Goal: Task Accomplishment & Management: Complete application form

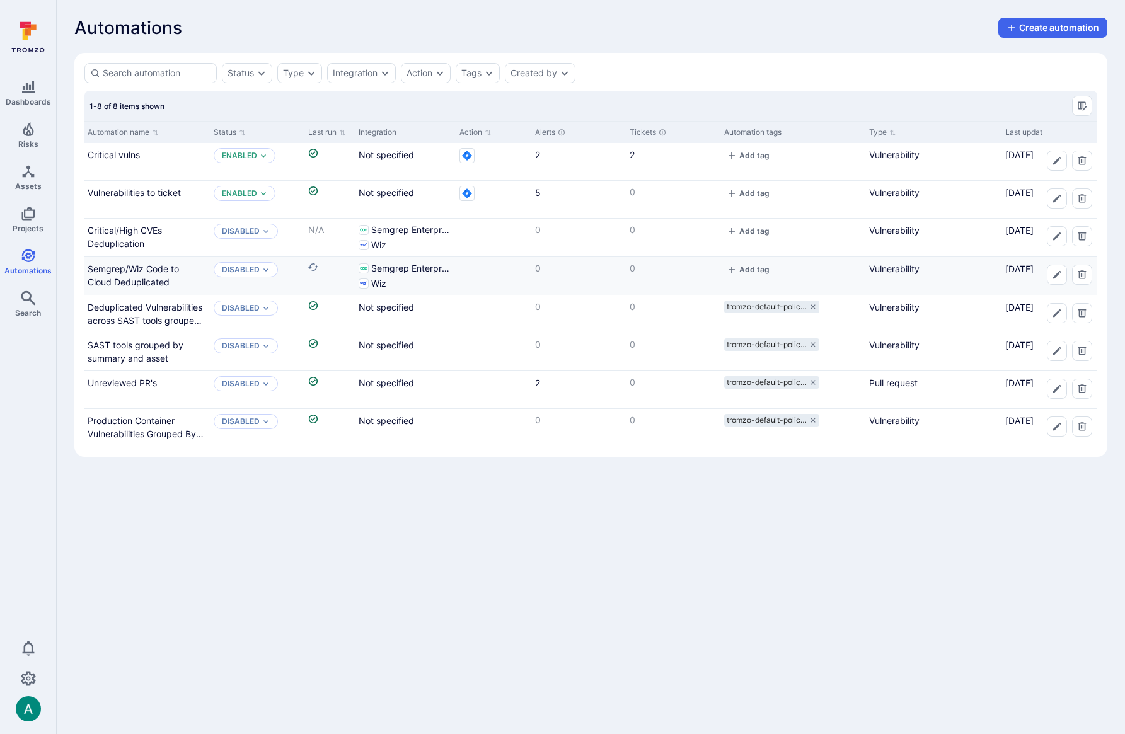
scroll to position [0, 1]
click at [1039, 32] on button "Create automation" at bounding box center [1052, 28] width 109 height 20
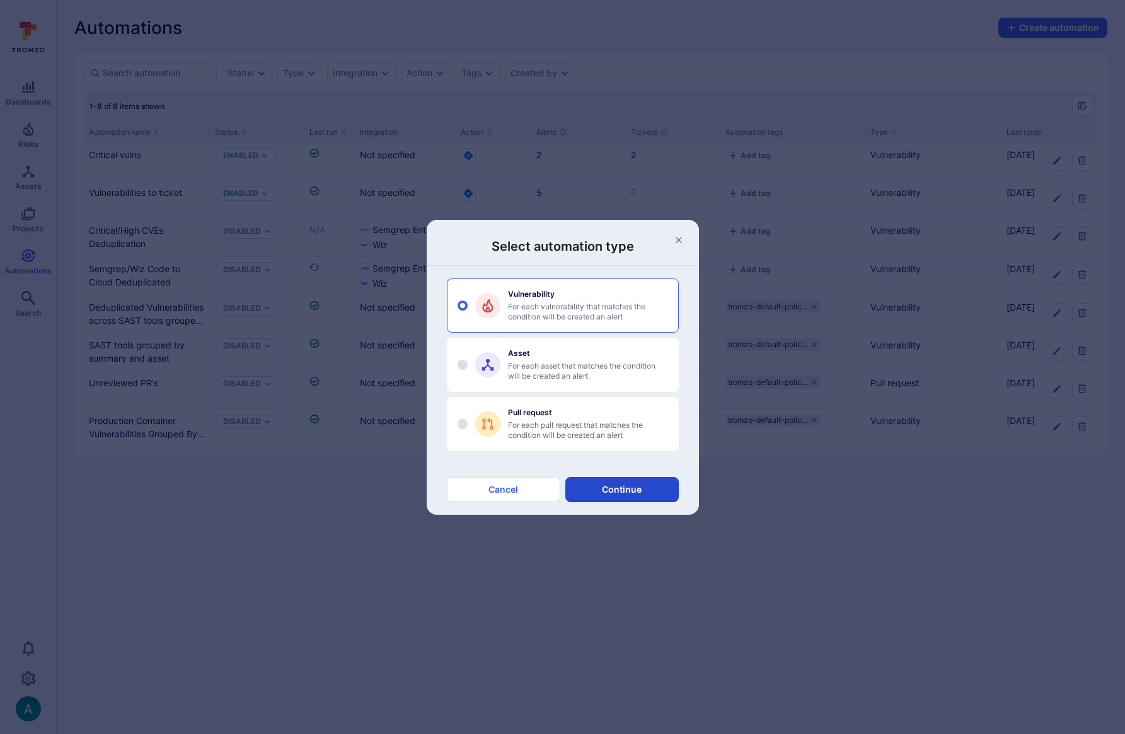
click at [639, 492] on button "Continue" at bounding box center [621, 489] width 113 height 25
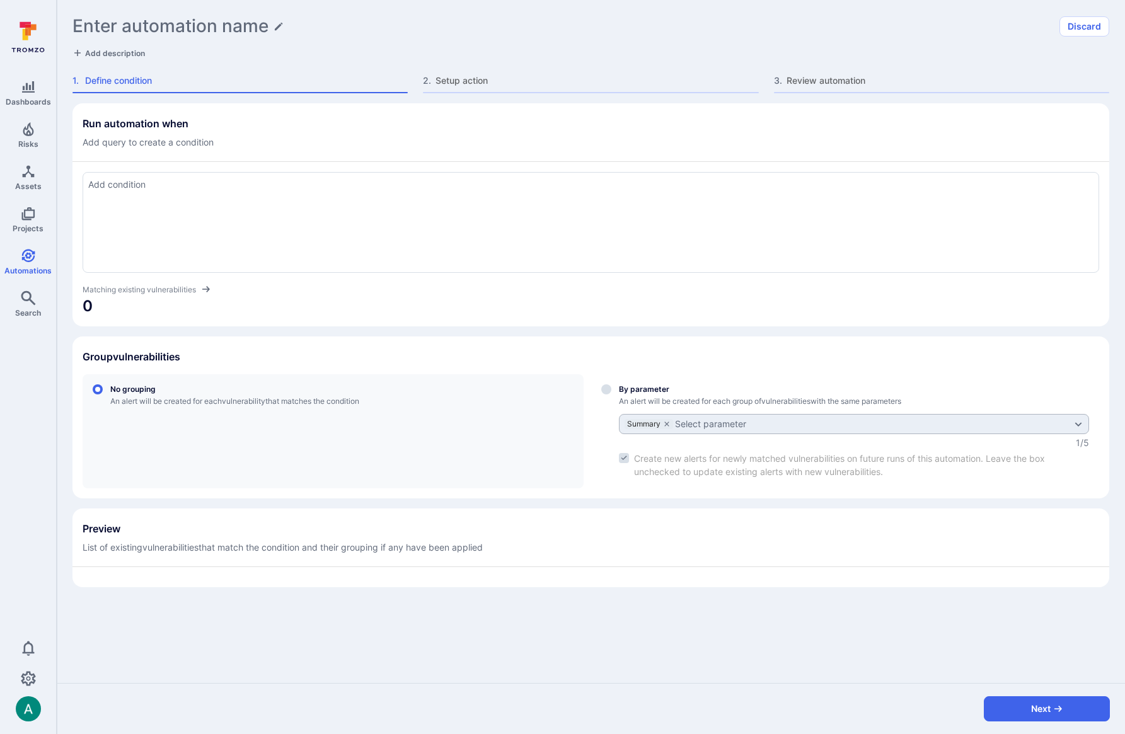
drag, startPoint x: 253, startPoint y: 236, endPoint x: 253, endPoint y: 220, distance: 15.8
click at [253, 234] on div at bounding box center [591, 222] width 1017 height 101
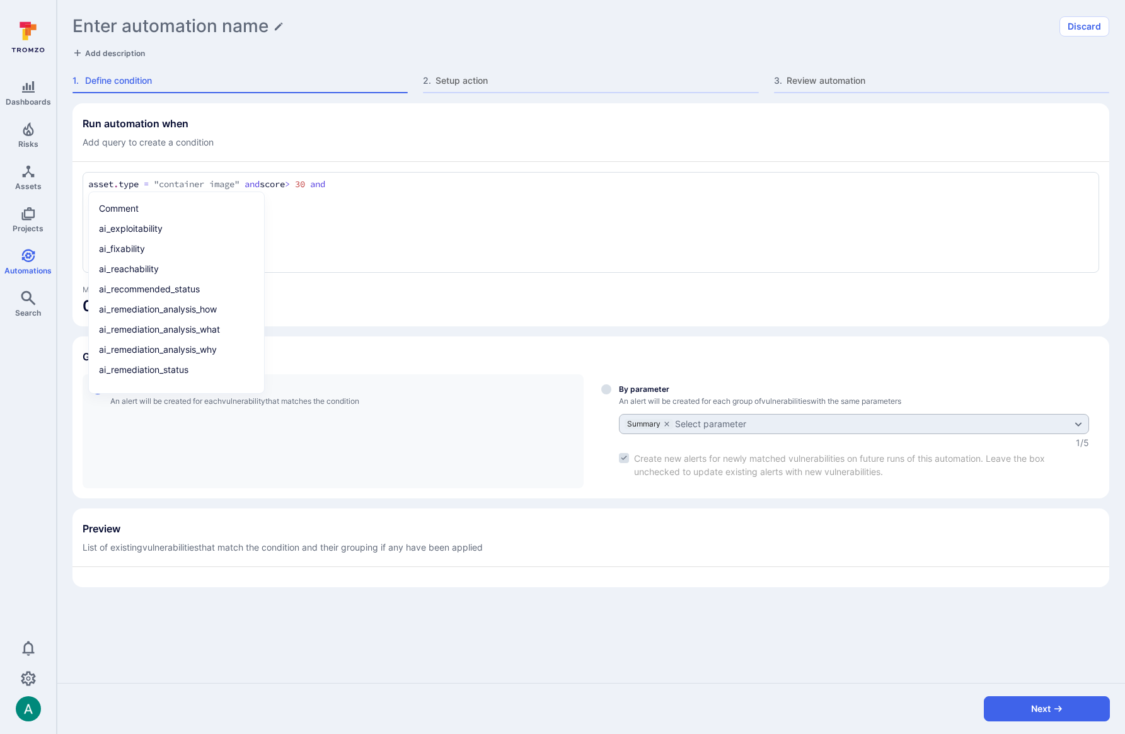
paste textarea "and wiz_is_base_image = True"
type textarea "asset.type = "container image" and score > 30 and wiz_is_base_image = True"
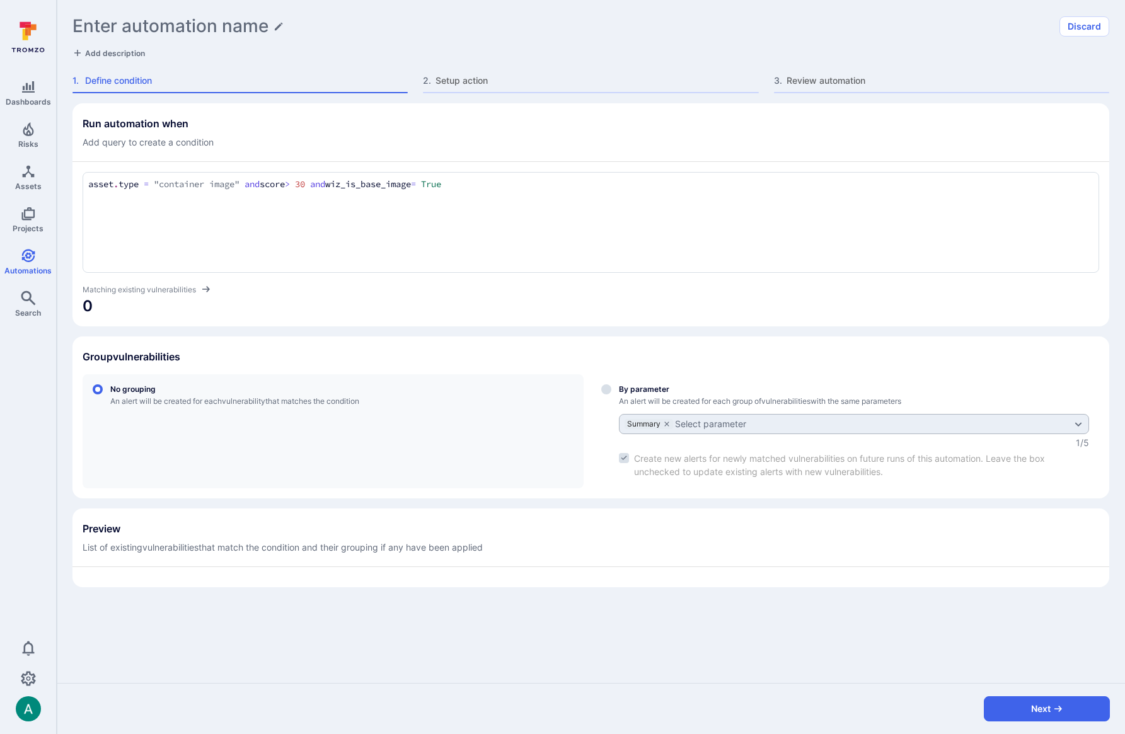
click at [454, 347] on div "Group vulnerabilities" at bounding box center [591, 357] width 1017 height 20
click at [554, 308] on span "0" at bounding box center [591, 306] width 1017 height 20
click at [611, 391] on label "By parameter An alert will be created for each group of vulnerabilities with th…" at bounding box center [845, 431] width 508 height 114
click at [611, 391] on input "By parameter An alert will be created for each group of vulnerabilities with th…" at bounding box center [606, 389] width 10 height 10
radio input "true"
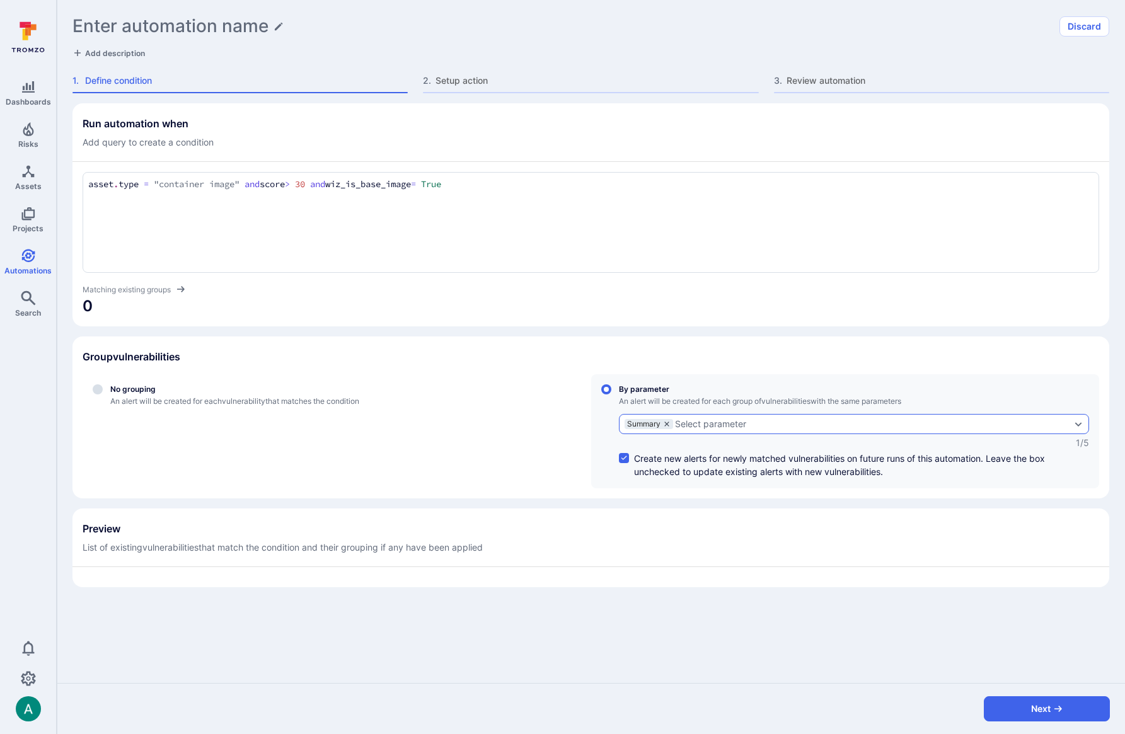
click at [665, 423] on icon "grouping parameters" at bounding box center [667, 424] width 8 height 8
click at [611, 395] on input "By parameter An alert will be created for each group of vulnerabilities with th…" at bounding box center [606, 389] width 10 height 10
click at [687, 424] on div "Select parameter" at bounding box center [660, 424] width 71 height 10
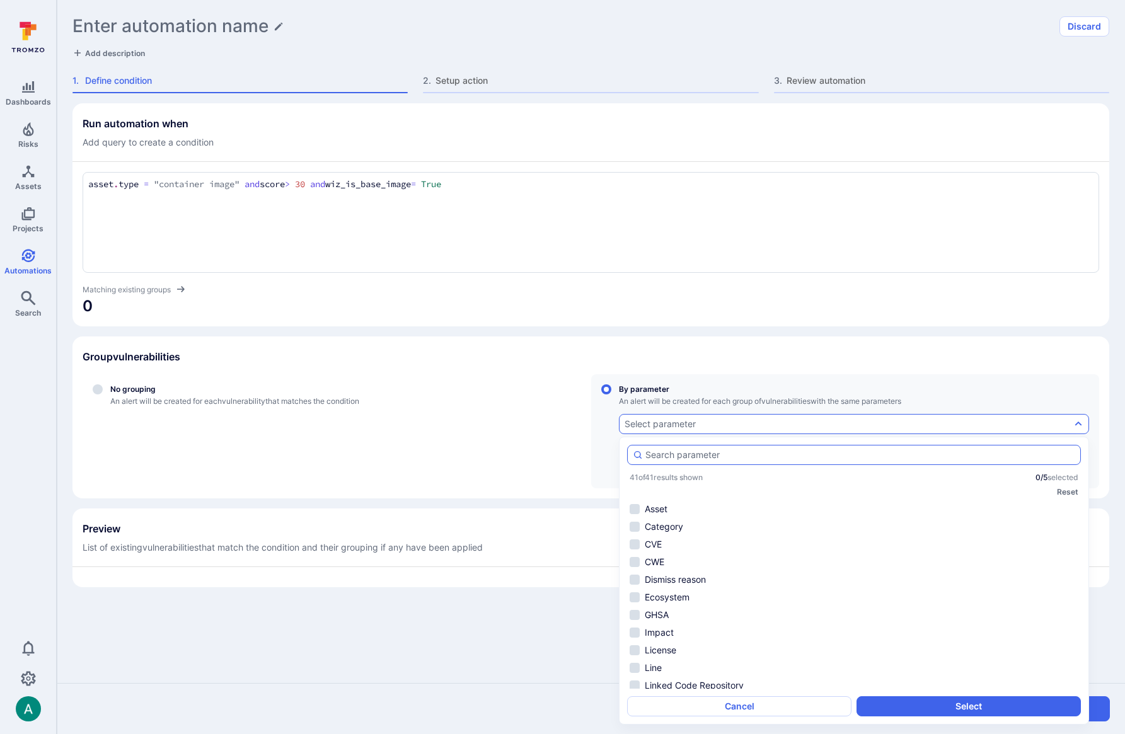
click at [679, 457] on input "autocomplete options" at bounding box center [860, 455] width 430 height 13
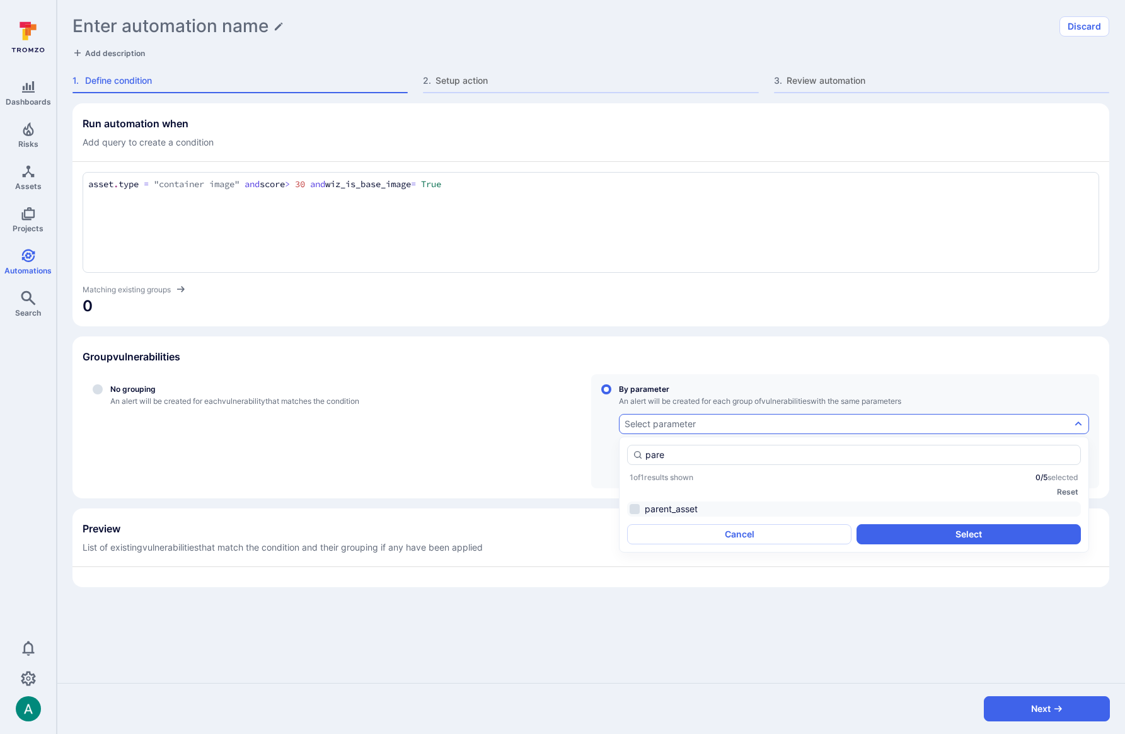
click at [678, 508] on li "parent_asset" at bounding box center [854, 509] width 454 height 15
type input "pare"
click at [940, 537] on button "Select" at bounding box center [969, 534] width 224 height 20
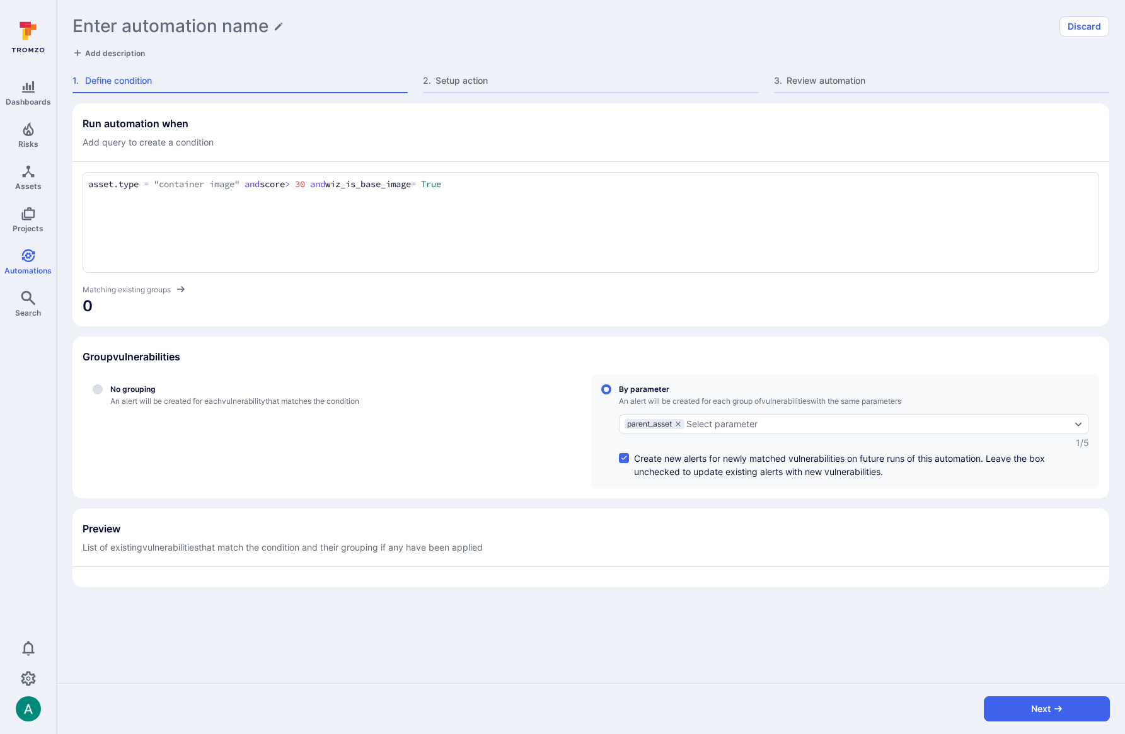
click at [640, 509] on section "Preview List of existing vulnerabilities that match the condition and their gro…" at bounding box center [590, 548] width 1037 height 79
click at [536, 225] on div "asset.type = "container image" and score > 30 and wiz_is_base_image = True asse…" at bounding box center [591, 222] width 1017 height 101
click at [349, 177] on div "asset.type = "container image" and score > 30 and wiz_is_base_image = True asse…" at bounding box center [591, 222] width 1017 height 101
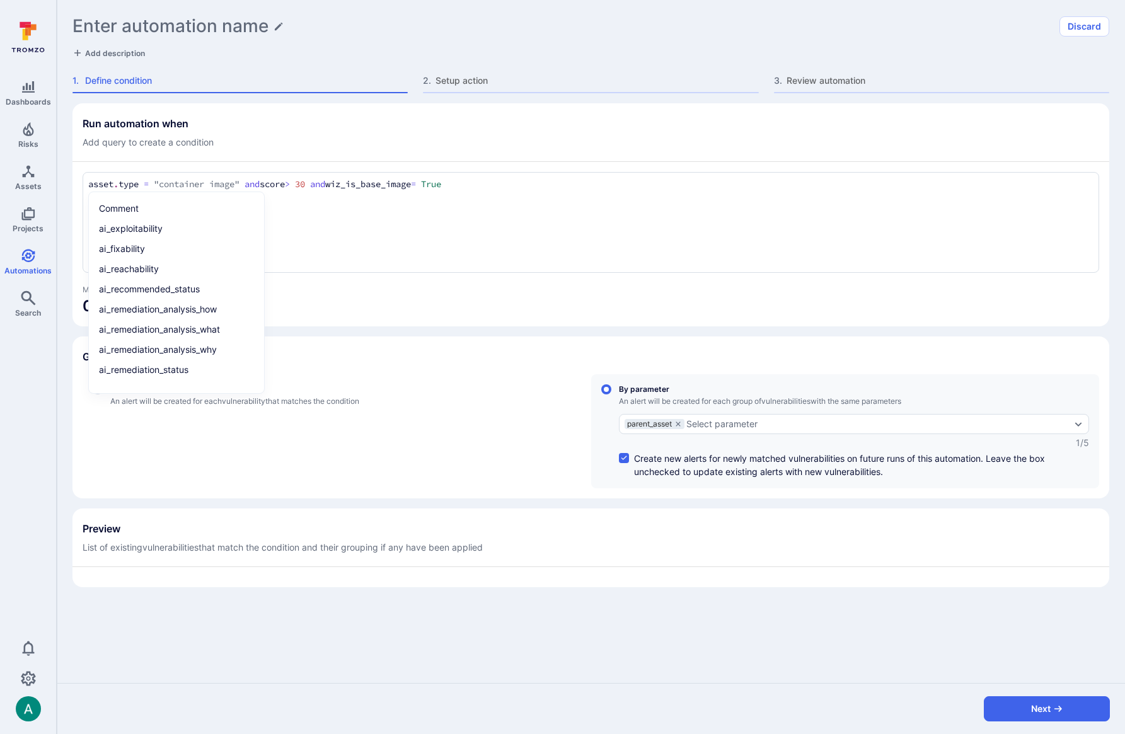
drag, startPoint x: 270, startPoint y: 184, endPoint x: 66, endPoint y: 175, distance: 205.0
click at [66, 175] on div "Run automation when Add query to create a condition asset.type = "container ima…" at bounding box center [591, 393] width 1068 height 580
type textarea "score > 30 and wiz_is_base_image = True"
click at [495, 291] on div "Matching existing groups" at bounding box center [591, 289] width 1017 height 13
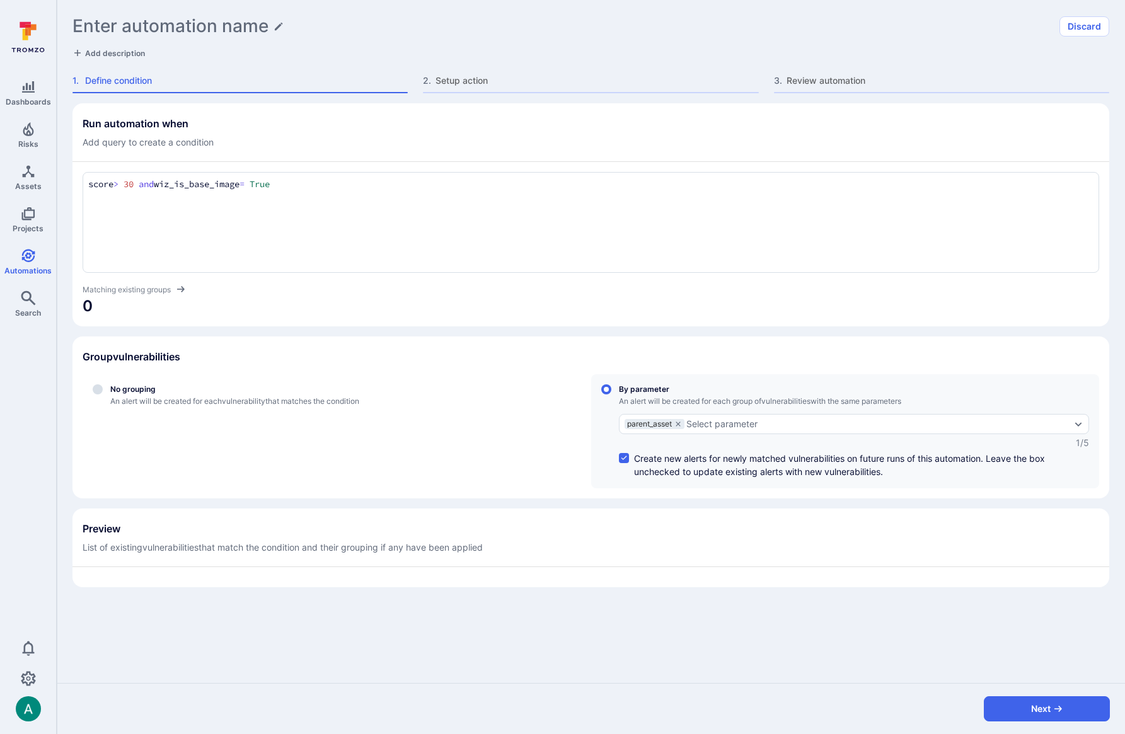
click at [204, 23] on h1 "Enter automation name" at bounding box center [170, 26] width 196 height 21
type input "Update base image"
click at [355, 50] on div "Add description" at bounding box center [590, 53] width 1037 height 13
drag, startPoint x: 755, startPoint y: 581, endPoint x: 952, endPoint y: 678, distance: 219.3
click at [759, 584] on section "Preview List of existing vulnerabilities that match the condition and their gro…" at bounding box center [590, 548] width 1037 height 79
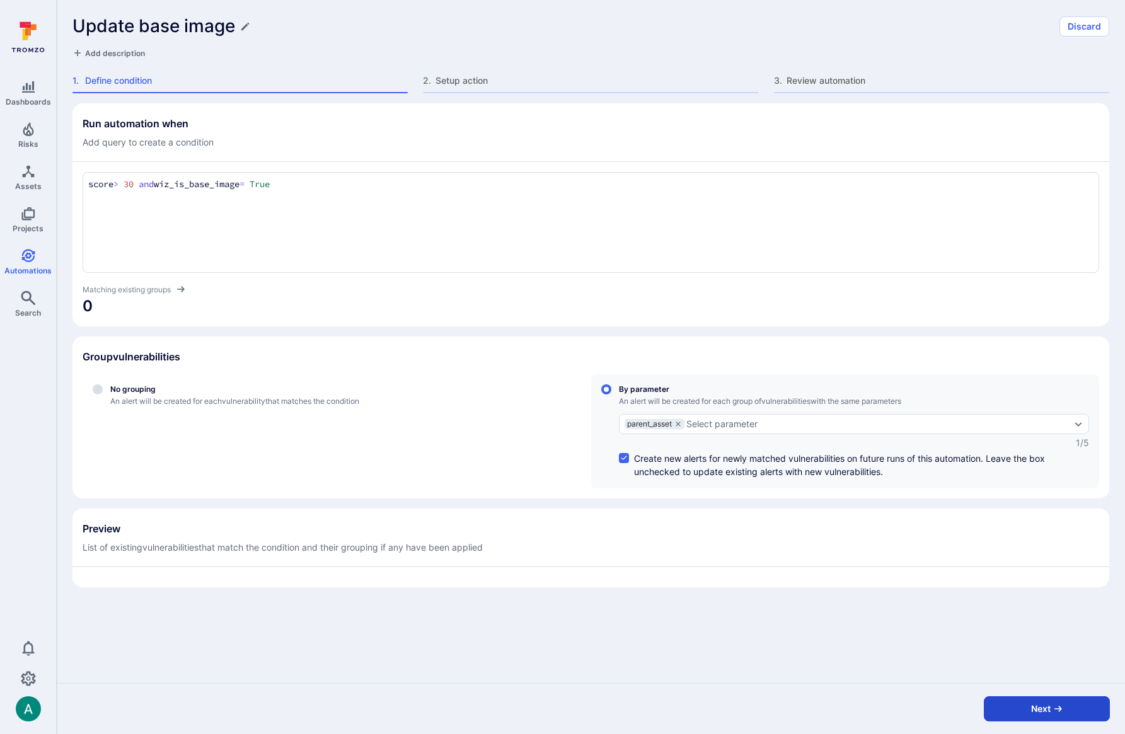
click at [1020, 708] on button "Next" at bounding box center [1047, 708] width 126 height 25
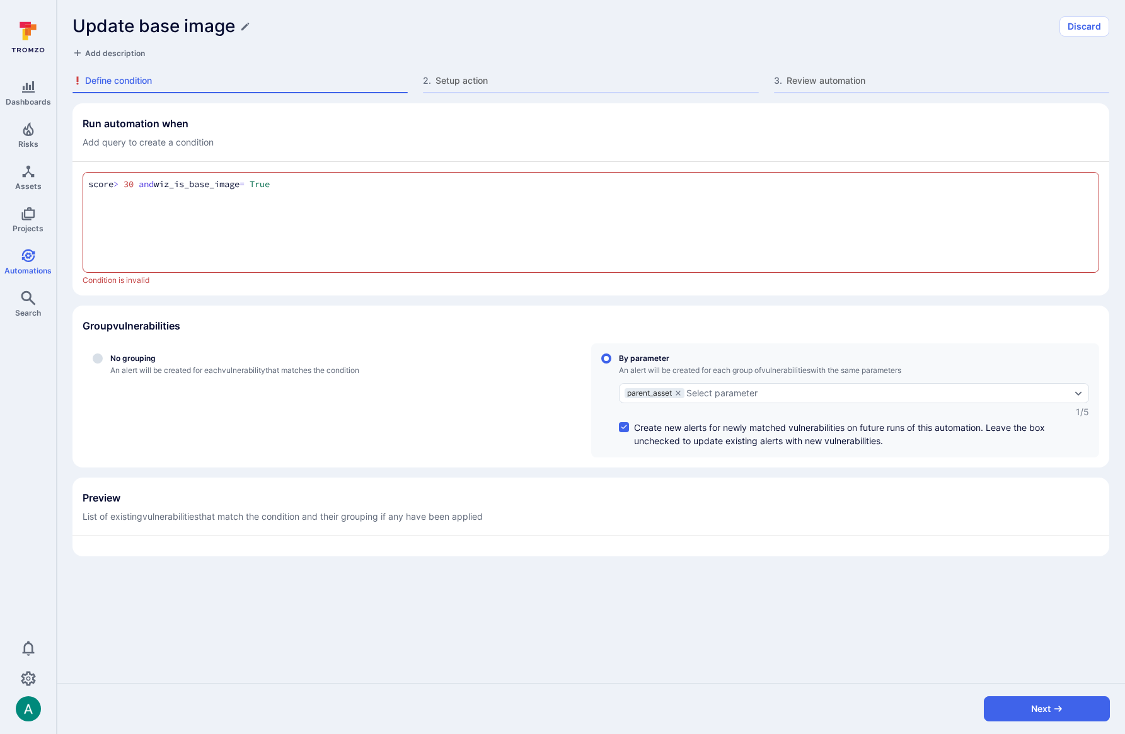
click at [138, 197] on div "score > 30 and wiz_is_base_image = True score > 30 and wiz_is_base_image = True" at bounding box center [591, 222] width 1017 height 101
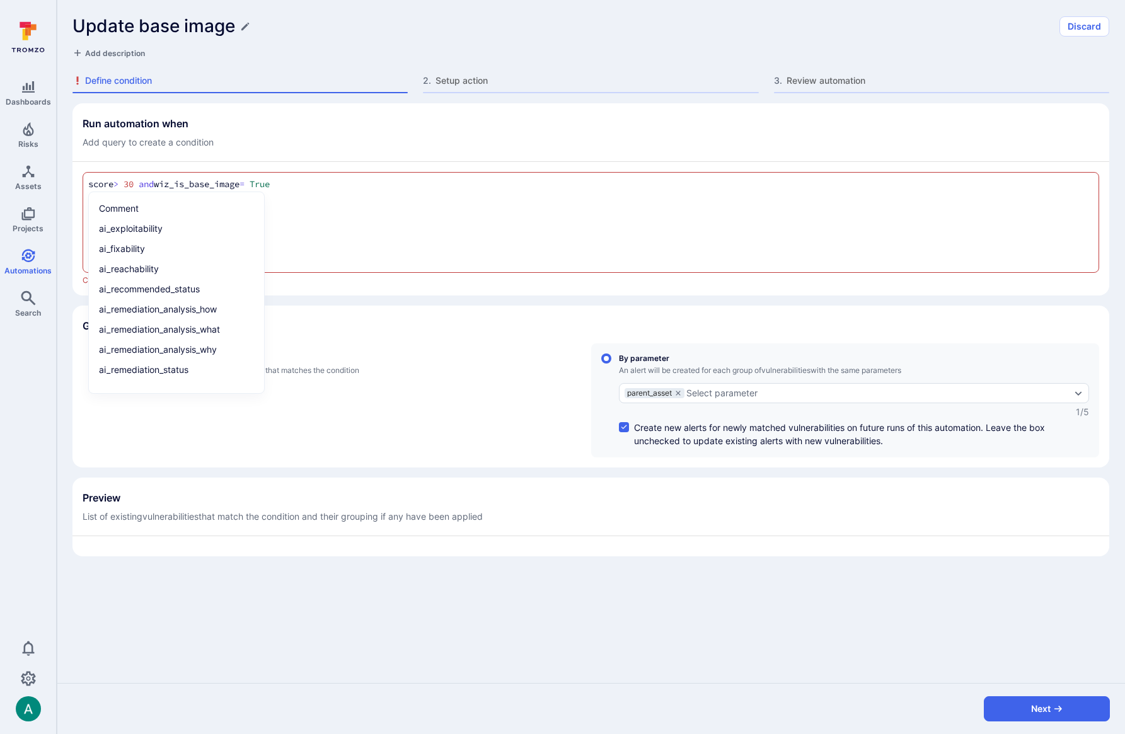
click at [179, 182] on textarea "score > 30 and wiz_is_base_image = True" at bounding box center [590, 185] width 1005 height 14
click at [334, 202] on div "score > 30 and wiz_is_base_image = True score > 30 and wiz_is_base_image = True" at bounding box center [591, 222] width 1017 height 101
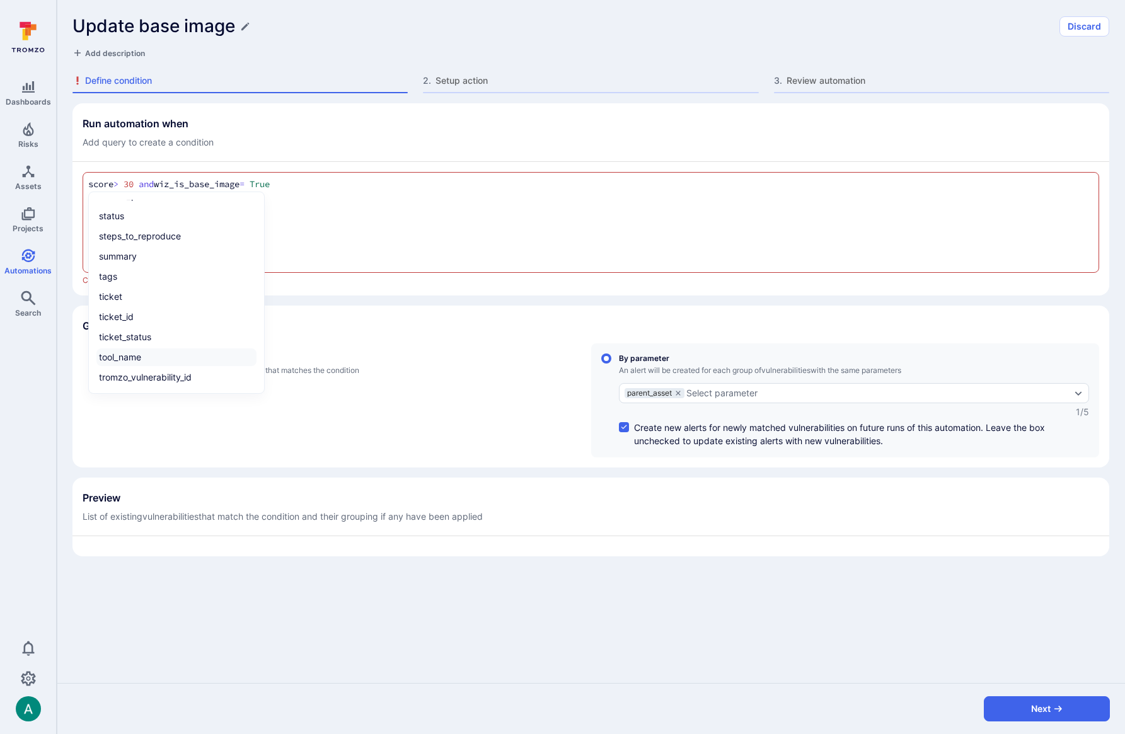
scroll to position [1488, 0]
click at [182, 337] on li "wiz_is_base_image" at bounding box center [176, 334] width 160 height 18
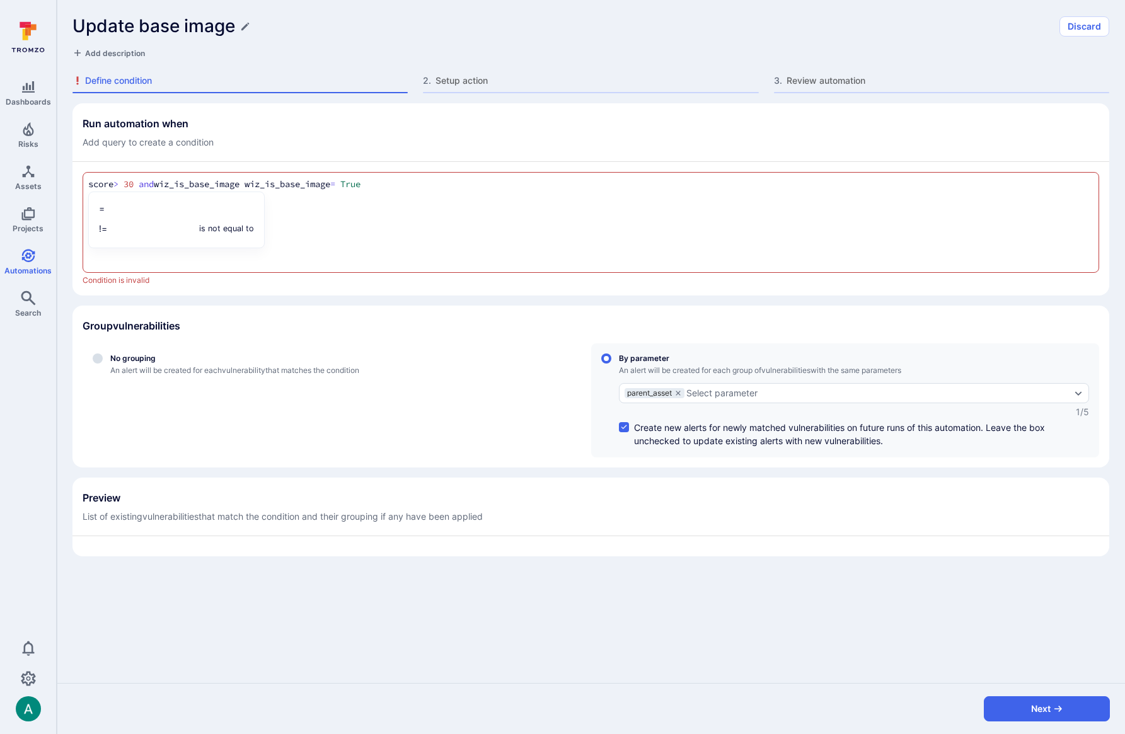
drag, startPoint x: 265, startPoint y: 184, endPoint x: 287, endPoint y: 185, distance: 21.4
click at [267, 184] on textarea "score > 30 and wiz_is_base_image wiz_is_base_image = True" at bounding box center [590, 185] width 1005 height 14
click at [336, 308] on section "Group vulnerabilities No grouping An alert will be created for each vulnerabili…" at bounding box center [590, 387] width 1037 height 162
click at [176, 189] on textarea "score > 30 and wiz_is_base_image = True" at bounding box center [590, 185] width 1005 height 14
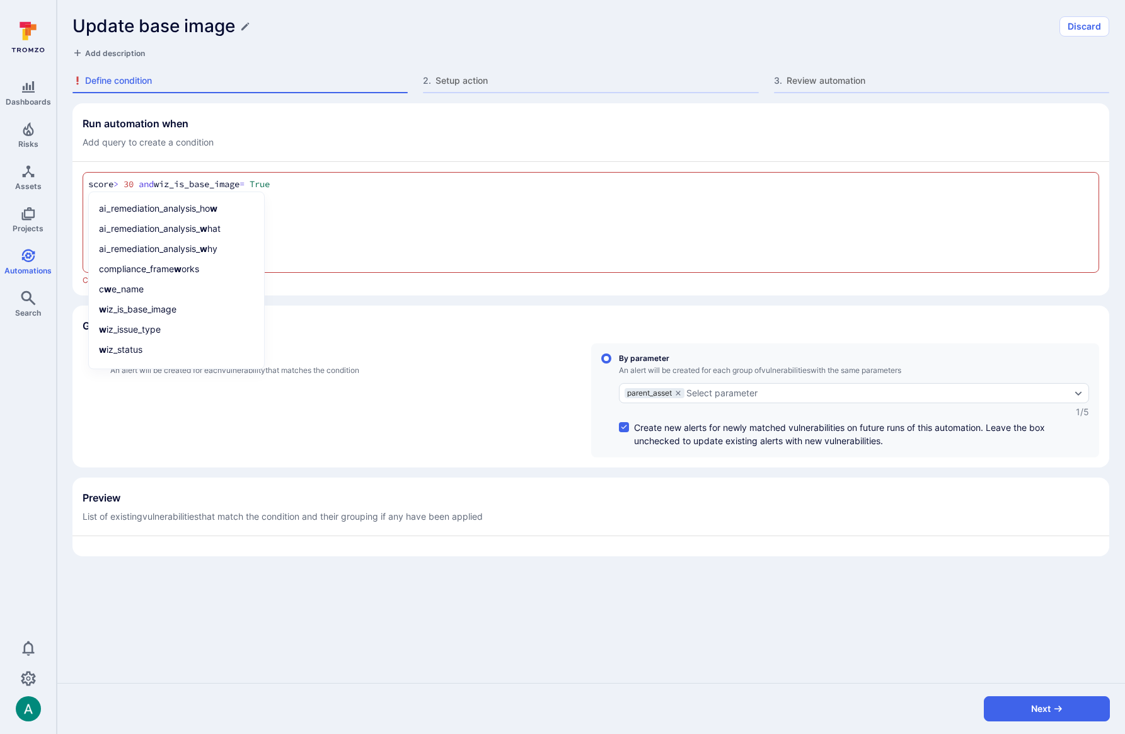
click at [113, 185] on textarea "score > 30 and wiz_is_base_image = True" at bounding box center [590, 185] width 1005 height 14
click at [132, 265] on li "scor e" at bounding box center [176, 269] width 160 height 18
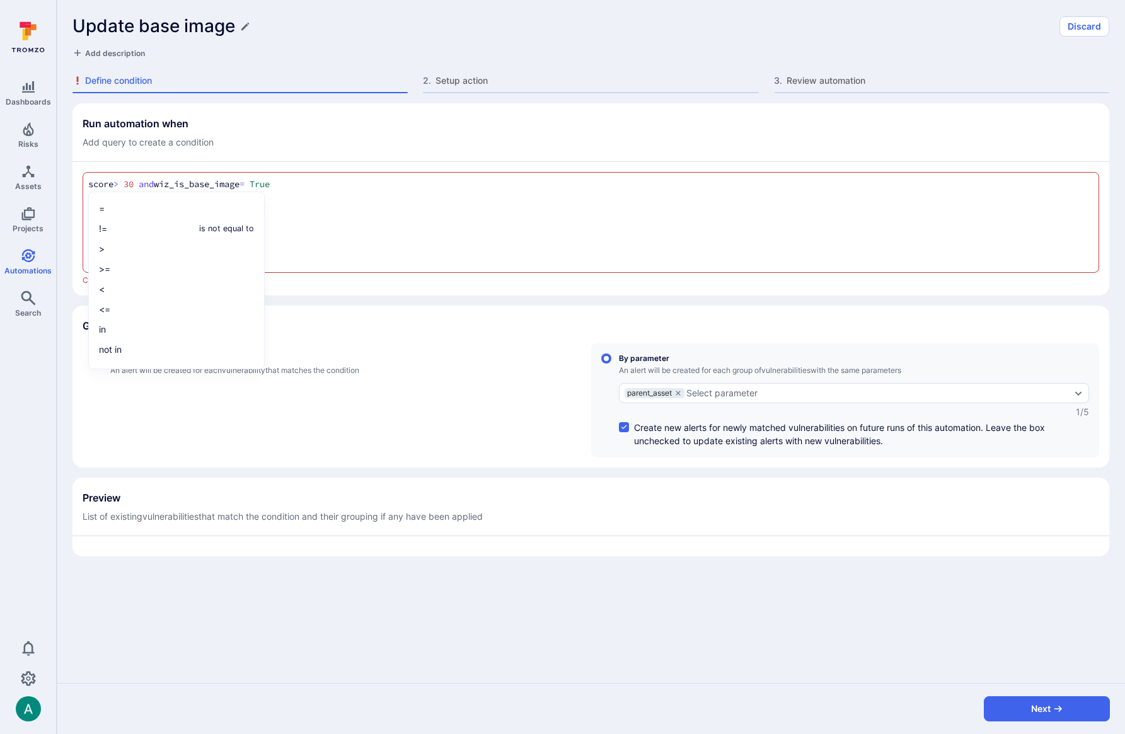
click at [304, 178] on textarea "score > 30 and wiz_is_base_image = True" at bounding box center [590, 185] width 1005 height 14
click at [382, 205] on div "score > 30 and wiz_is_base_image = True score > 30 and wiz_is_base_image = True" at bounding box center [591, 222] width 1017 height 101
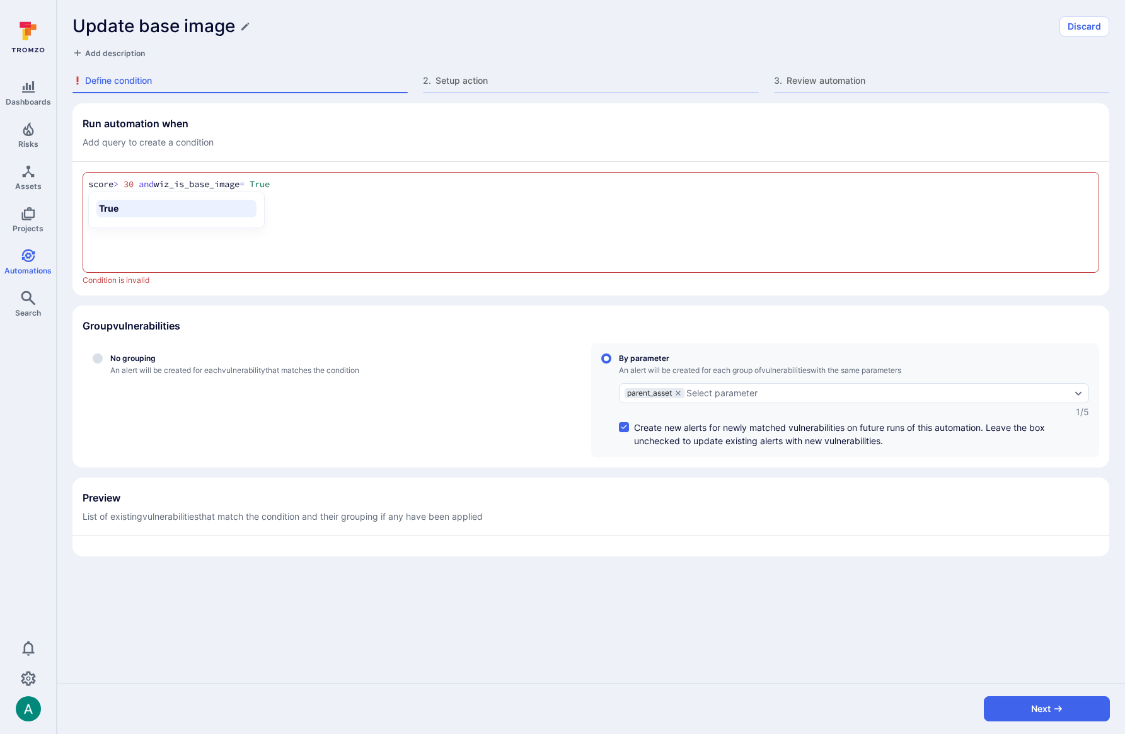
click at [375, 151] on section "Run automation when Add query to create a condition score > 30 and wiz_is_base_…" at bounding box center [590, 199] width 1037 height 192
click at [357, 184] on textarea "score > 30 and wiz_is_base_image = True" at bounding box center [590, 185] width 1005 height 14
drag, startPoint x: 390, startPoint y: 185, endPoint x: 183, endPoint y: 182, distance: 207.4
click at [98, 173] on div "score > 30 and wiz_is_base_image = True score > 30 and wiz_is_base_image = True" at bounding box center [591, 222] width 1017 height 101
click at [300, 188] on textarea "score > 30 and wiz_is_base_image = True" at bounding box center [590, 185] width 1005 height 14
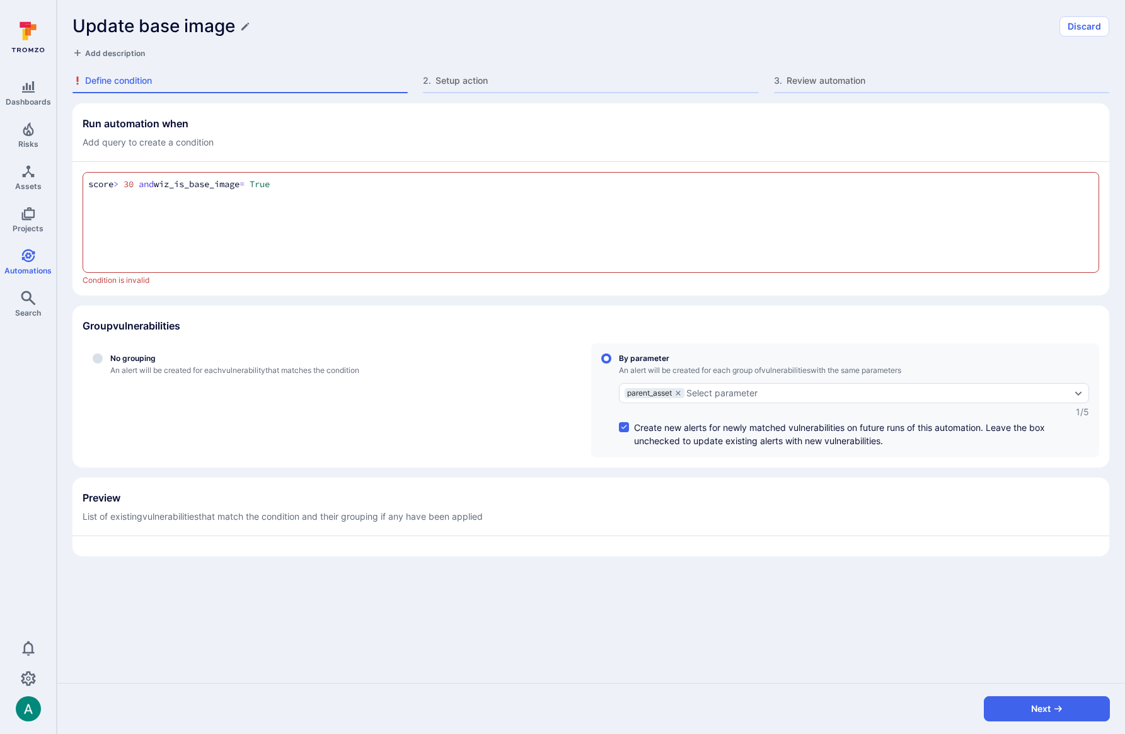
drag, startPoint x: 261, startPoint y: 185, endPoint x: 374, endPoint y: 185, distance: 113.5
click at [374, 185] on textarea "score > 30 and wiz_is_base_image = True" at bounding box center [590, 185] width 1005 height 14
click at [555, 329] on div "Group vulnerabilities" at bounding box center [591, 326] width 1017 height 20
click at [124, 193] on div "score > 30 and wiz_is_base_image = True score > 30 and wiz_is_base_image = True" at bounding box center [591, 222] width 1017 height 101
drag, startPoint x: 175, startPoint y: 183, endPoint x: 66, endPoint y: 182, distance: 108.4
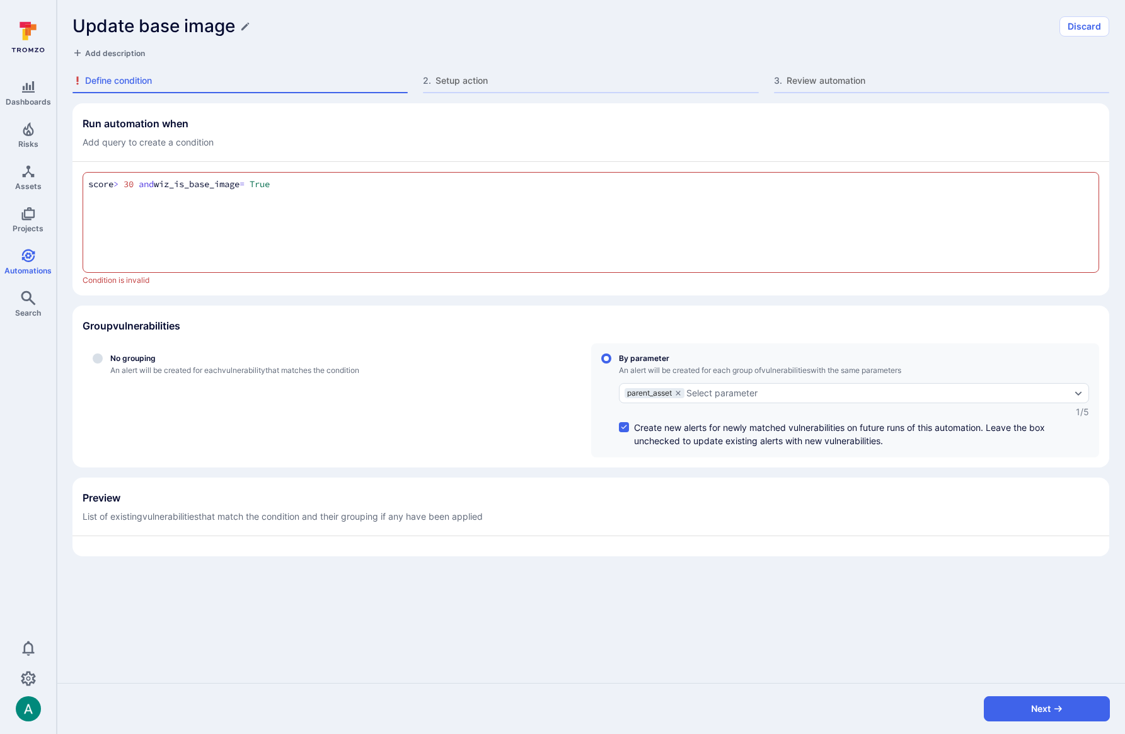
click at [66, 182] on div "Run automation when Add query to create a condition score > 30 and wiz_is_base_…" at bounding box center [591, 393] width 1068 height 580
type textarea "wiz_is_base_image = True and severity in ("critical", "high")"
click at [257, 290] on section "Run automation when Add query to create a condition wiz_is_base_image = True an…" at bounding box center [590, 199] width 1037 height 192
click at [499, 203] on div "wiz_is_base_image = True and severity in ("critical", "high") wiz_is_base_image…" at bounding box center [591, 222] width 1017 height 101
click at [479, 299] on div "Run automation when Add query to create a condition wiz_is_base_image = True an…" at bounding box center [590, 329] width 1037 height 453
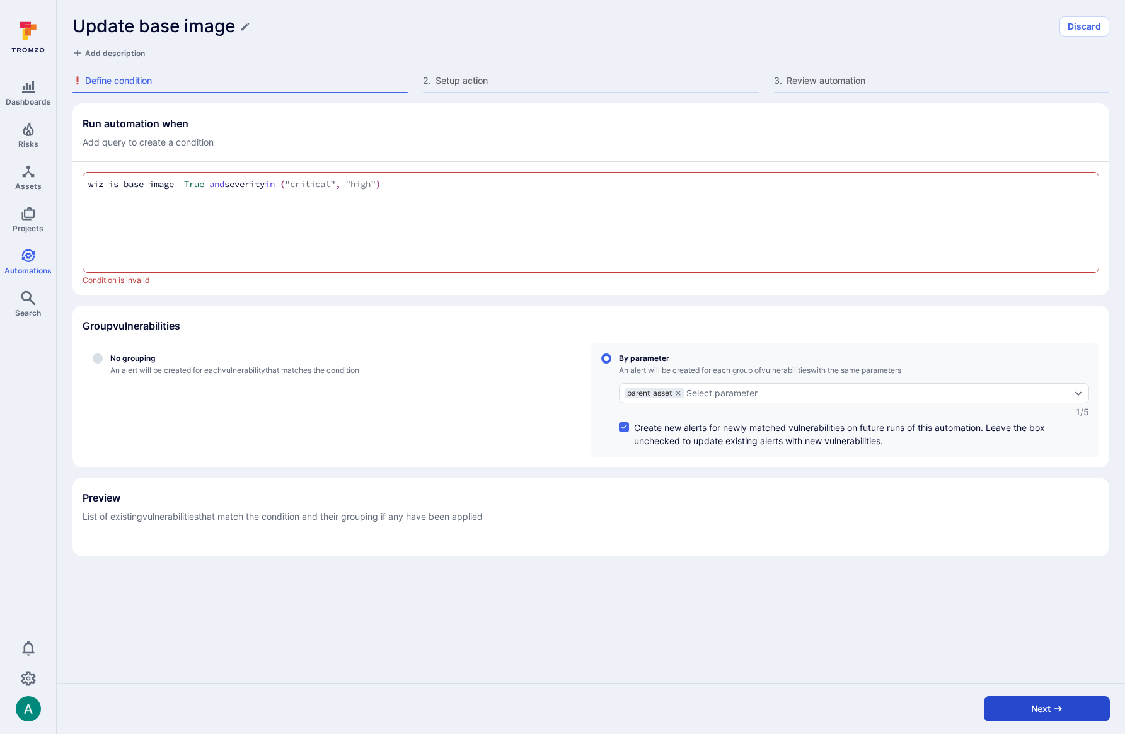
click at [1081, 707] on button "Next" at bounding box center [1047, 708] width 126 height 25
click at [1047, 709] on button "Next" at bounding box center [1047, 708] width 126 height 25
drag, startPoint x: 446, startPoint y: 189, endPoint x: -13, endPoint y: 159, distance: 459.2
click at [0, 159] on html "Dashboards Risks Assets Projects Automations Search 0 Automations Update base i…" at bounding box center [562, 367] width 1125 height 734
click at [345, 59] on div "Add description" at bounding box center [590, 53] width 1037 height 13
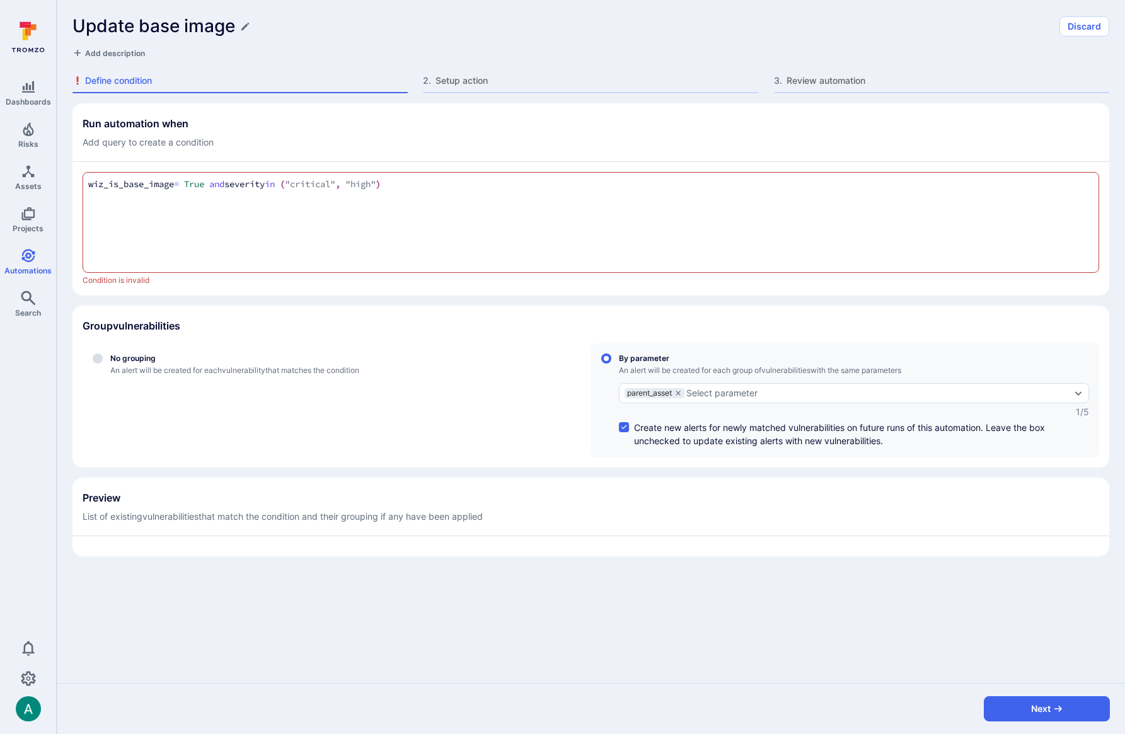
click at [333, 135] on div "Run automation when Add query to create a condition" at bounding box center [591, 133] width 1017 height 32
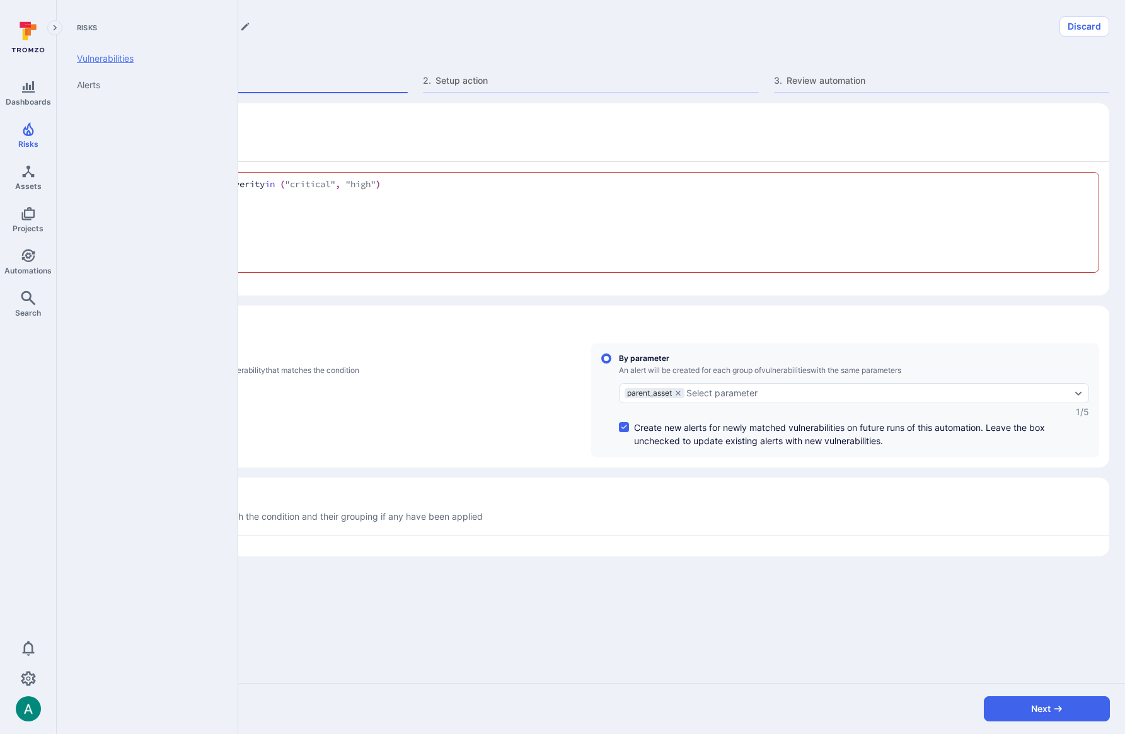
click at [111, 67] on link "Vulnerabilities" at bounding box center [145, 58] width 156 height 26
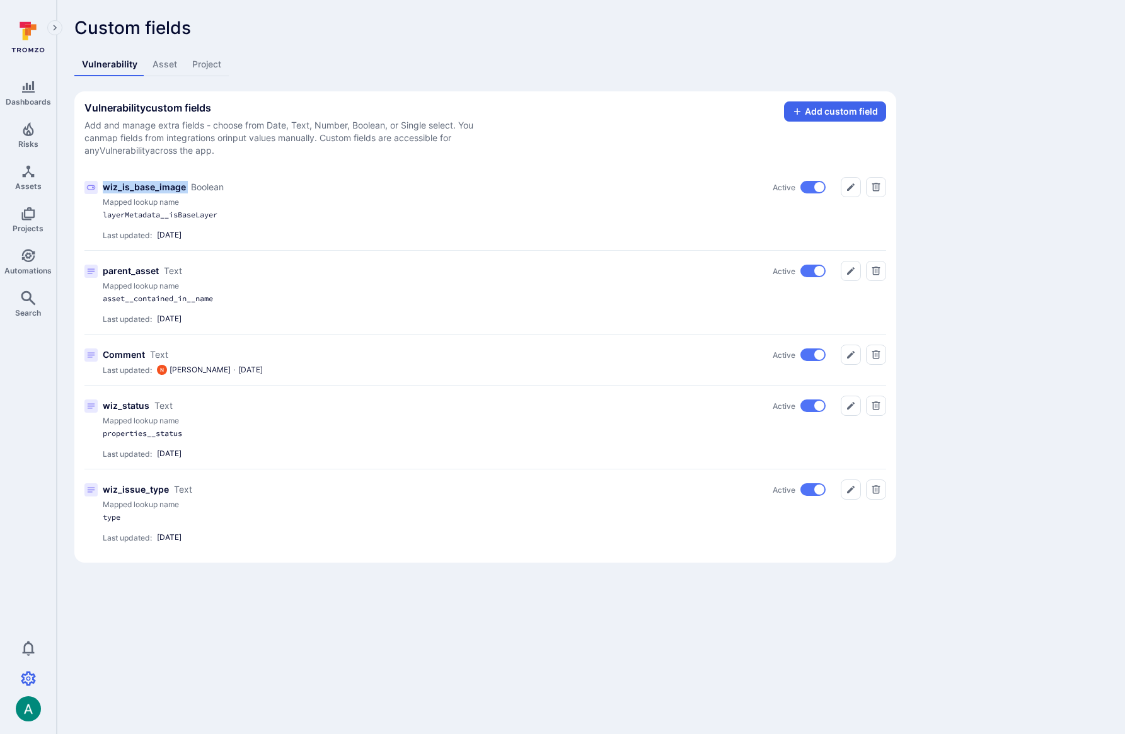
drag, startPoint x: 103, startPoint y: 188, endPoint x: 190, endPoint y: 185, distance: 87.0
click at [190, 185] on div "wiz_is_base_image Boolean" at bounding box center [163, 187] width 121 height 13
copy p "wiz_is_base_image"
click at [633, 51] on div "Custom fields Vulnerability Asset Project Vulnerability custom fields Add and m…" at bounding box center [485, 290] width 822 height 545
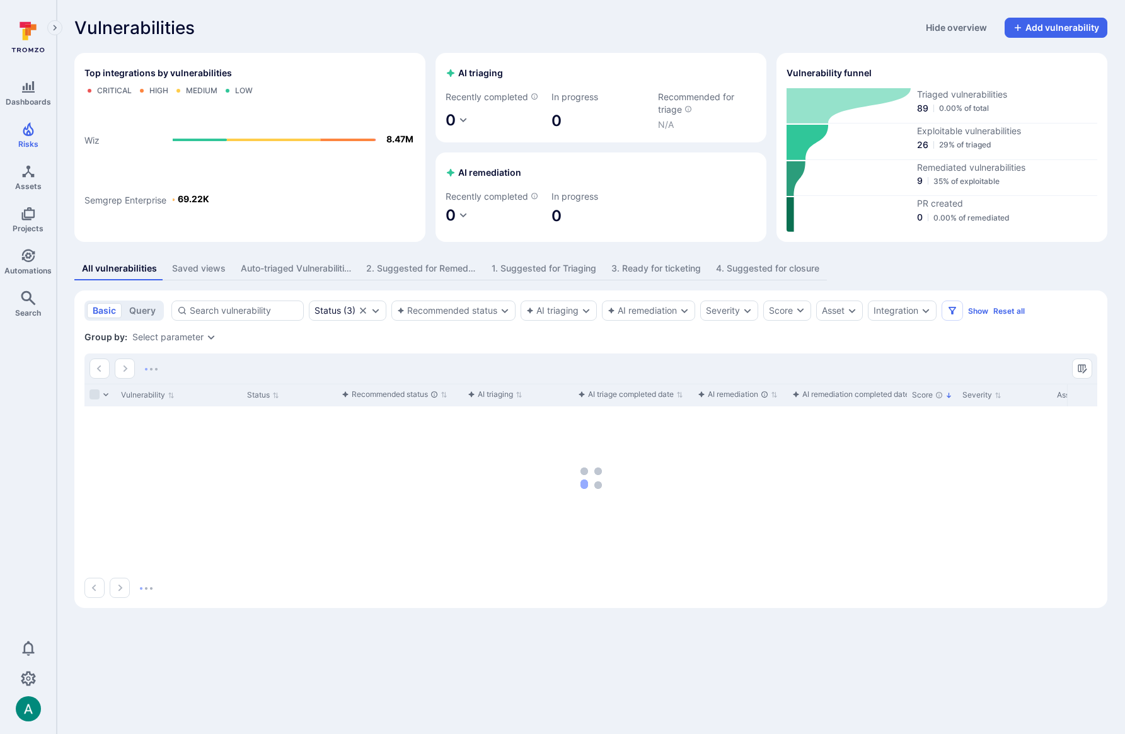
click at [188, 335] on div "Select parameter" at bounding box center [167, 337] width 71 height 10
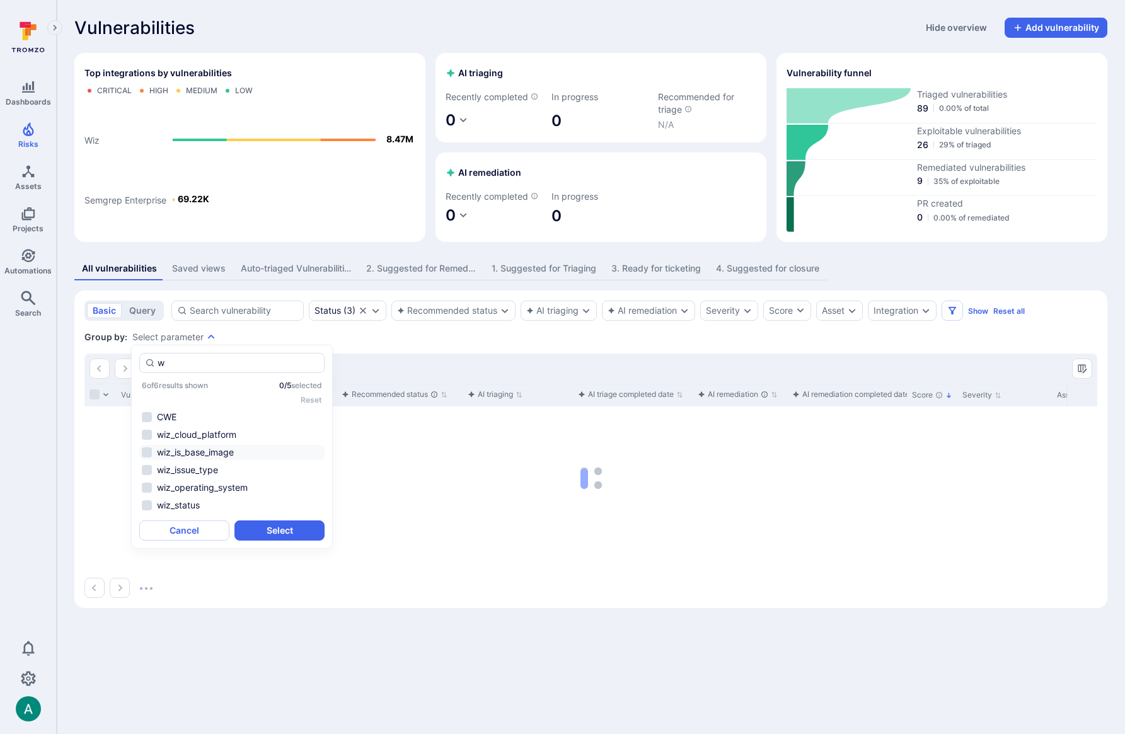
click at [238, 454] on li "wiz_is_base_image" at bounding box center [231, 452] width 185 height 15
type input "w"
click at [206, 531] on button "Cancel" at bounding box center [184, 531] width 90 height 20
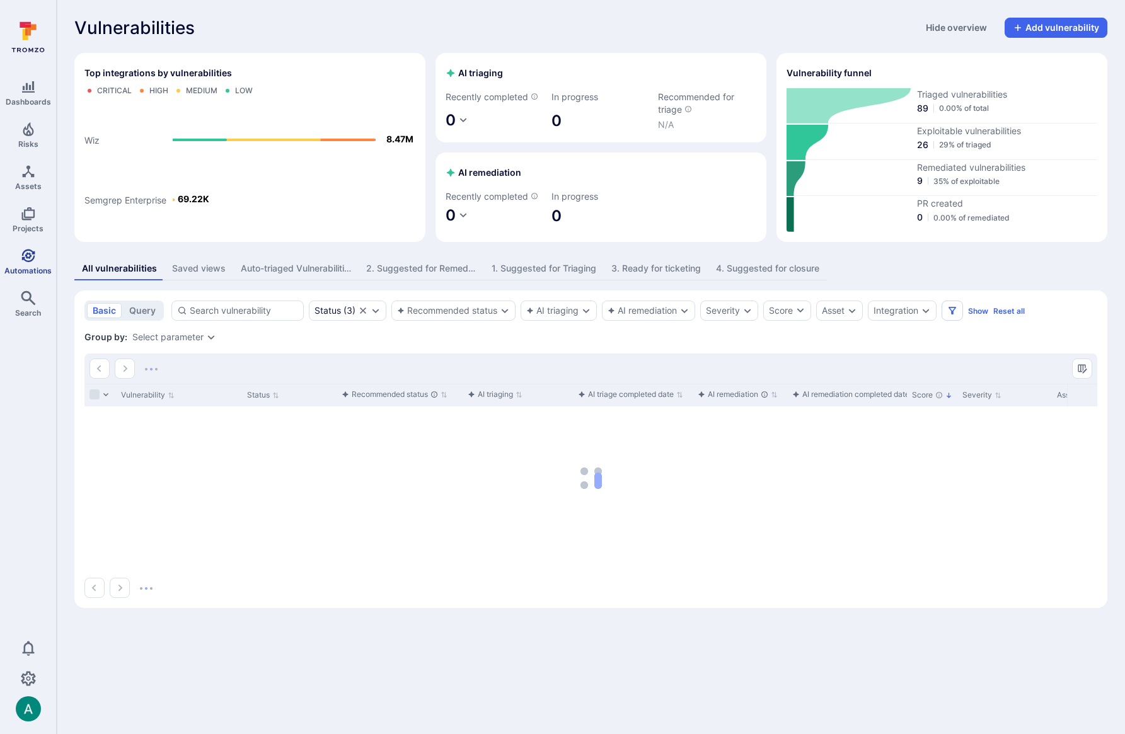
click at [32, 257] on icon "Automations" at bounding box center [28, 255] width 15 height 15
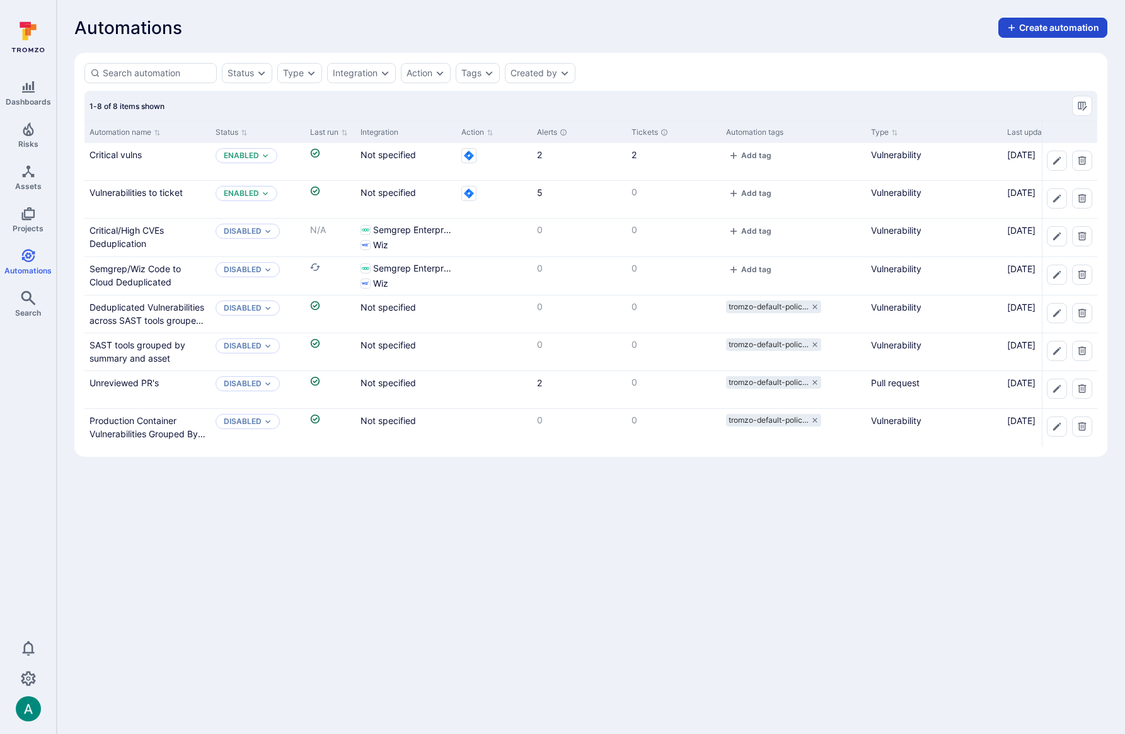
click at [1030, 26] on button "Create automation" at bounding box center [1052, 28] width 109 height 20
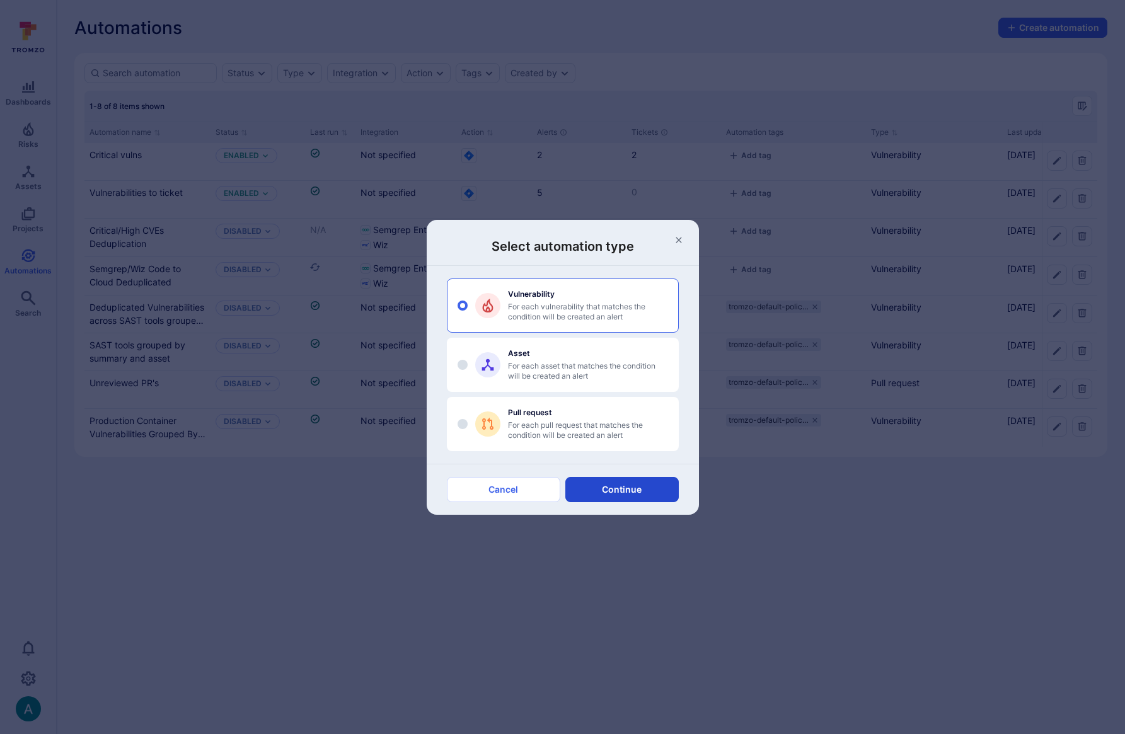
click at [654, 495] on button "Continue" at bounding box center [621, 489] width 113 height 25
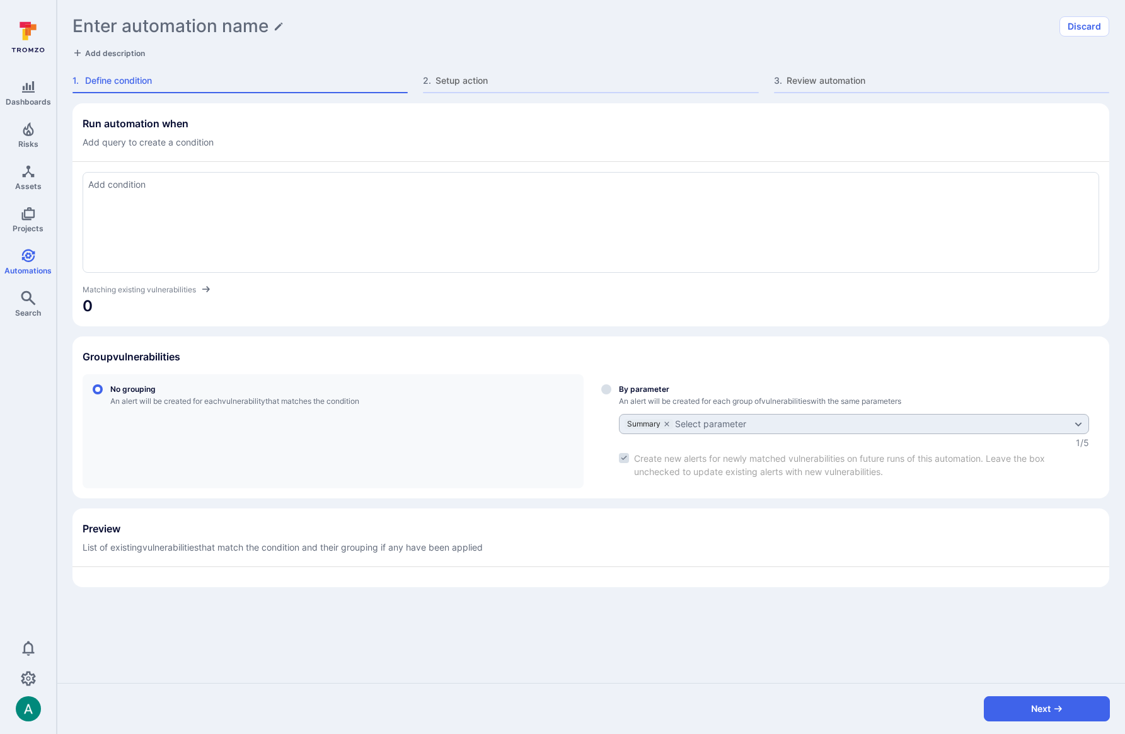
click at [289, 220] on div at bounding box center [591, 222] width 1017 height 101
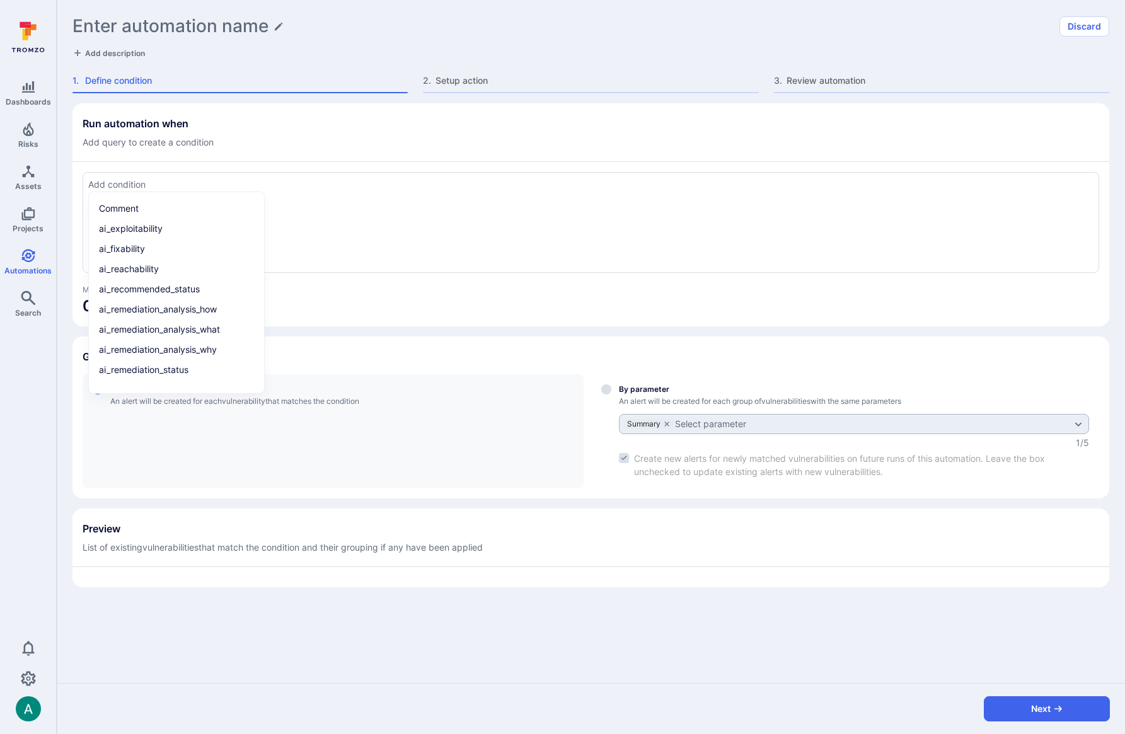
paste textarea "wiz_is_base_image = True and severity in ("critical", "high")"
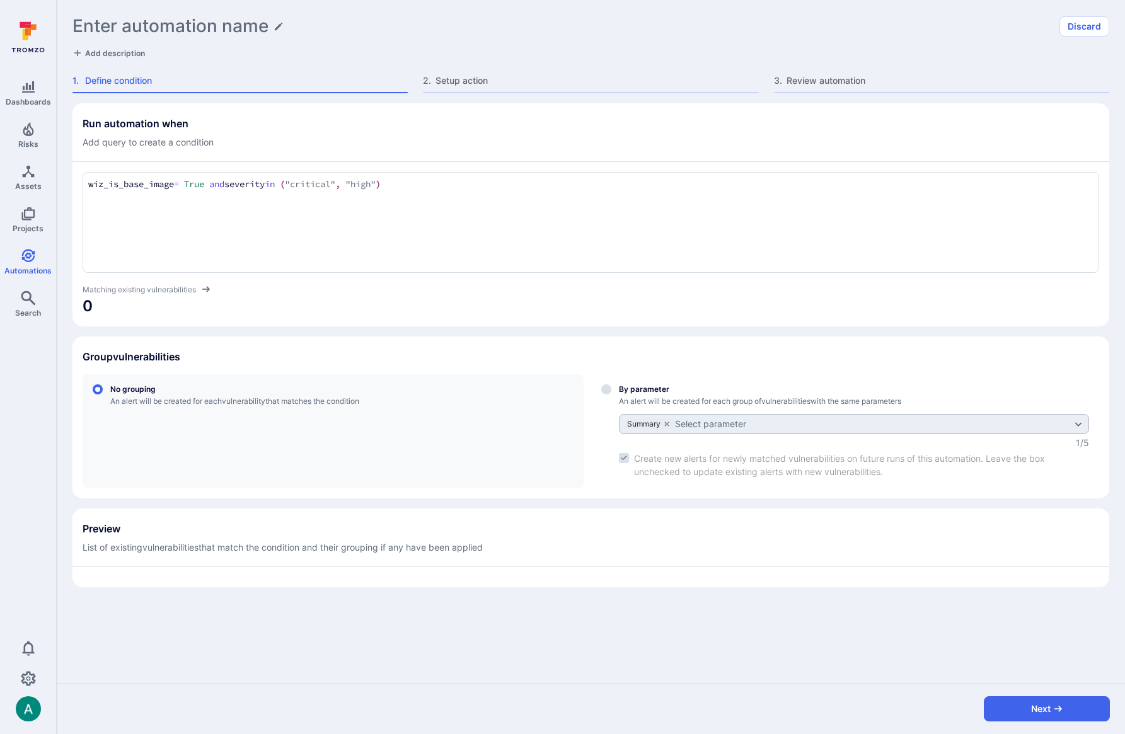
click at [400, 327] on div "Run automation when Add query to create a condition wiz_is_base_image = True an…" at bounding box center [590, 345] width 1037 height 484
click at [318, 337] on section "Group vulnerabilities No grouping An alert will be created for each vulnerabili…" at bounding box center [590, 418] width 1037 height 162
drag, startPoint x: 263, startPoint y: 192, endPoint x: 234, endPoint y: 190, distance: 28.4
click at [261, 192] on div "wiz_is_base_image = True and severity in ("critical", "high") wiz_is_base_image…" at bounding box center [591, 222] width 1017 height 101
drag, startPoint x: 221, startPoint y: 185, endPoint x: 462, endPoint y: 188, distance: 241.4
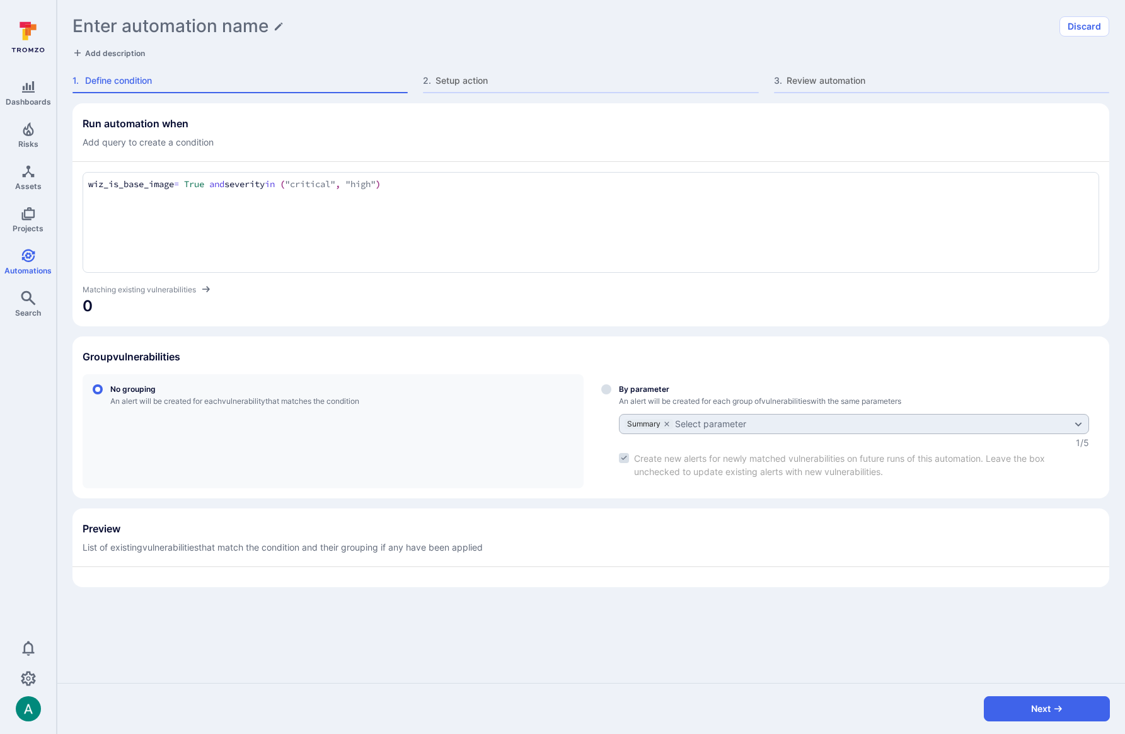
click at [462, 188] on textarea "wiz_is_base_image = True and severity in ("critical", "high")" at bounding box center [590, 185] width 1005 height 14
type textarea "wiz_is_base_image = True"
click at [569, 341] on section "Group vulnerabilities No grouping An alert will be created for each vulnerabili…" at bounding box center [590, 418] width 1037 height 162
click at [337, 225] on div "wiz_is_base_image = True wiz_is_base_image = True" at bounding box center [591, 222] width 1017 height 101
drag, startPoint x: 88, startPoint y: 184, endPoint x: 256, endPoint y: 180, distance: 168.3
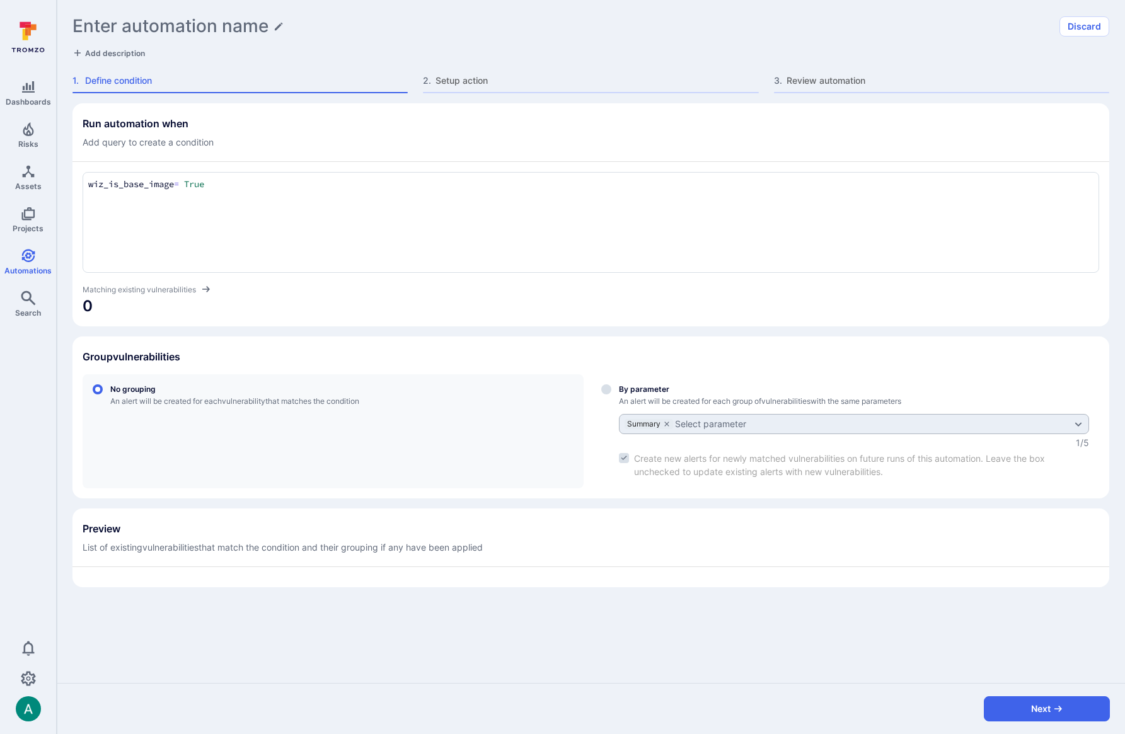
click at [256, 180] on textarea "wiz_is_base_image = True" at bounding box center [590, 185] width 1005 height 14
click at [669, 425] on icon "grouping parameters" at bounding box center [667, 424] width 8 height 8
click at [669, 425] on div "Select group by parameter" at bounding box center [854, 431] width 470 height 94
click at [611, 395] on input "By parameter An alert will be created for each group of vulnerabilities with th…" at bounding box center [606, 389] width 10 height 10
radio input "true"
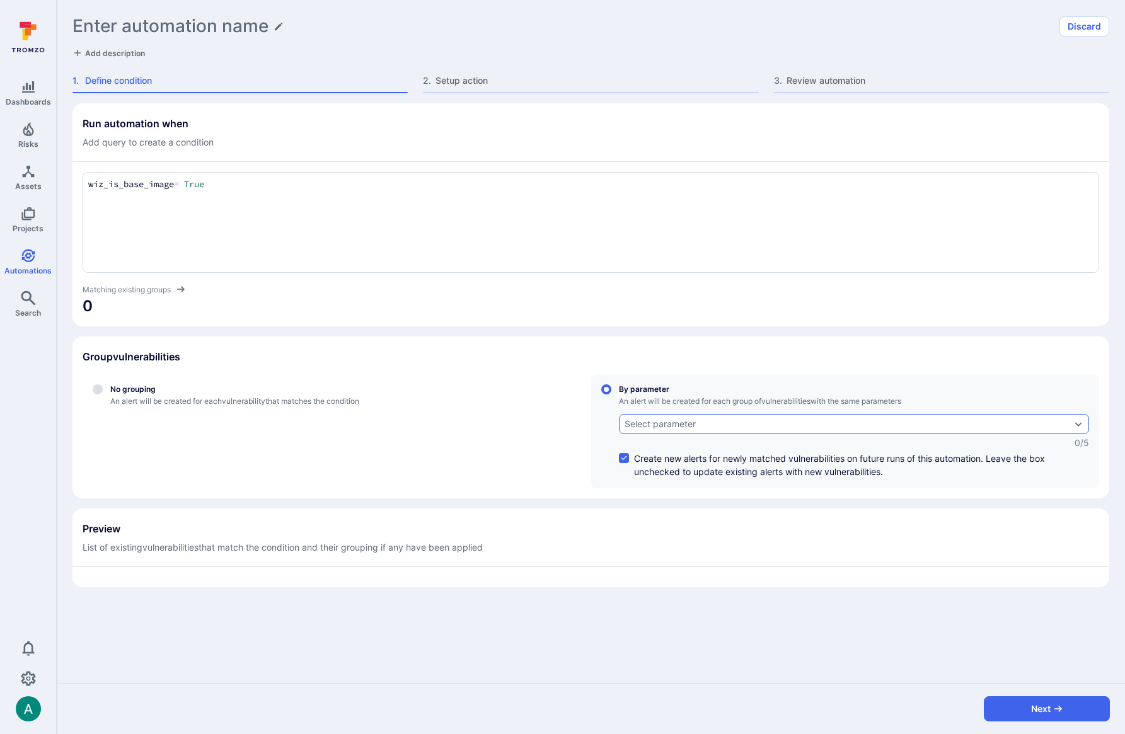
click at [670, 423] on div "Select parameter" at bounding box center [660, 424] width 71 height 10
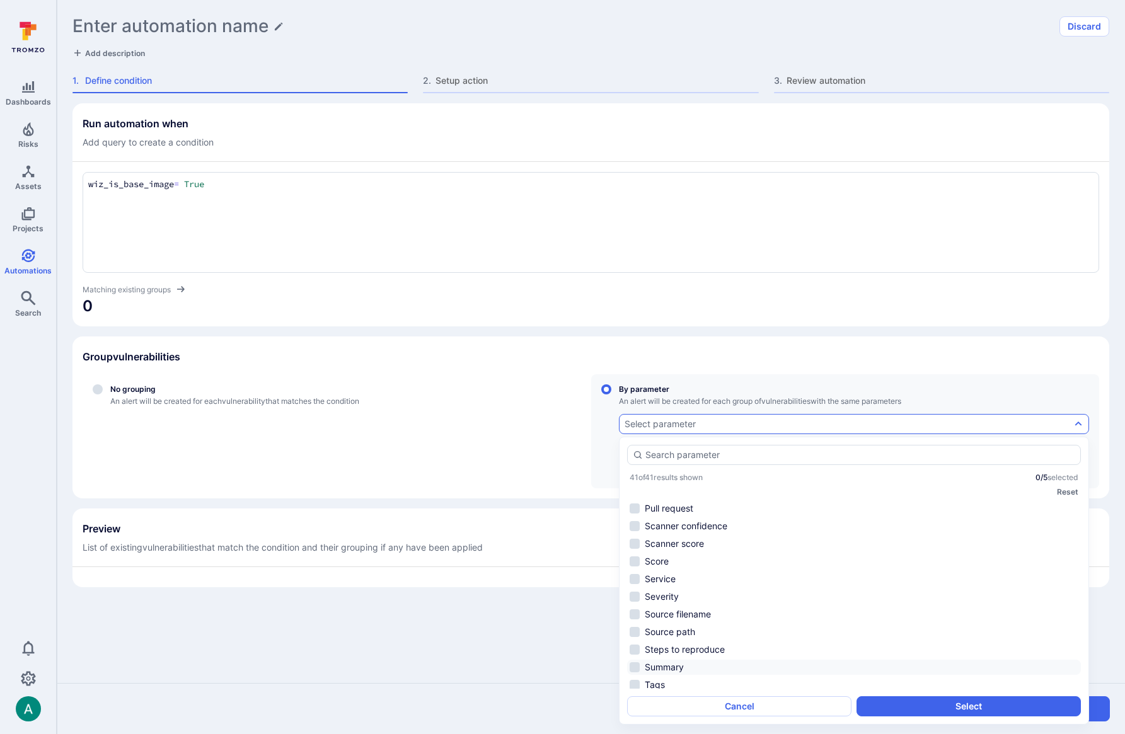
scroll to position [378, 0]
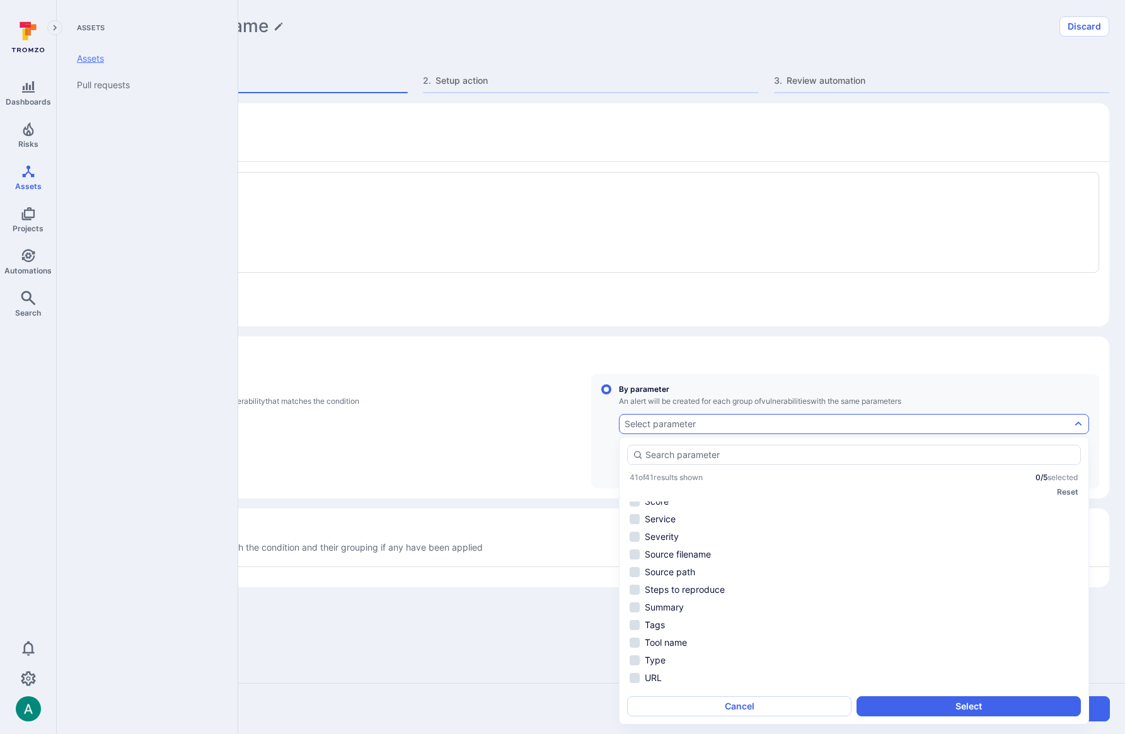
click at [86, 64] on link "Assets" at bounding box center [145, 58] width 156 height 26
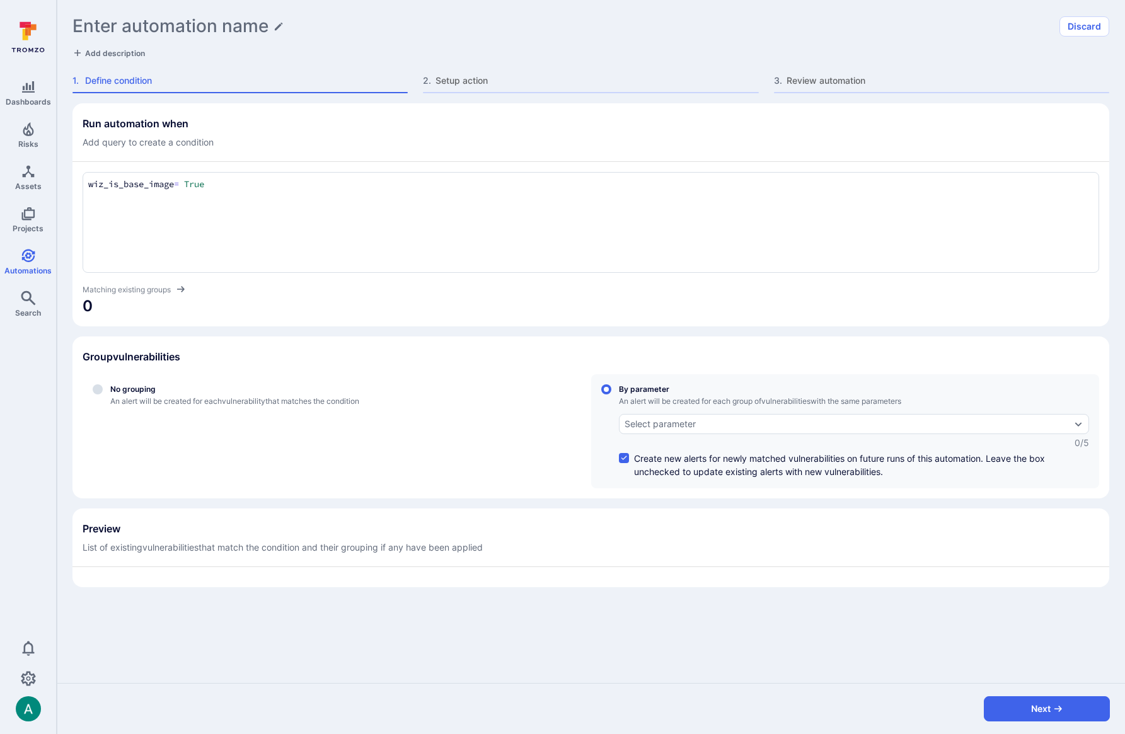
click at [220, 187] on textarea "wiz_is_base_image = True" at bounding box center [590, 185] width 1005 height 14
click at [279, 202] on div at bounding box center [591, 222] width 1017 height 101
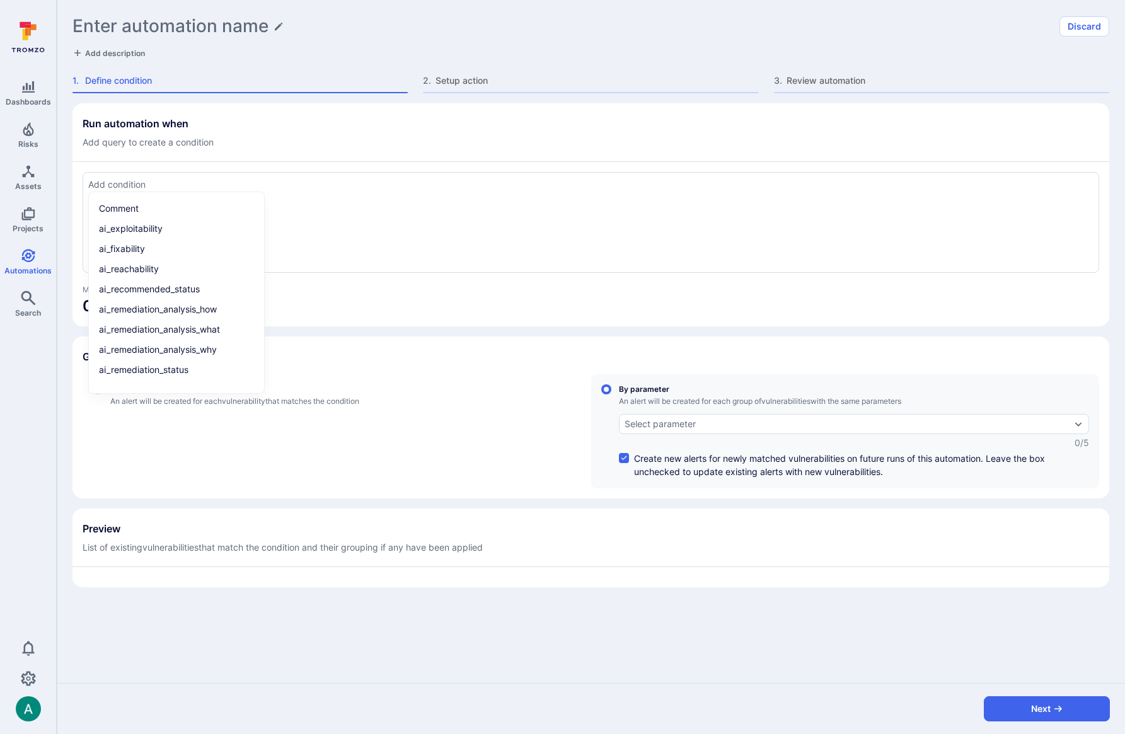
paste textarea "score > 50 and asset.type = "container image""
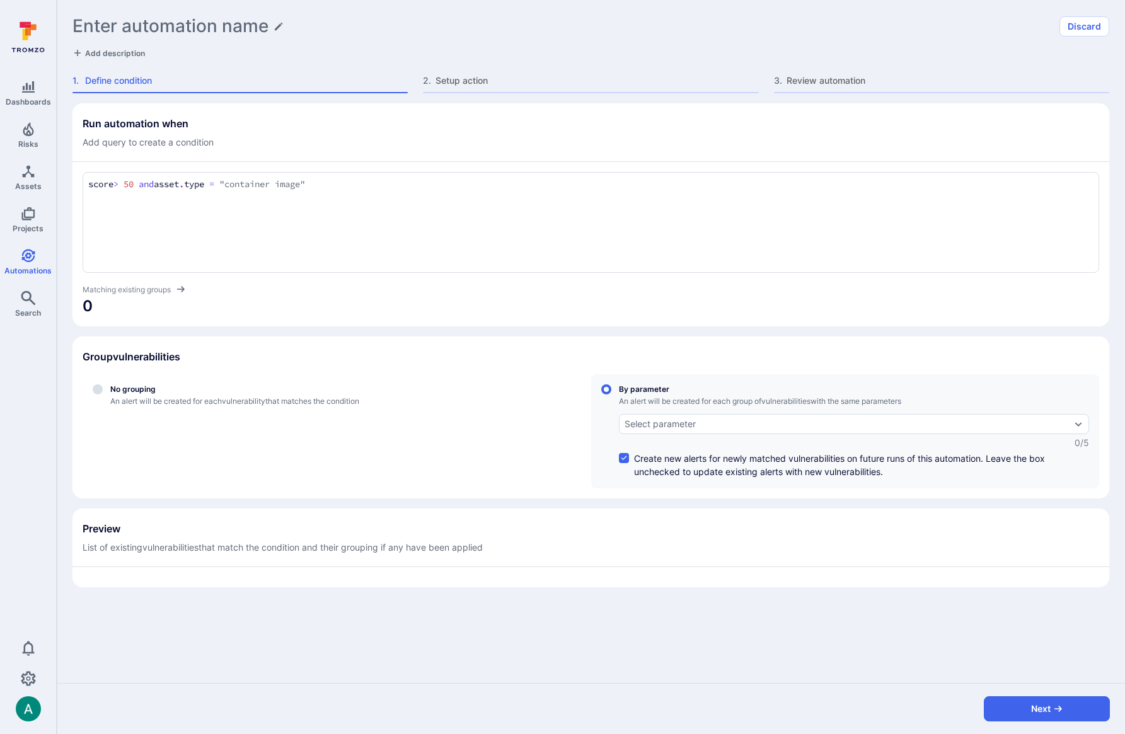
type textarea "score > 50 and asset.type = "container image""
click at [440, 323] on section "Run automation when Add query to create a condition score > 50 and asset.type =…" at bounding box center [590, 214] width 1037 height 223
click at [679, 422] on div "Select parameter" at bounding box center [660, 424] width 71 height 10
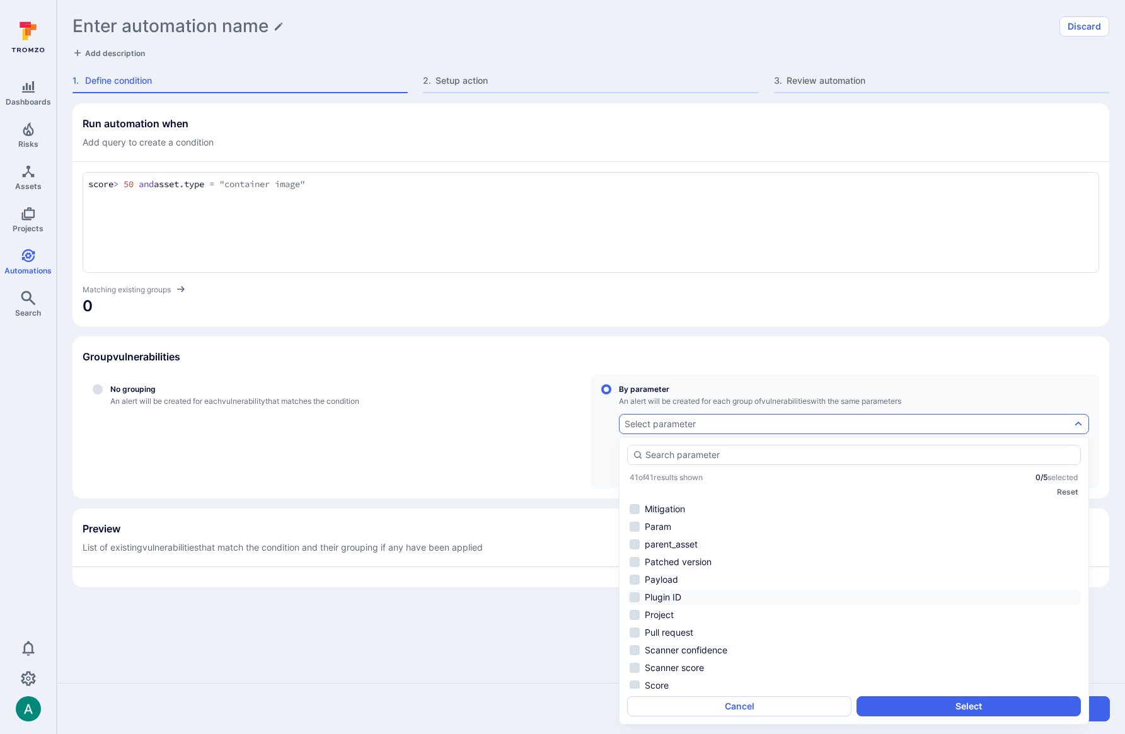
scroll to position [190, 0]
click at [673, 546] on li "parent_asset" at bounding box center [854, 548] width 454 height 15
click at [968, 707] on button "Select" at bounding box center [969, 706] width 224 height 20
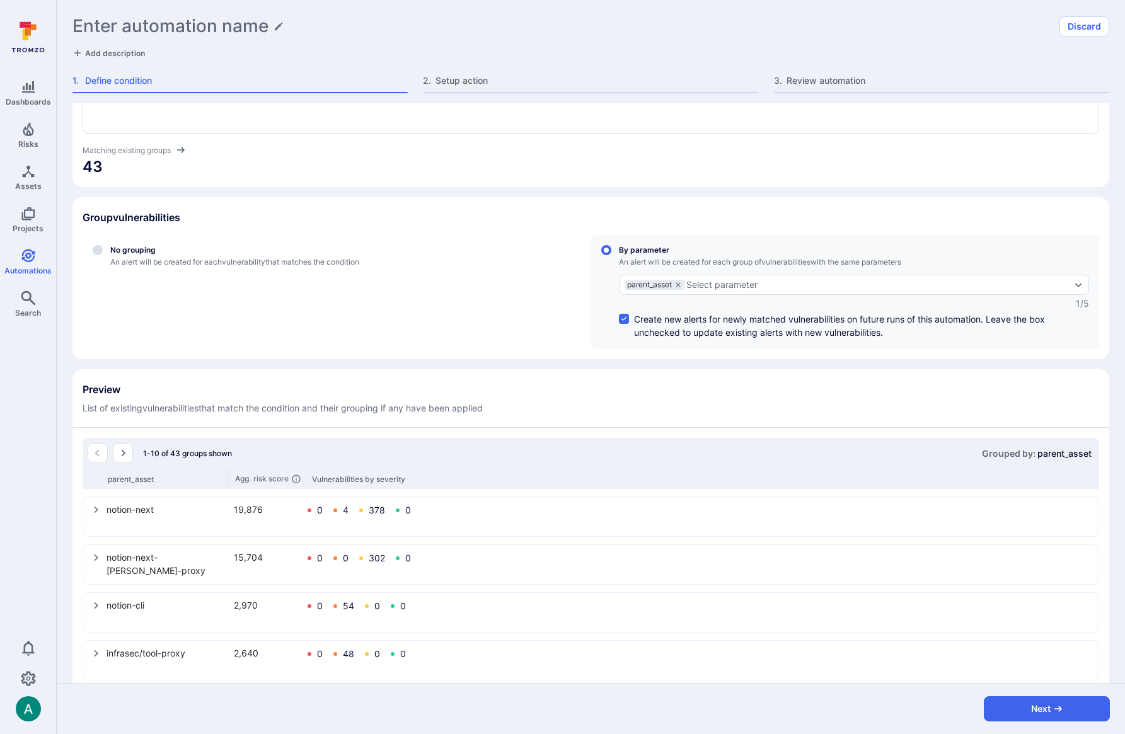
scroll to position [216, 0]
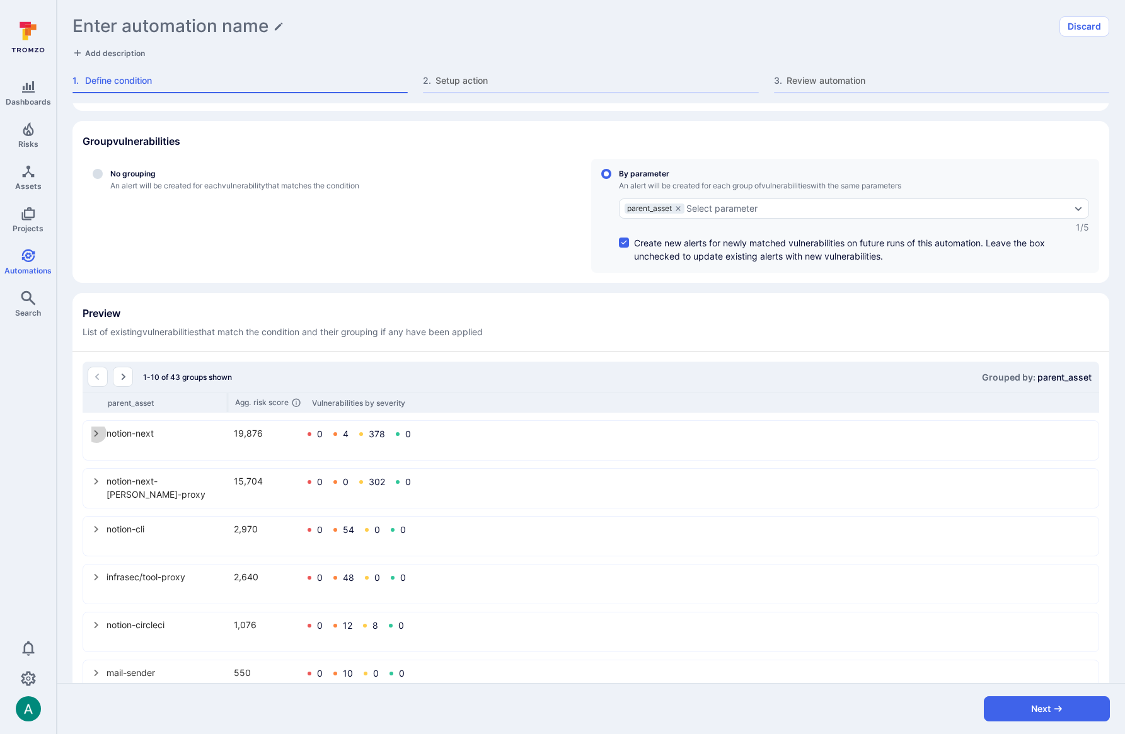
click at [94, 433] on icon "select group" at bounding box center [96, 434] width 10 height 10
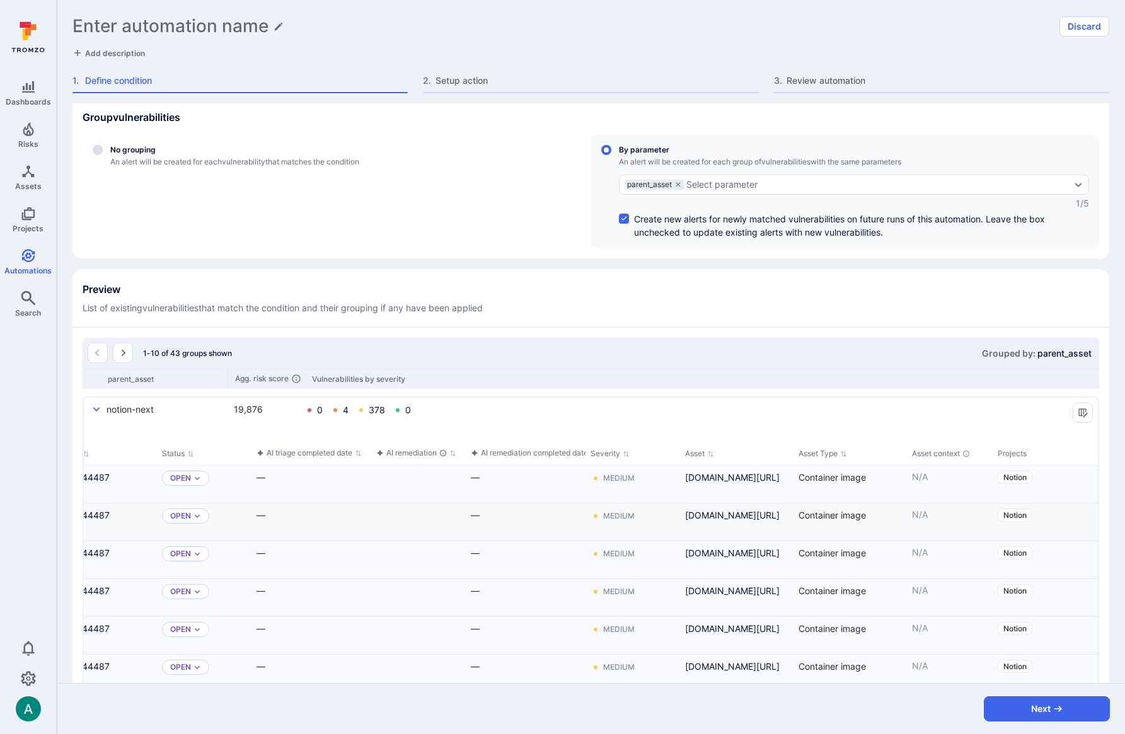
scroll to position [0, 0]
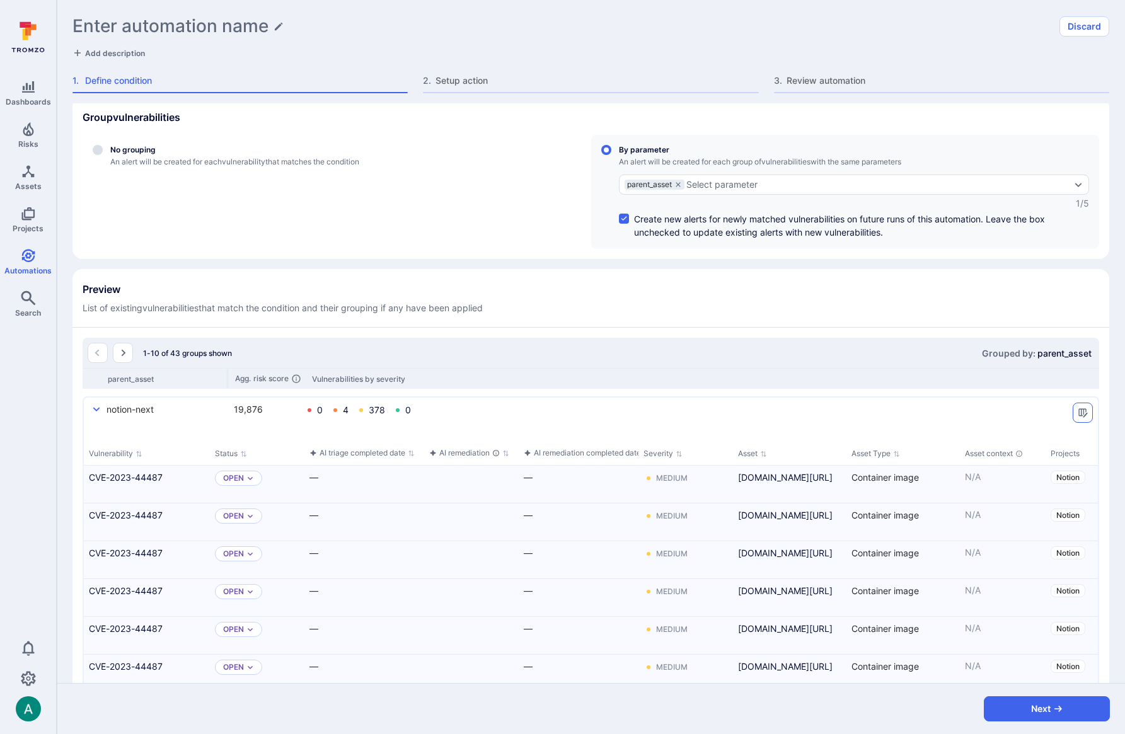
click at [1079, 411] on icon "Manage columns" at bounding box center [1083, 413] width 10 height 10
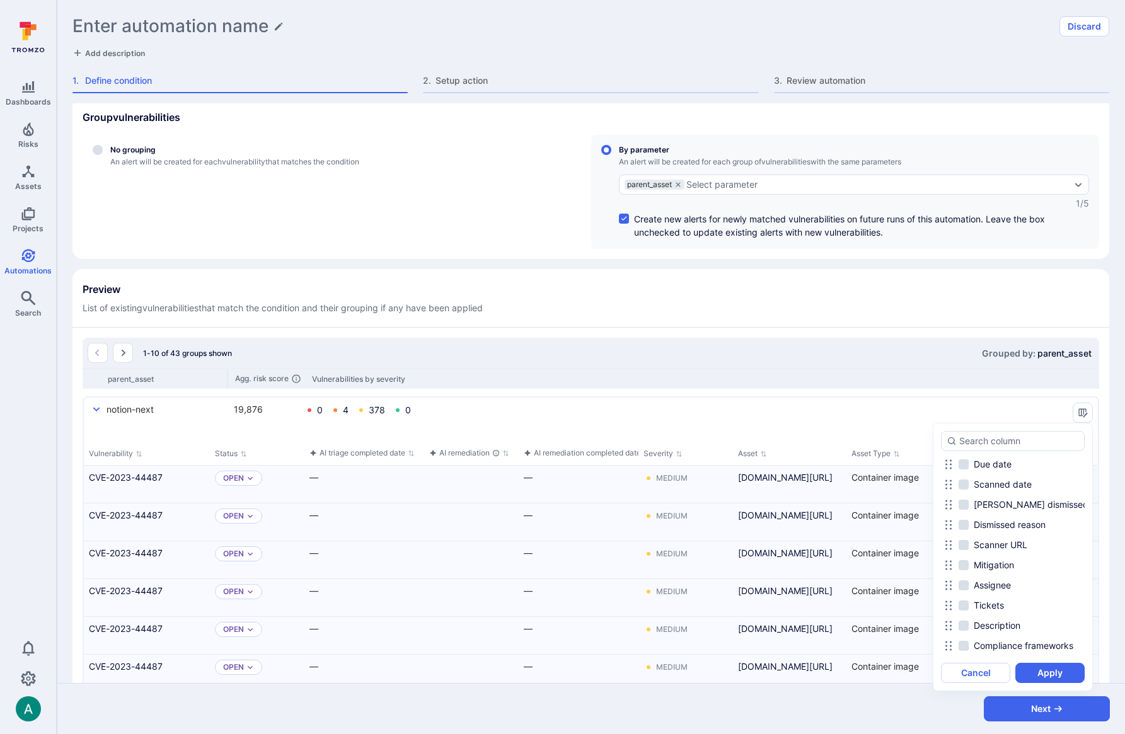
scroll to position [455, 0]
click at [968, 570] on input "Mitigation" at bounding box center [964, 572] width 10 height 10
checkbox input "true"
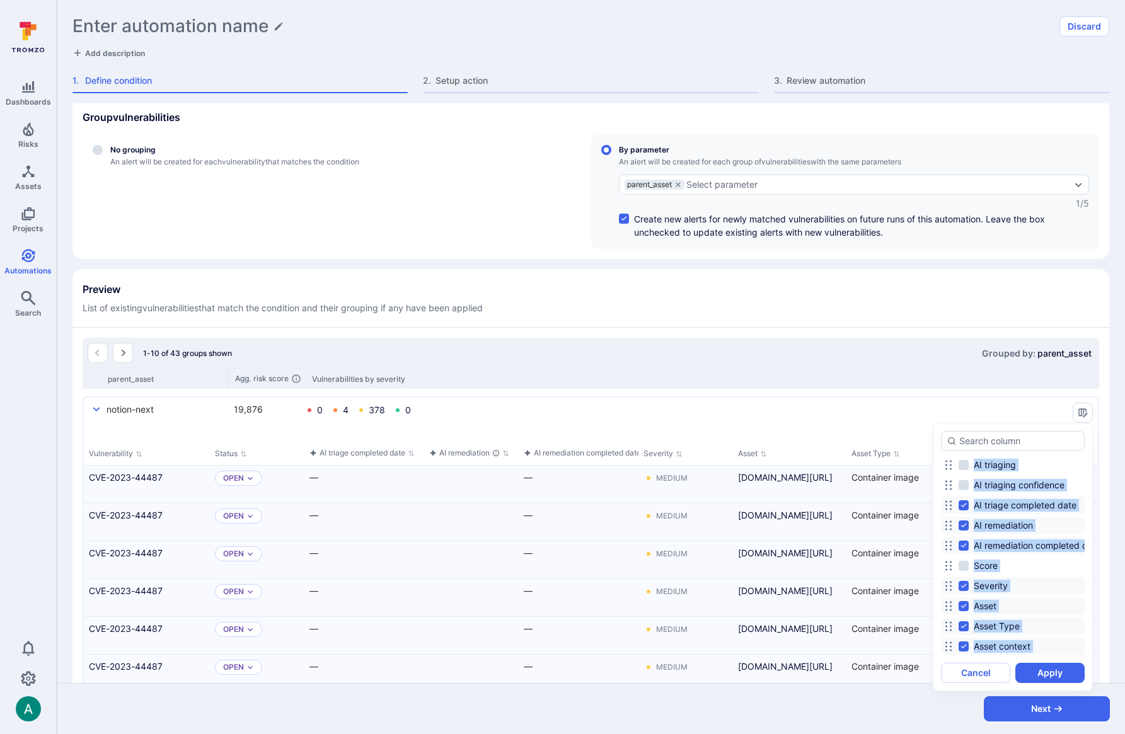
scroll to position [0, 0]
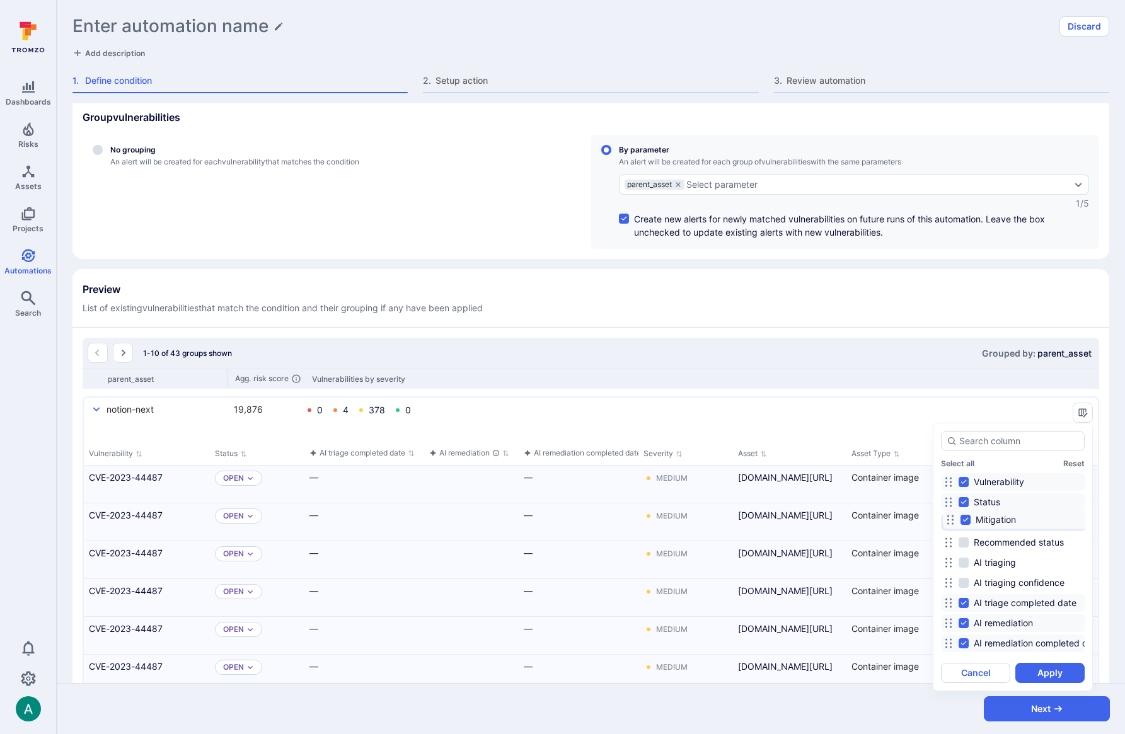
drag, startPoint x: 949, startPoint y: 571, endPoint x: 952, endPoint y: 519, distance: 52.4
click at [952, 519] on icon at bounding box center [950, 520] width 10 height 10
click at [1053, 675] on button "Apply" at bounding box center [1049, 673] width 69 height 20
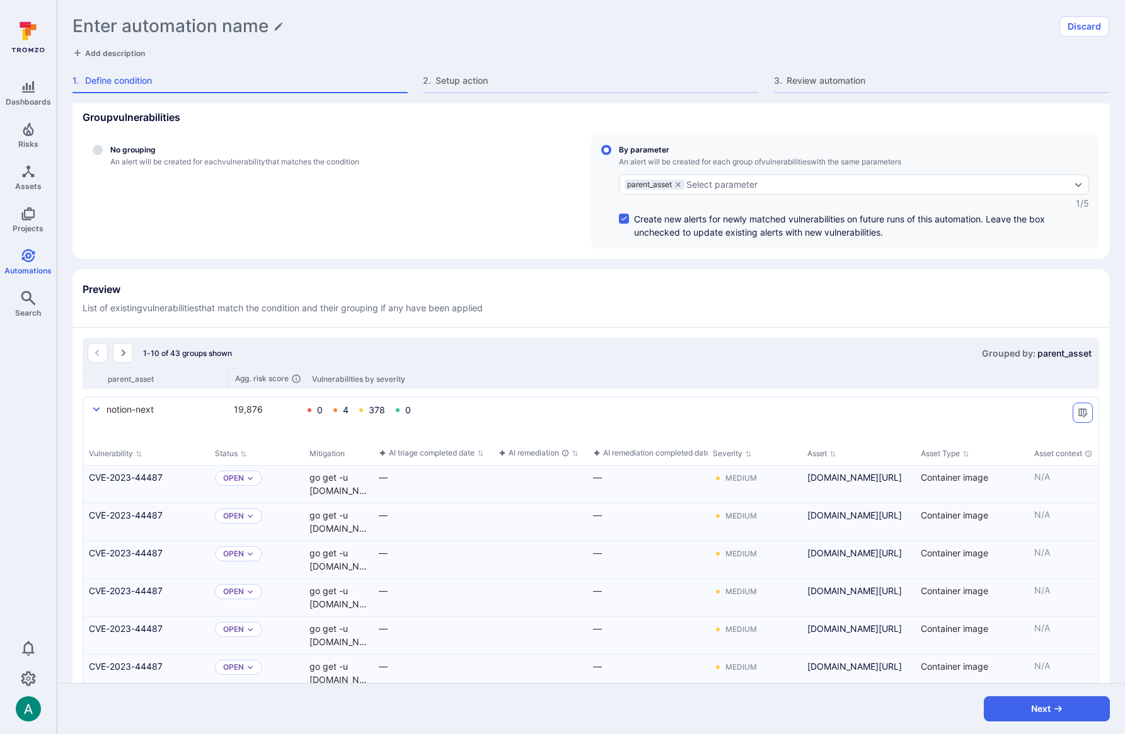
click at [1080, 413] on icon "Manage columns" at bounding box center [1083, 413] width 10 height 10
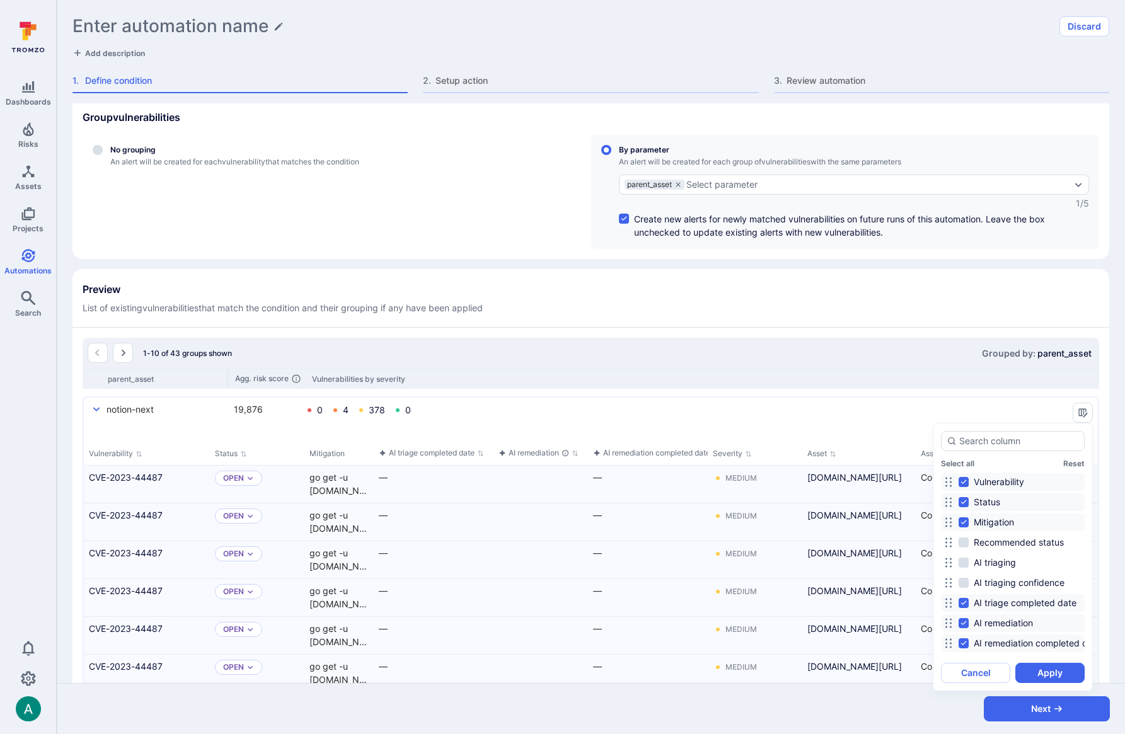
drag, startPoint x: 417, startPoint y: 431, endPoint x: 398, endPoint y: 435, distance: 18.7
click at [415, 432] on div at bounding box center [562, 367] width 1125 height 734
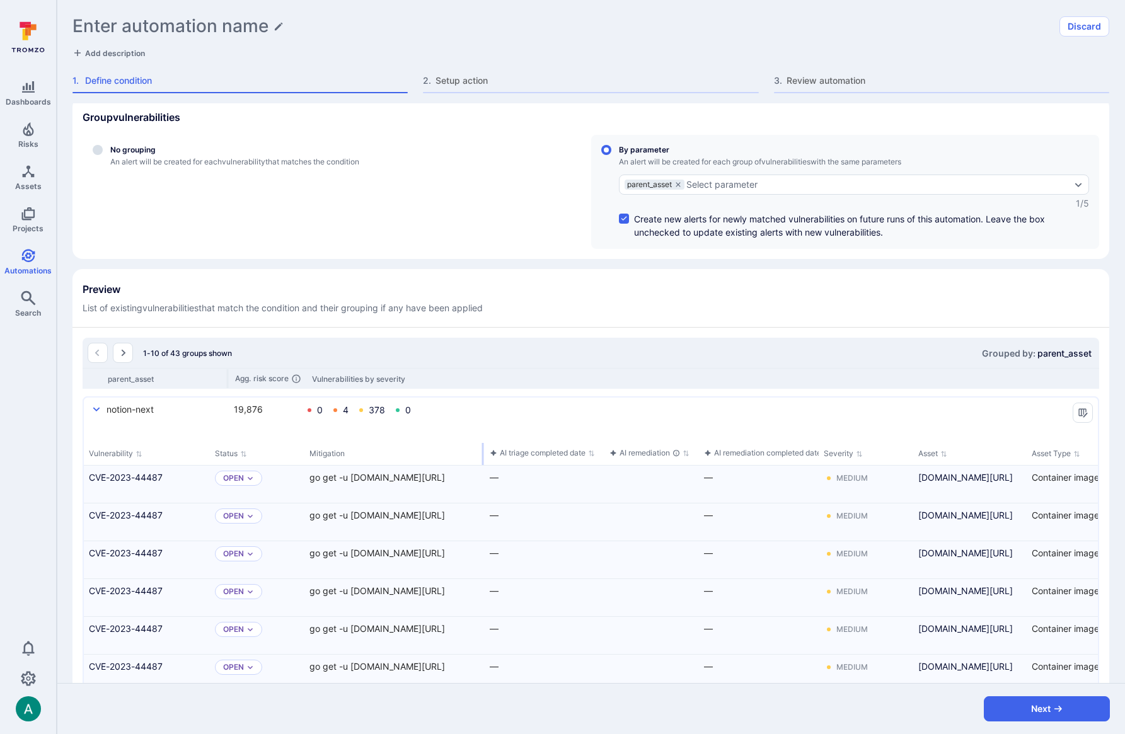
drag, startPoint x: 371, startPoint y: 453, endPoint x: 482, endPoint y: 451, distance: 110.9
click at [482, 451] on div "select group" at bounding box center [483, 454] width 2 height 22
click at [734, 182] on div "Select parameter" at bounding box center [721, 185] width 71 height 10
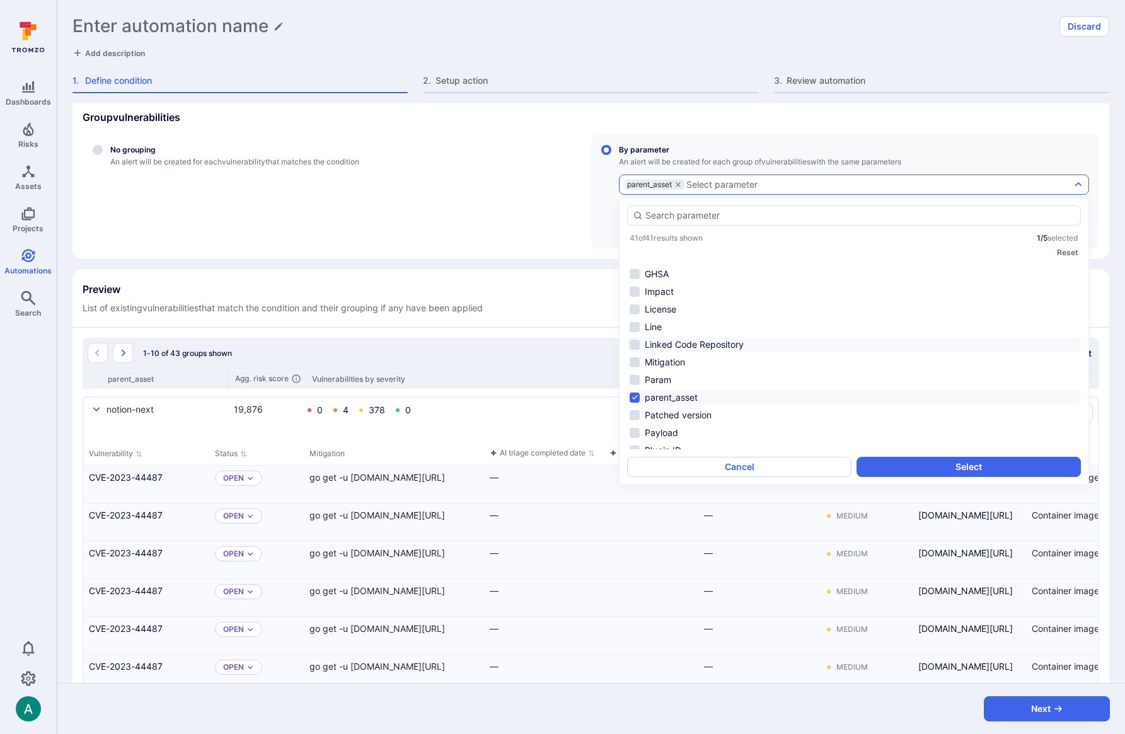
scroll to position [124, 0]
click at [647, 337] on li "Mitigation" at bounding box center [854, 339] width 454 height 15
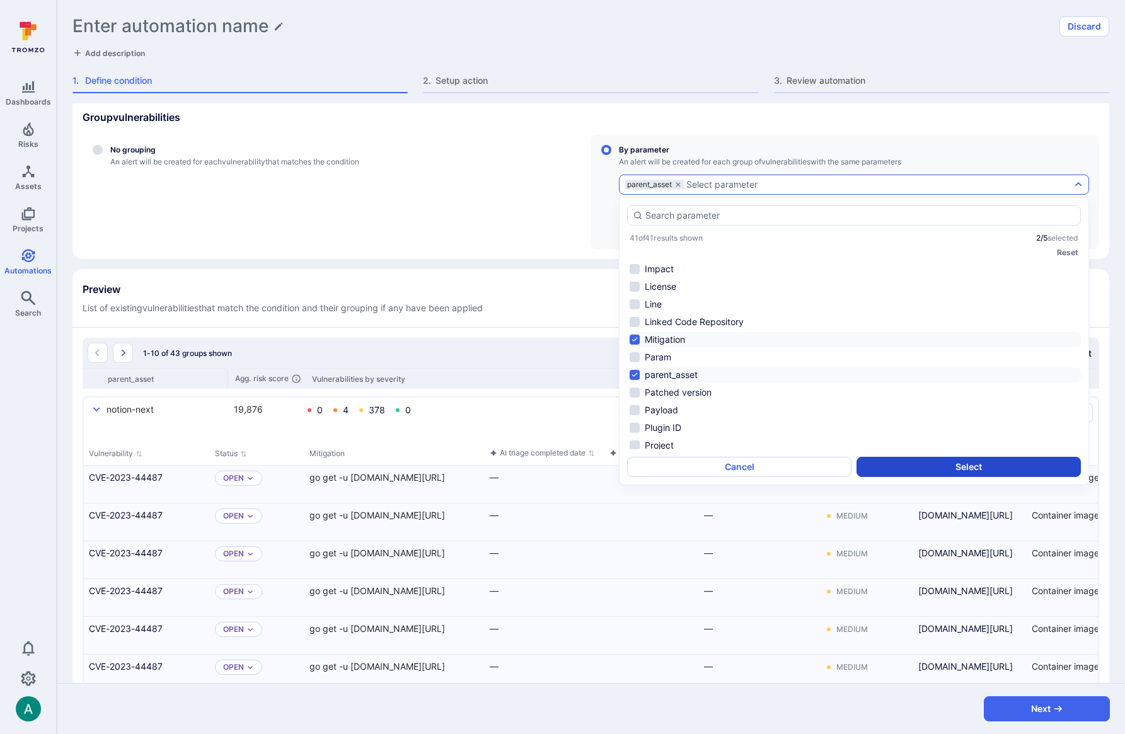
click at [939, 470] on button "Select" at bounding box center [969, 467] width 224 height 20
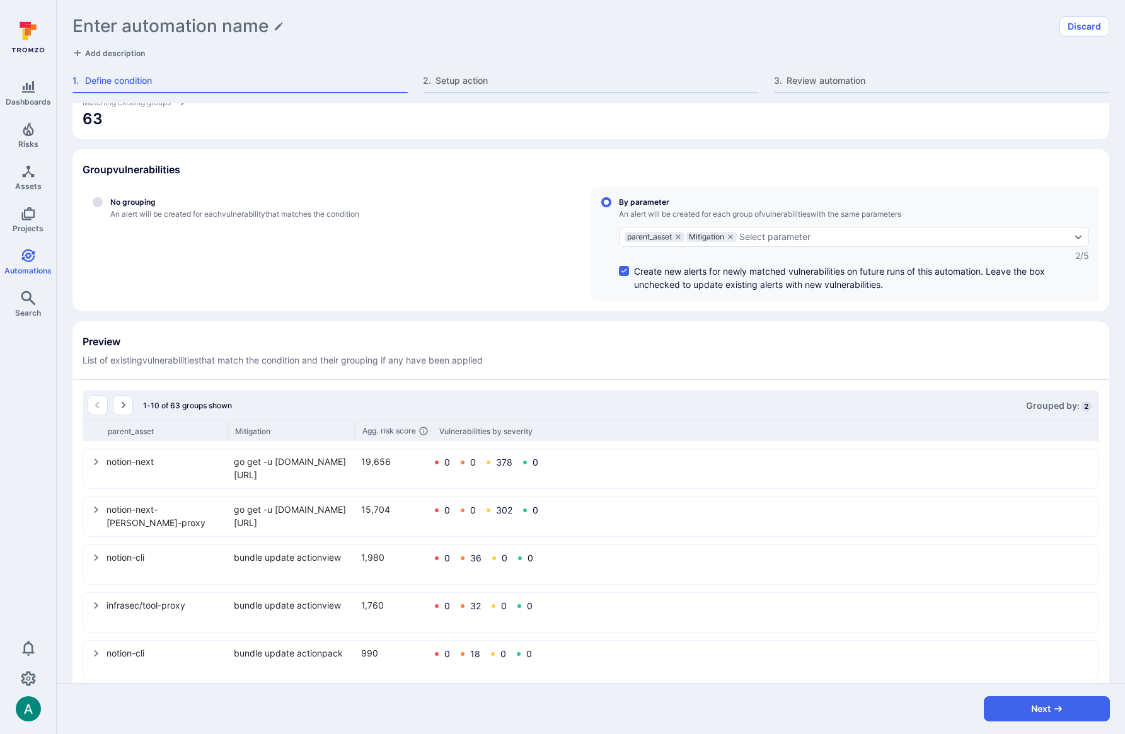
scroll to position [191, 0]
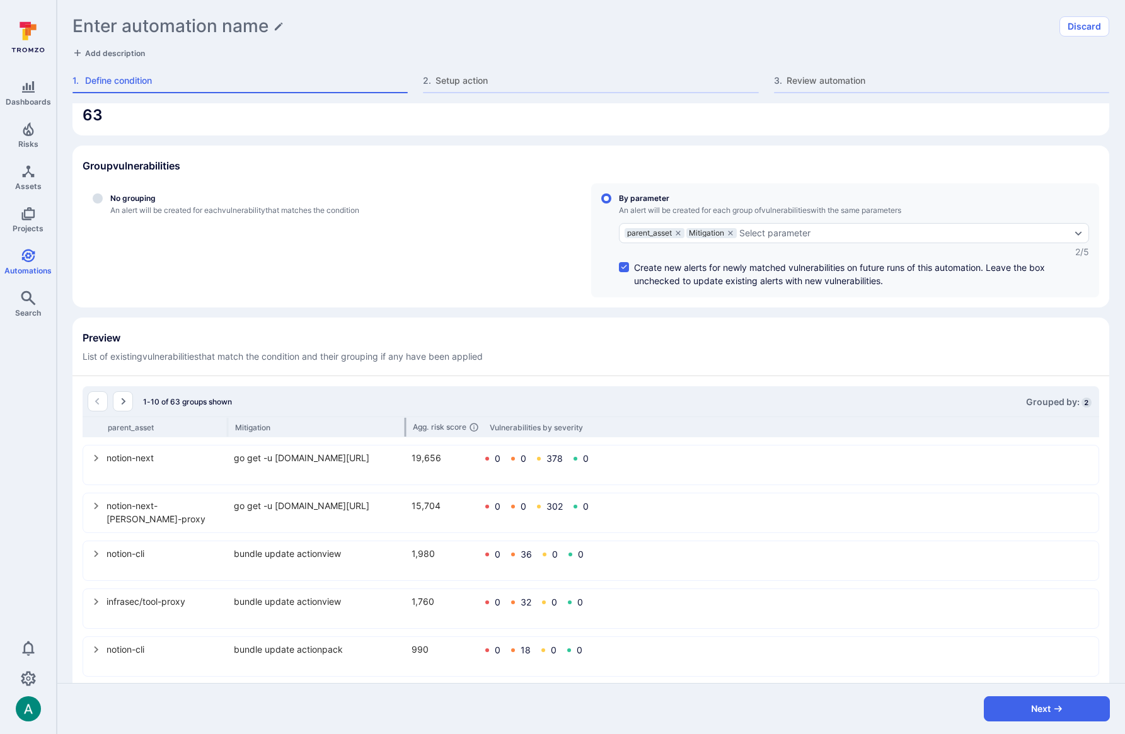
drag, startPoint x: 355, startPoint y: 424, endPoint x: 405, endPoint y: 422, distance: 50.4
click at [405, 422] on div at bounding box center [406, 427] width 2 height 19
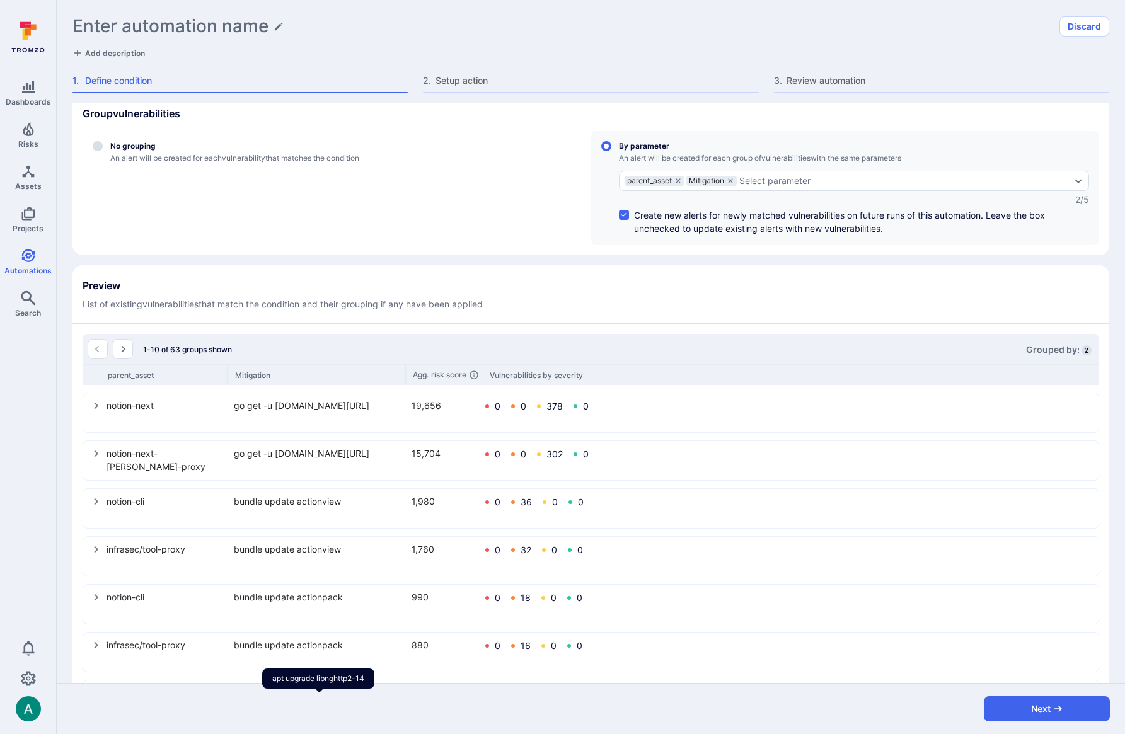
scroll to position [206, 0]
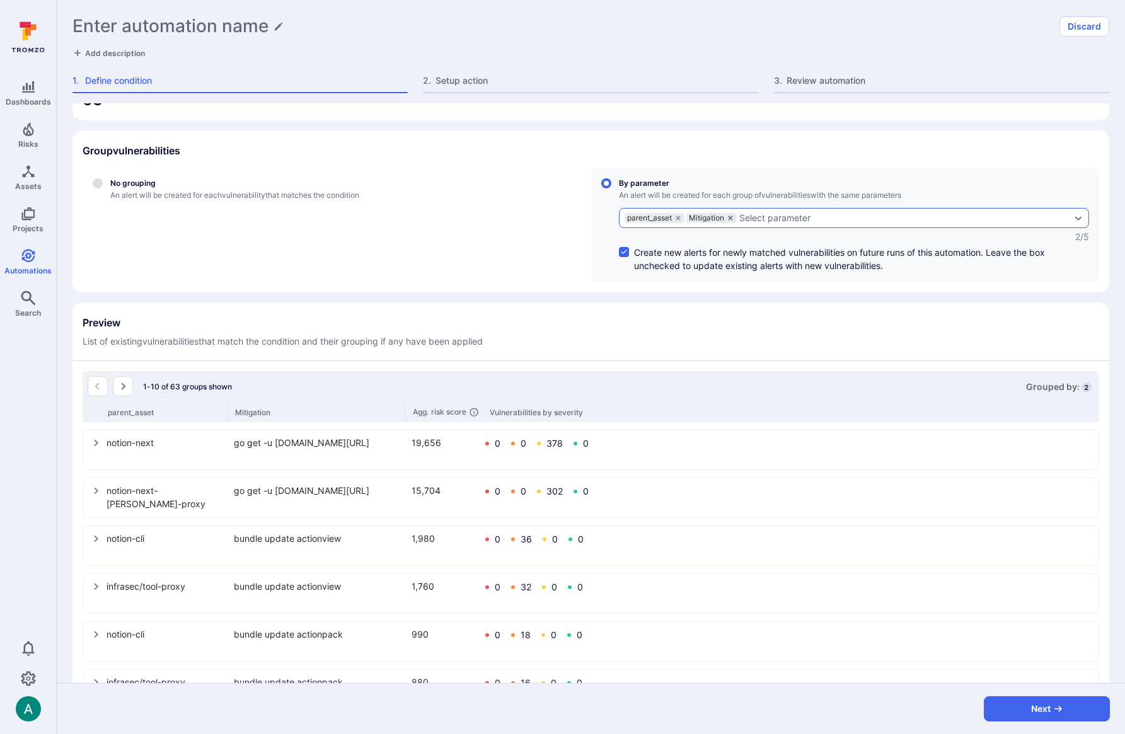
click at [734, 217] on icon "grouping parameters" at bounding box center [731, 218] width 8 height 8
click at [611, 188] on input "By parameter An alert will be created for each group of vulnerabilities with th…" at bounding box center [606, 183] width 10 height 10
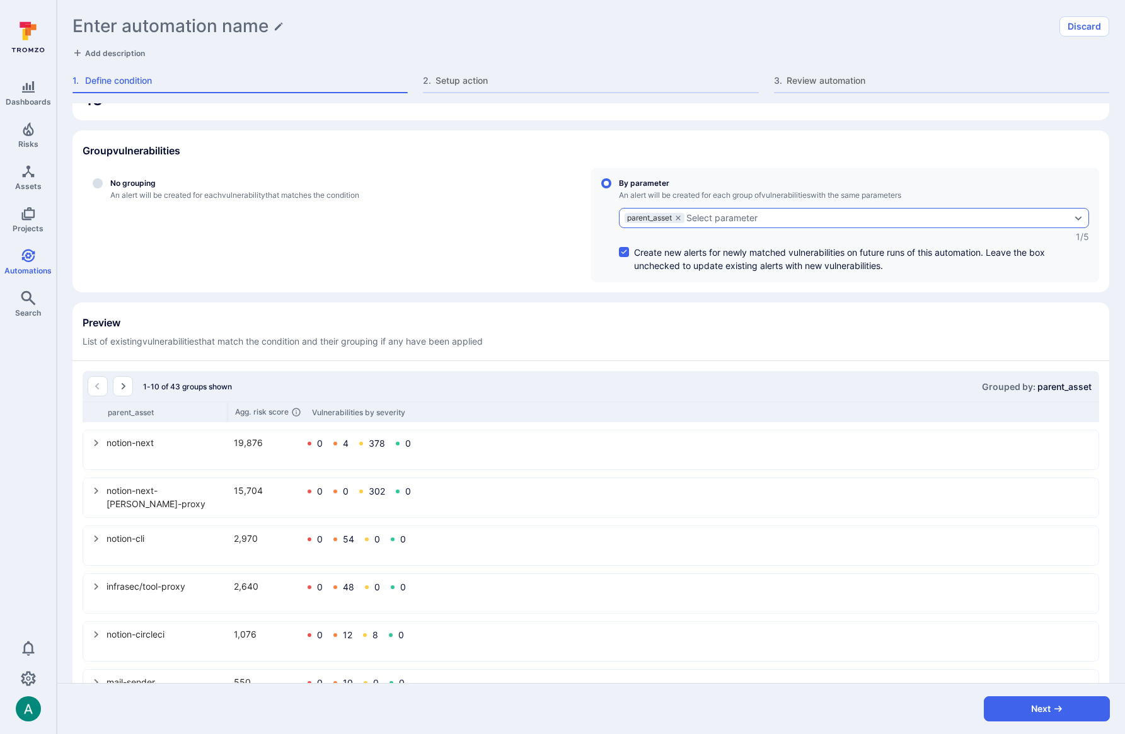
click at [748, 219] on div "Select parameter" at bounding box center [721, 218] width 71 height 10
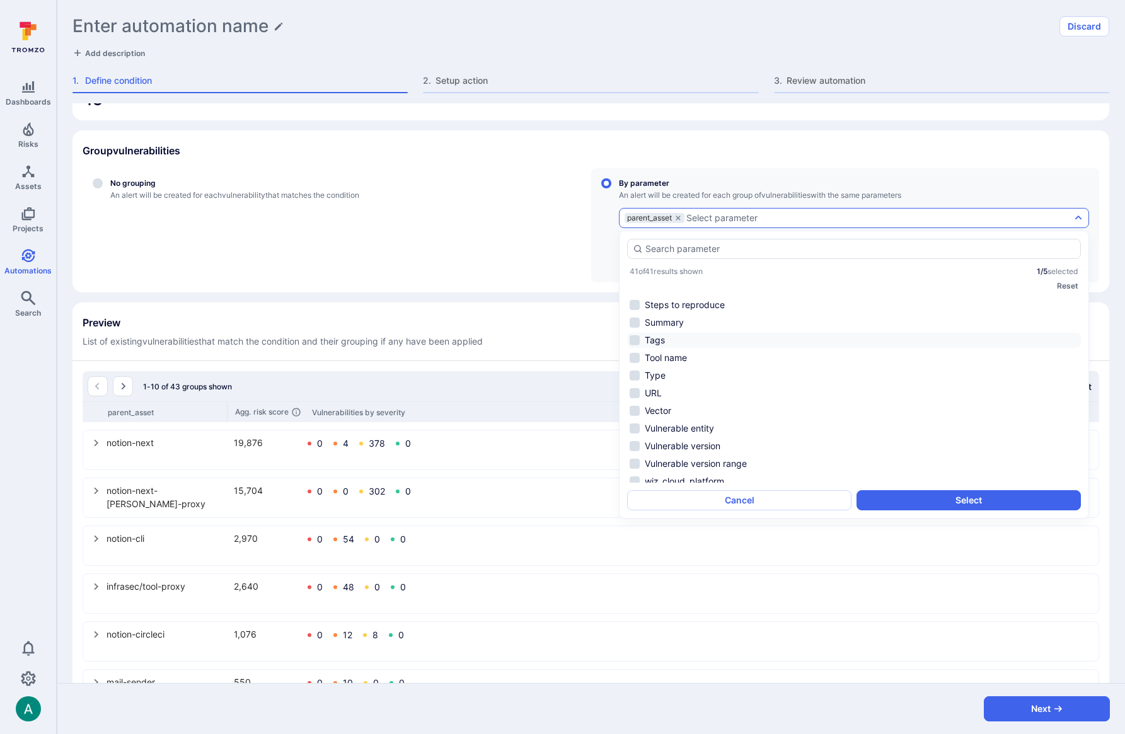
scroll to position [459, 0]
click at [695, 427] on li "Vulnerable entity" at bounding box center [854, 426] width 454 height 15
click at [920, 496] on button "Select" at bounding box center [969, 500] width 224 height 20
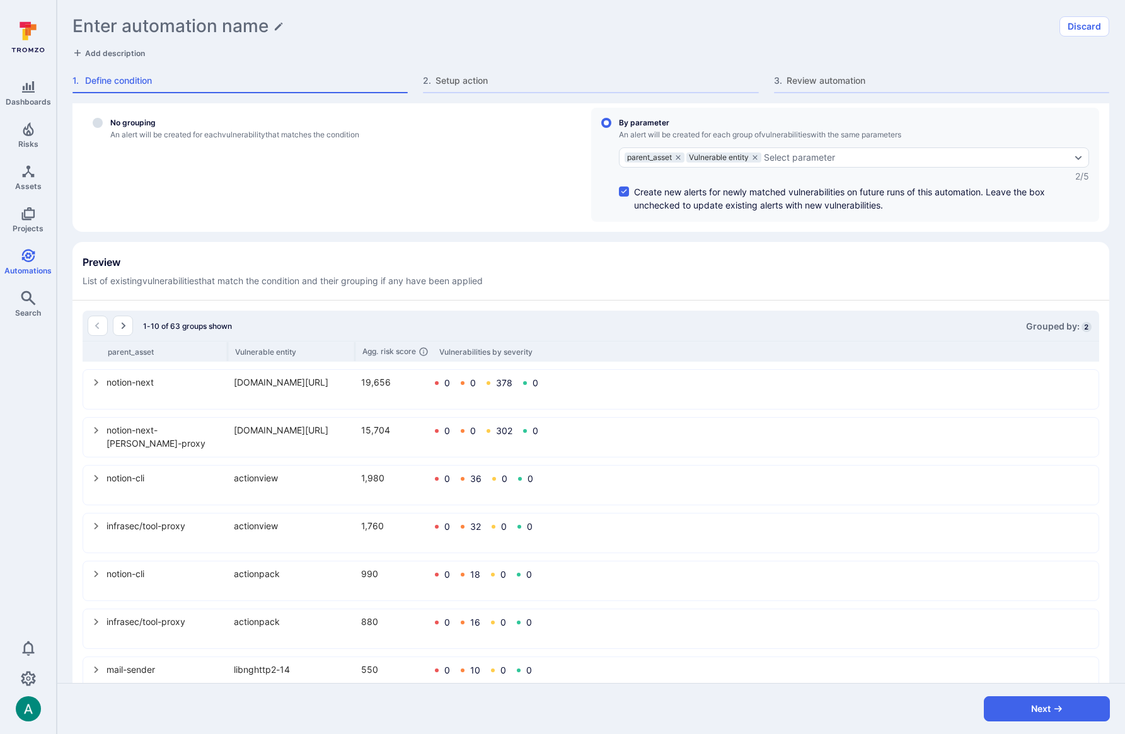
scroll to position [269, 0]
click at [93, 376] on icon "select group" at bounding box center [96, 380] width 10 height 10
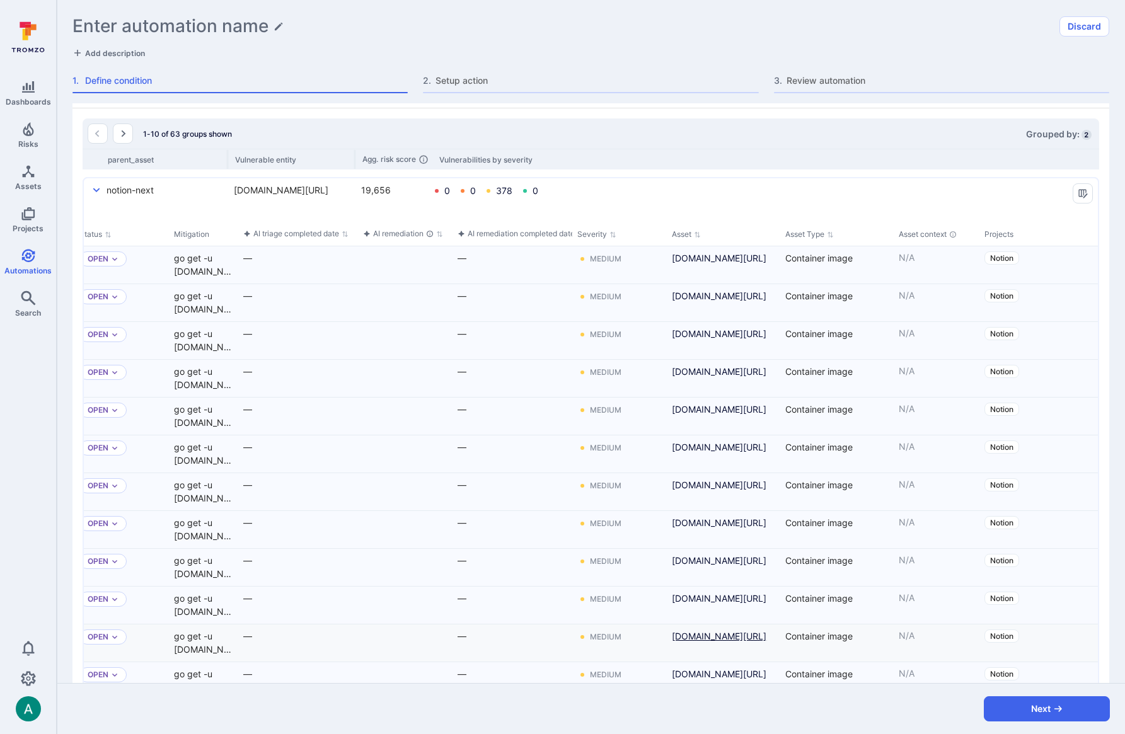
scroll to position [432, 0]
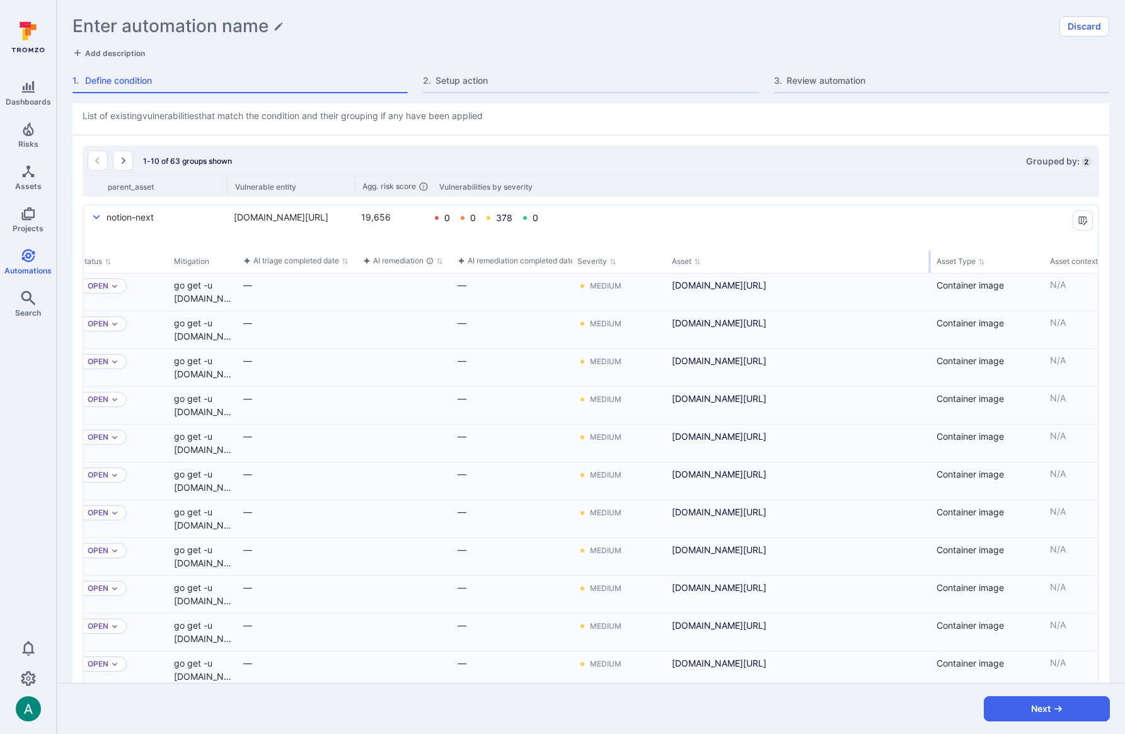
drag, startPoint x: 778, startPoint y: 259, endPoint x: 930, endPoint y: 261, distance: 151.3
click at [930, 261] on div "select group" at bounding box center [930, 262] width 2 height 22
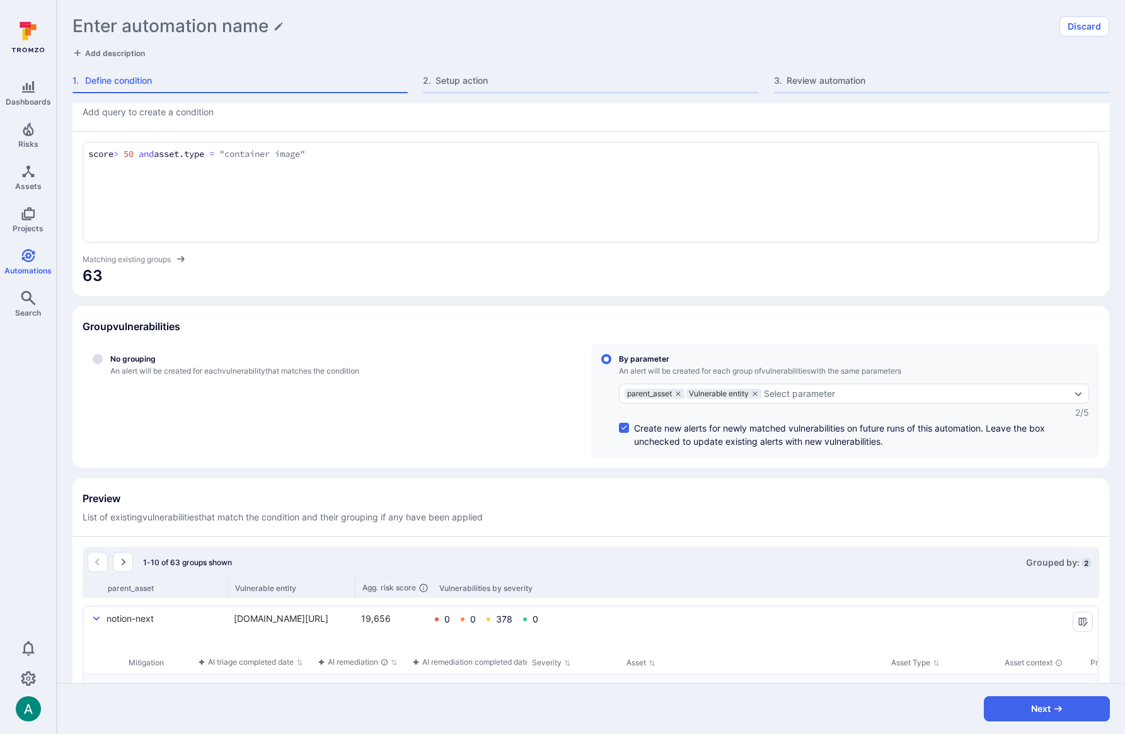
scroll to position [196, 0]
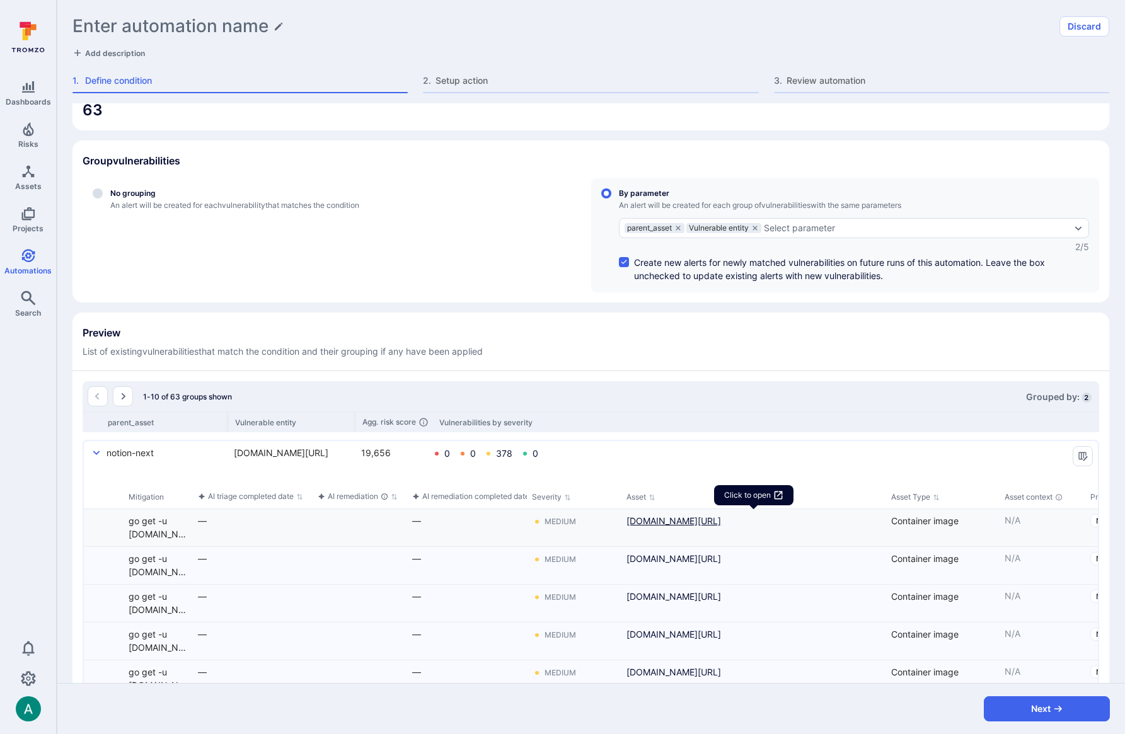
click at [785, 525] on link "274567149370.dkr.ecr.us-west-2.amazonaws.com/notion-next@sha256:4b550b5a16e6bda…" at bounding box center [754, 520] width 255 height 13
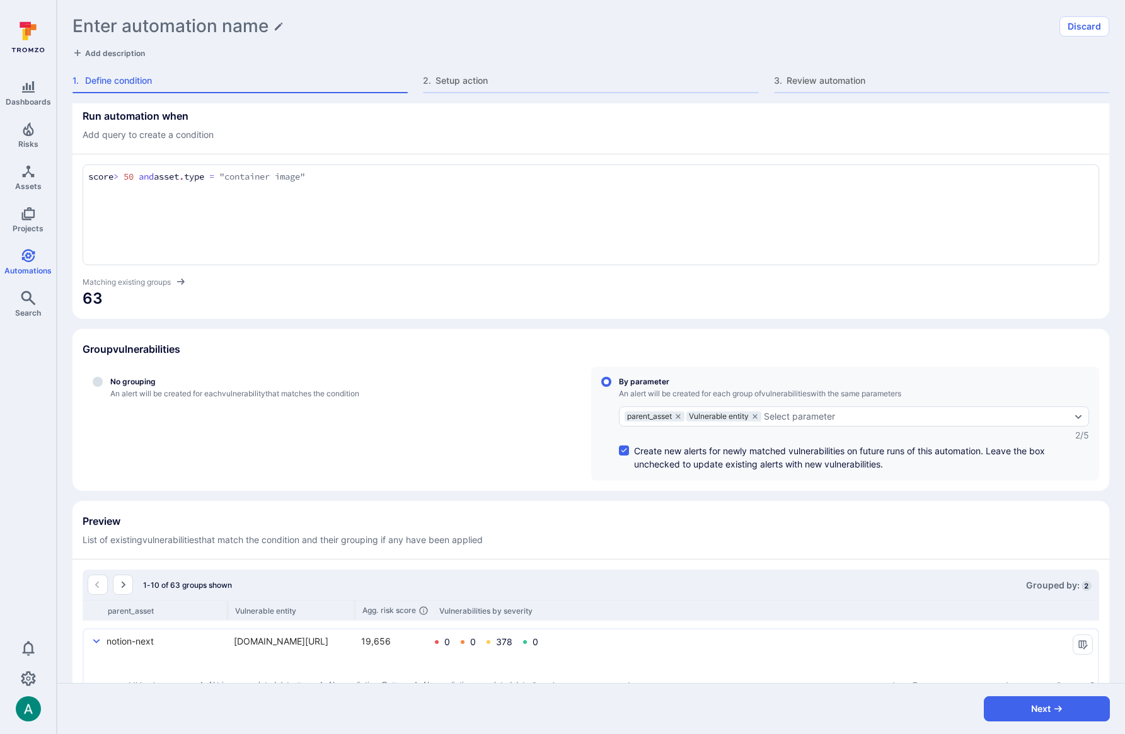
scroll to position [7, 0]
click at [349, 175] on textarea "score > 50 and asset.type = "container image"" at bounding box center [590, 178] width 1005 height 14
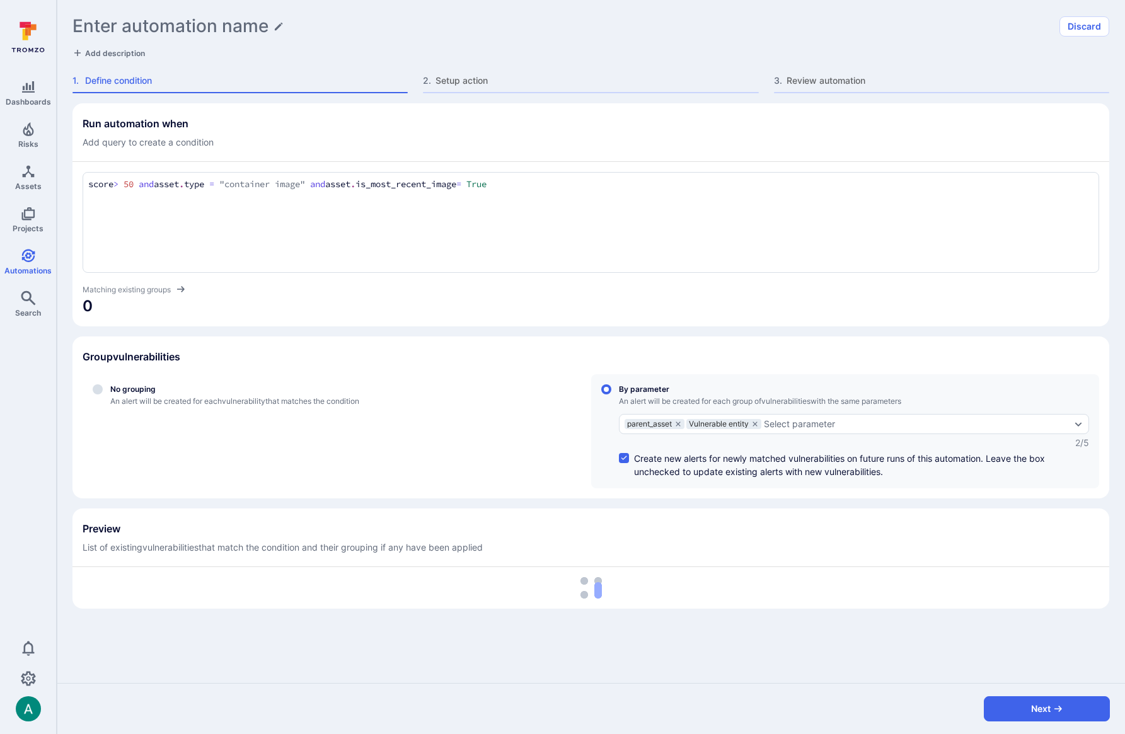
click at [613, 330] on div "Run automation when Add query to create a condition score > 50 and asset.type =…" at bounding box center [590, 356] width 1037 height 506
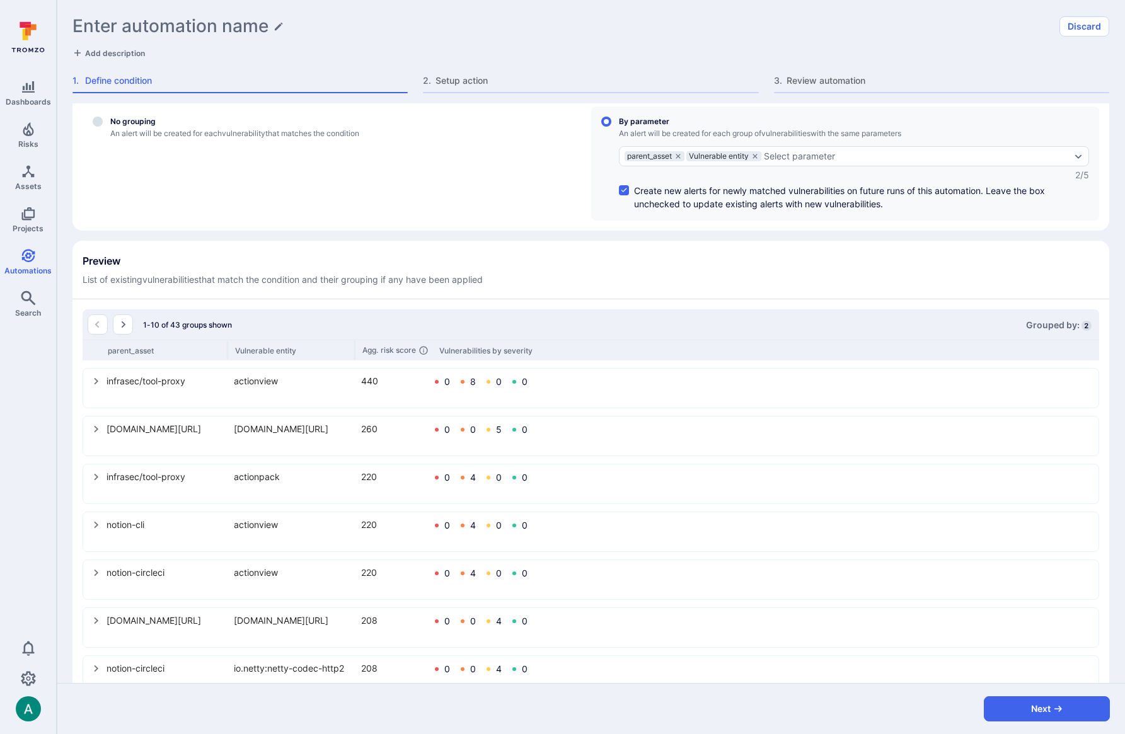
scroll to position [287, 0]
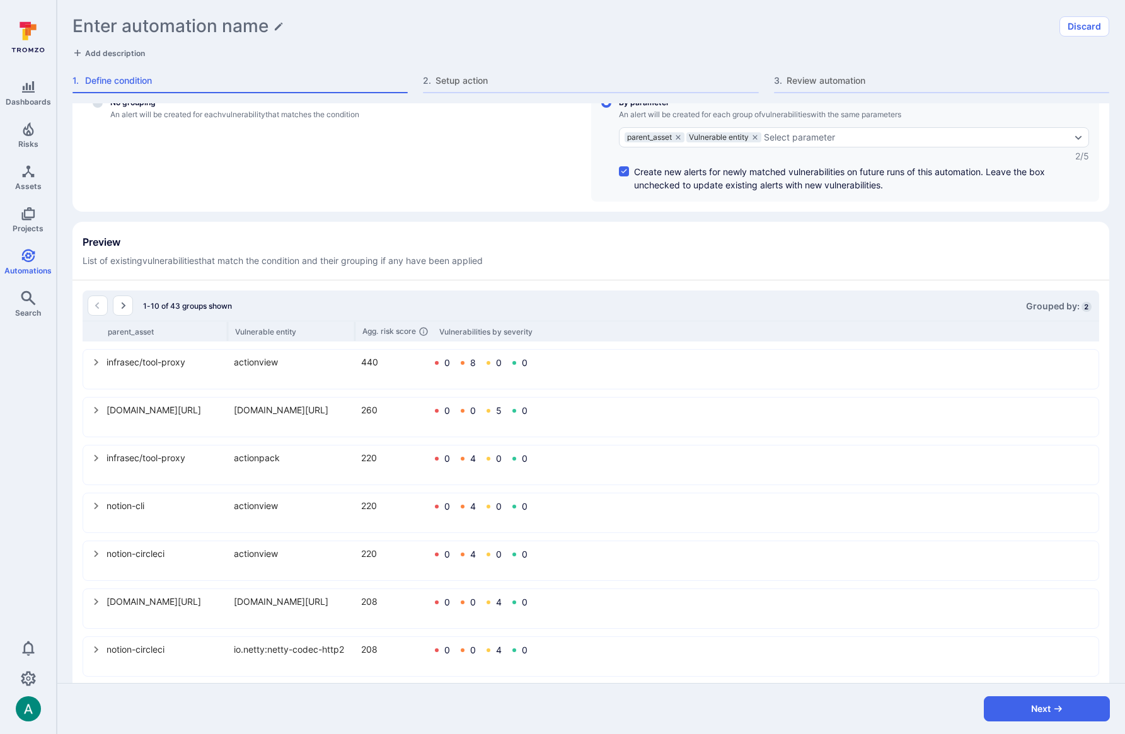
click at [96, 507] on icon "select group" at bounding box center [97, 506] width 4 height 7
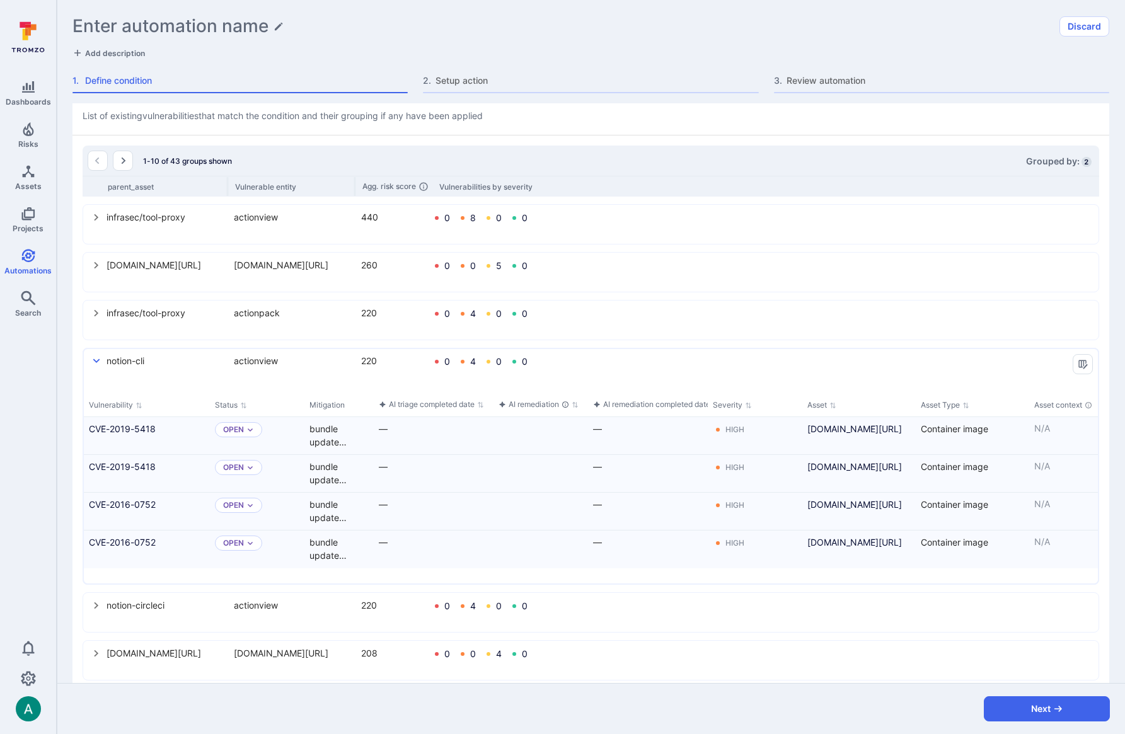
scroll to position [432, 0]
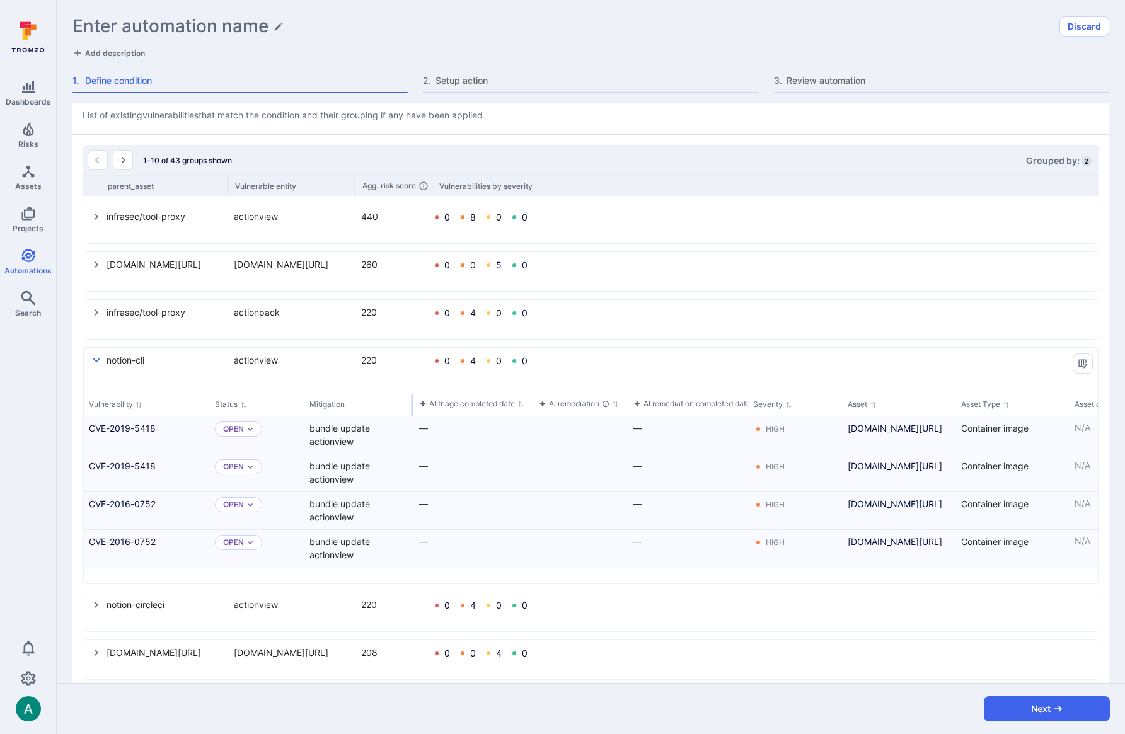
drag, startPoint x: 371, startPoint y: 403, endPoint x: 412, endPoint y: 400, distance: 40.5
click at [412, 400] on div "select group" at bounding box center [413, 405] width 2 height 22
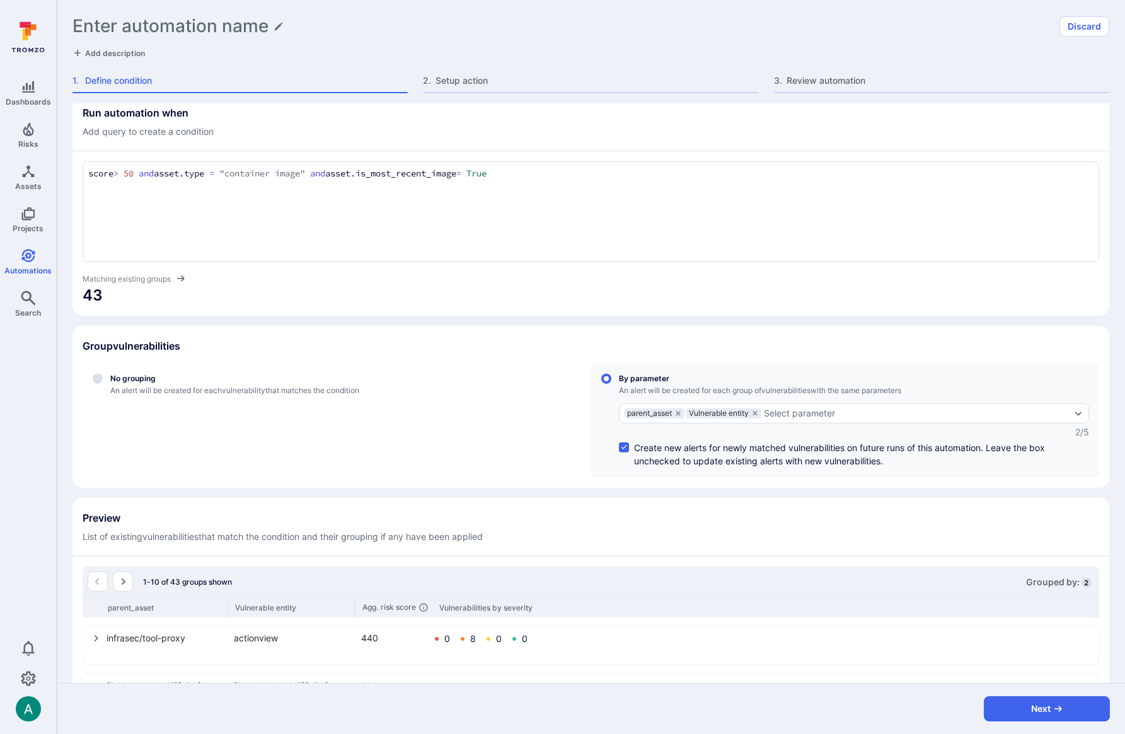
scroll to position [11, 0]
click at [580, 161] on div "score > 50 and asset.type = "container image" and asset.is_most_recent_image = …" at bounding box center [591, 211] width 1017 height 101
click at [579, 171] on textarea "score > 50 and asset.type = "container image" and asset.is_most_recent_image = …" at bounding box center [590, 173] width 1005 height 14
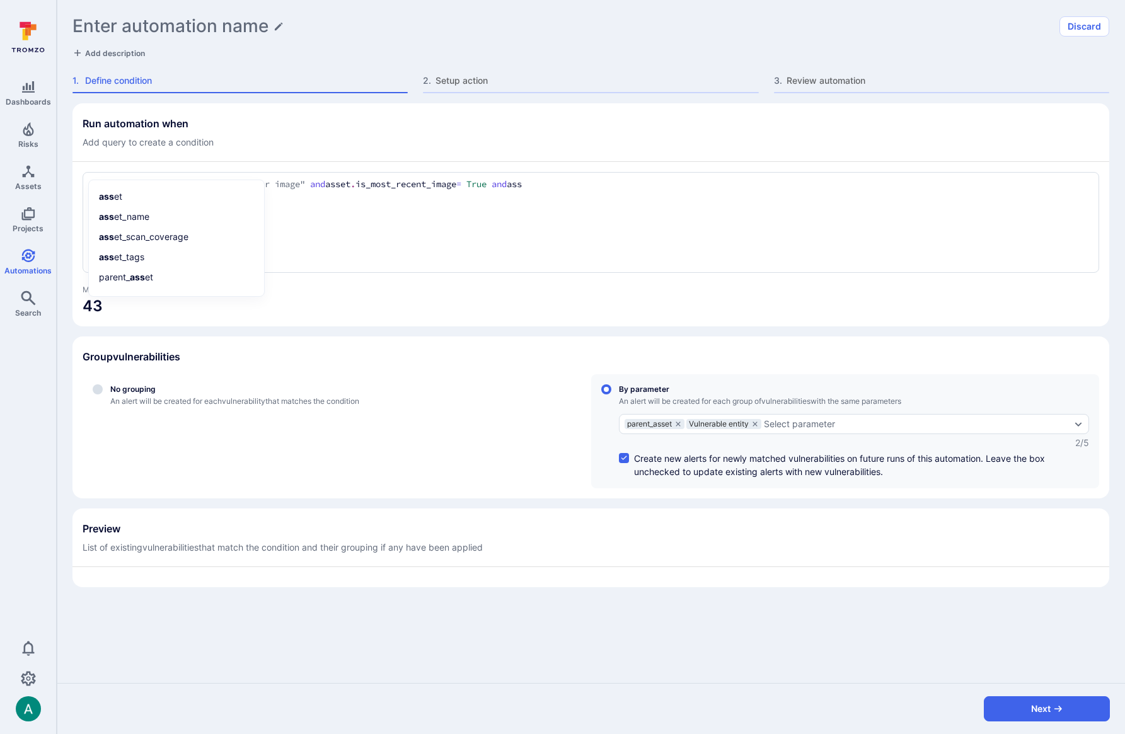
scroll to position [0, 0]
click at [446, 185] on textarea "score > 50 and asset.type = "container image" and asset.is_most_recent_image = …" at bounding box center [590, 185] width 1005 height 14
drag, startPoint x: 387, startPoint y: 184, endPoint x: 493, endPoint y: 186, distance: 105.9
click at [493, 186] on textarea "score > 50 and asset.type = "container image" and asset.is_most_recent_image = …" at bounding box center [590, 185] width 1005 height 14
click at [574, 188] on textarea "score > 50 and asset.type = "container image" and asset.is_most_recent_image = …" at bounding box center [590, 185] width 1005 height 14
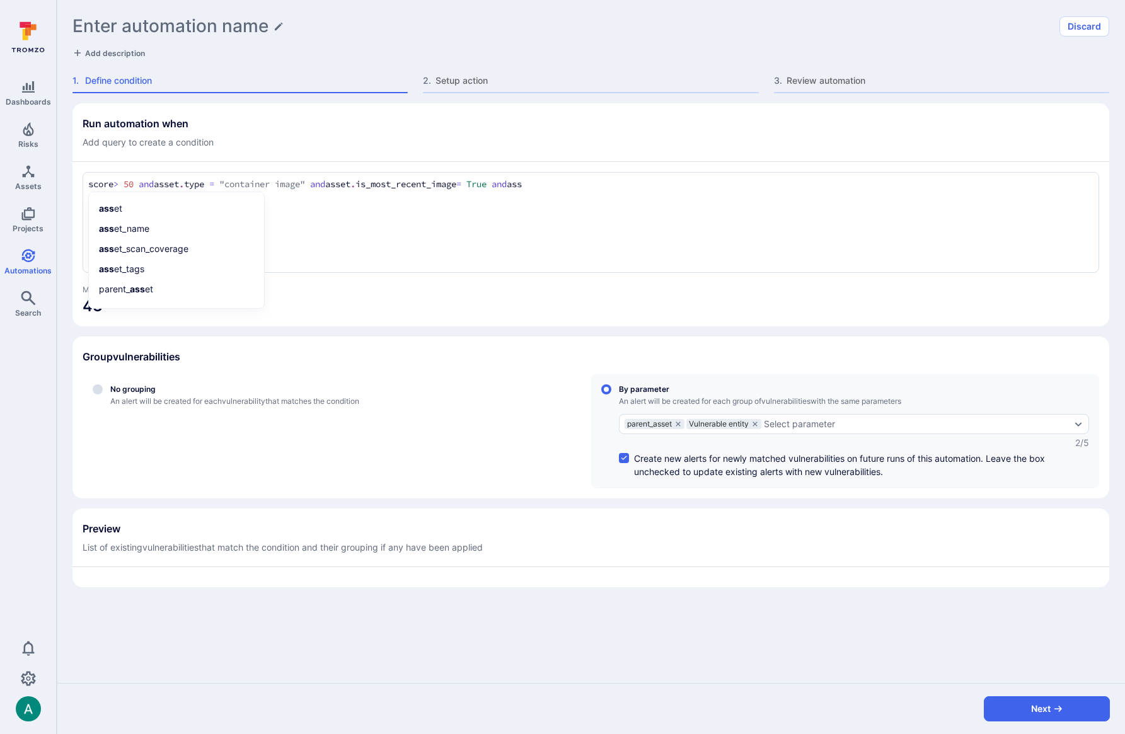
drag, startPoint x: 531, startPoint y: 187, endPoint x: 591, endPoint y: 187, distance: 59.9
click at [591, 187] on textarea "score > 50 and asset.type = "container image" and asset.is_most_recent_image = …" at bounding box center [590, 185] width 1005 height 14
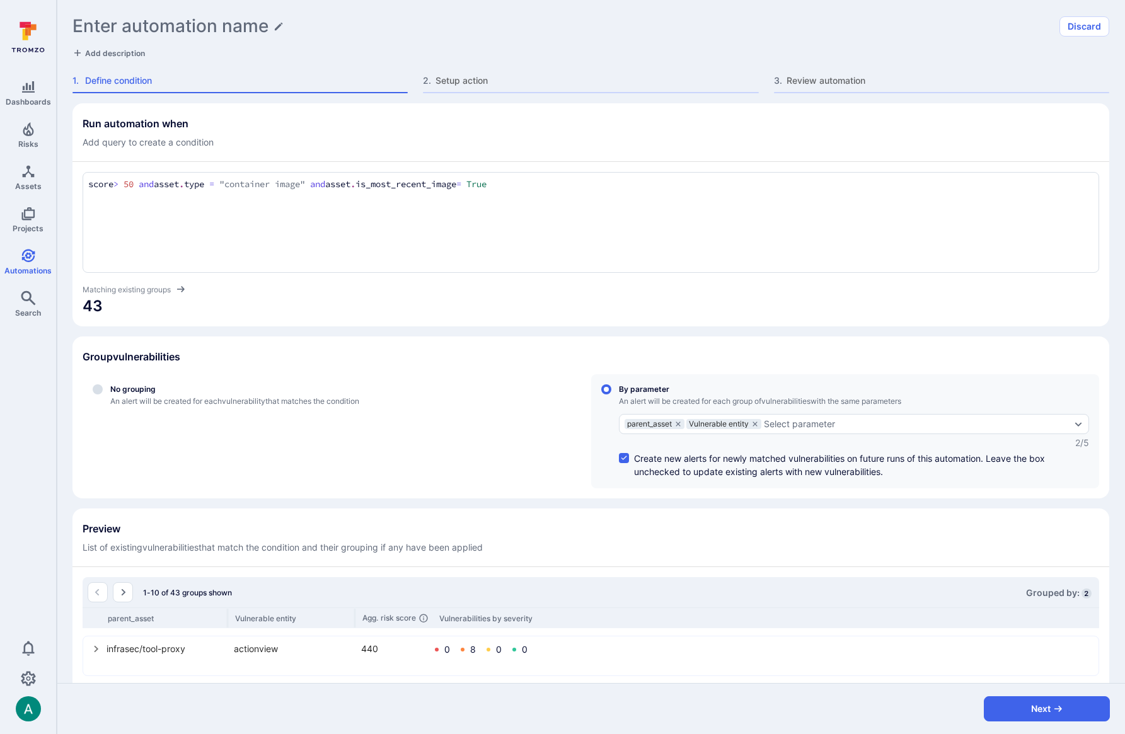
click at [582, 315] on span "43" at bounding box center [591, 306] width 1017 height 20
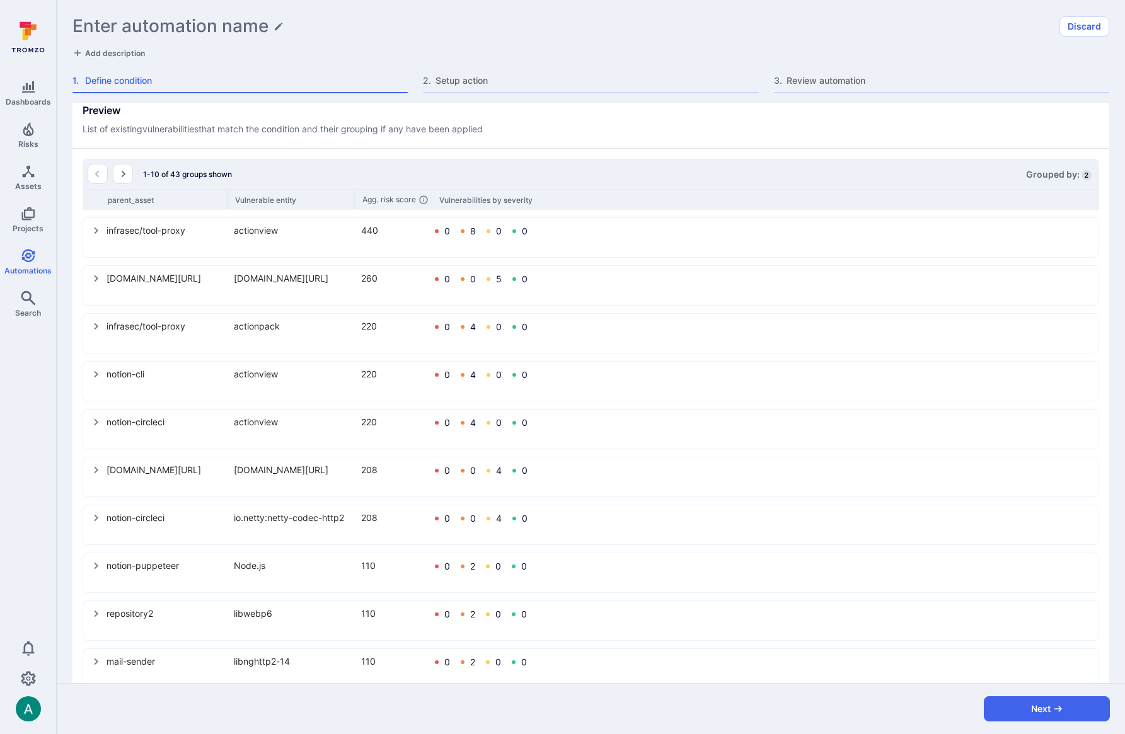
scroll to position [419, 0]
click at [96, 615] on icon "select group" at bounding box center [96, 613] width 10 height 10
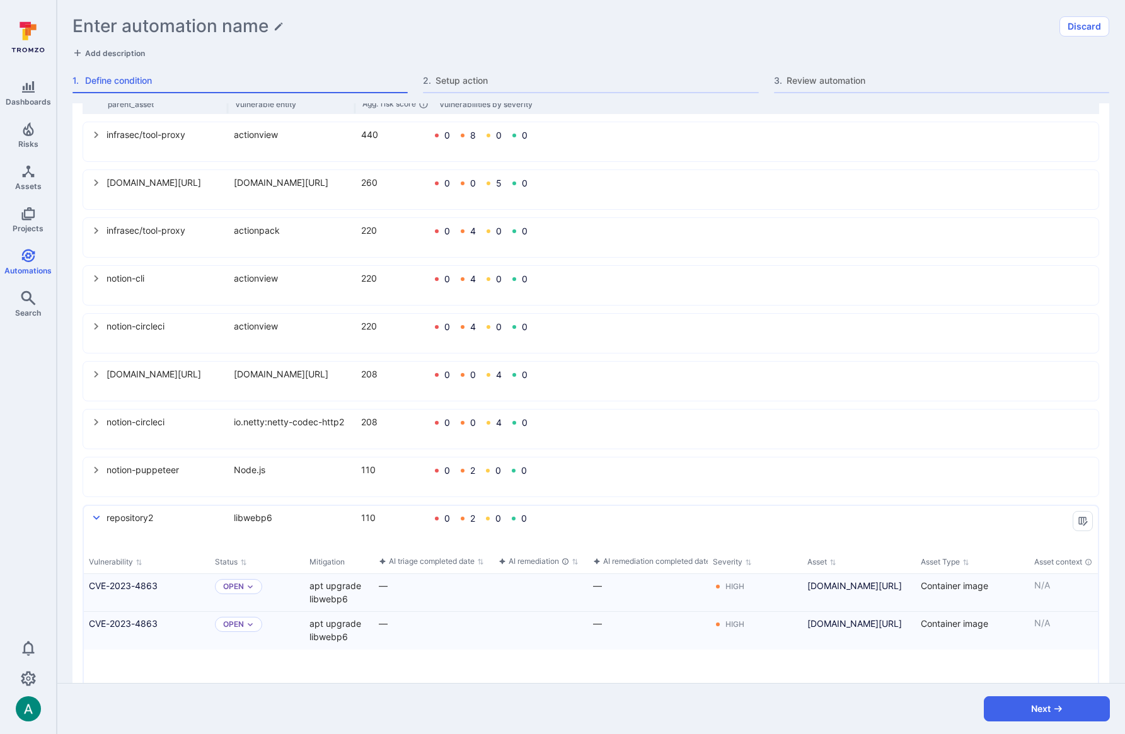
scroll to position [514, 0]
drag, startPoint x: 913, startPoint y: 559, endPoint x: 1007, endPoint y: 556, distance: 94.0
click at [1007, 556] on div "select group" at bounding box center [1008, 563] width 2 height 22
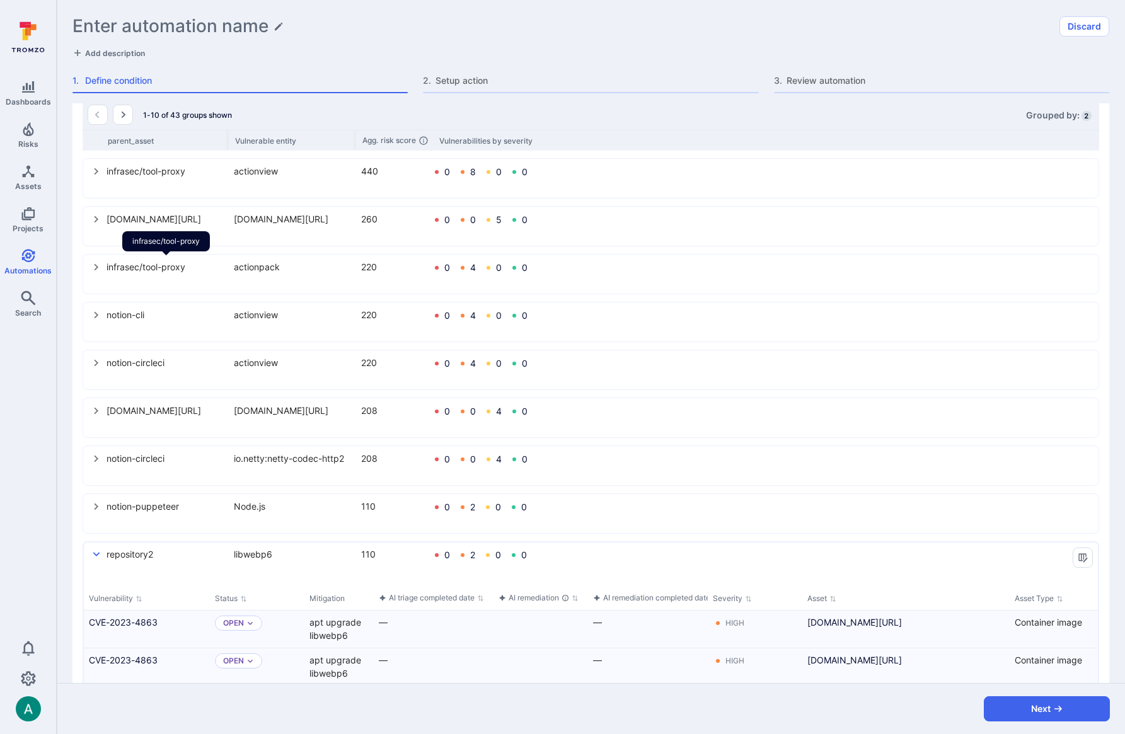
scroll to position [485, 0]
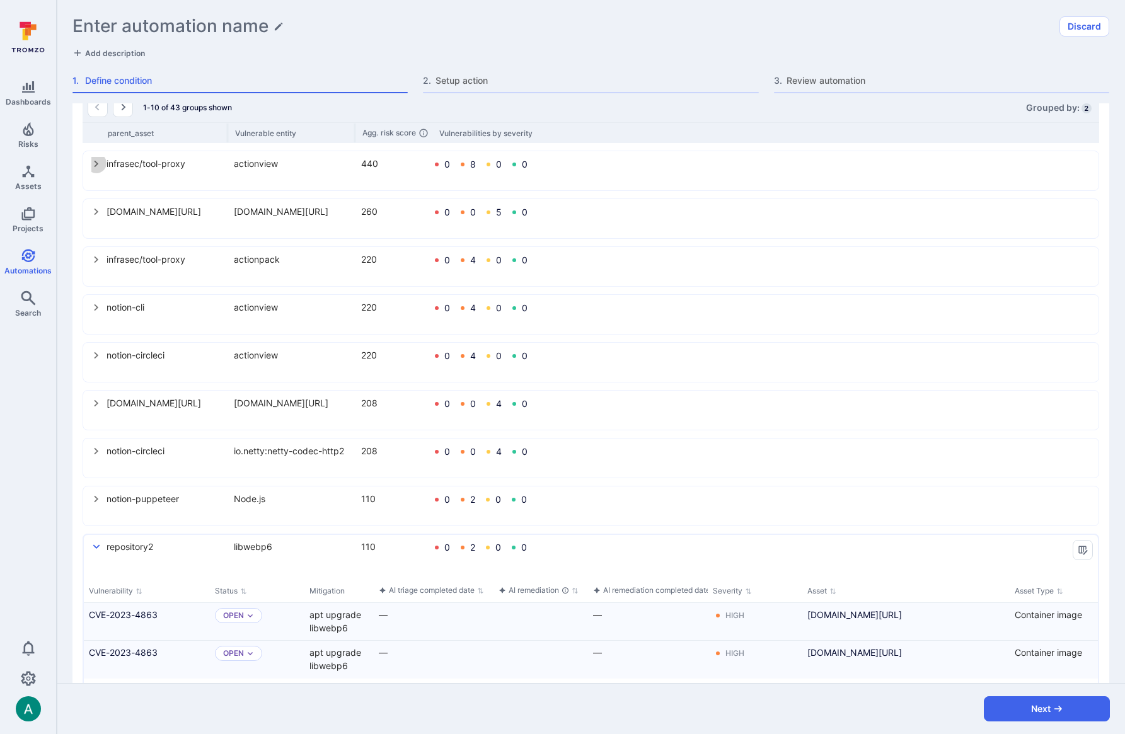
click at [97, 166] on icon "select group" at bounding box center [96, 164] width 10 height 10
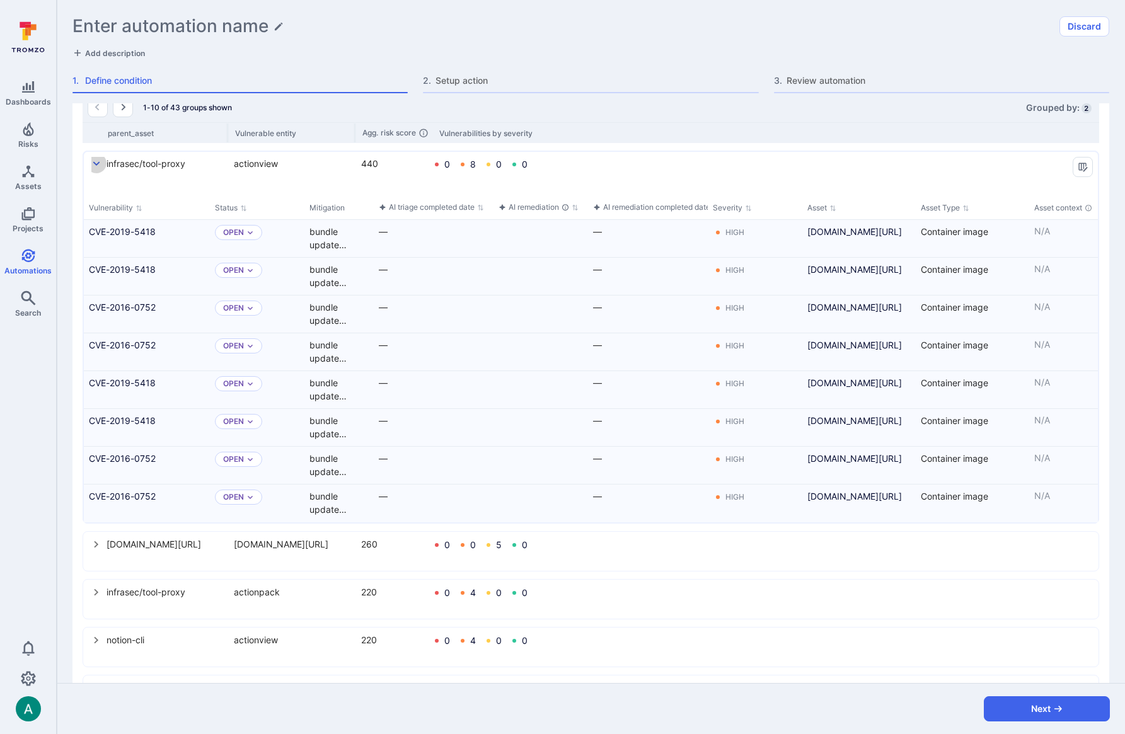
click at [97, 166] on icon "select group" at bounding box center [96, 164] width 10 height 10
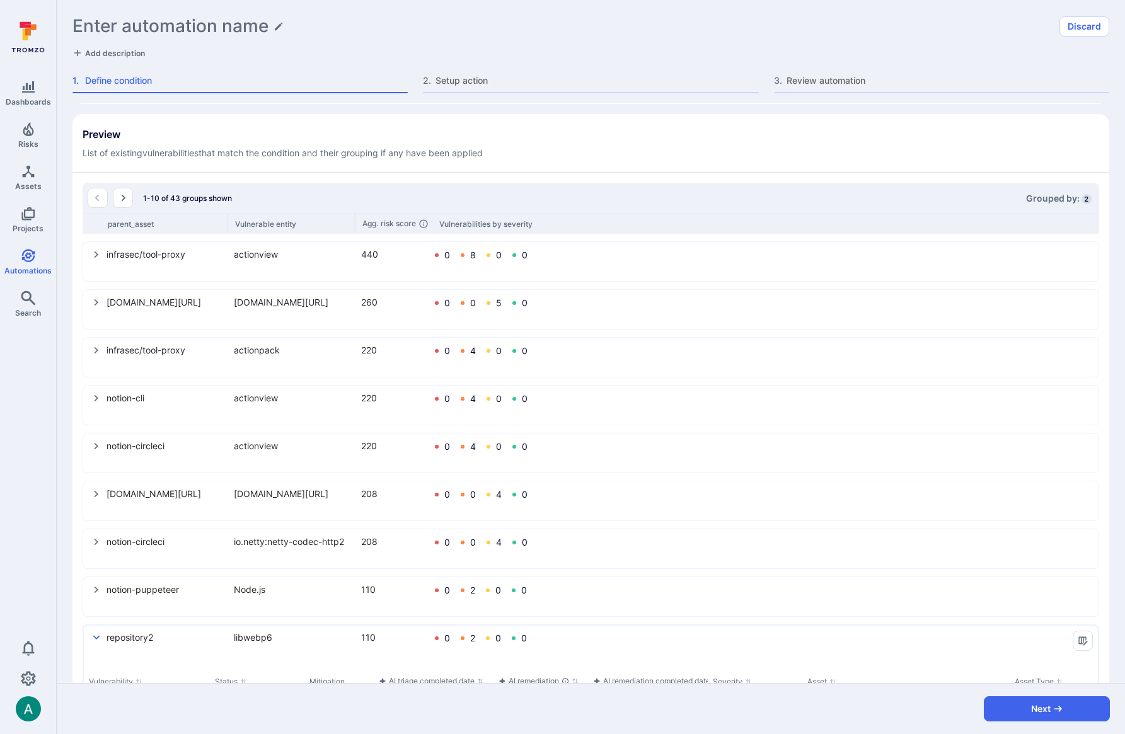
scroll to position [395, 0]
click at [93, 541] on icon "select group" at bounding box center [96, 541] width 10 height 10
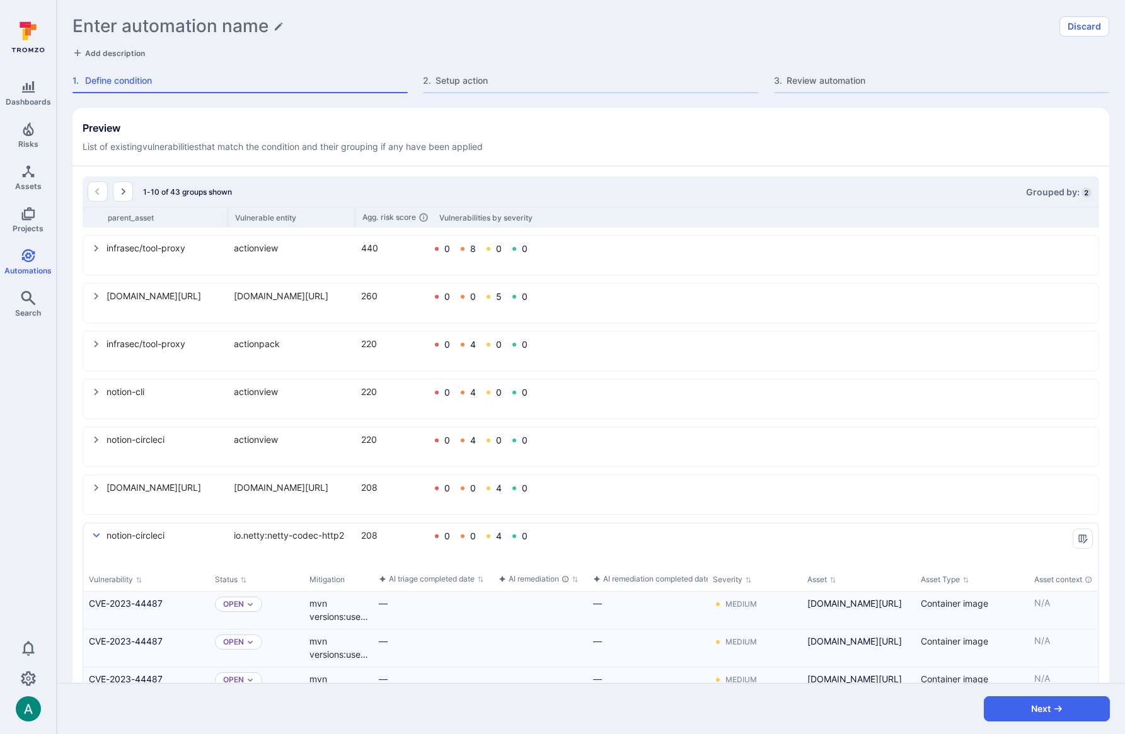
scroll to position [402, 0]
drag, startPoint x: 913, startPoint y: 578, endPoint x: 941, endPoint y: 589, distance: 29.7
click at [1009, 569] on div "select group" at bounding box center [1010, 579] width 2 height 22
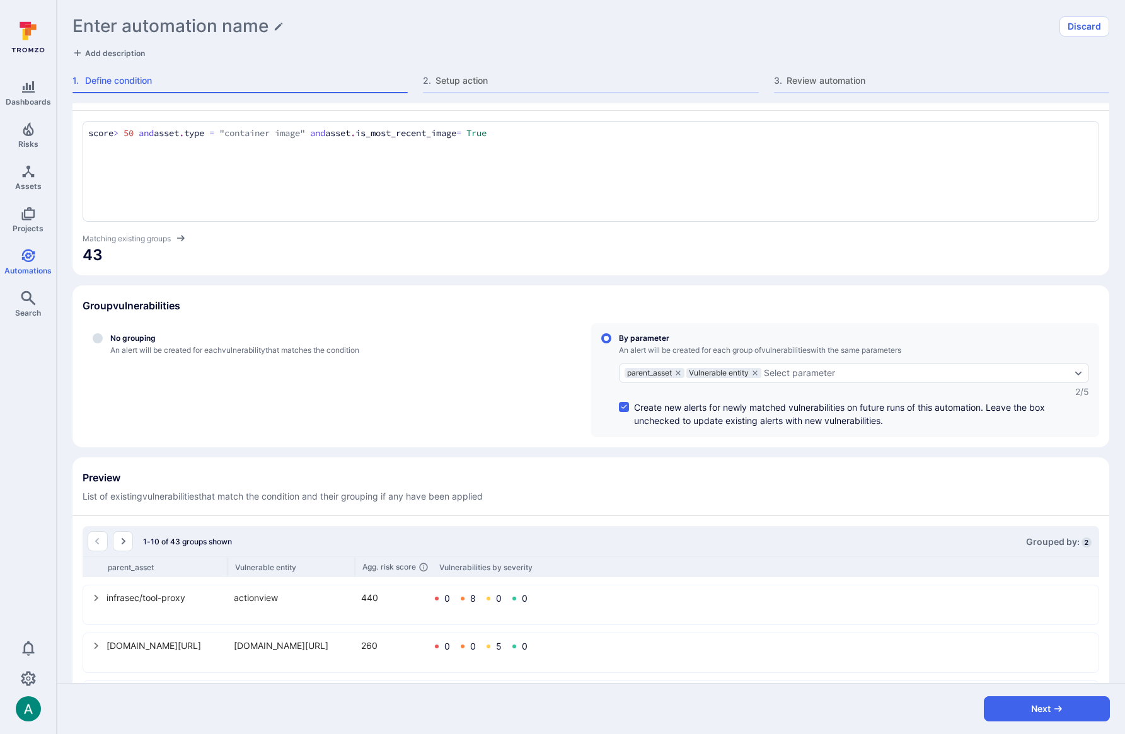
scroll to position [35, 0]
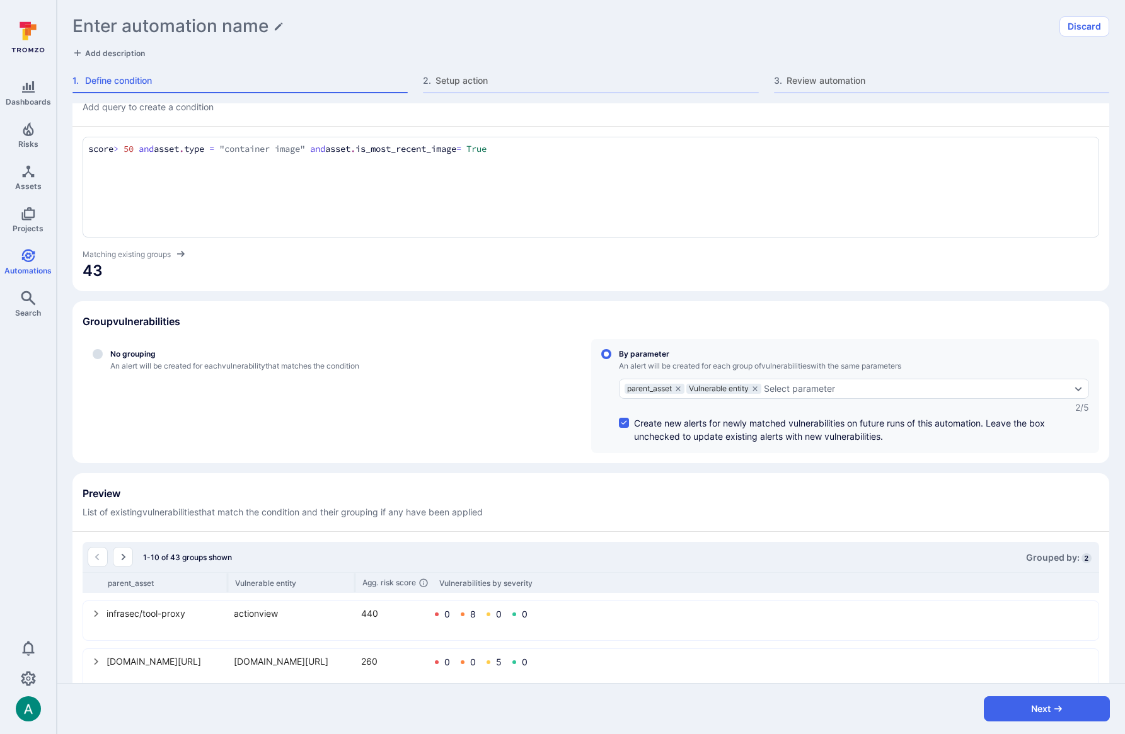
click at [562, 152] on textarea "score > 50 and asset.type = "container image" and asset.is_most_recent_image = …" at bounding box center [590, 149] width 1005 height 14
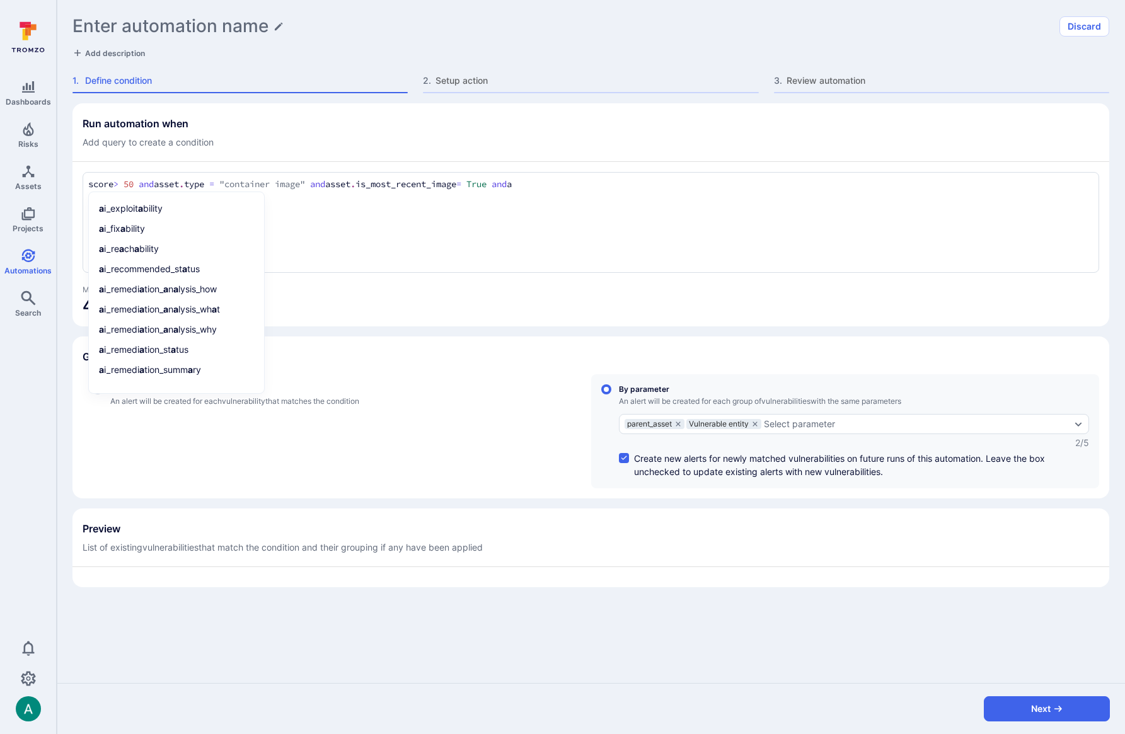
scroll to position [0, 0]
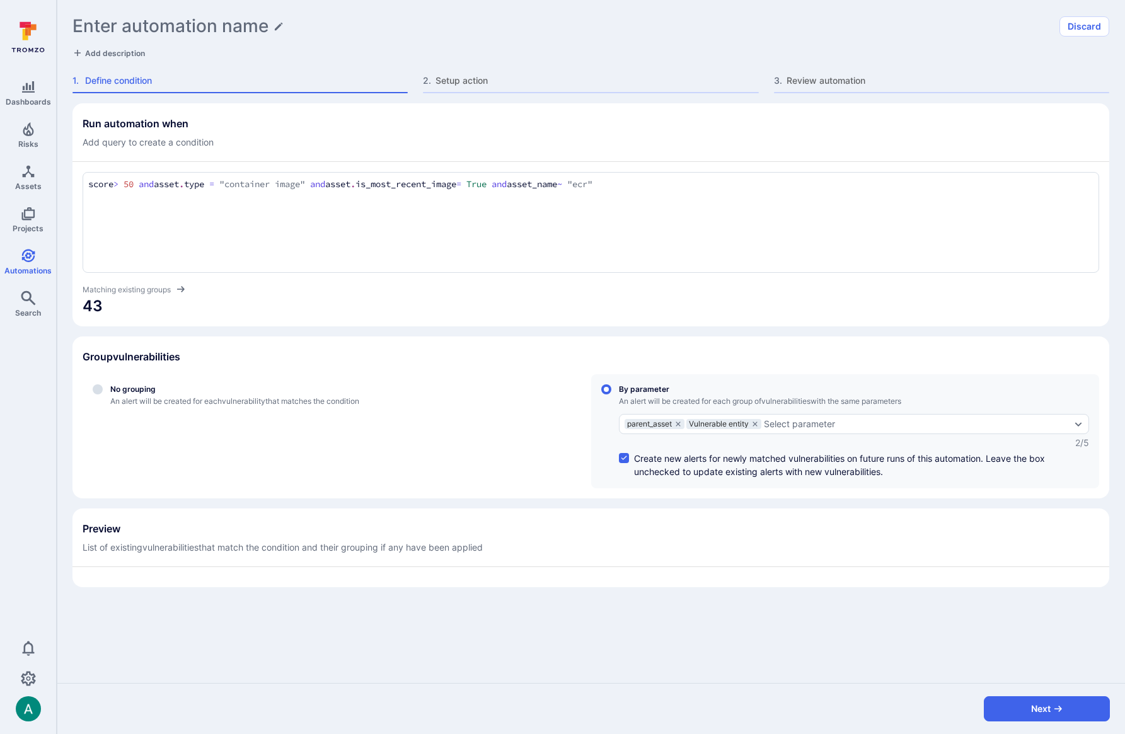
type textarea "score > 50 and asset.type = "container image" and asset.is_most_recent_image = …"
click at [768, 313] on span "43" at bounding box center [591, 306] width 1017 height 20
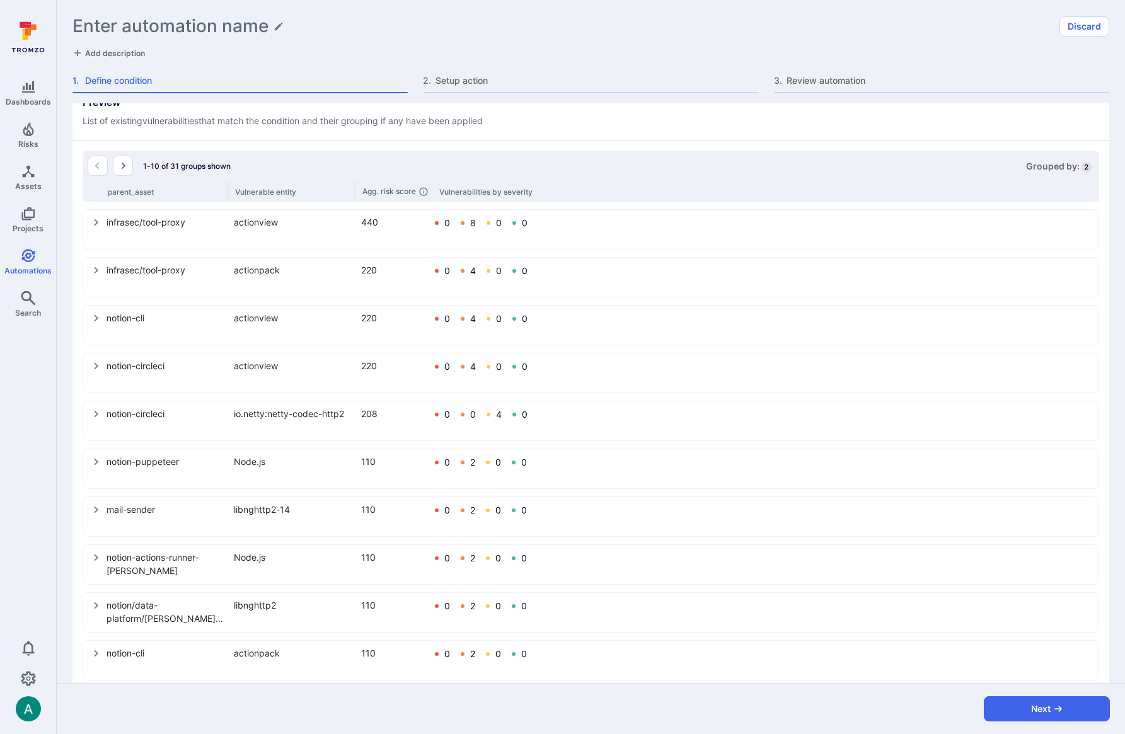
scroll to position [430, 0]
click at [96, 221] on icon "select group" at bounding box center [96, 219] width 10 height 10
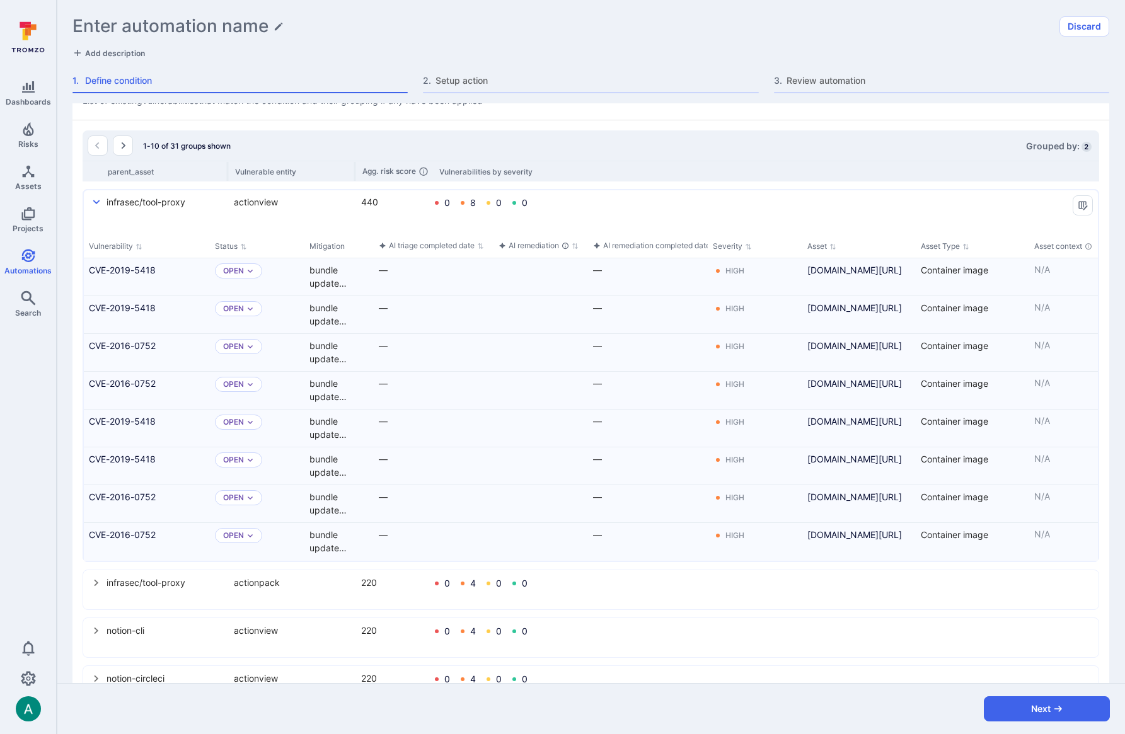
scroll to position [441, 0]
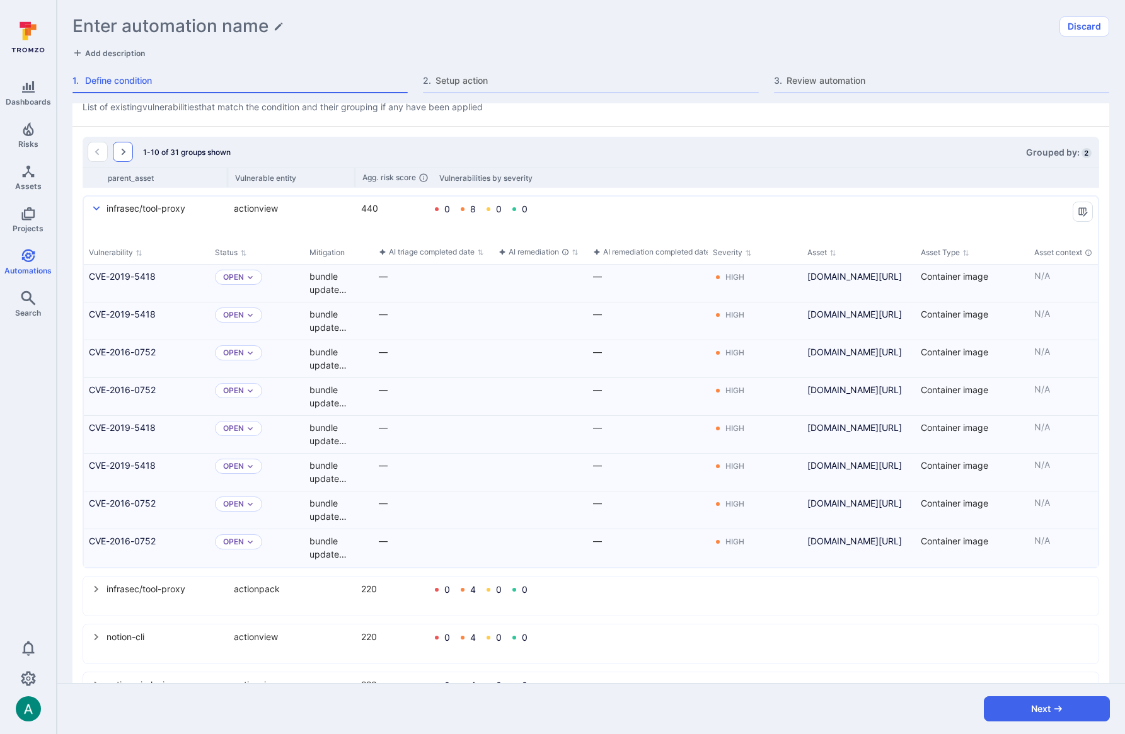
click at [122, 155] on icon "Go to the next page" at bounding box center [123, 152] width 10 height 10
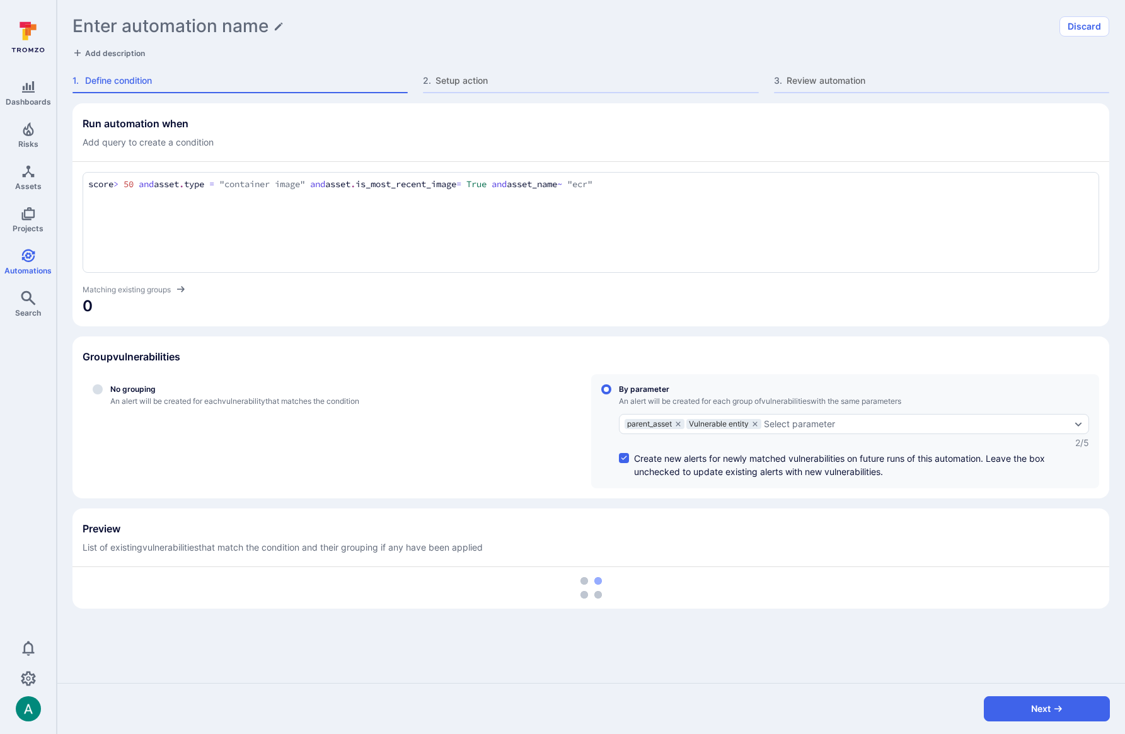
scroll to position [0, 0]
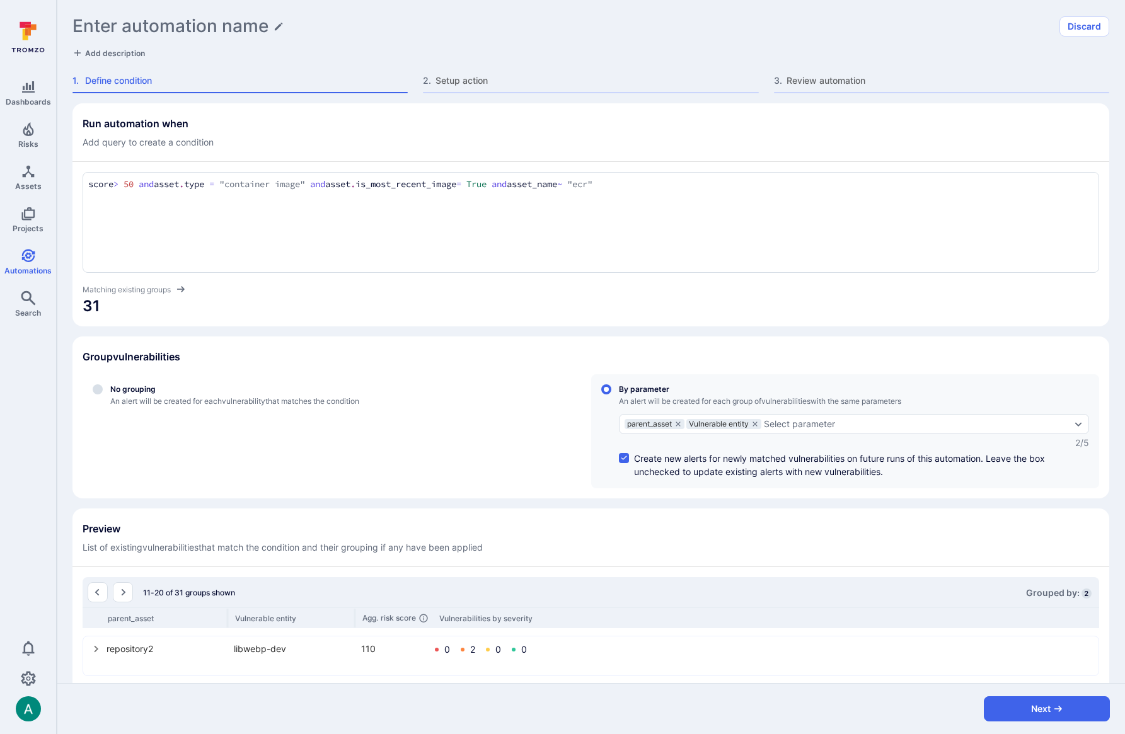
click at [148, 26] on h1 "Enter automation name" at bounding box center [170, 26] width 196 height 21
type input "Update Application image"
click at [500, 145] on div "Run automation when Add query to create a condition" at bounding box center [591, 133] width 1017 height 32
click at [102, 52] on span "Add description" at bounding box center [115, 53] width 60 height 9
type textarea "Group vulns from internal image repos by parent_asset and vuln entity"
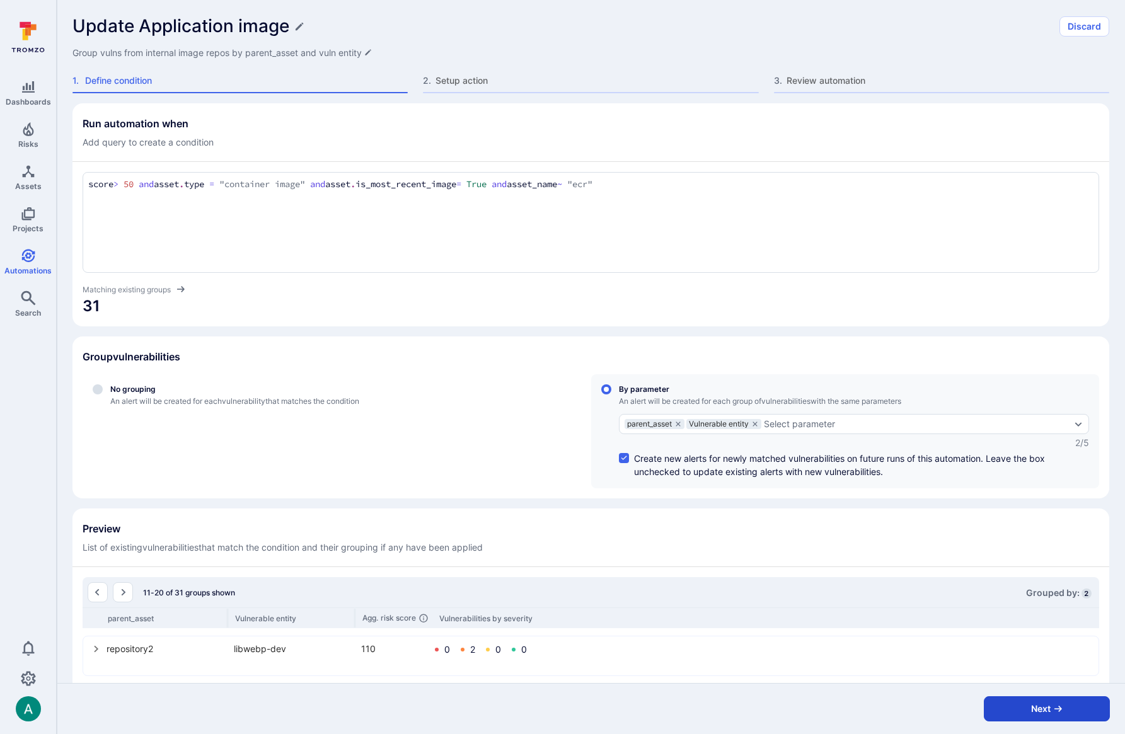
click at [1041, 714] on button "Next" at bounding box center [1047, 708] width 126 height 25
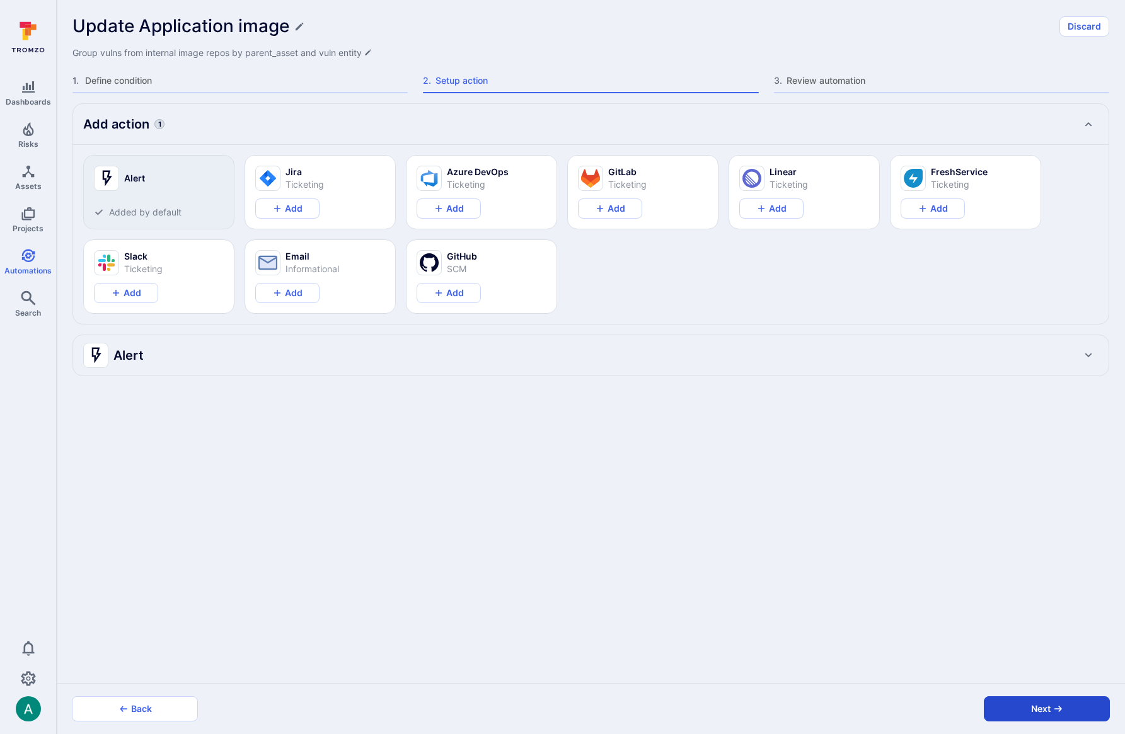
type textarea "x"
click at [410, 357] on div "Alert" at bounding box center [578, 355] width 990 height 20
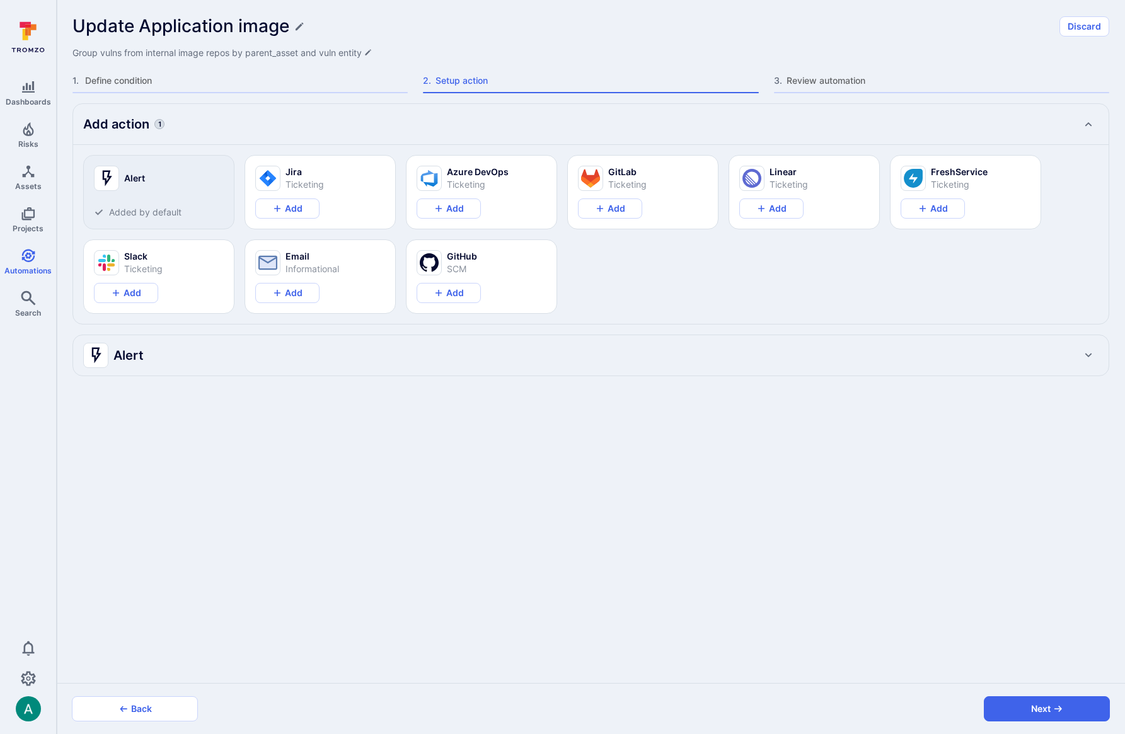
type textarea "x"
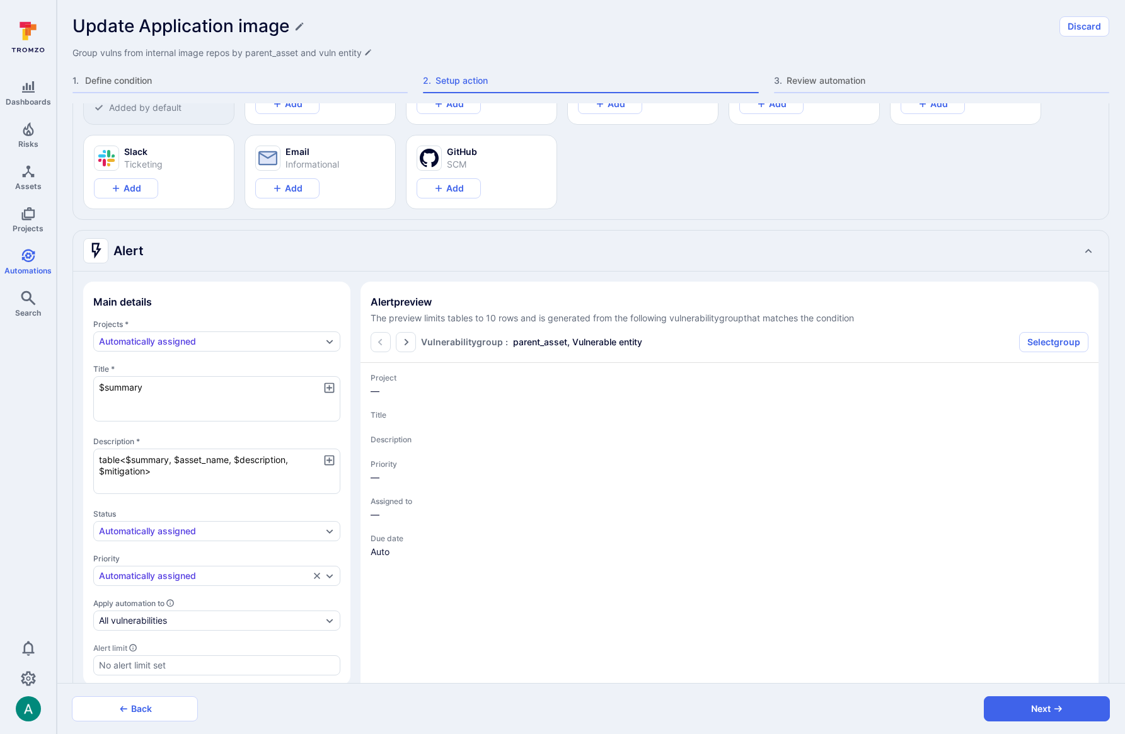
scroll to position [113, 0]
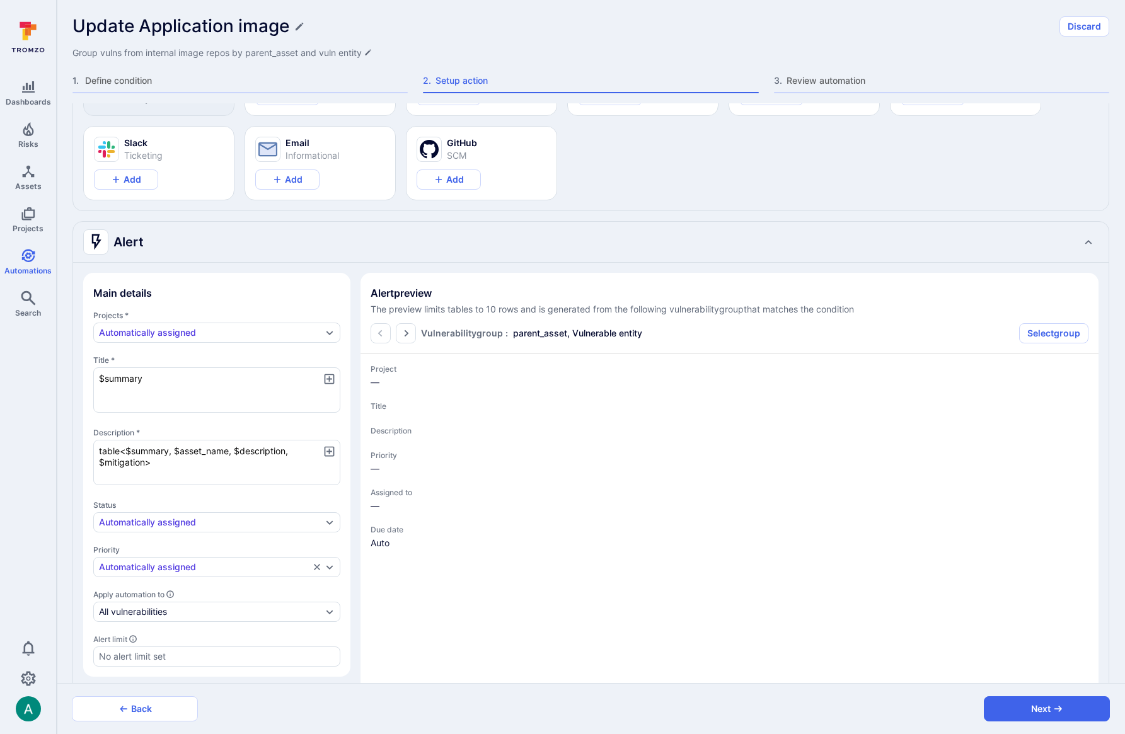
type textarea "x"
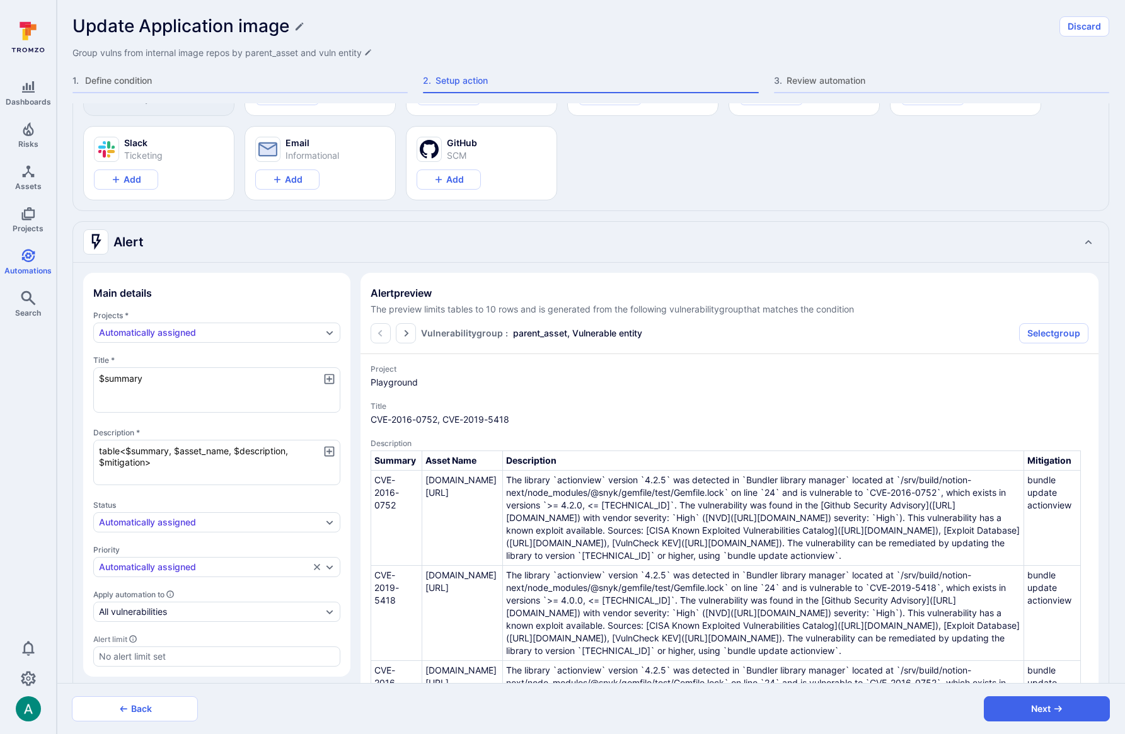
drag, startPoint x: 168, startPoint y: 379, endPoint x: 65, endPoint y: 373, distance: 103.6
click at [64, 373] on div "Add action 1 Alert Added by default Jira Ticketing Add Azure DevOps Ticketing A…" at bounding box center [591, 393] width 1068 height 580
paste textarea "highest_severity vulnerabilities in $parent_asset - Update application image"
type textarea "$highest_severity vulnerabilities in $parent_asset - Update application image"
type textarea "x"
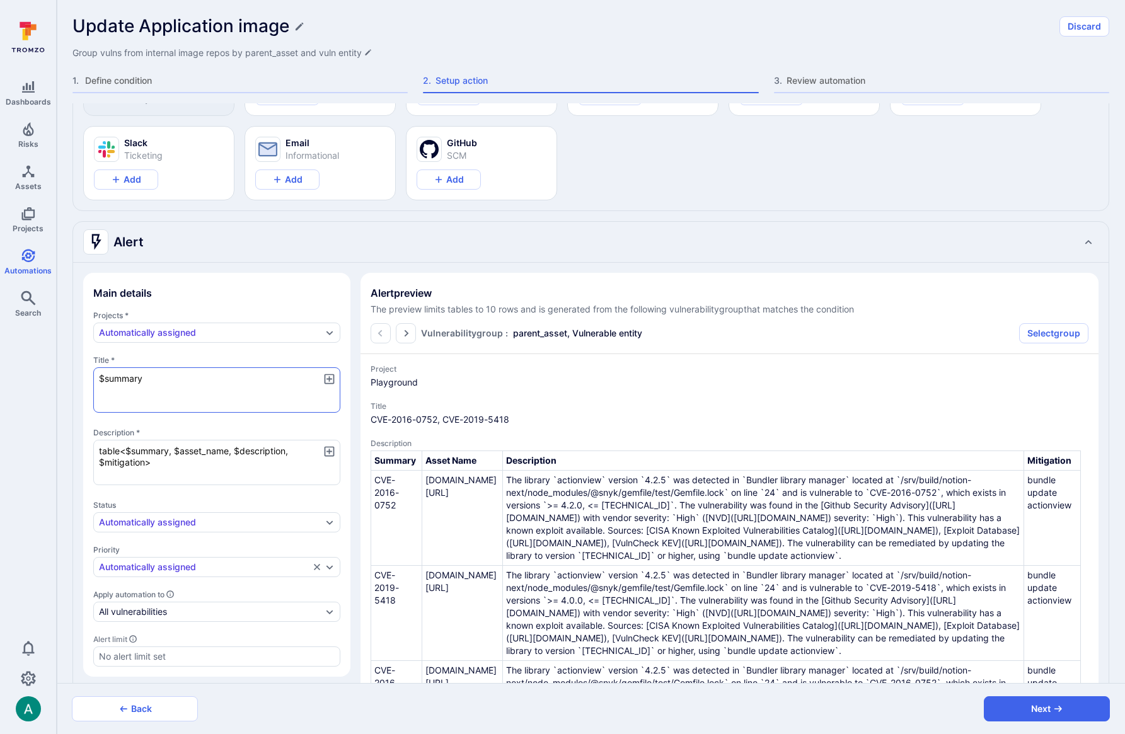
type textarea "x"
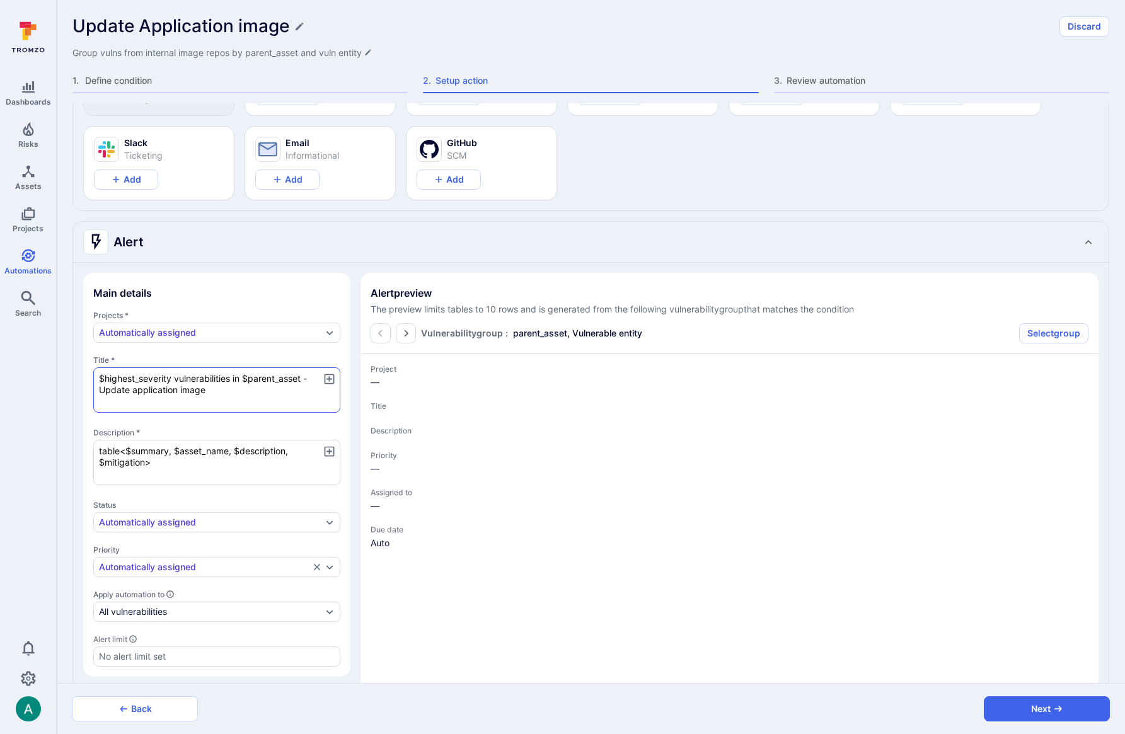
type textarea "x"
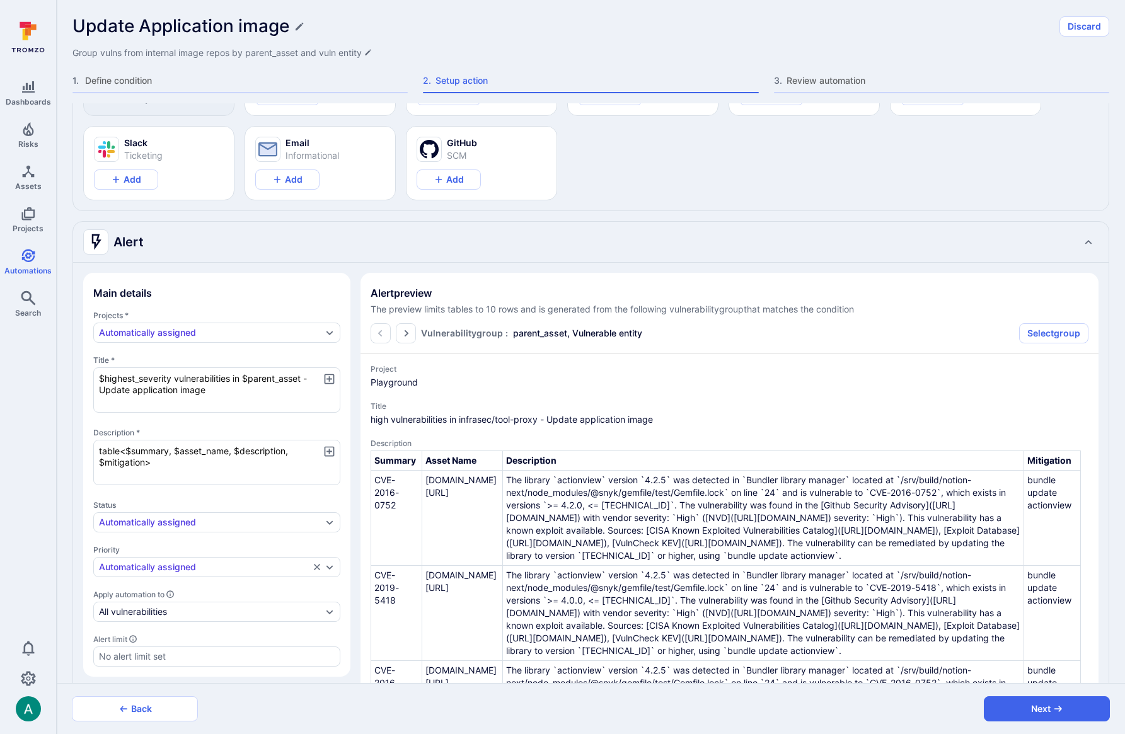
type textarea "$highest_severity vulnerabilities in $parent_asset - Update application image"
drag, startPoint x: 378, startPoint y: 419, endPoint x: 473, endPoint y: 419, distance: 95.2
click at [457, 417] on span "high vulnerabilities in infrasec/tool-proxy - Update application image" at bounding box center [730, 419] width 718 height 13
drag, startPoint x: 477, startPoint y: 420, endPoint x: 538, endPoint y: 422, distance: 60.5
click at [538, 422] on span "high vulnerabilities in infrasec/tool-proxy - Update application image" at bounding box center [730, 419] width 718 height 13
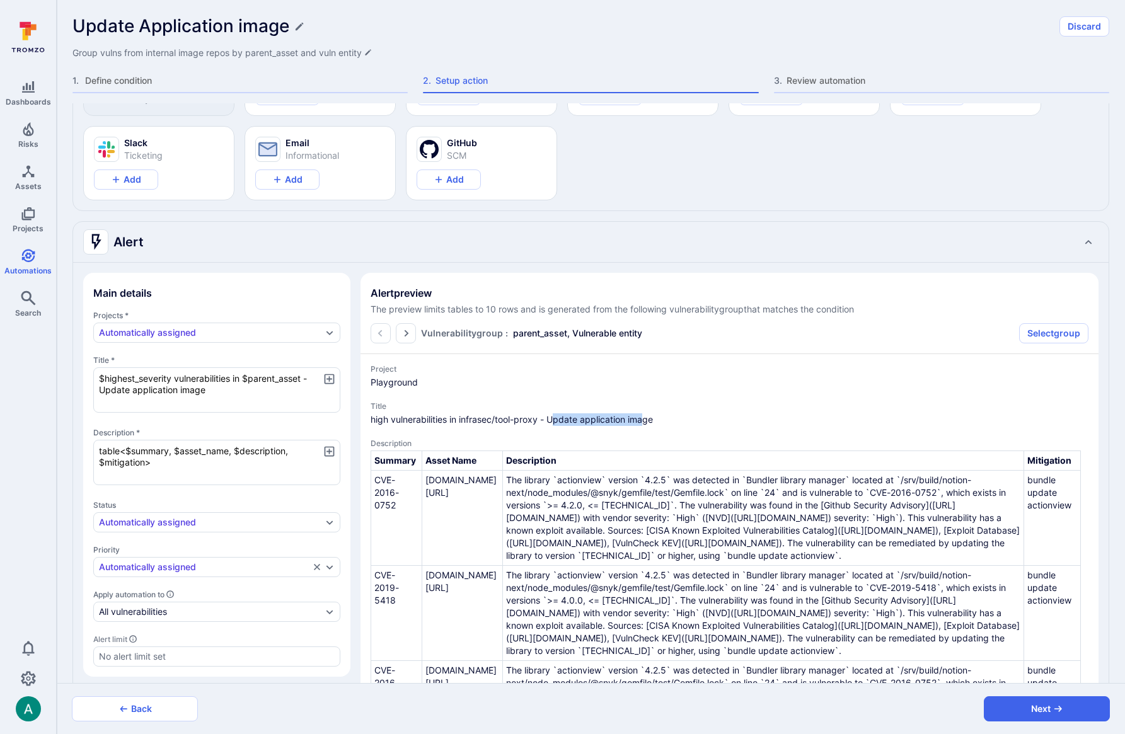
drag, startPoint x: 556, startPoint y: 420, endPoint x: 644, endPoint y: 420, distance: 88.2
click at [644, 420] on span "high vulnerabilities in infrasec/tool-proxy - Update application image" at bounding box center [730, 419] width 718 height 13
click at [657, 420] on span "high vulnerabilities in infrasec/tool-proxy - Update application image" at bounding box center [730, 419] width 718 height 13
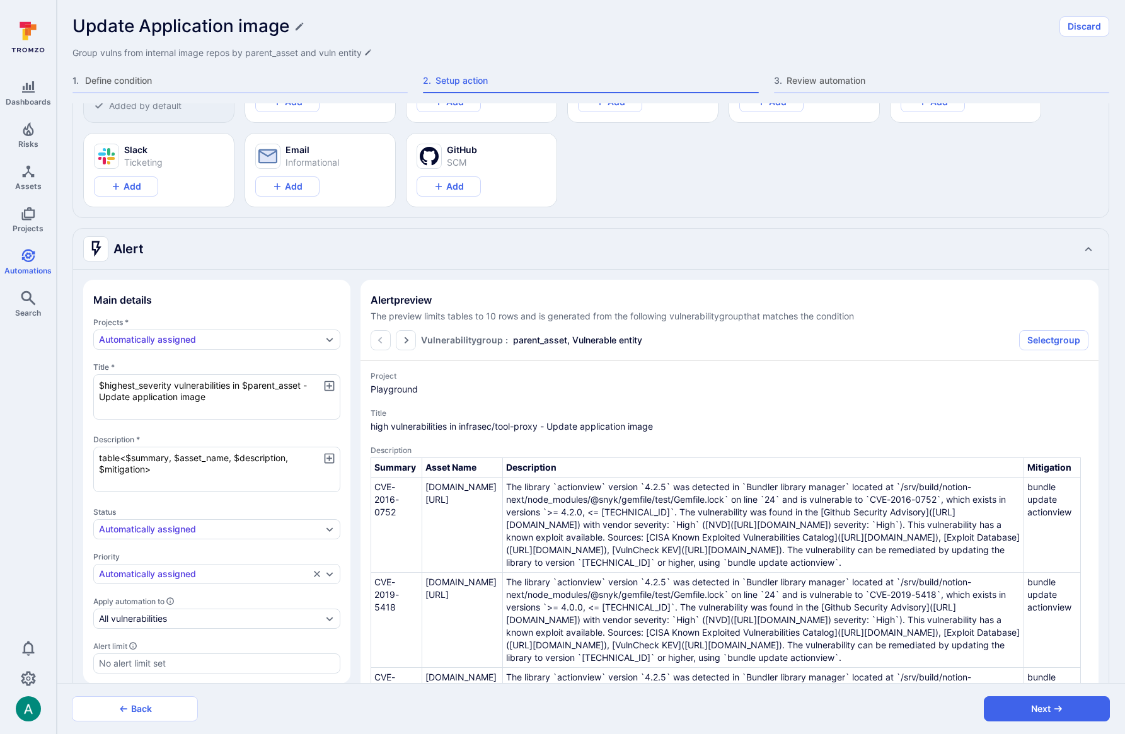
drag, startPoint x: 165, startPoint y: 473, endPoint x: 74, endPoint y: 442, distance: 95.9
click at [74, 442] on div "Main details Projects * Automatically assigned Title * $highest_severity vulner…" at bounding box center [591, 630] width 1036 height 720
paste textarea "<b>What:</b> Wiz has detected vulnerabilities in container images in $parent_as…"
type textarea "x"
type textarea "<b>What:</b> Wiz has detected vulnerabilities in container images in $parent_as…"
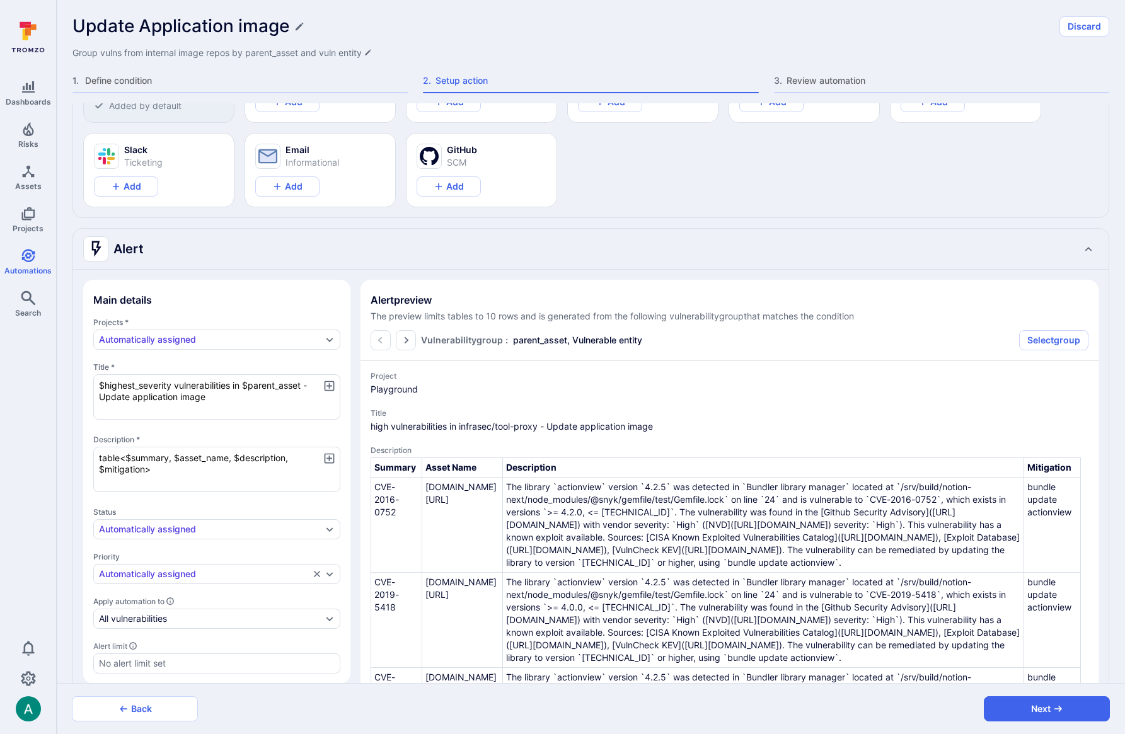
type textarea "x"
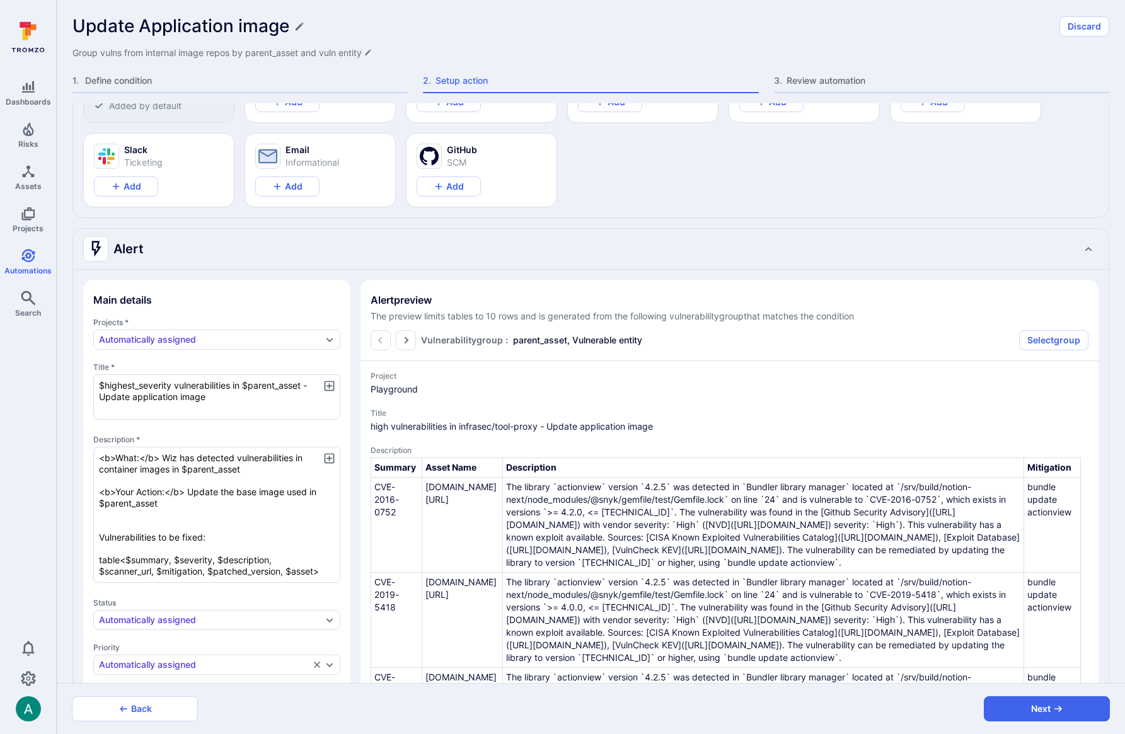
type textarea "x"
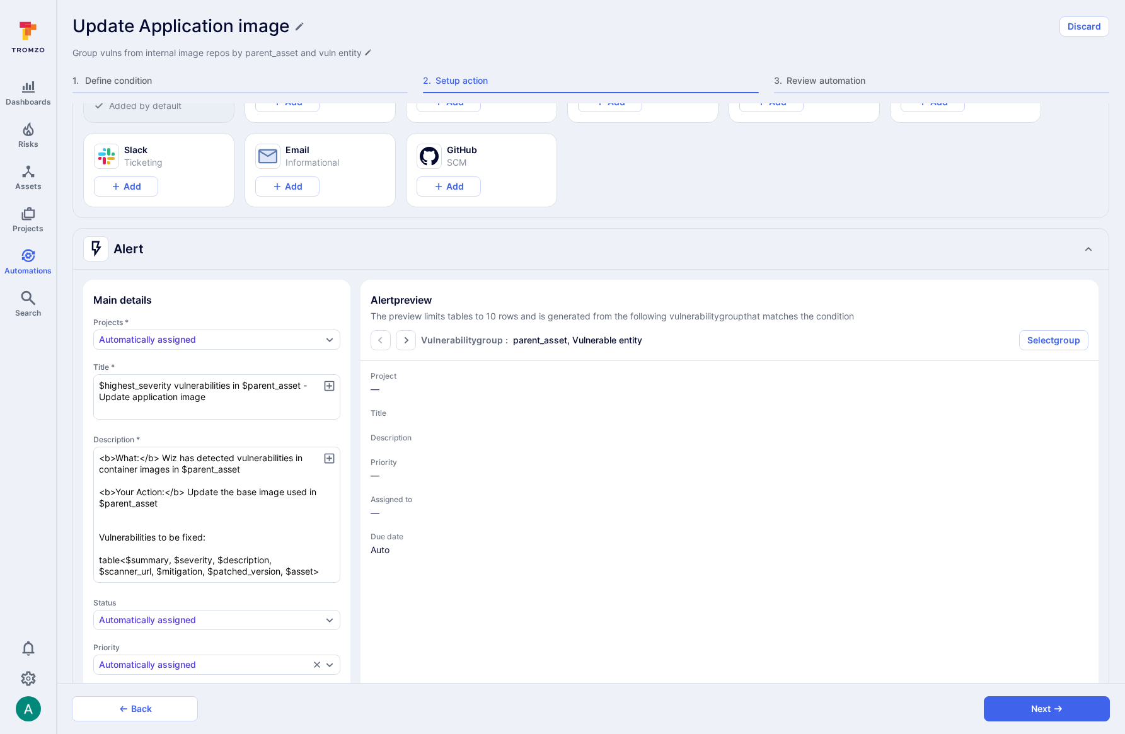
type textarea "<b>What:</b> Wiz has detected vulnerabilities in container images in $parent_as…"
click at [533, 276] on div "Main details Projects * Automatically assigned Title * $highest_severity vulner…" at bounding box center [591, 675] width 1036 height 811
click at [253, 526] on textarea "<b>What:</b> Wiz has detected vulnerabilities in container images in $parent_as…" at bounding box center [216, 515] width 247 height 136
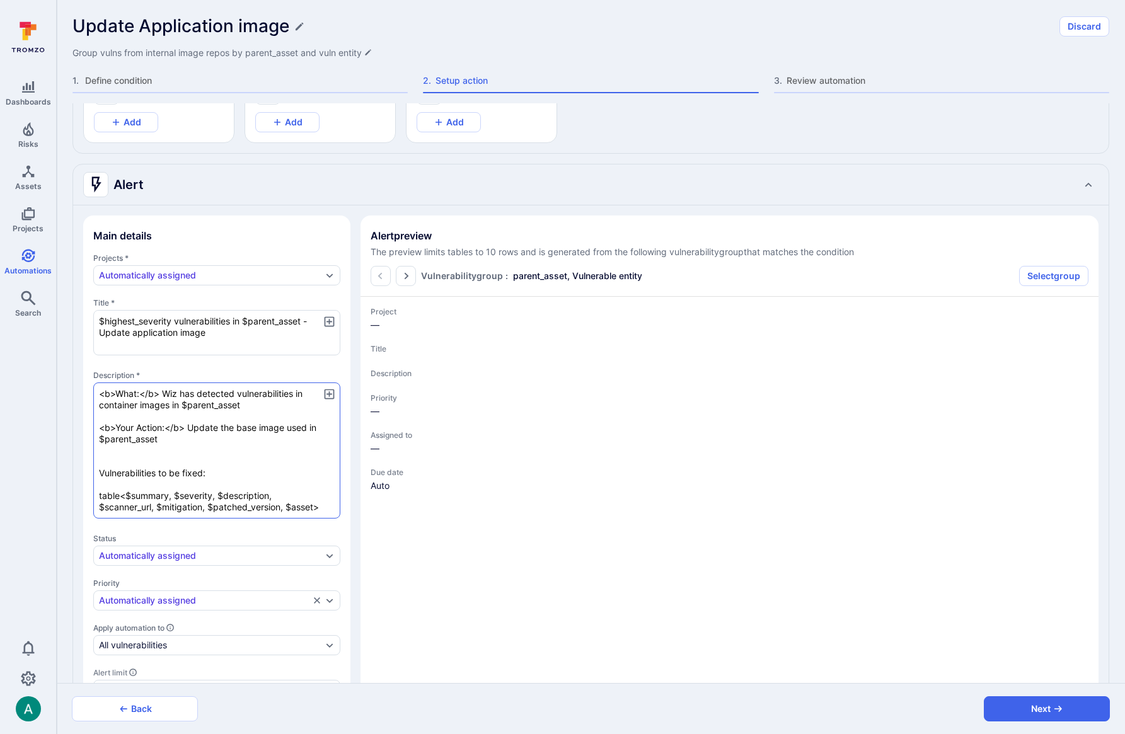
scroll to position [171, 0]
click at [134, 392] on textarea "<b>What:</b> Wiz has detected vulnerabilities in container images in $parent_as…" at bounding box center [216, 450] width 247 height 136
click at [164, 439] on textarea "<b>What:</b> Wiz has detected vulnerabilities in container images in $parent_as…" at bounding box center [216, 450] width 247 height 136
type textarea "x"
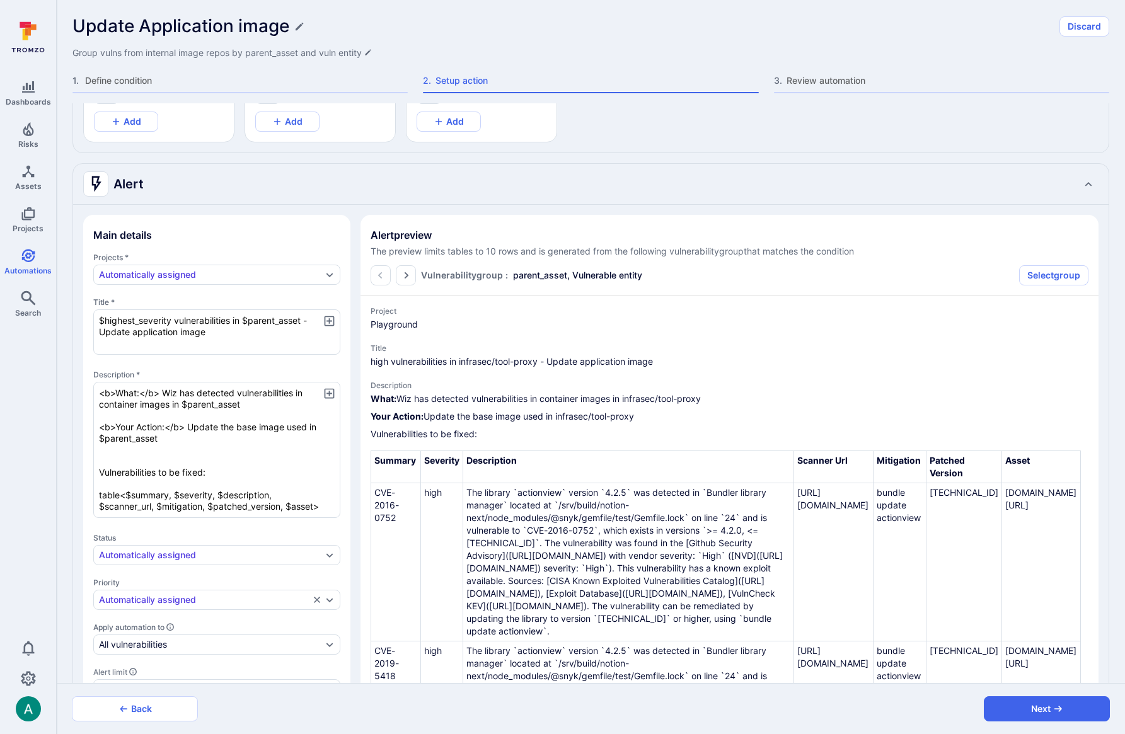
drag, startPoint x: 624, startPoint y: 398, endPoint x: 708, endPoint y: 396, distance: 83.9
click at [708, 396] on p "What: Wiz has detected vulnerabilities in container images in infrasec/tool-pro…" at bounding box center [730, 399] width 718 height 13
click at [667, 400] on p "What: Wiz has detected vulnerabilities in container images in infrasec/tool-pro…" at bounding box center [730, 399] width 718 height 13
drag, startPoint x: 207, startPoint y: 425, endPoint x: 246, endPoint y: 429, distance: 39.3
click at [208, 425] on textarea "<b>What:</b> Wiz has detected vulnerabilities in container images in $parent_as…" at bounding box center [216, 450] width 247 height 136
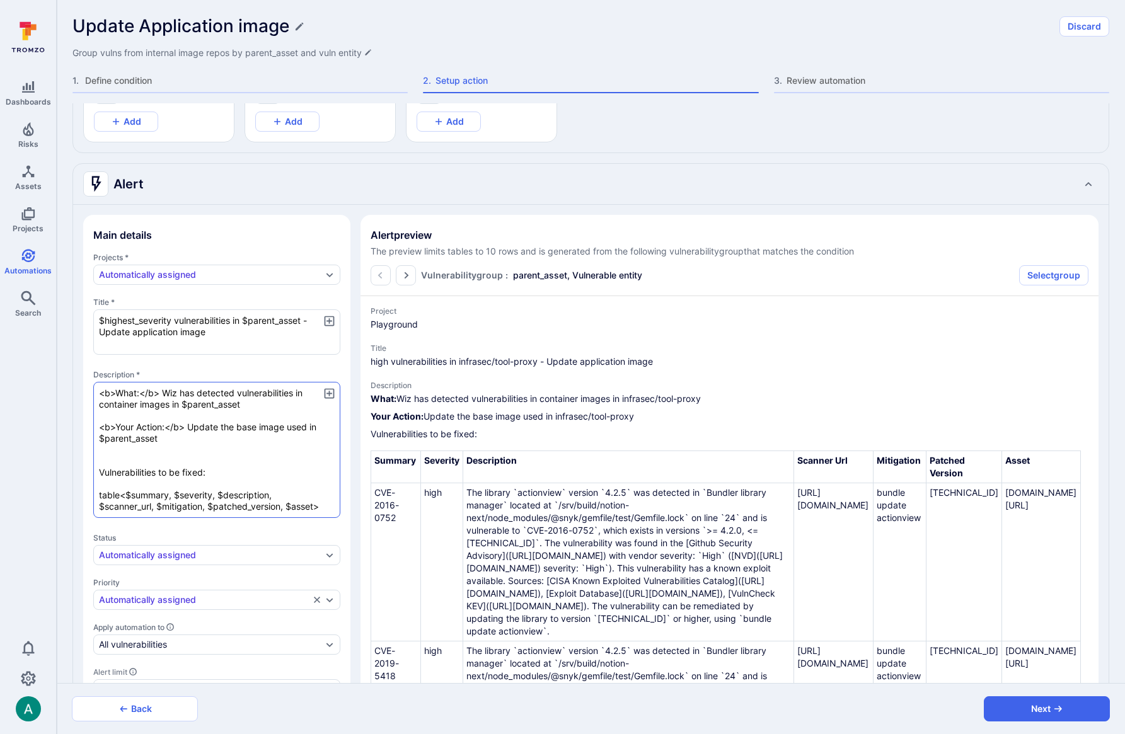
click at [252, 429] on textarea "<b>What:</b> Wiz has detected vulnerabilities in container images in $parent_as…" at bounding box center [216, 450] width 247 height 136
type textarea "x"
type textarea "<b>What:</b> Wiz has detected vulnerabilities in container images in $parent_as…"
type textarea "x"
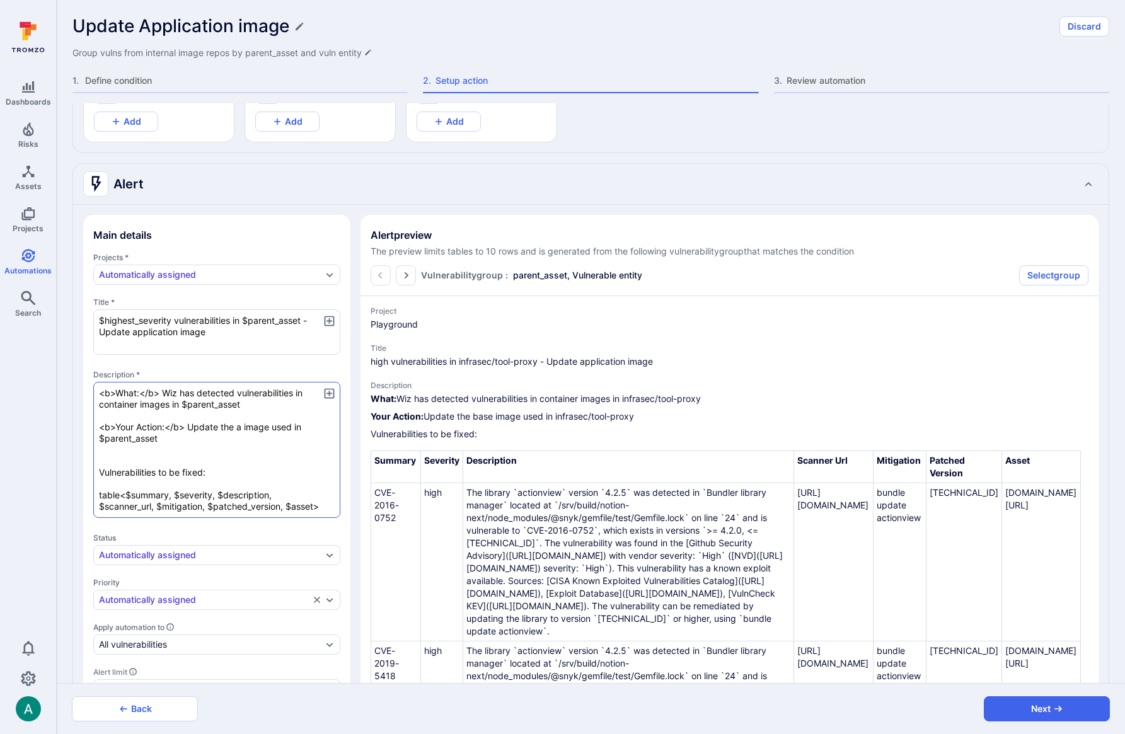
type textarea "x"
type textarea "<b>What:</b> Wiz has detected vulnerabilities in container images in $parent_as…"
type textarea "x"
type textarea "<b>What:</b> Wiz has detected vulnerabilities in container images in $parent_as…"
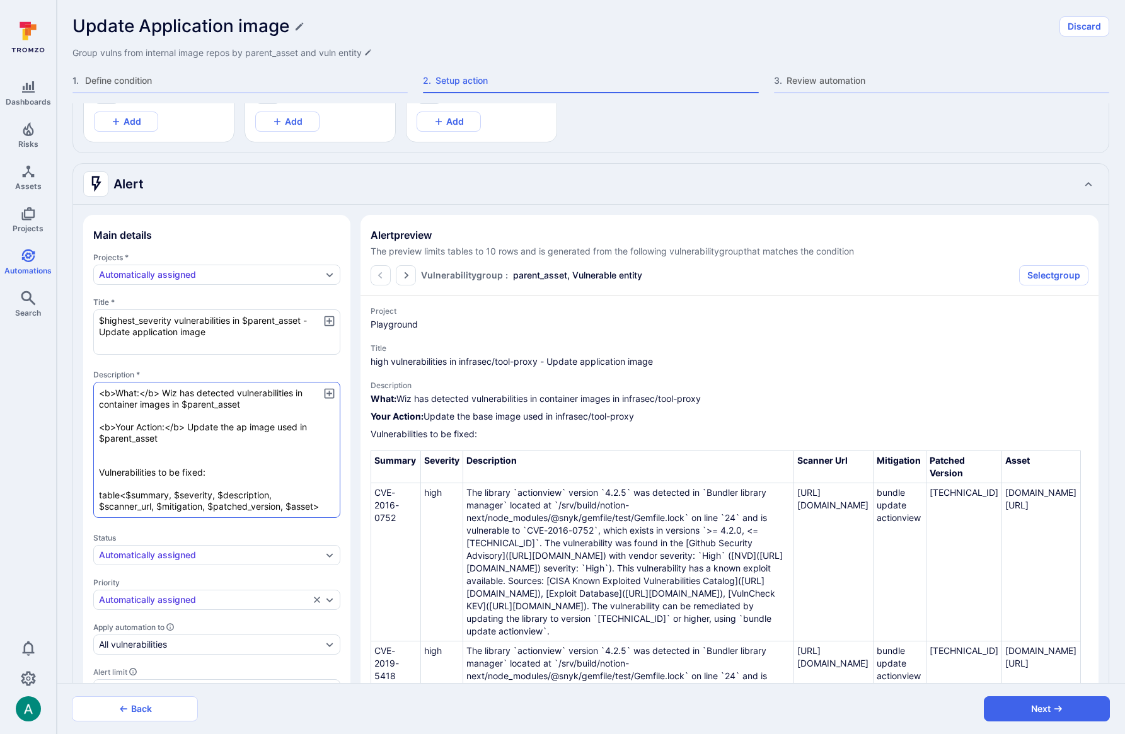
type textarea "x"
type textarea "<b>What:</b> Wiz has detected vulnerabilities in container images in $parent_as…"
type textarea "x"
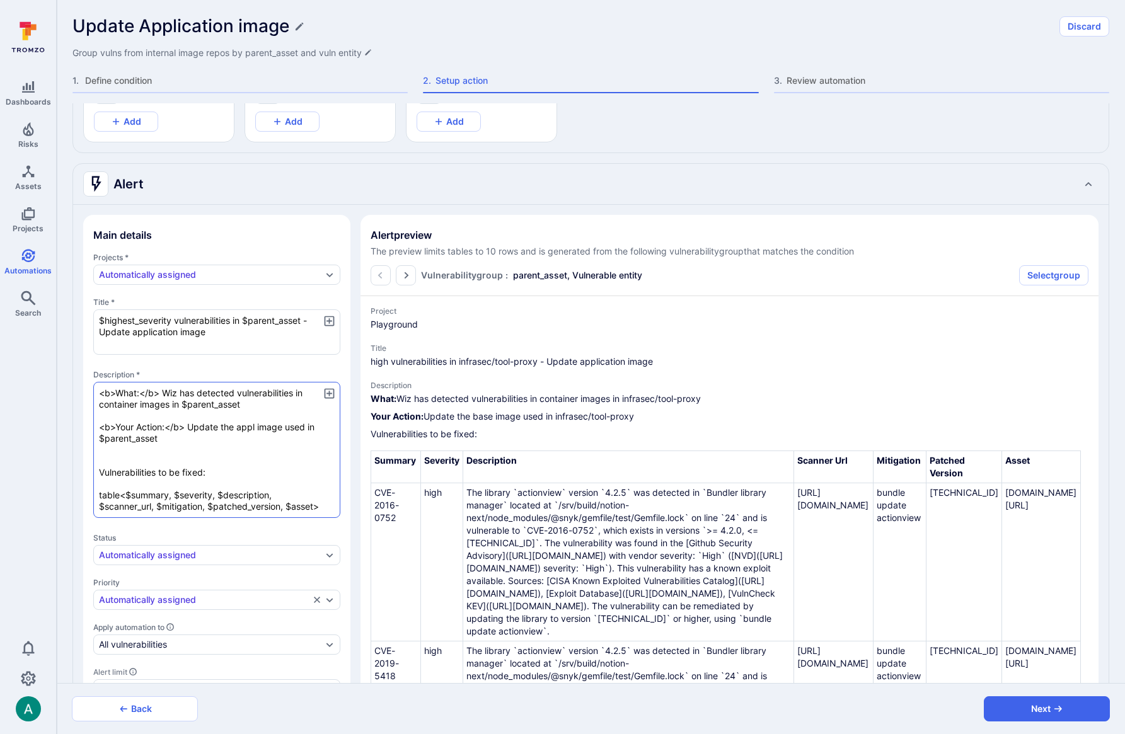
type textarea "<b>What:</b> Wiz has detected vulnerabilities in container images in $parent_as…"
type textarea "x"
type textarea "<b>What:</b> Wiz has detected vulnerabilities in container images in $parent_as…"
type textarea "x"
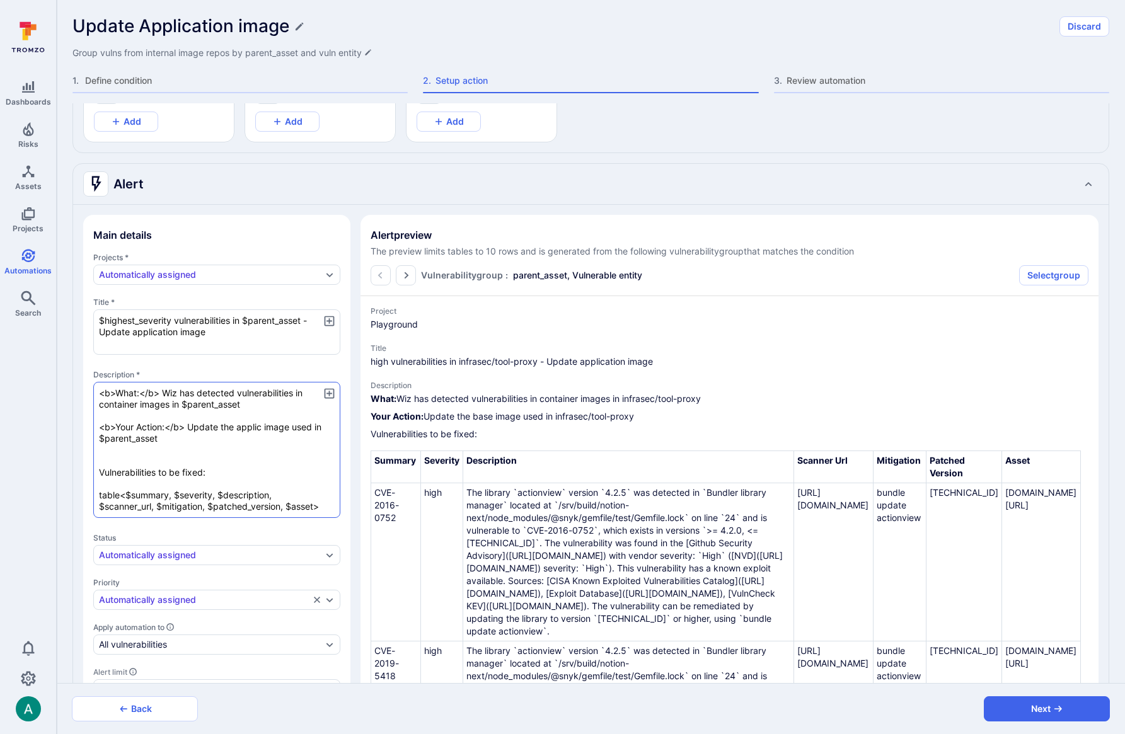
type textarea "x"
type textarea "<b>What:</b> Wiz has detected vulnerabilities in container images in $parent_as…"
type textarea "x"
type textarea "<b>What:</b> Wiz has detected vulnerabilities in container images in $parent_as…"
type textarea "x"
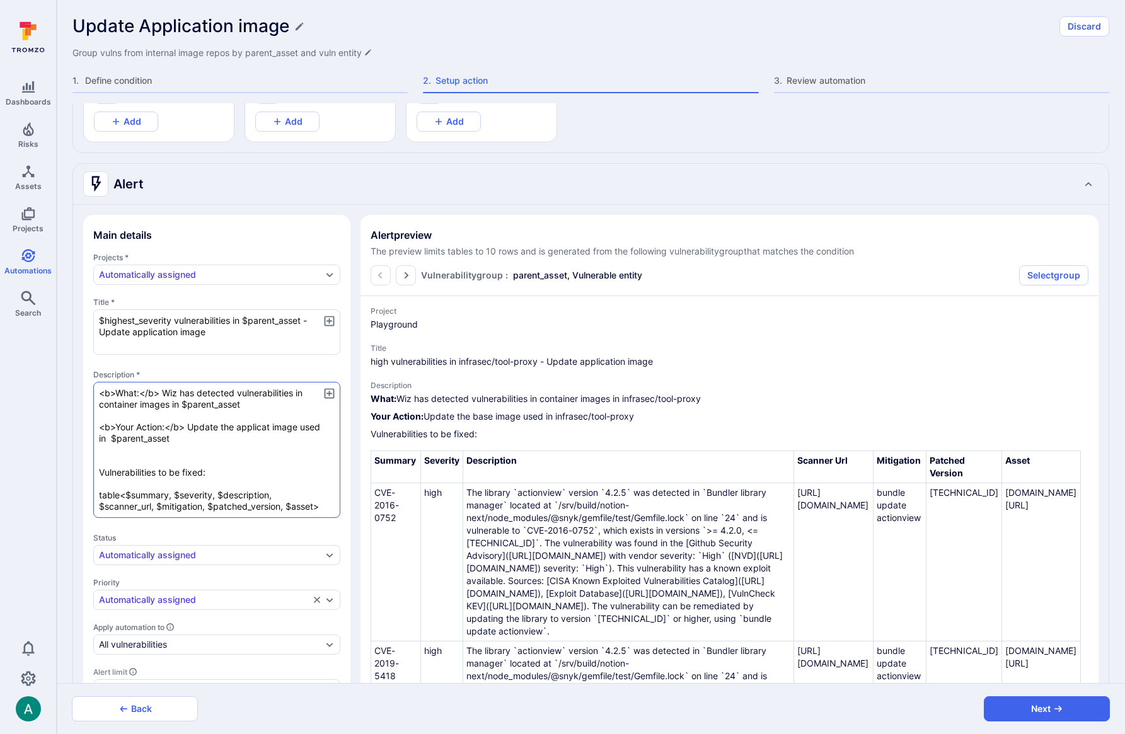
type textarea "x"
type textarea "<b>What:</b> Wiz has detected vulnerabilities in container images in $parent_as…"
type textarea "x"
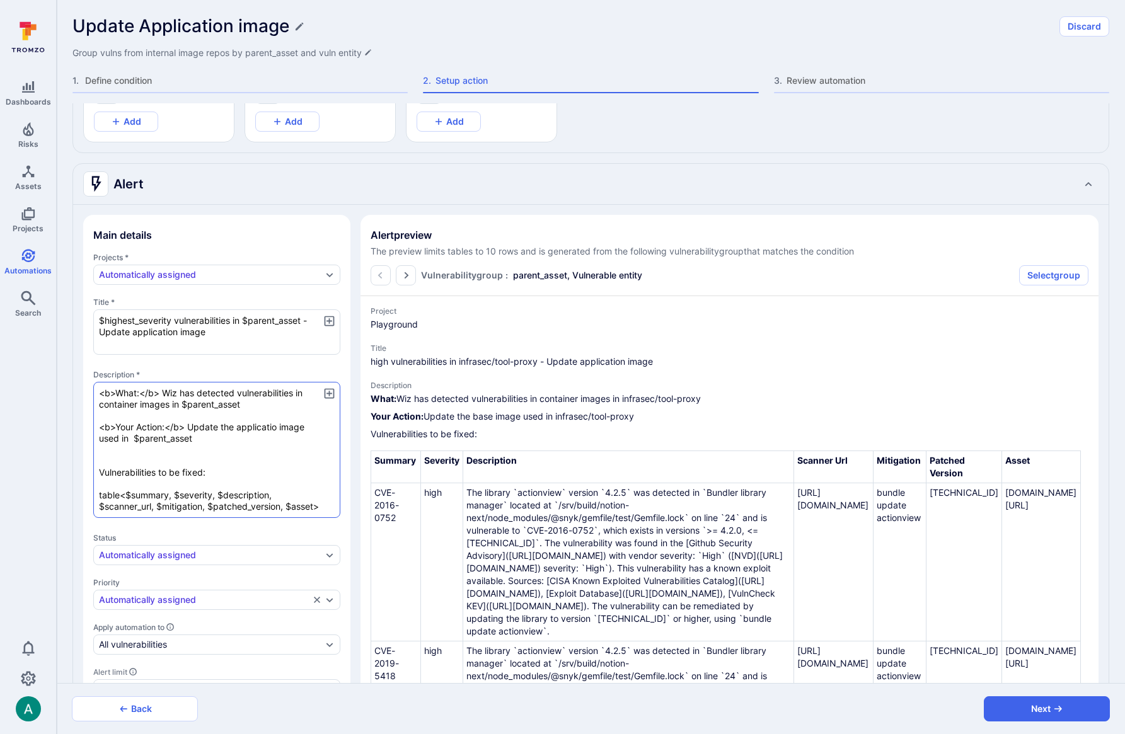
type textarea "<b>What:</b> Wiz has detected vulnerabilities in container images in $parent_as…"
type textarea "x"
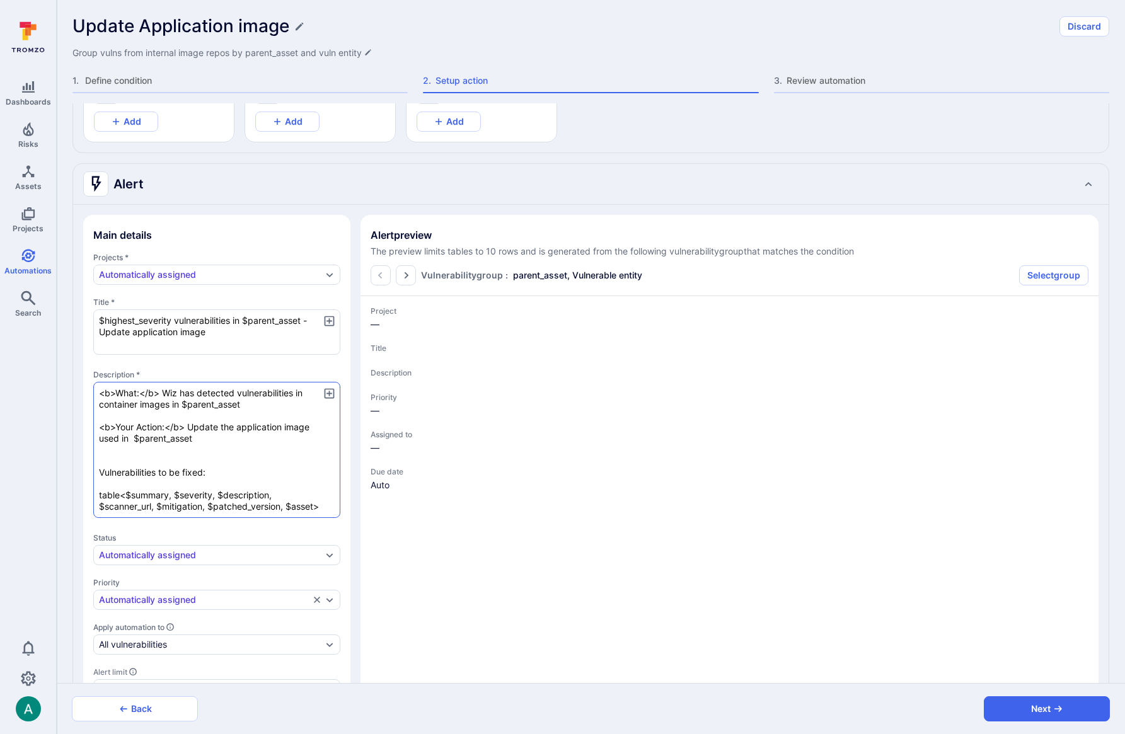
type textarea "x"
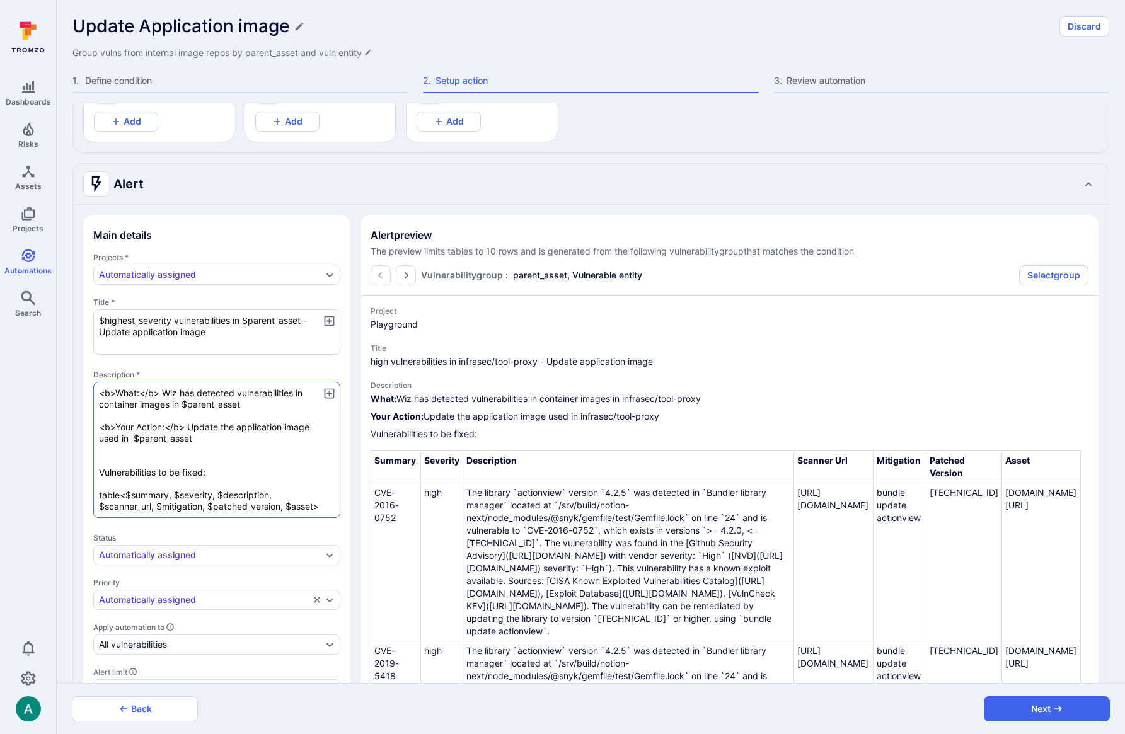
click at [175, 460] on textarea "<b>What:</b> Wiz has detected vulnerabilities in container images in $parent_as…" at bounding box center [216, 450] width 247 height 136
type textarea "<b>What:</b> Wiz has detected vulnerabilities in container images in $parent_as…"
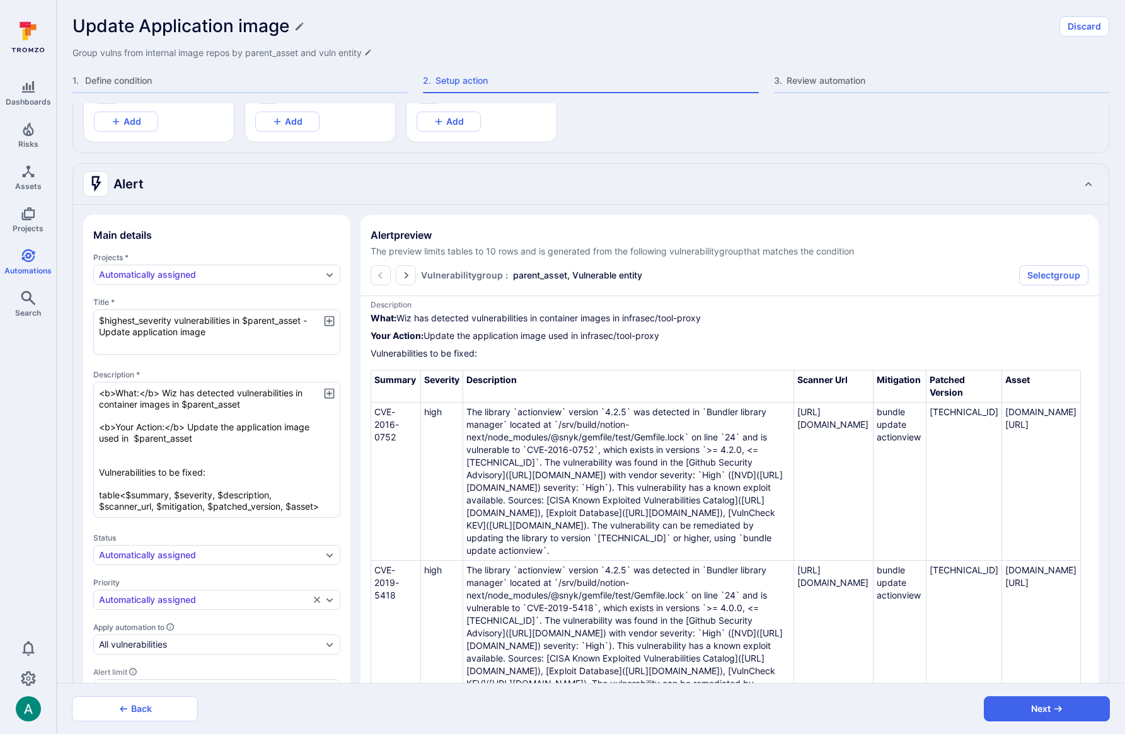
scroll to position [81, 6]
click at [409, 276] on icon "Go to the next page" at bounding box center [406, 275] width 10 height 10
type textarea "x"
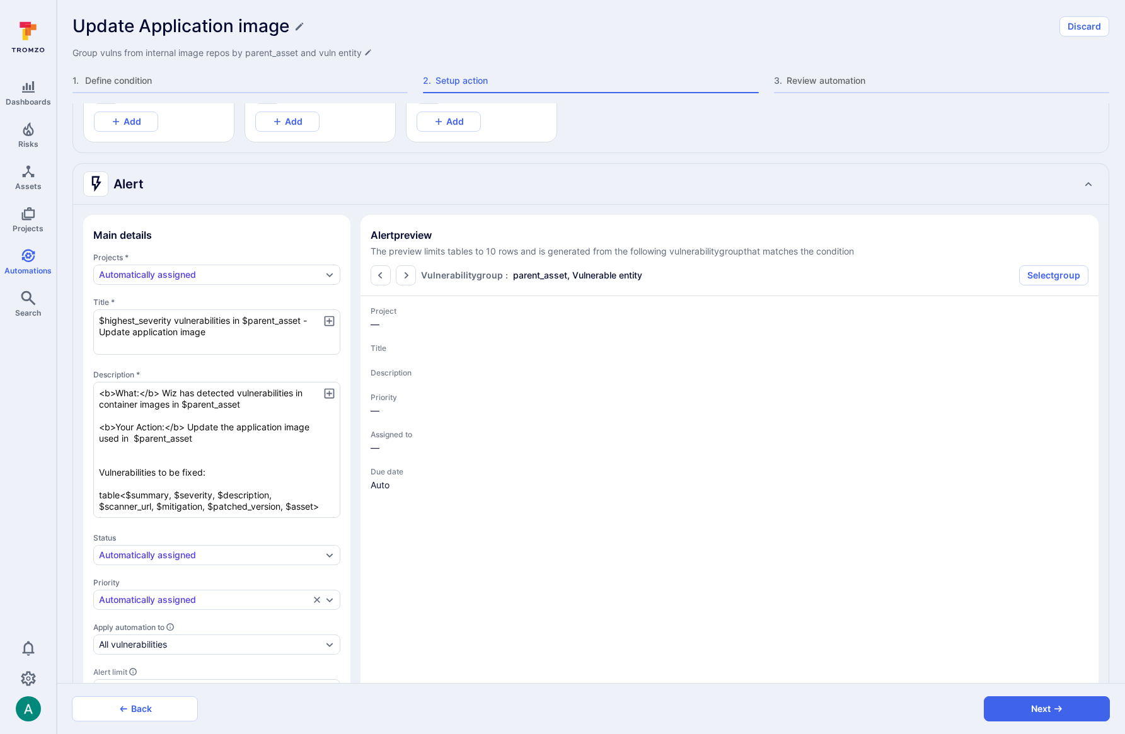
type textarea "x"
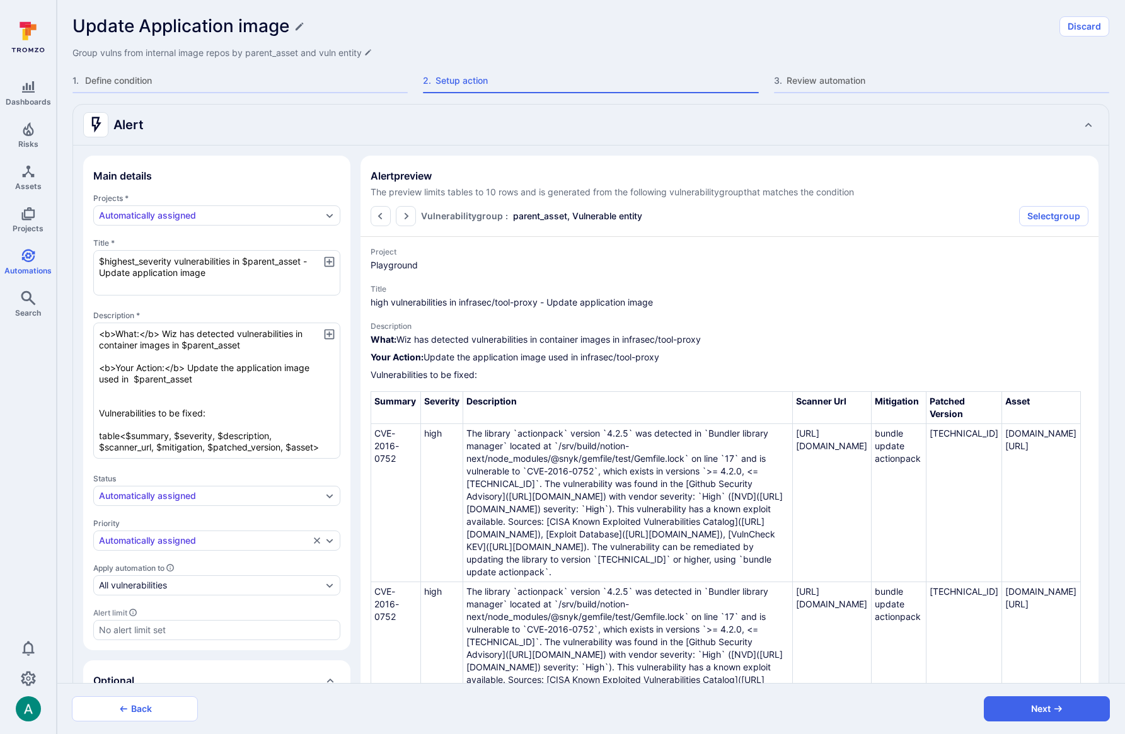
scroll to position [233, 0]
click at [234, 365] on textarea "<b>What:</b> Wiz has detected vulnerabilities in container images in $parent_as…" at bounding box center [216, 389] width 247 height 136
type textarea "x"
type textarea "<b>What:</b> Wiz has detected vulnerabilities in container images in $parent_as…"
type textarea "x"
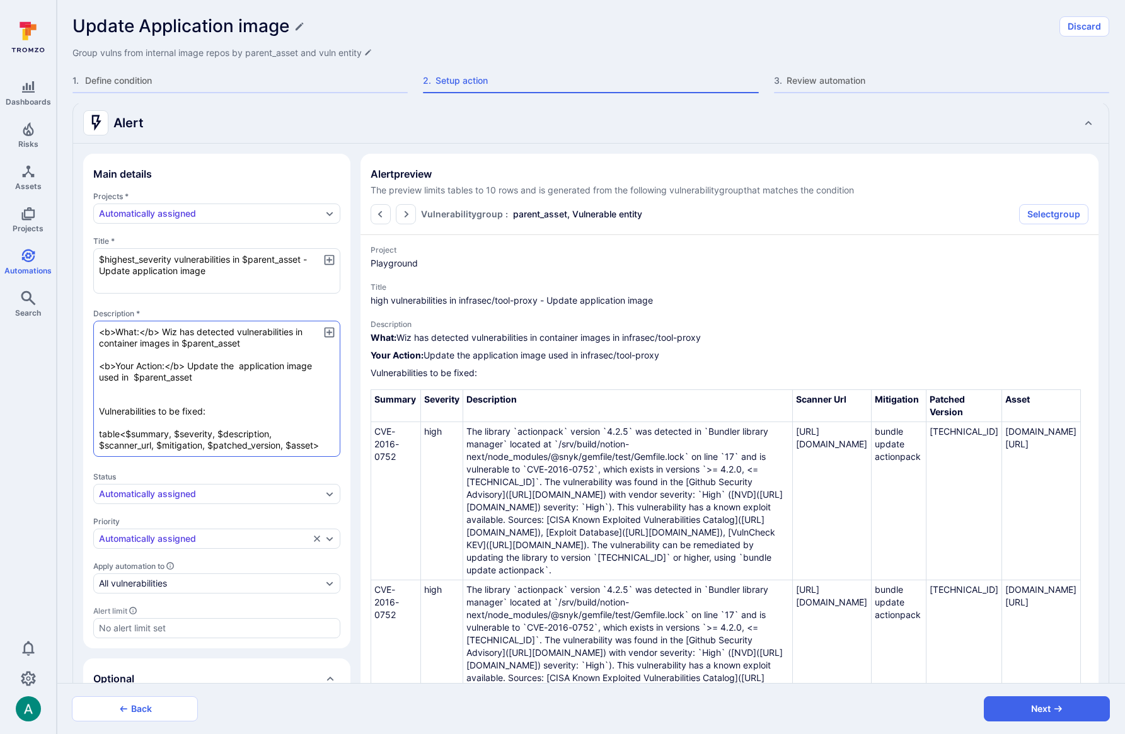
type textarea "x"
type textarea "<b>What:</b> Wiz has detected vulnerabilities in container images in $parent_as…"
type textarea "x"
type textarea "<b>What:</b> Wiz has detected vulnerabilities in container images in $parent_as…"
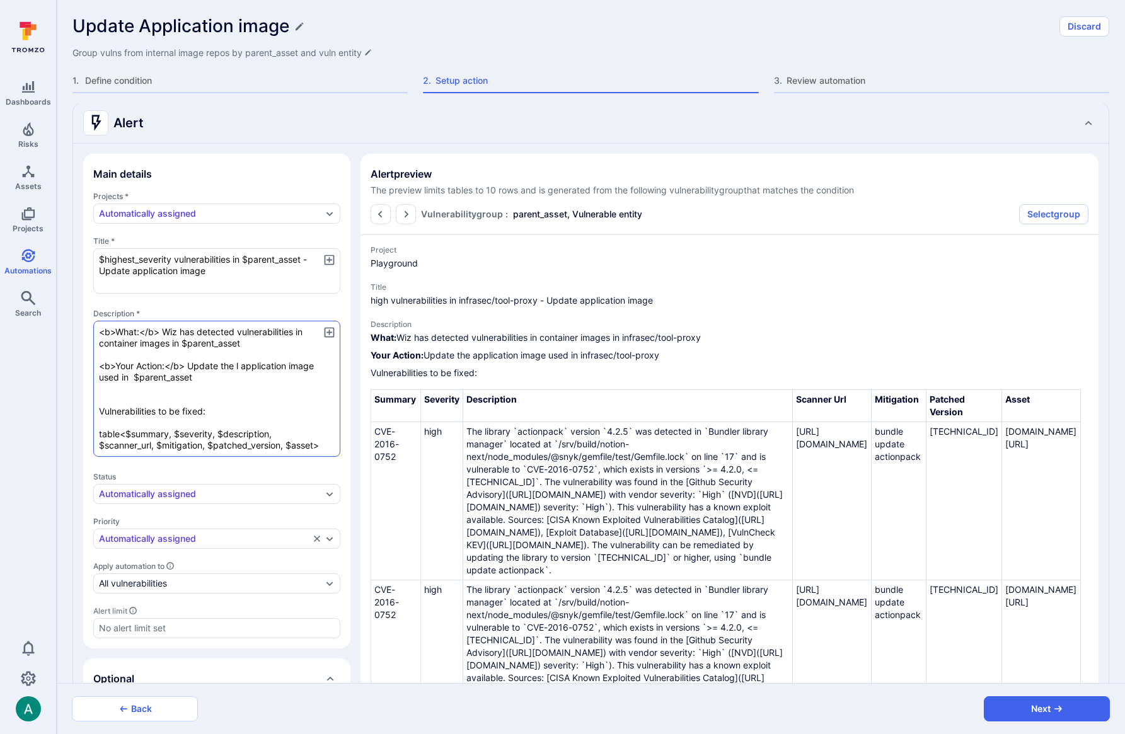
type textarea "x"
type textarea "<b>What:</b> Wiz has detected vulnerabilities in container images in $parent_as…"
type textarea "x"
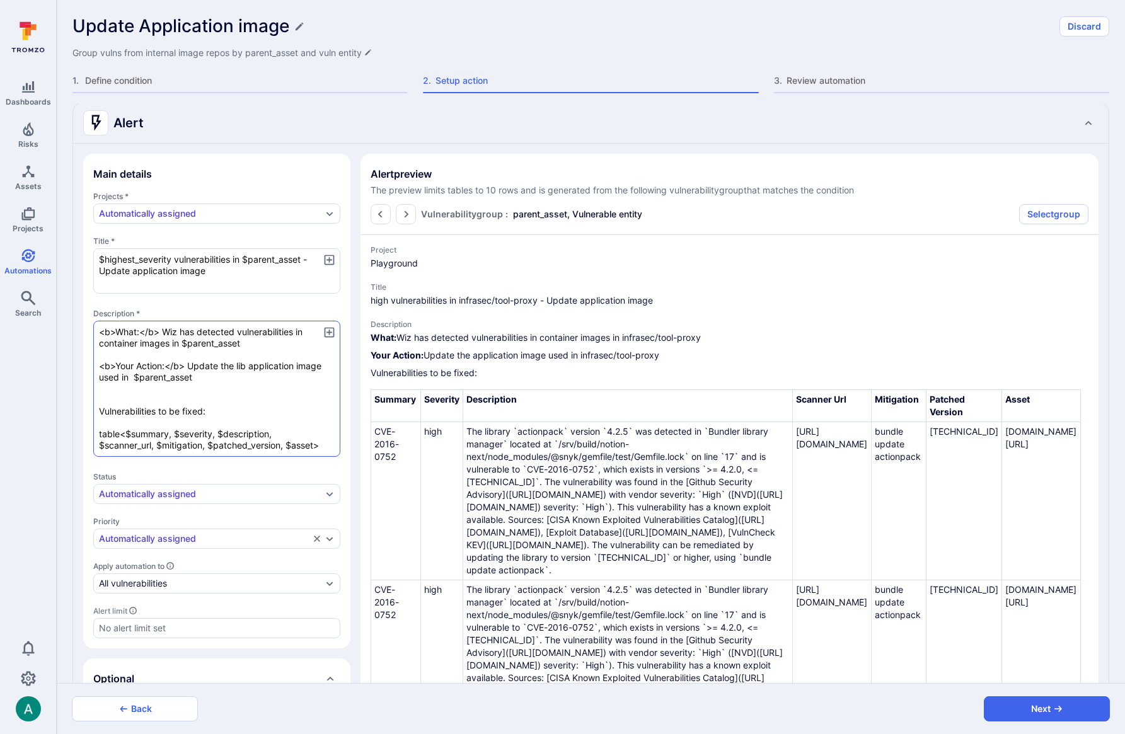
type textarea "<b>What:</b> Wiz has detected vulnerabilities in container images in $parent_as…"
type textarea "x"
type textarea "<b>What:</b> Wiz has detected vulnerabilities in container images in $parent_as…"
type textarea "x"
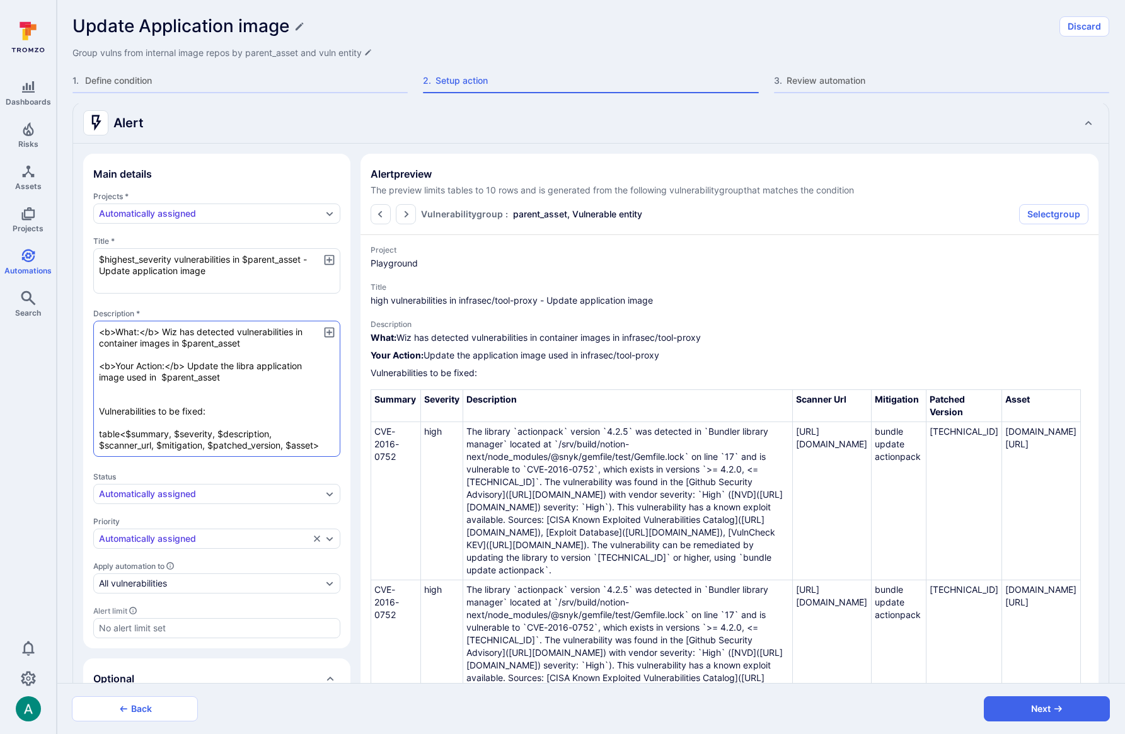
type textarea "x"
type textarea "<b>What:</b> Wiz has detected vulnerabilities in container images in $parent_as…"
type textarea "x"
type textarea "<b>What:</b> Wiz has detected vulnerabilities in container images in $parent_as…"
type textarea "x"
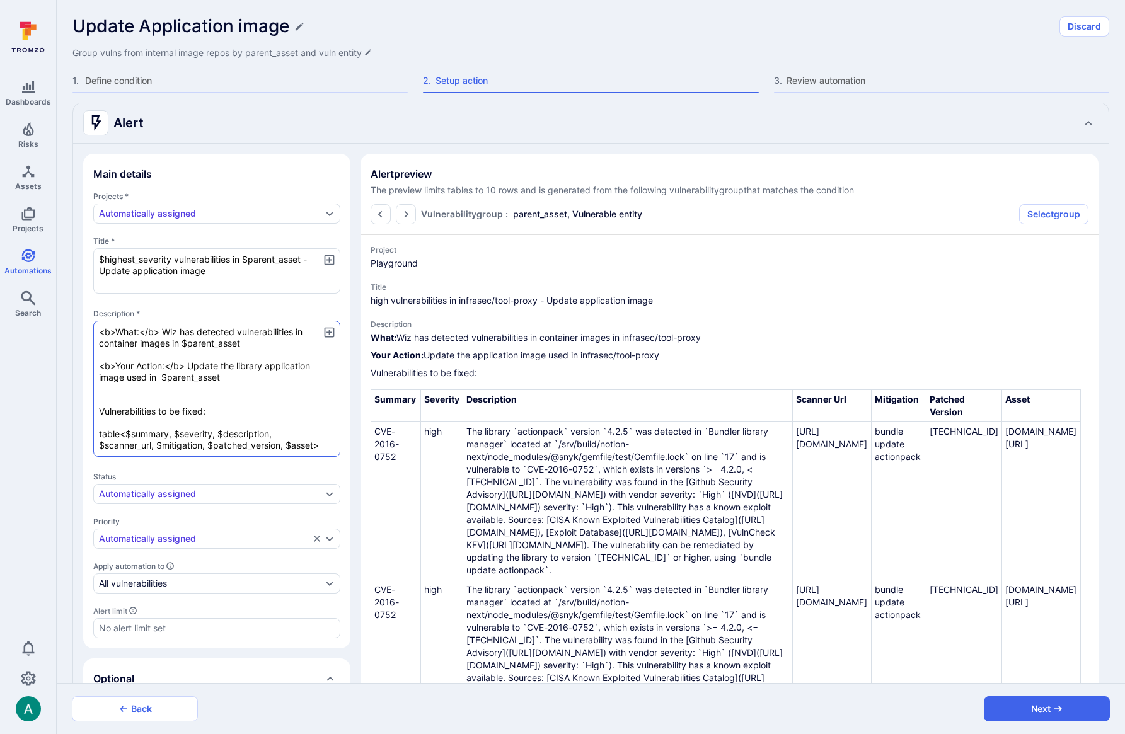
type textarea "x"
type textarea "<b>What:</b> Wiz has detected vulnerabilities in container images in $parent_as…"
type textarea "x"
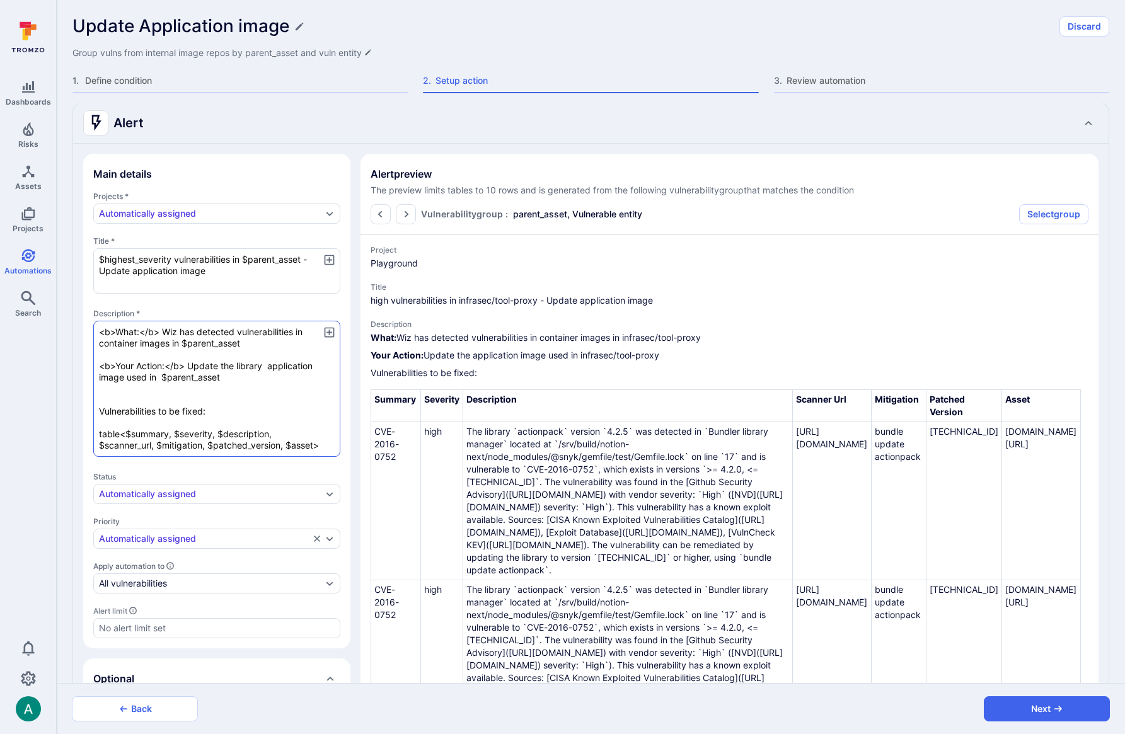
type textarea "x"
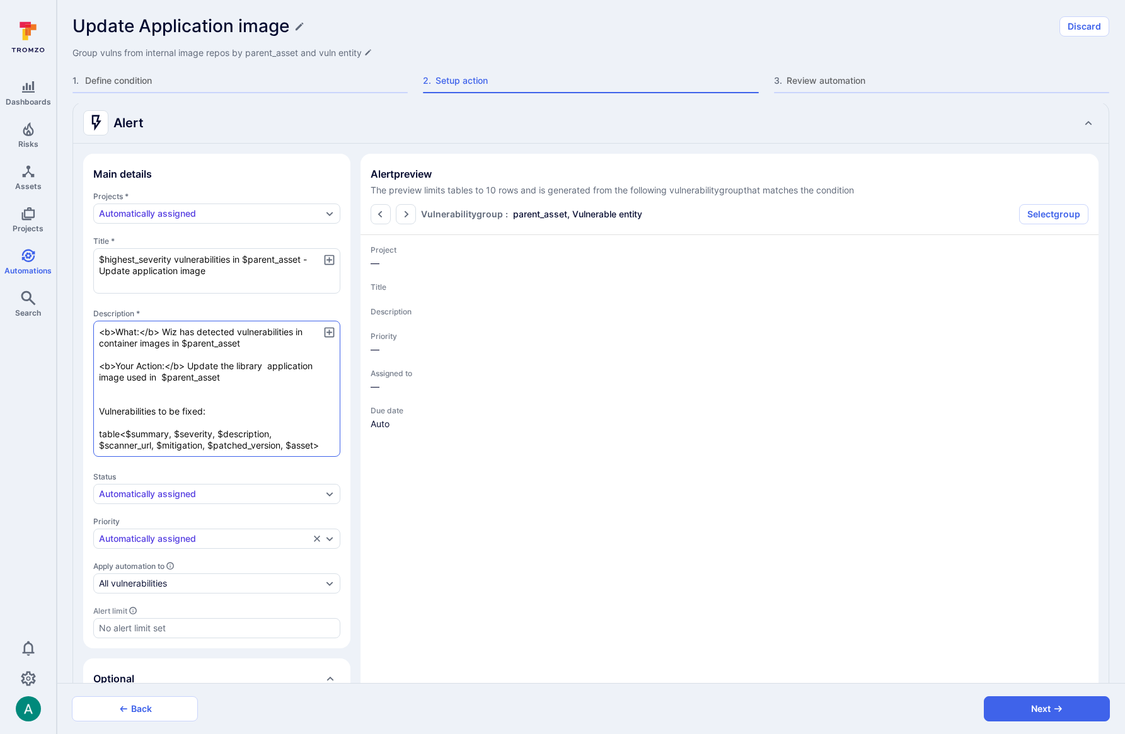
type textarea "x"
type textarea "<b>What:</b> Wiz has detected vulnerabilities in container images in $parent_as…"
type textarea "x"
type textarea "<b>What:</b> Wiz has detected vulnerabilities in container images in $parent_as…"
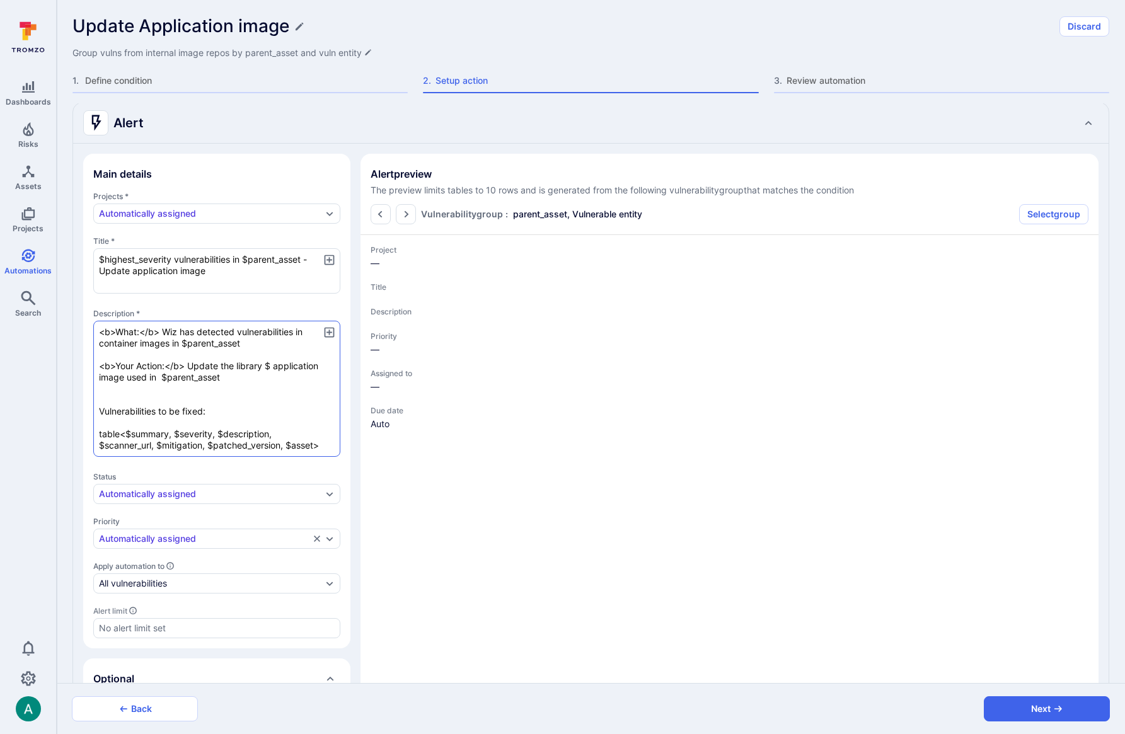
type textarea "x"
type textarea "<b>What:</b> Wiz has detected vulnerabilities in container images in $parent_as…"
click at [332, 332] on icon "button" at bounding box center [329, 332] width 13 height 13
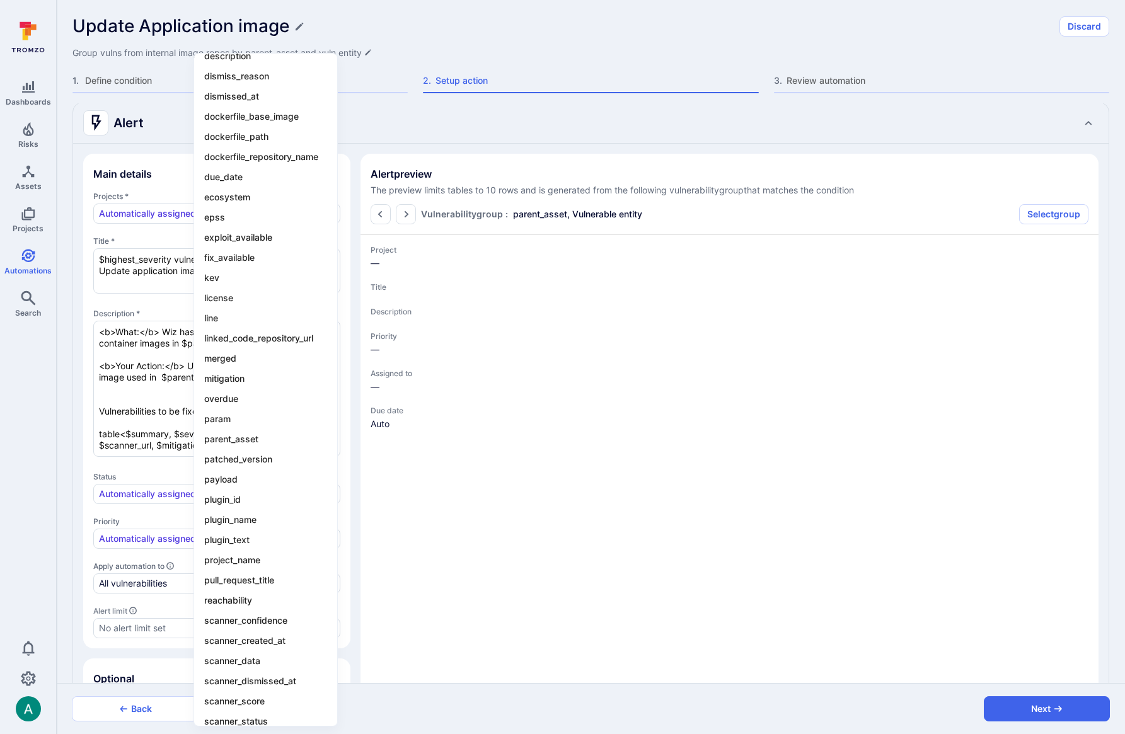
scroll to position [891, 0]
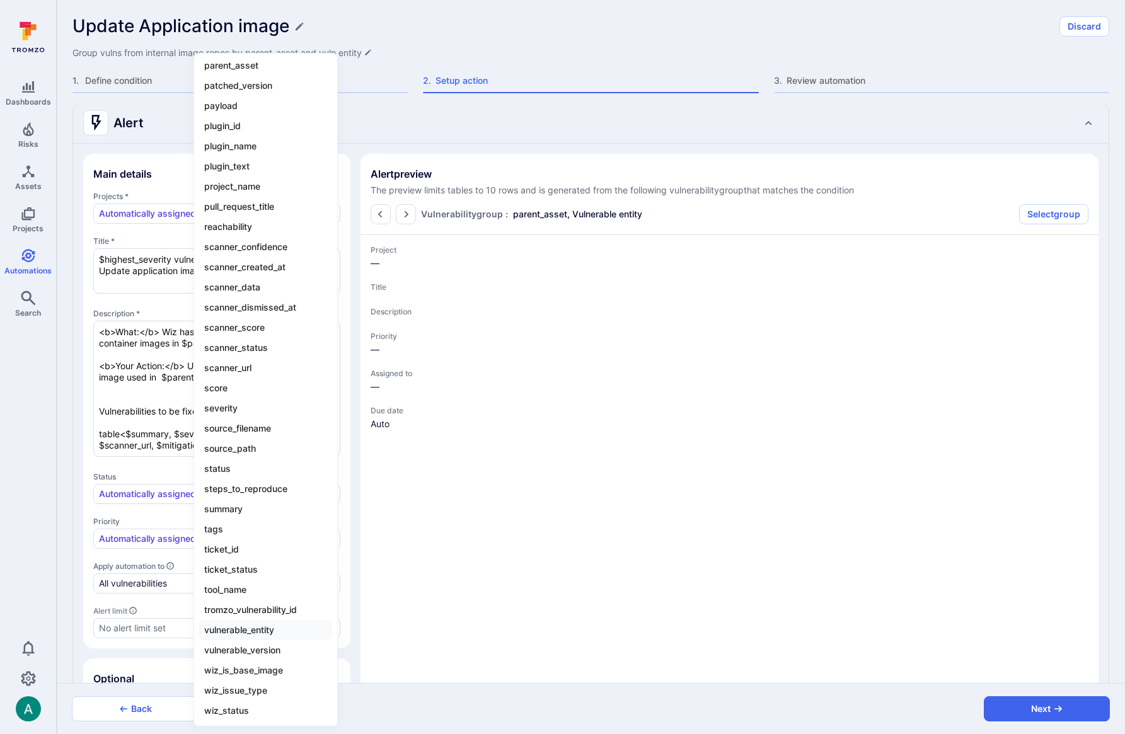
type textarea "x"
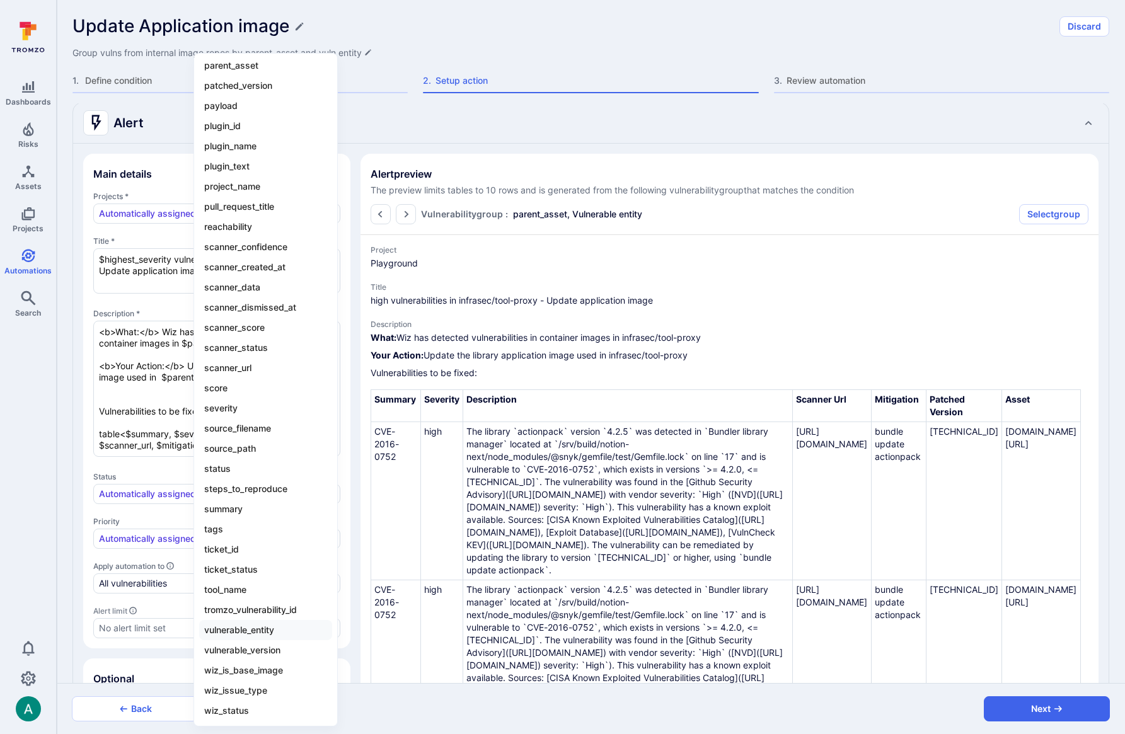
click at [282, 630] on li "vulnerable_entity" at bounding box center [265, 630] width 133 height 20
type textarea "x"
type textarea "<b>What:</b> Wiz has detected vulnerabilities in container images in $parent_as…"
type textarea "x"
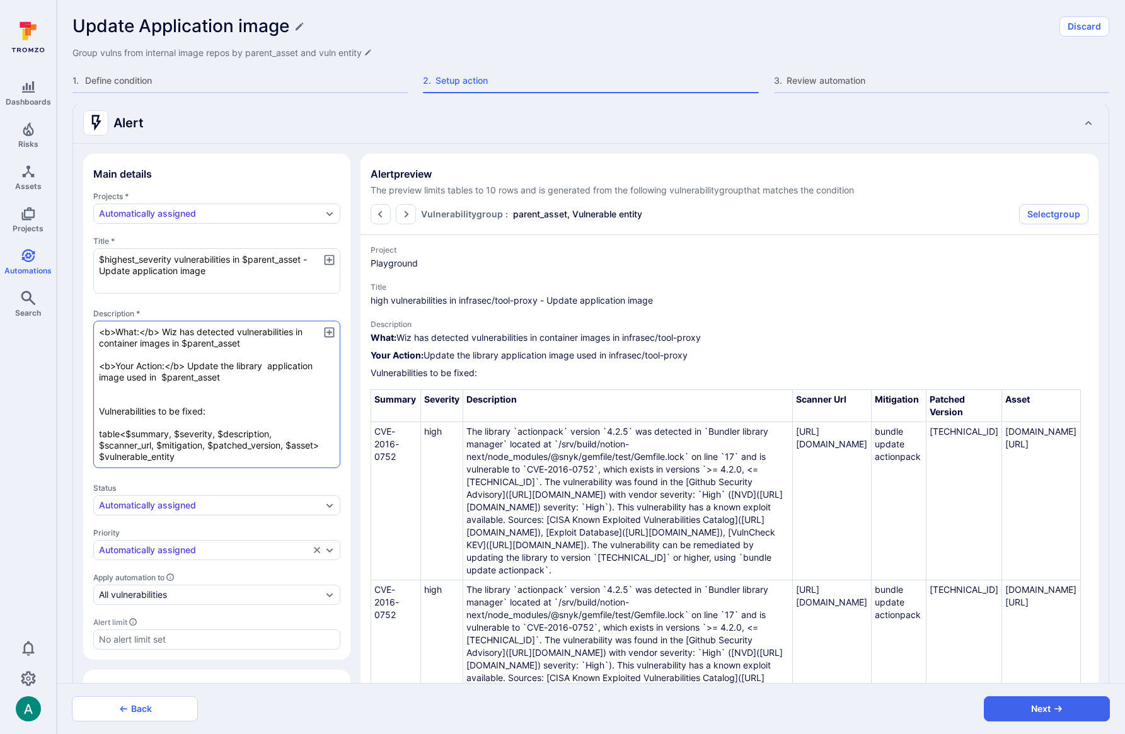
type textarea "x"
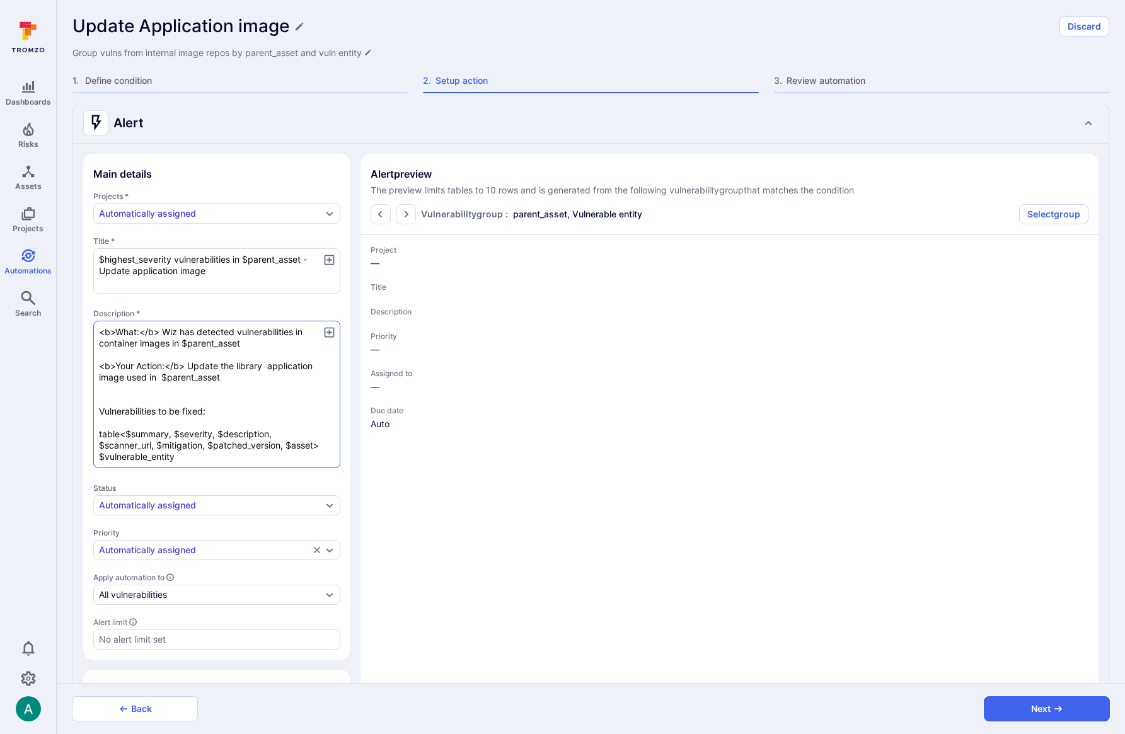
click at [196, 461] on textarea "<b>What:</b> Wiz has detected vulnerabilities in container images in $parent_as…" at bounding box center [216, 394] width 247 height 147
type textarea "x"
type textarea "<b>What:</b> Wiz has detected vulnerabilities in container images in $parent_as…"
type textarea "x"
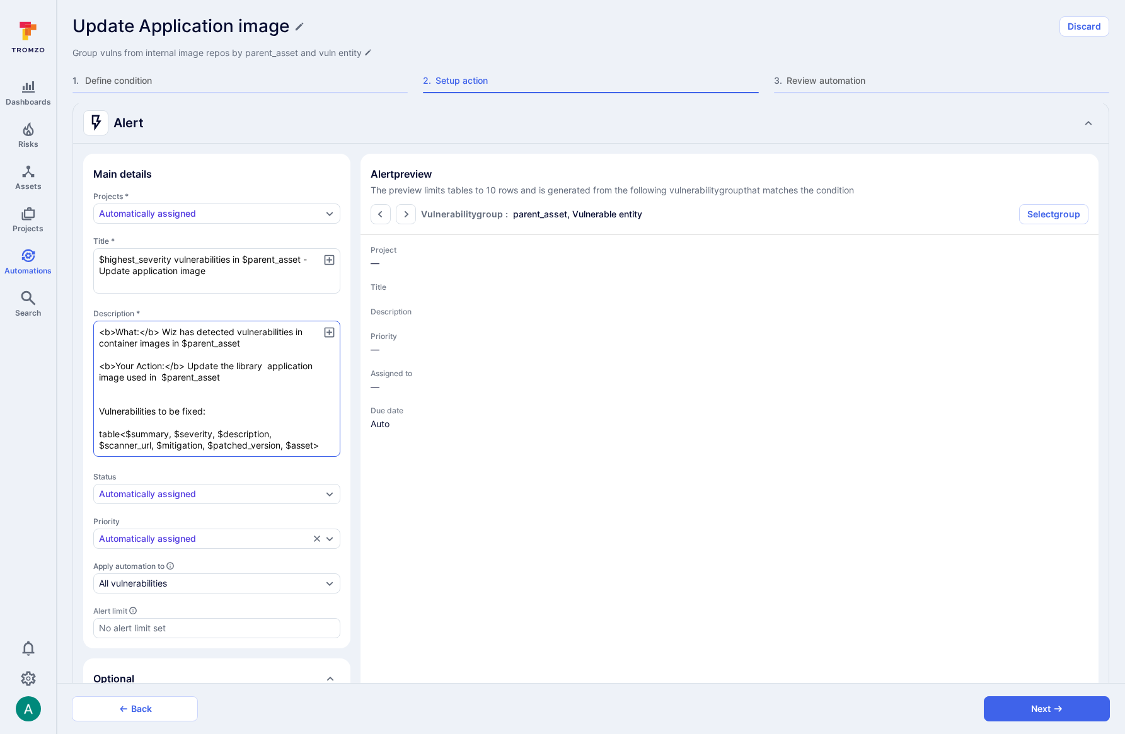
type textarea "x"
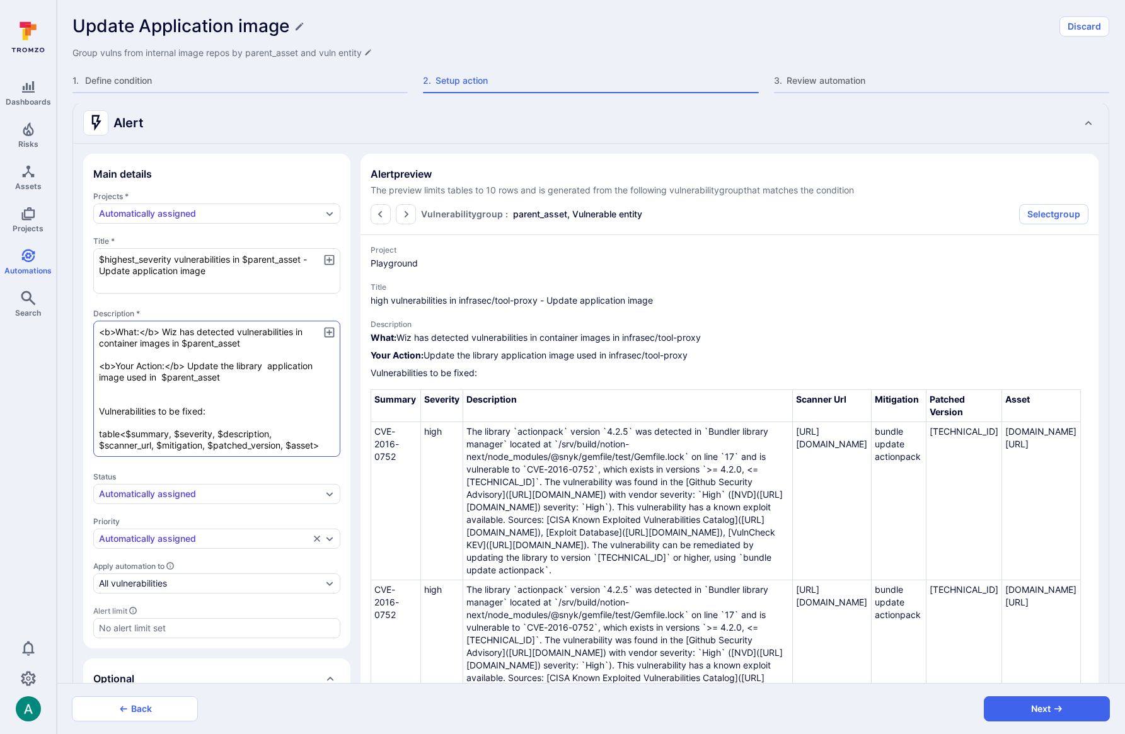
type textarea "x"
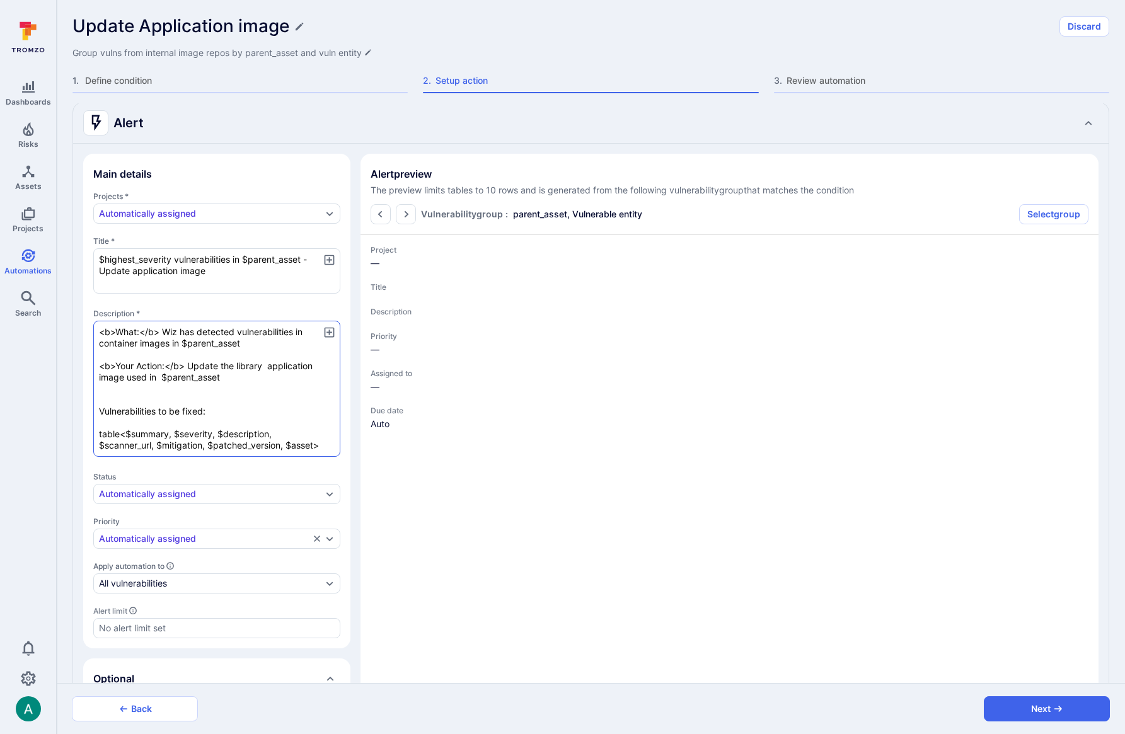
type textarea "x"
type textarea "<b>What:</b> Wiz has detected vulnerabilities in container images in $parent_as…"
type textarea "x"
paste textarea "$vulnerable_entity"
type textarea "x"
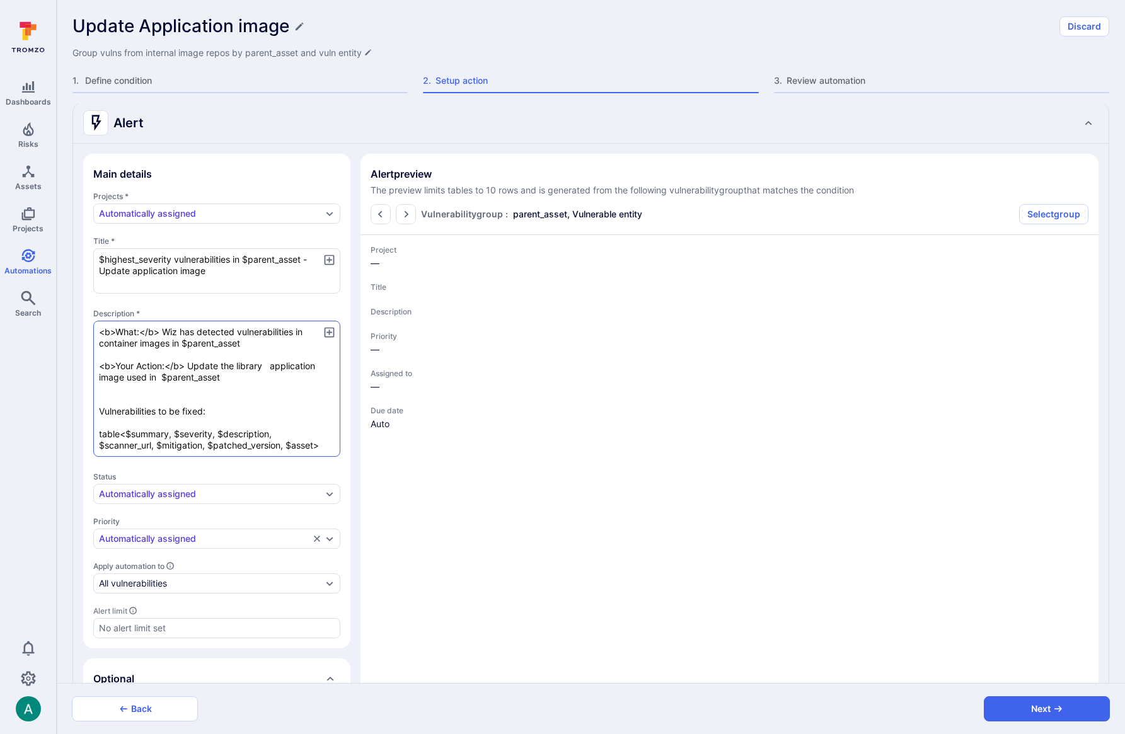
type textarea "<b>What:</b> Wiz has detected vulnerabilities in container images in $parent_as…"
type textarea "x"
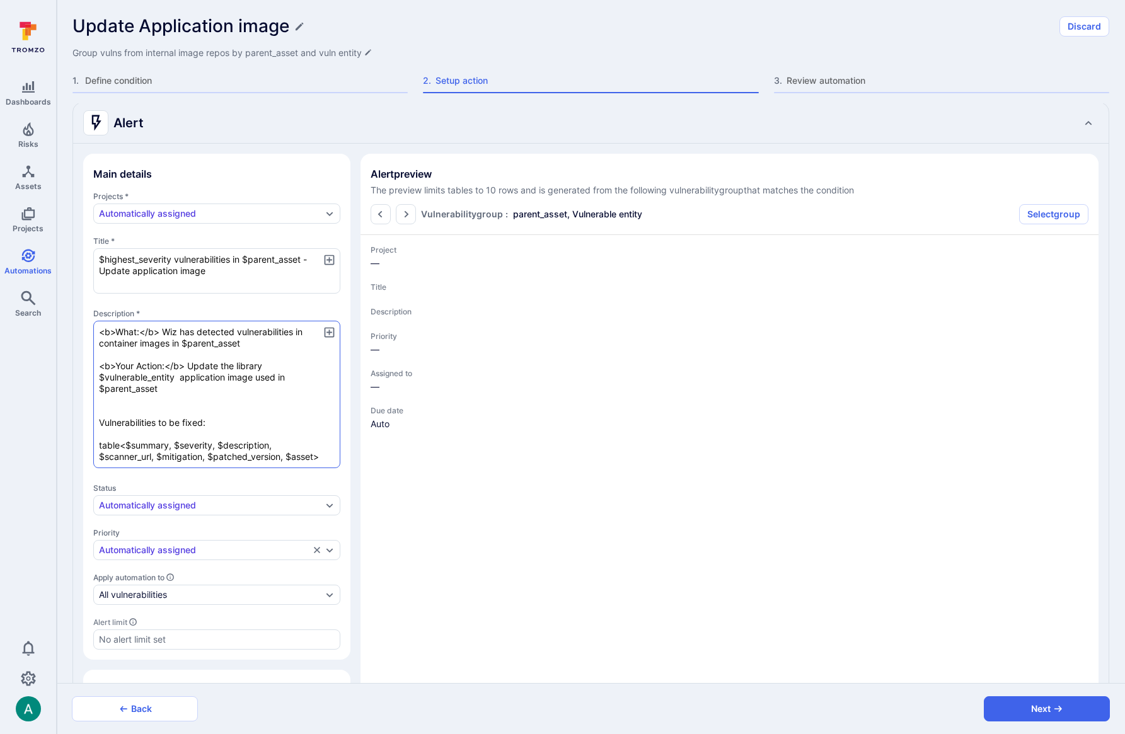
type textarea "x"
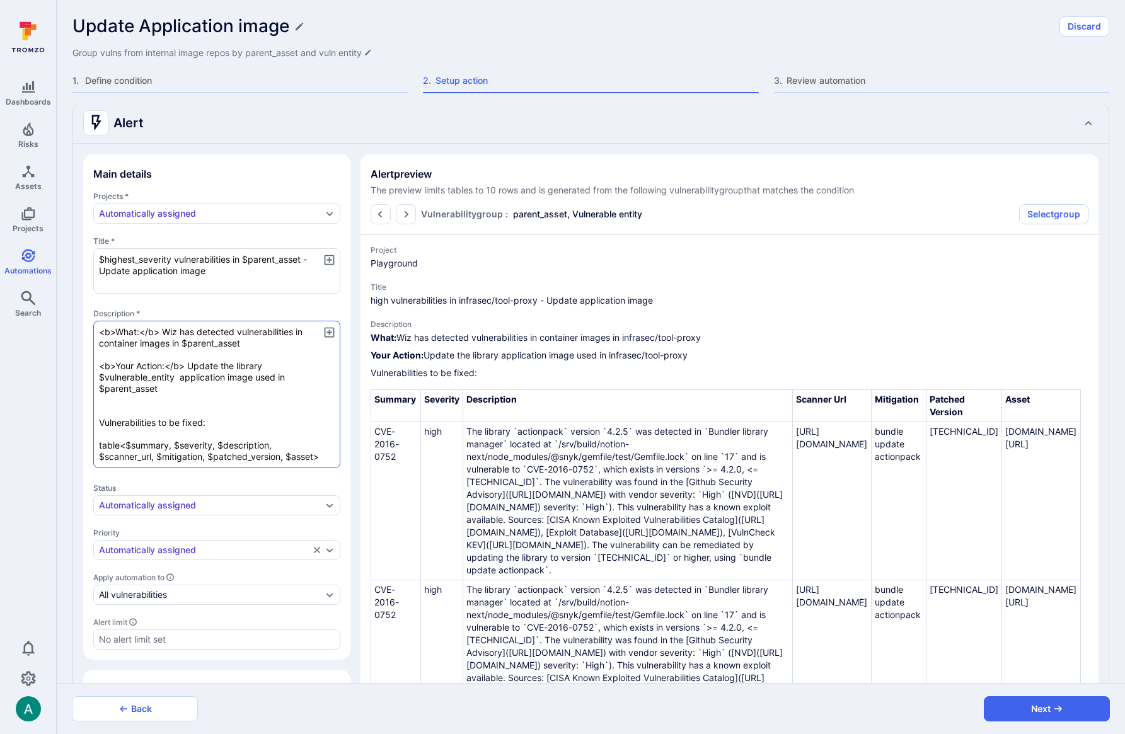
type textarea "x"
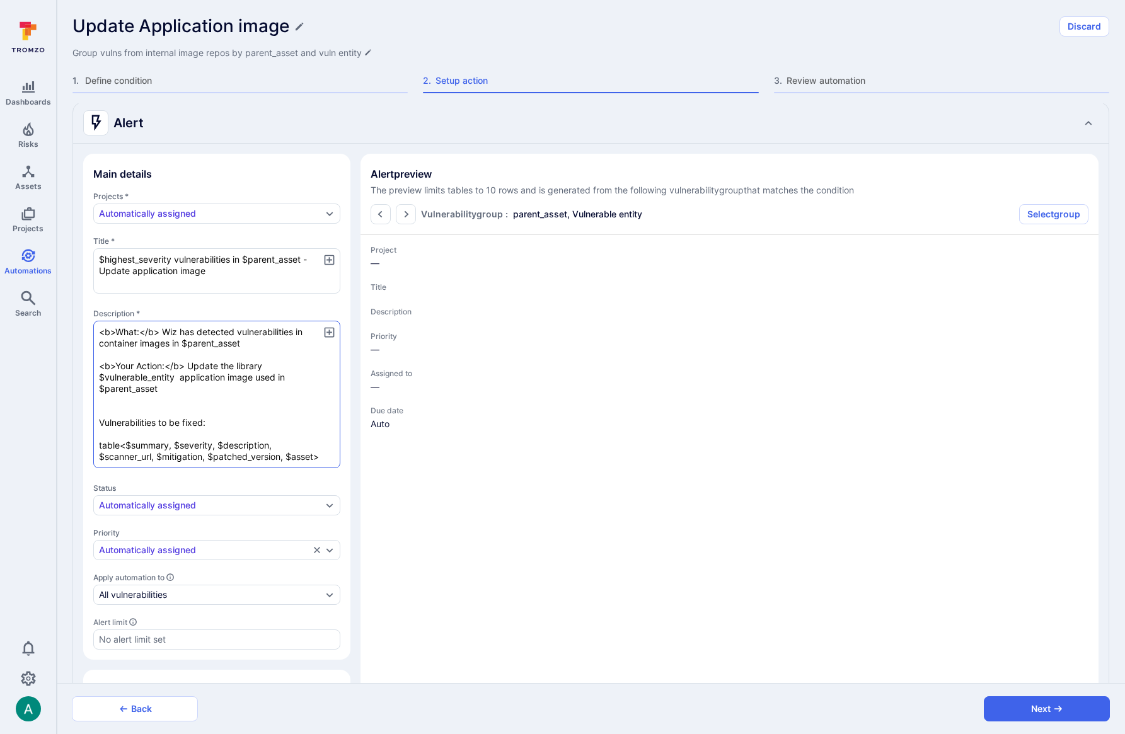
type textarea "x"
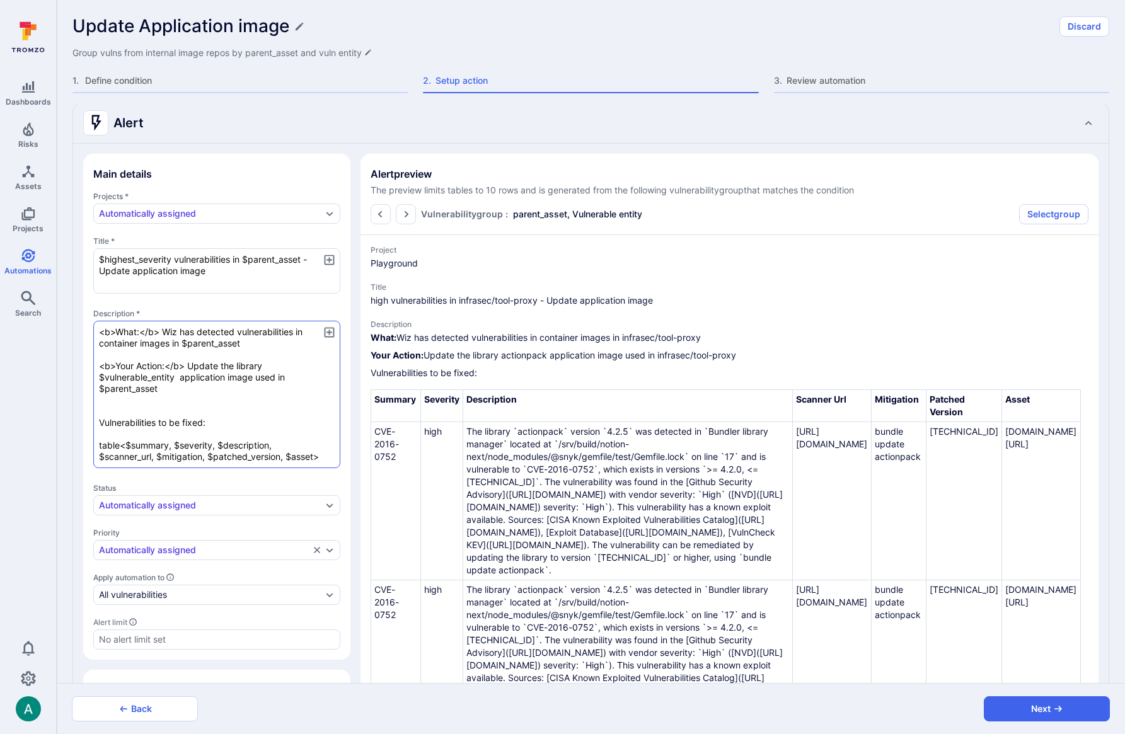
click at [188, 397] on textarea "<b>What:</b> Wiz has detected vulnerabilities in container images in $parent_as…" at bounding box center [216, 394] width 247 height 147
type textarea "<b>What:</b> Wiz has detected vulnerabilities in container images in $parent_as…"
click at [328, 332] on icon "button" at bounding box center [329, 332] width 10 height 10
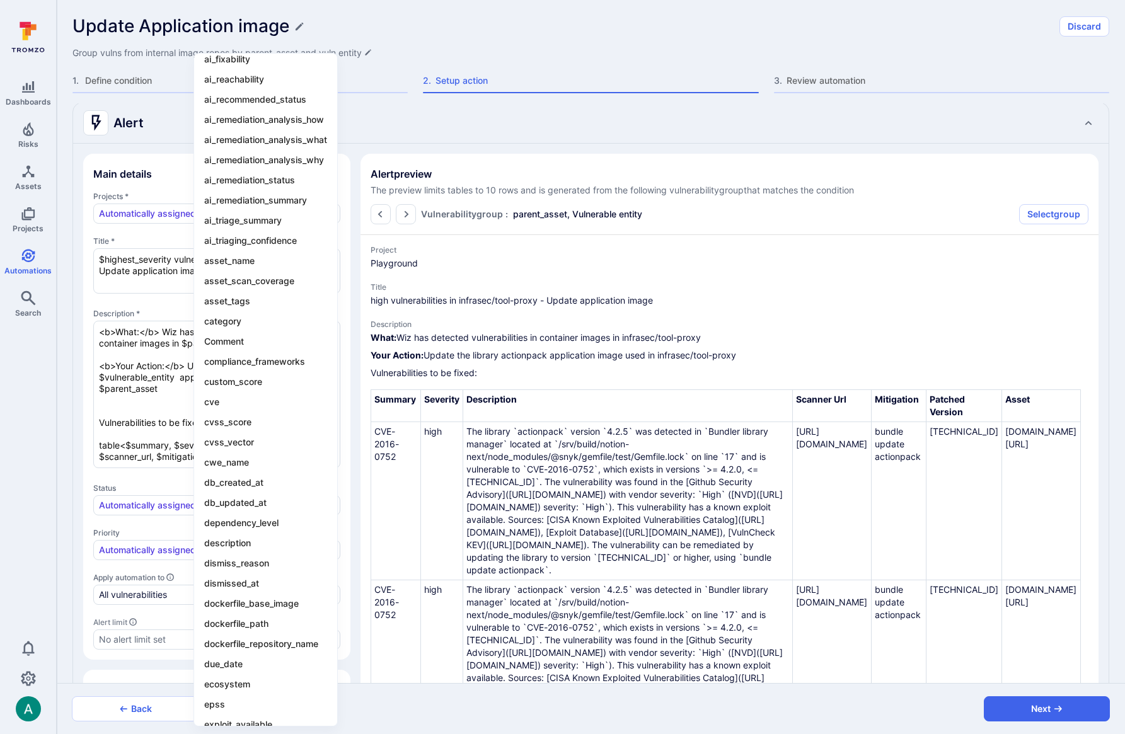
scroll to position [0, 0]
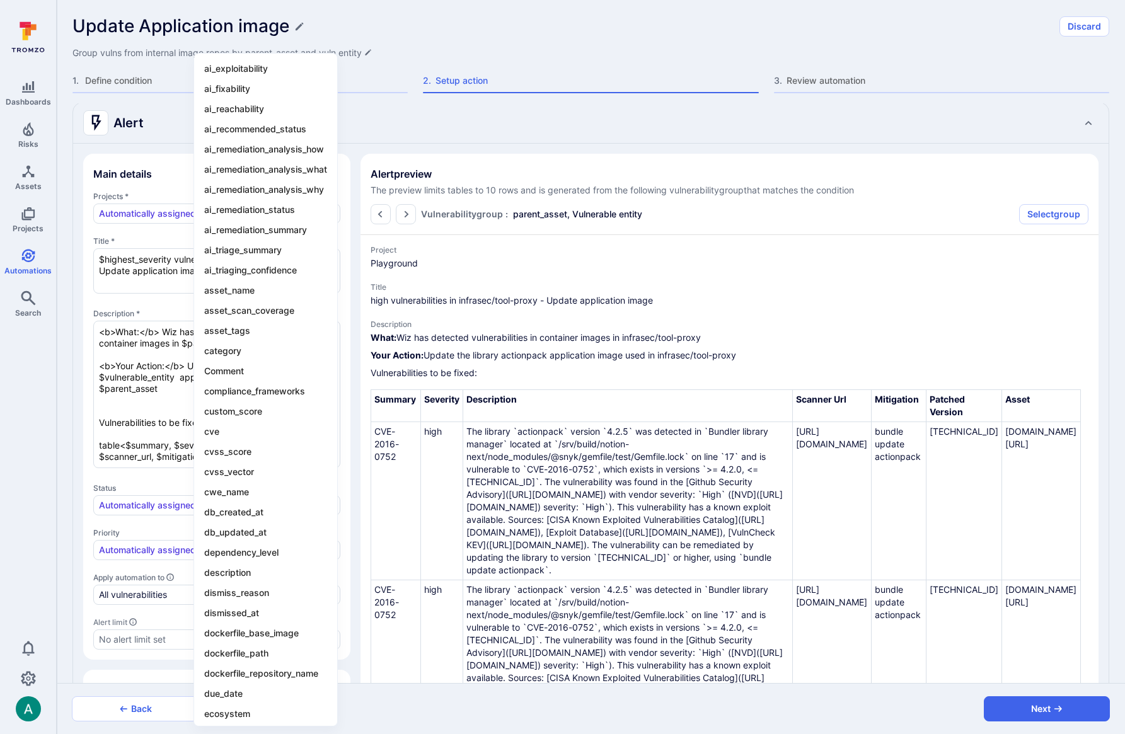
click at [83, 398] on div at bounding box center [562, 367] width 1125 height 734
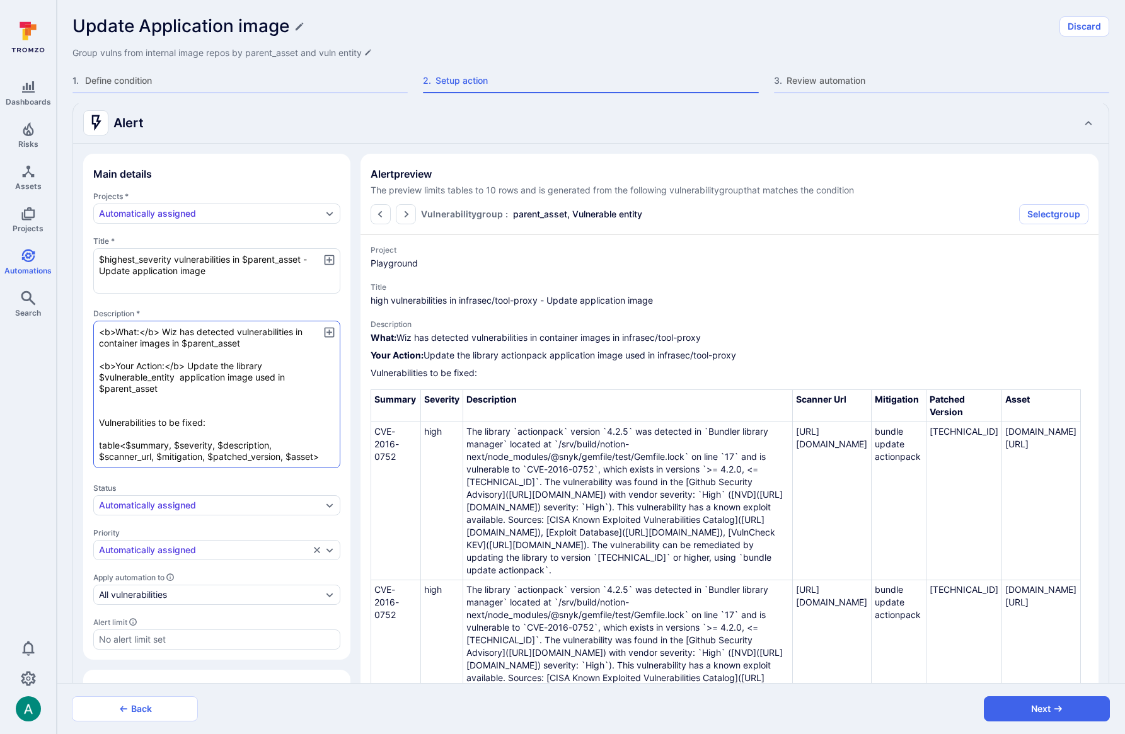
click at [238, 446] on textarea "<b>What:</b> Wiz has detected vulnerabilities in container images in $parent_as…" at bounding box center [216, 394] width 247 height 147
click at [240, 441] on textarea "<b>What:</b> Wiz has detected vulnerabilities in container images in $parent_as…" at bounding box center [216, 394] width 247 height 147
click at [219, 444] on textarea "<b>What:</b> Wiz has detected vulnerabilities in container images in $parent_as…" at bounding box center [216, 394] width 247 height 147
drag, startPoint x: 216, startPoint y: 444, endPoint x: 273, endPoint y: 444, distance: 57.4
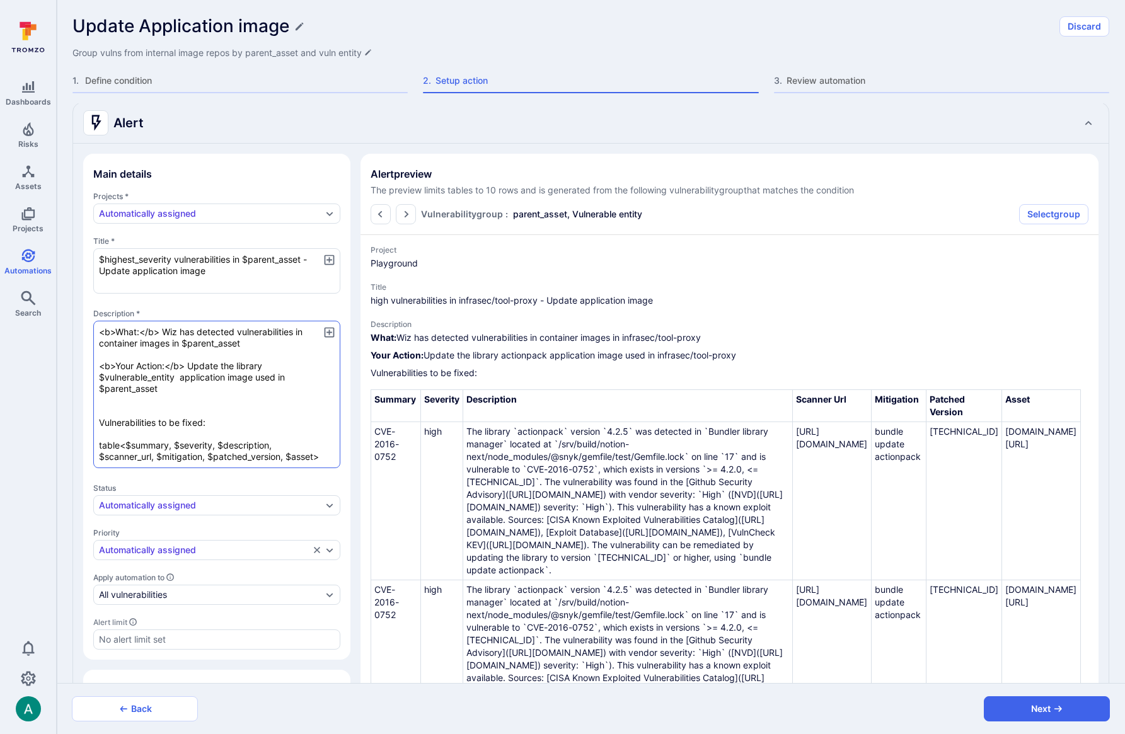
click at [273, 444] on textarea "<b>What:</b> Wiz has detected vulnerabilities in container images in $parent_as…" at bounding box center [216, 394] width 247 height 147
type textarea "x"
type textarea "<b>What:</b> Wiz has detected vulnerabilities in container images in $parent_as…"
type textarea "x"
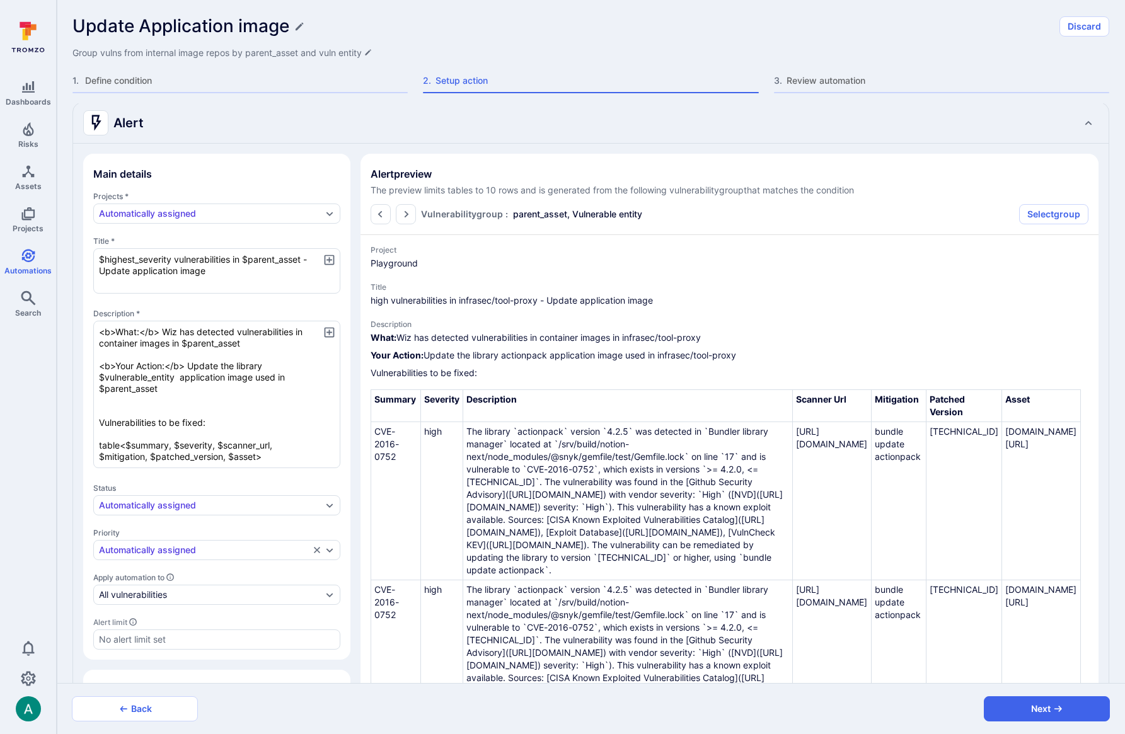
type textarea "x"
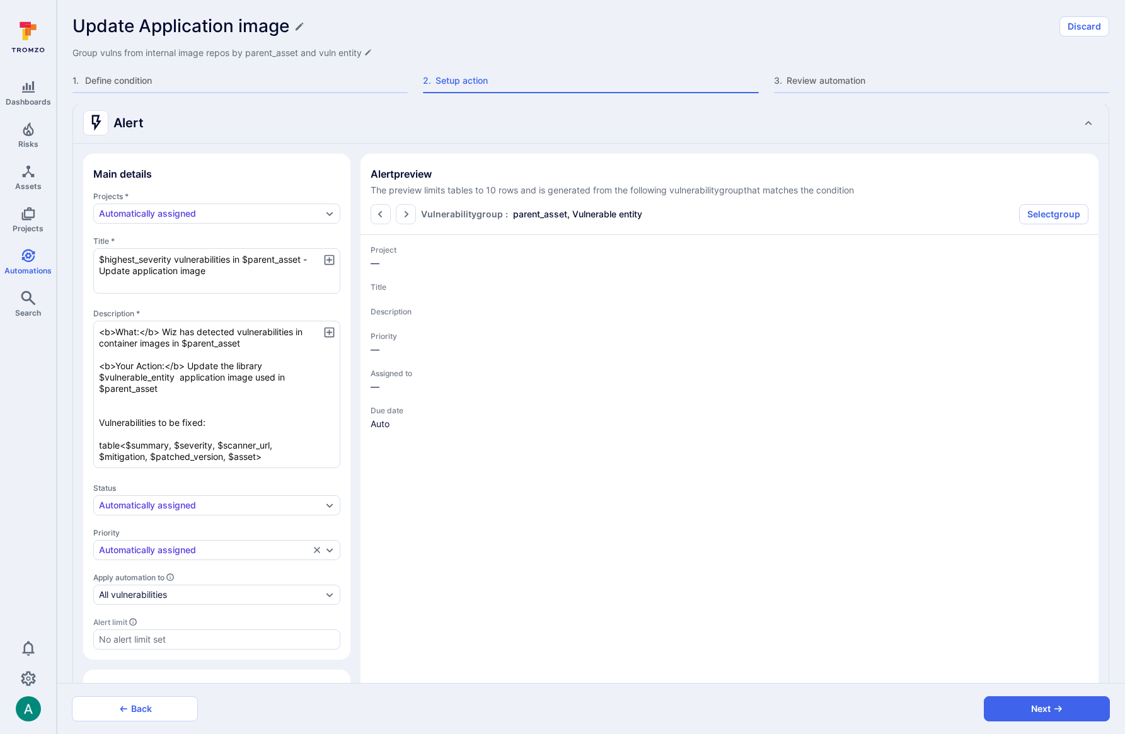
type textarea "x"
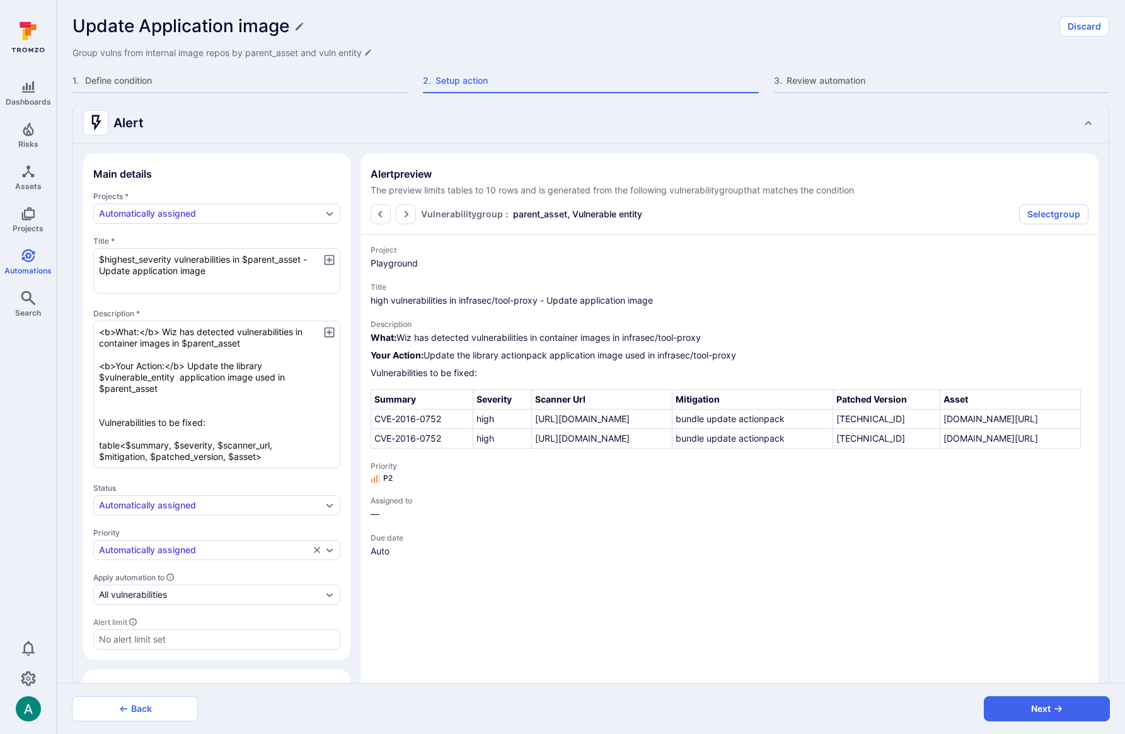
type textarea "<b>What:</b> Wiz has detected vulnerabilities in container images in $parent_as…"
click at [328, 329] on icon "button" at bounding box center [329, 332] width 13 height 13
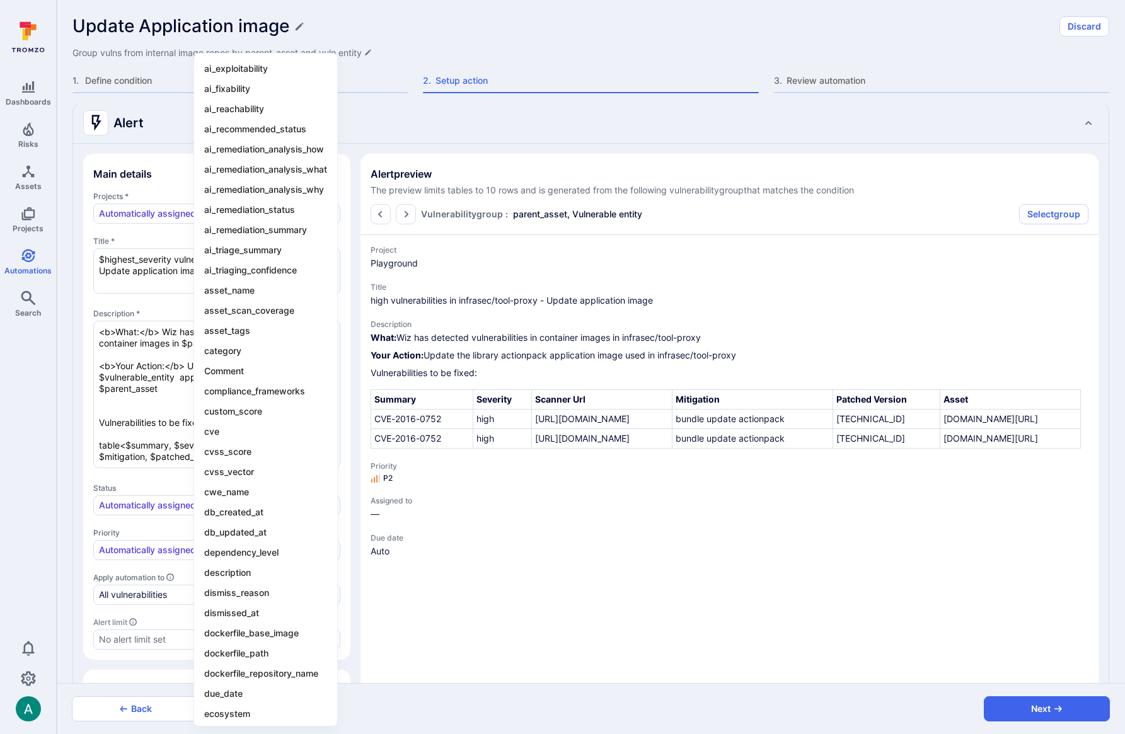
drag, startPoint x: 153, startPoint y: 419, endPoint x: 161, endPoint y: 431, distance: 15.4
click at [153, 419] on div at bounding box center [562, 367] width 1125 height 734
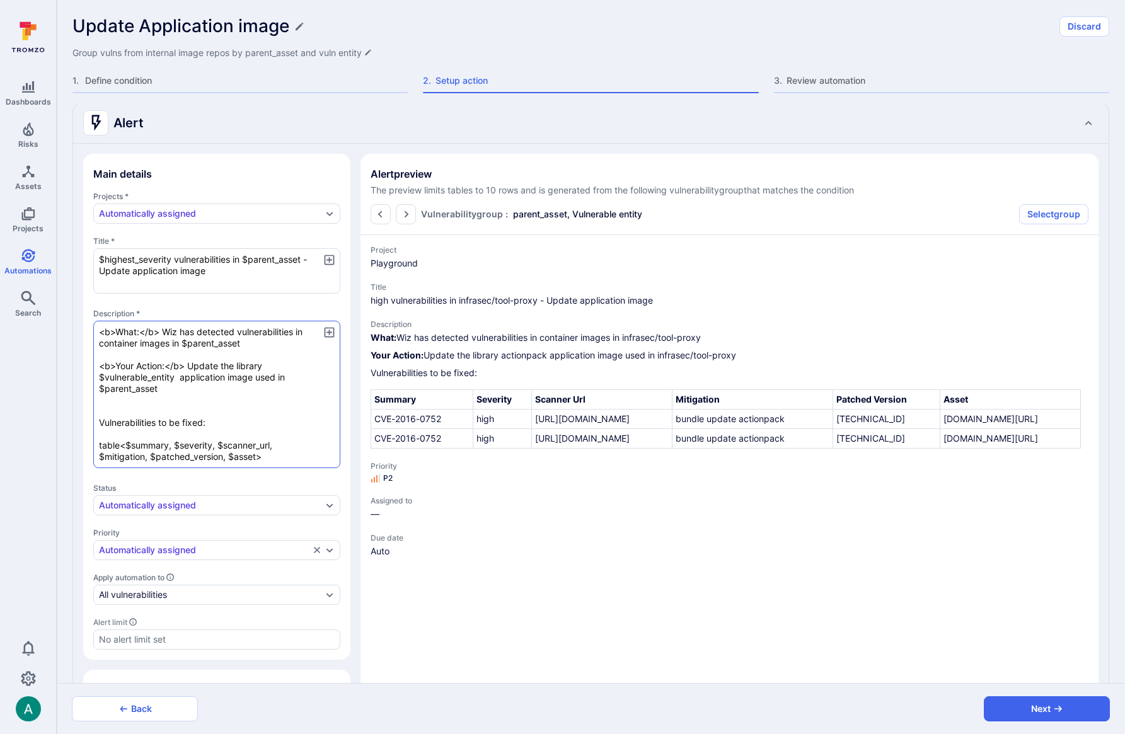
click at [172, 447] on textarea "<b>What:</b> Wiz has detected vulnerabilities in container images in $parent_as…" at bounding box center [216, 394] width 247 height 147
type textarea "x"
type textarea "<b>What:</b> Wiz has detected vulnerabilities in container images in $parent_as…"
type textarea "x"
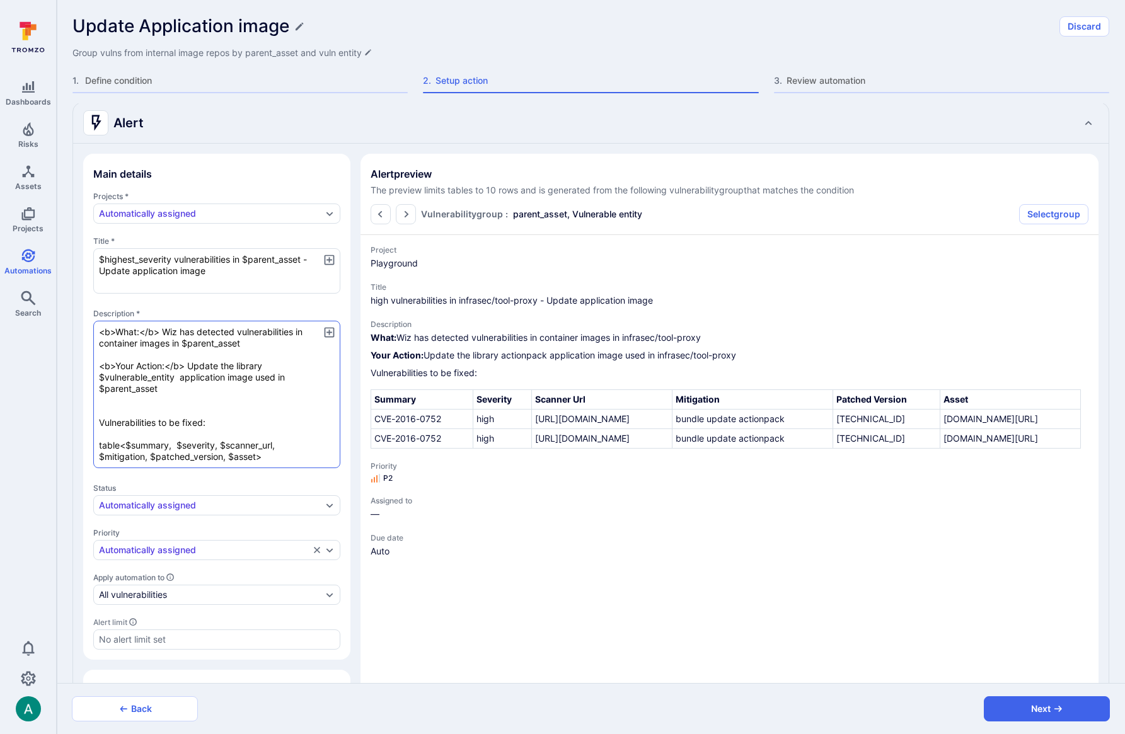
type textarea "<b>What:</b> Wiz has detected vulnerabilities in container images in $parent_as…"
type textarea "x"
type textarea "<b>What:</b> Wiz has detected vulnerabilities in container images in $parent_as…"
type textarea "x"
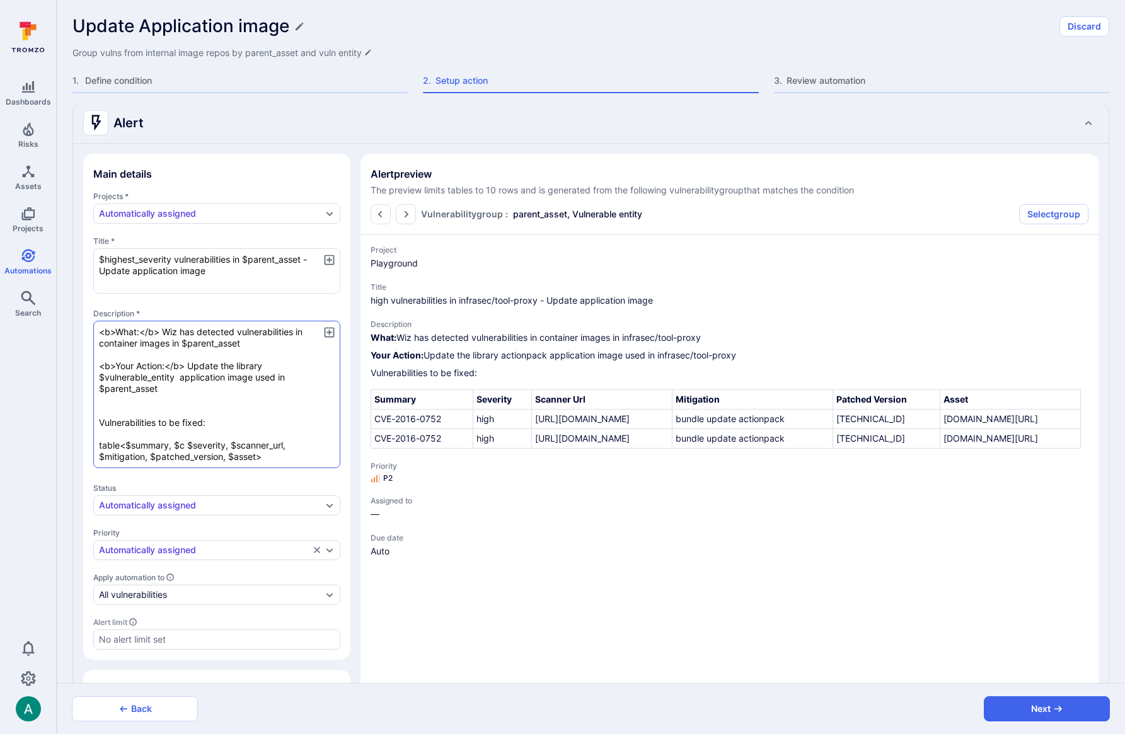
type textarea "<b>What:</b> Wiz has detected vulnerabilities in container images in $parent_as…"
type textarea "x"
type textarea "<b>What:</b> Wiz has detected vulnerabilities in container images in $parent_as…"
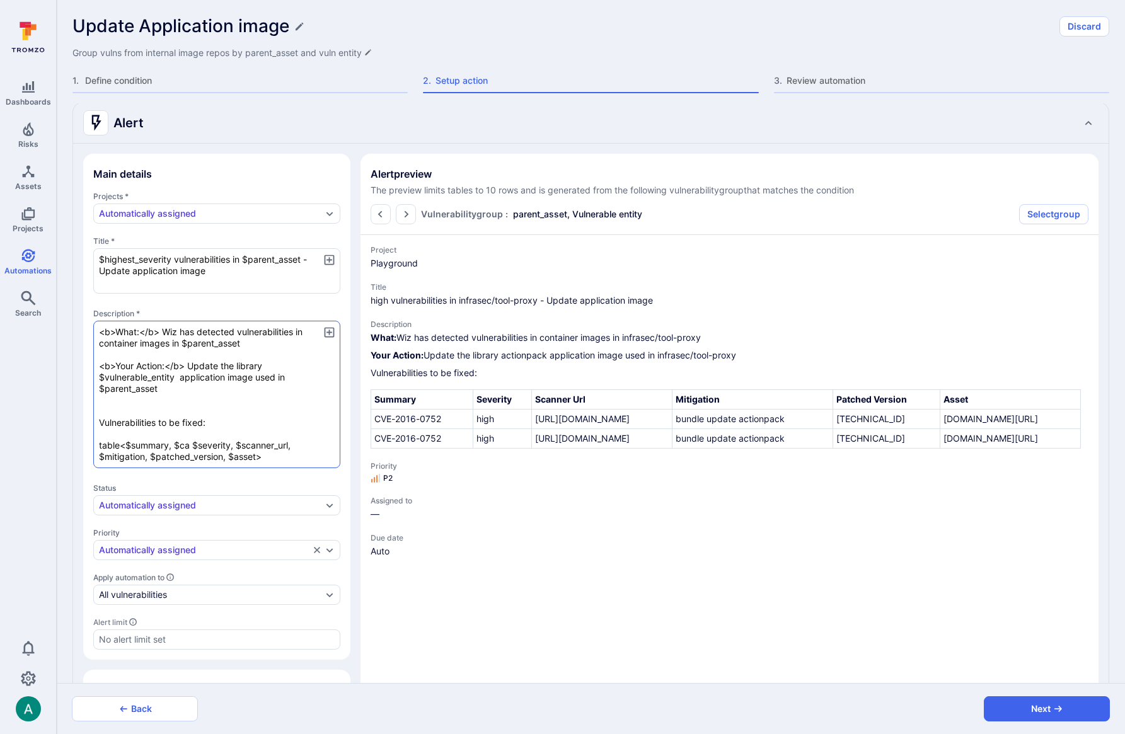
type textarea "x"
type textarea "<b>What:</b> Wiz has detected vulnerabilities in container images in $parent_as…"
type textarea "x"
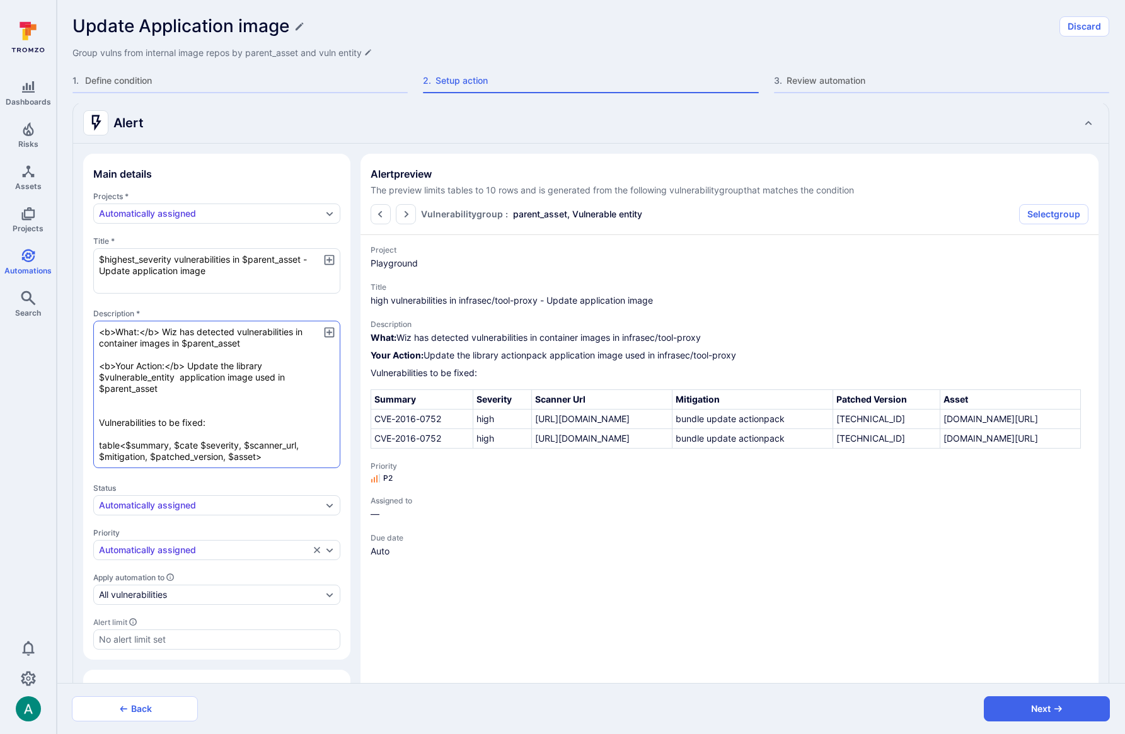
type textarea "<b>What:</b> Wiz has detected vulnerabilities in container images in $parent_as…"
type textarea "x"
type textarea "<b>What:</b> Wiz has detected vulnerabilities in container images in $parent_as…"
type textarea "x"
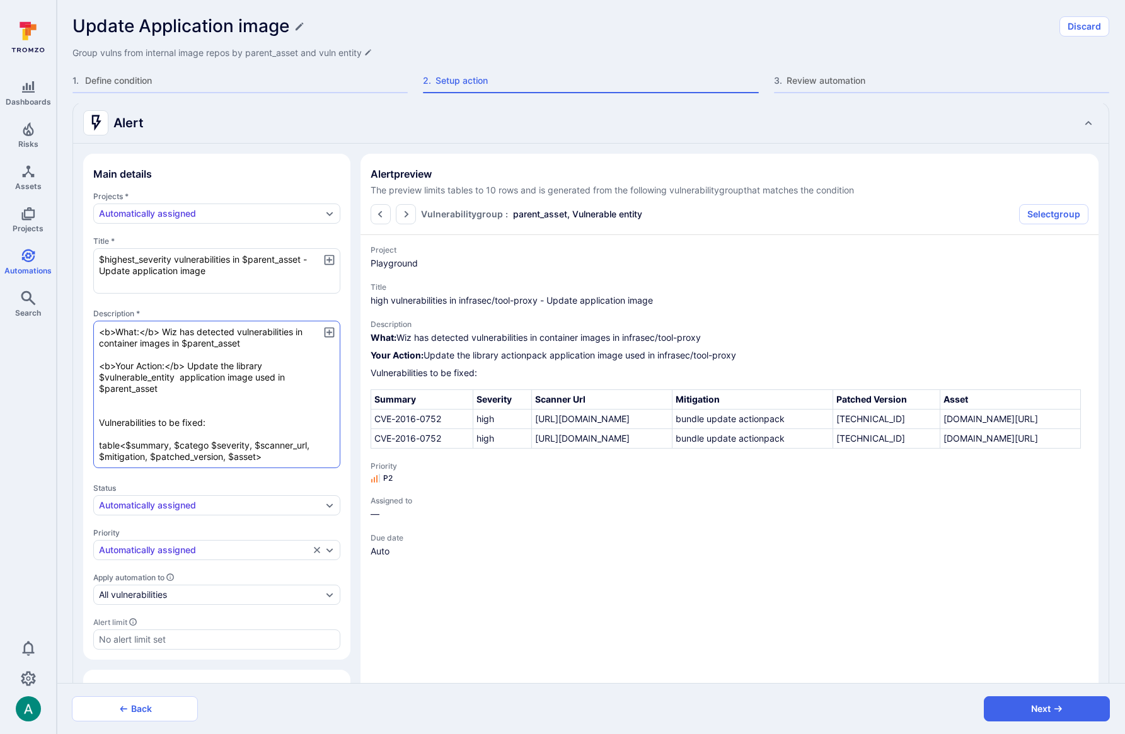
type textarea "x"
type textarea "<b>What:</b> Wiz has detected vulnerabilities in container images in $parent_as…"
type textarea "x"
type textarea "<b>What:</b> Wiz has detected vulnerabilities in container images in $parent_as…"
type textarea "x"
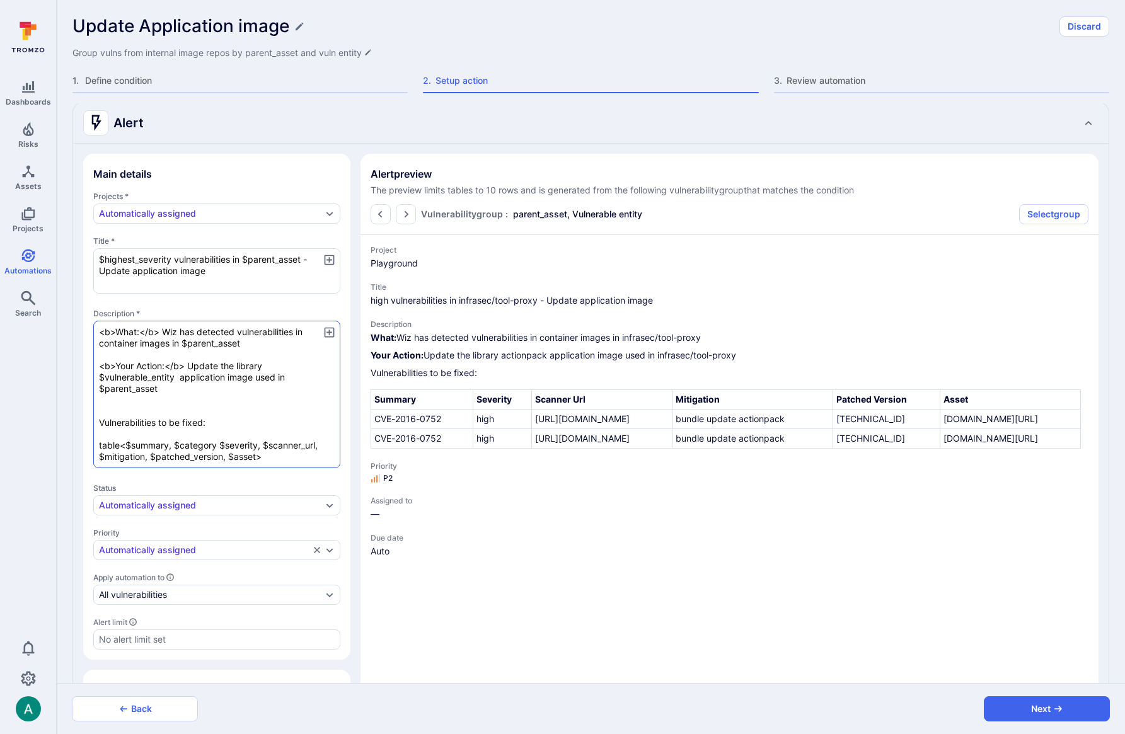
type textarea "x"
type textarea "<b>What:</b> Wiz has detected vulnerabilities in container images in $parent_as…"
type textarea "x"
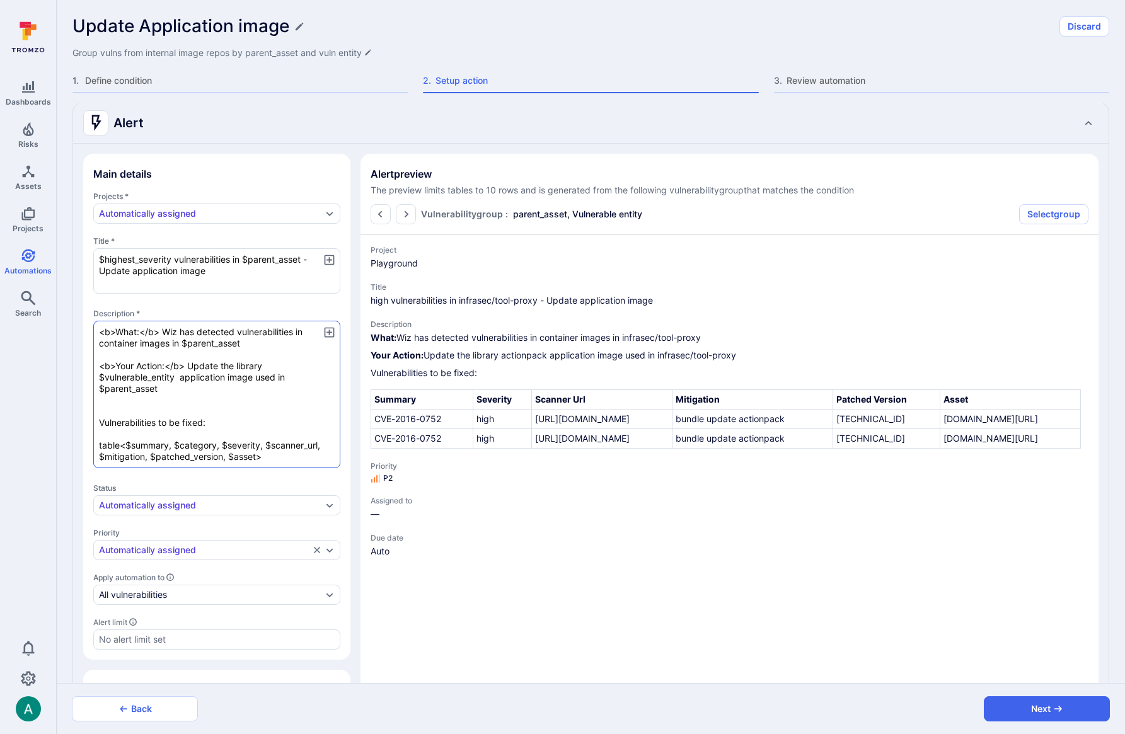
type textarea "x"
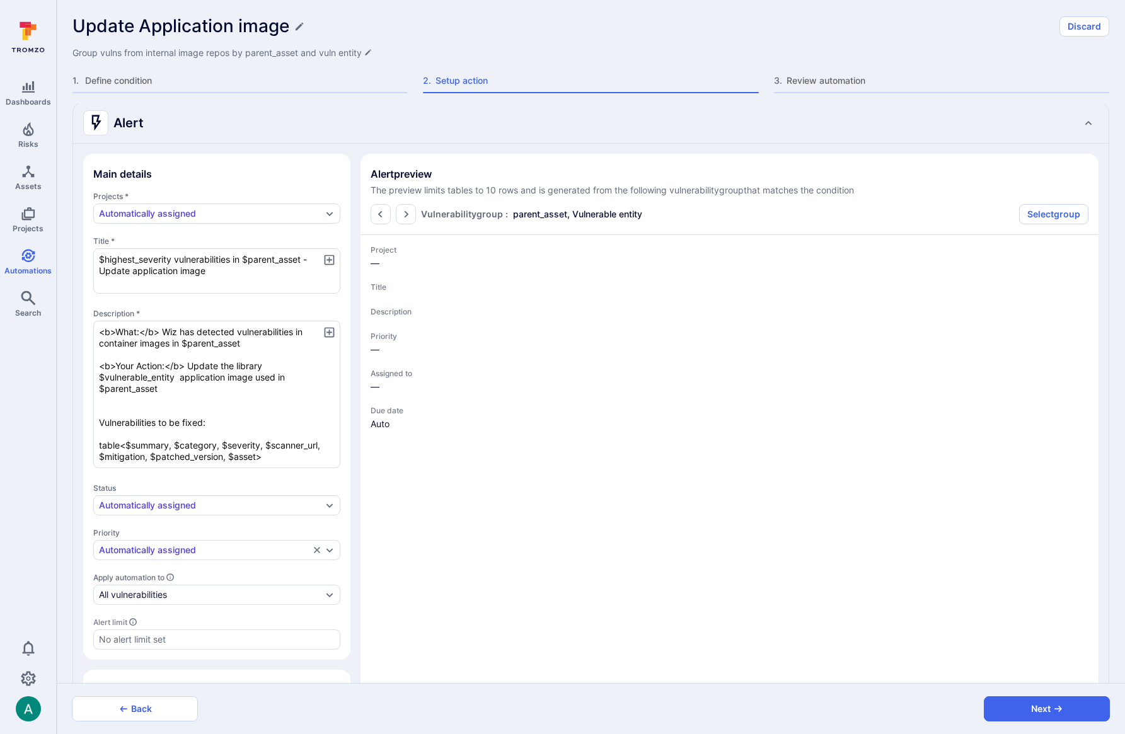
type textarea "<b>What:</b> Wiz has detected vulnerabilities in container images in $parent_as…"
click at [333, 330] on icon "button" at bounding box center [329, 332] width 10 height 10
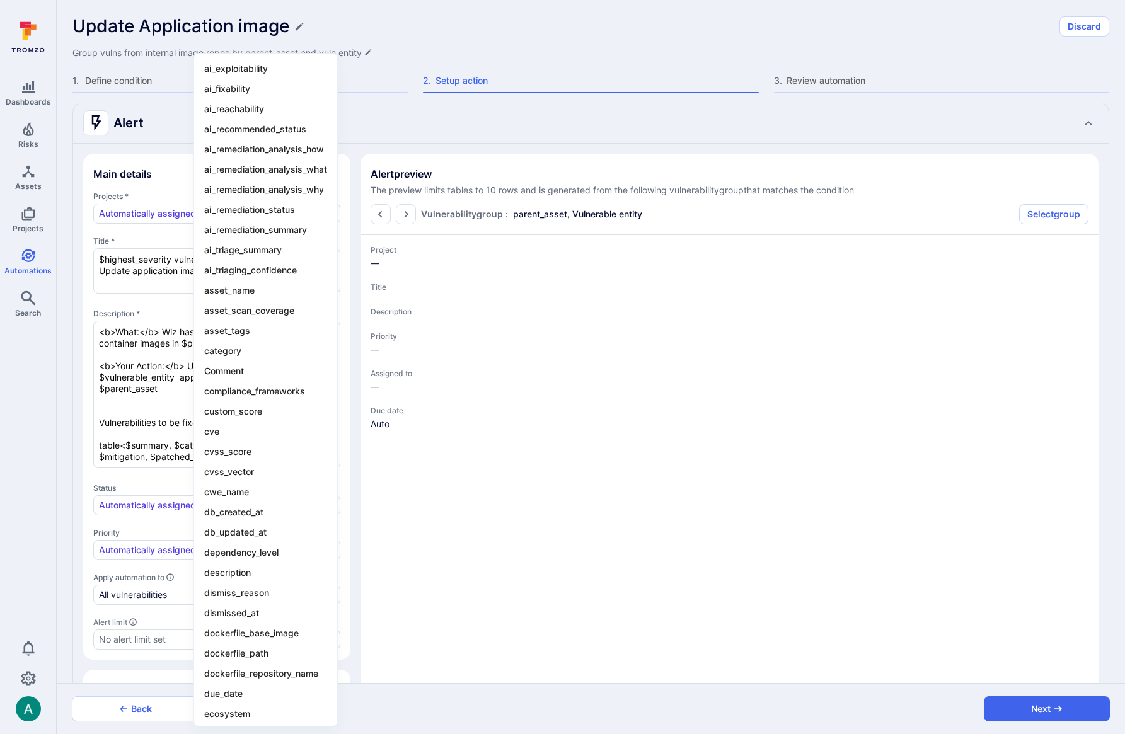
type textarea "x"
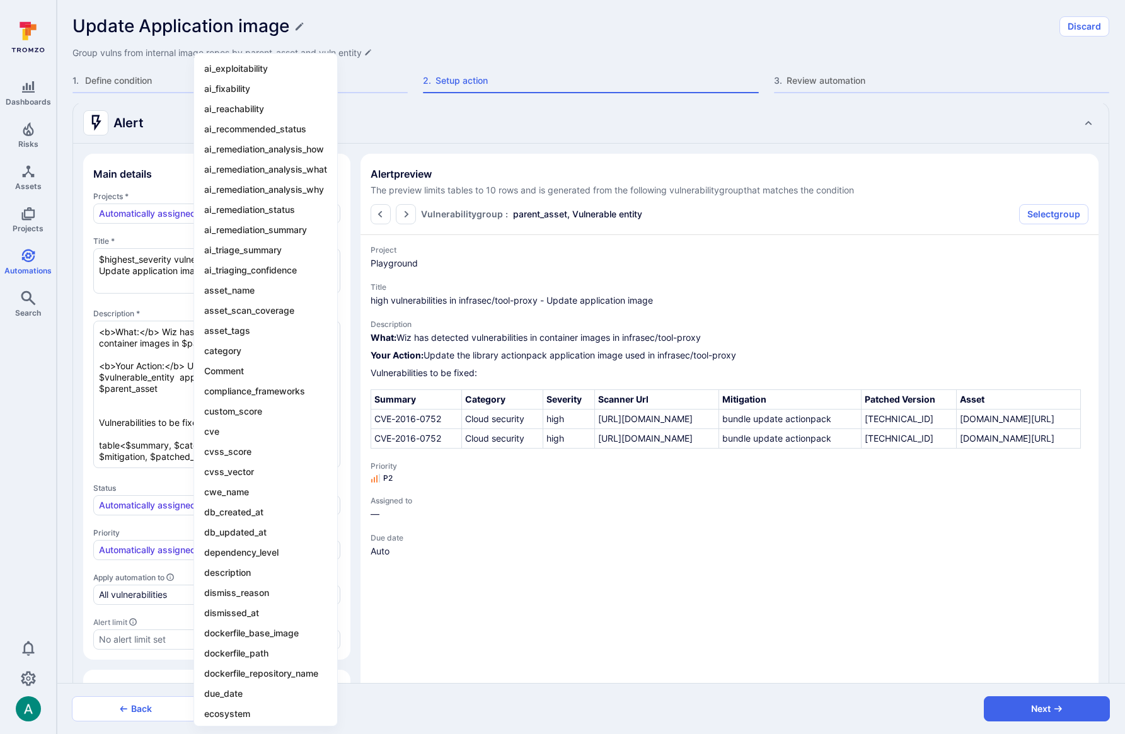
click at [73, 325] on div at bounding box center [562, 367] width 1125 height 734
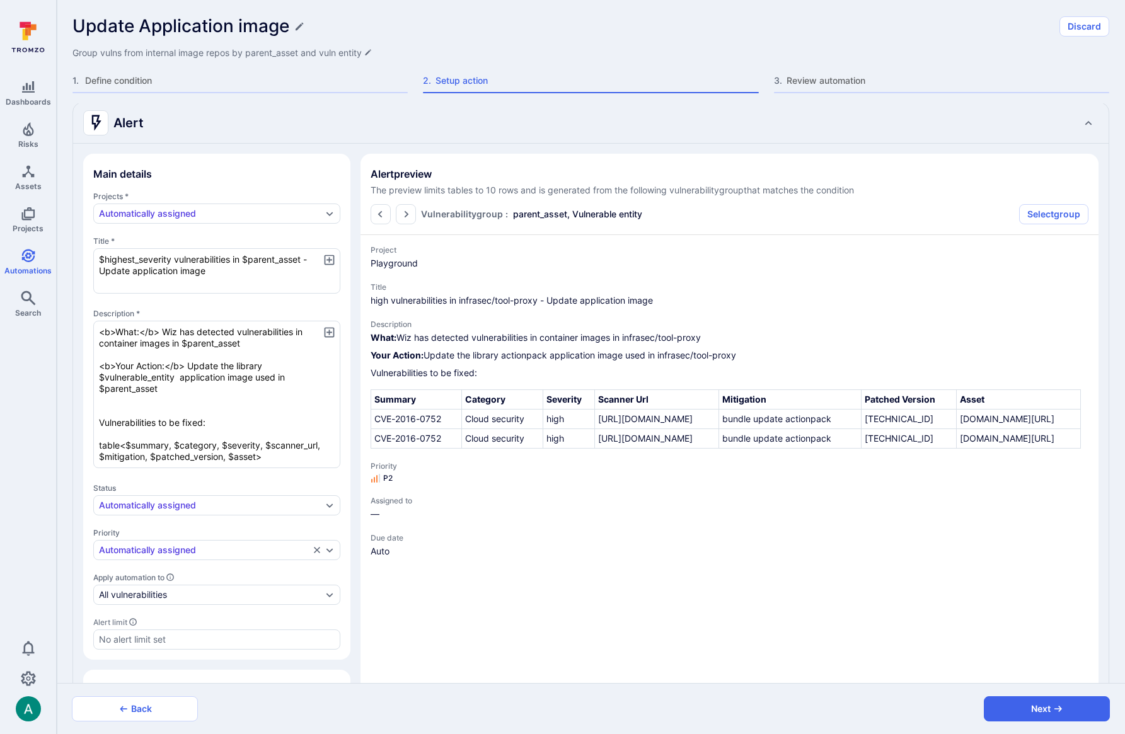
click at [332, 332] on icon "button" at bounding box center [329, 332] width 10 height 10
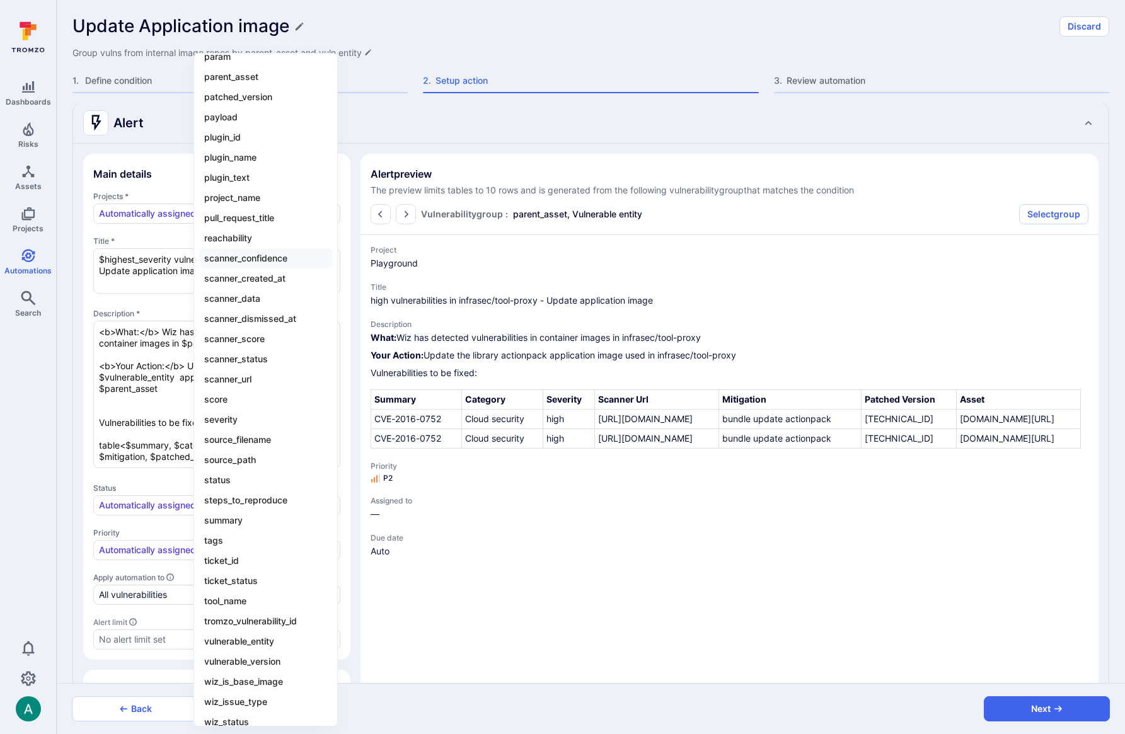
scroll to position [891, 0]
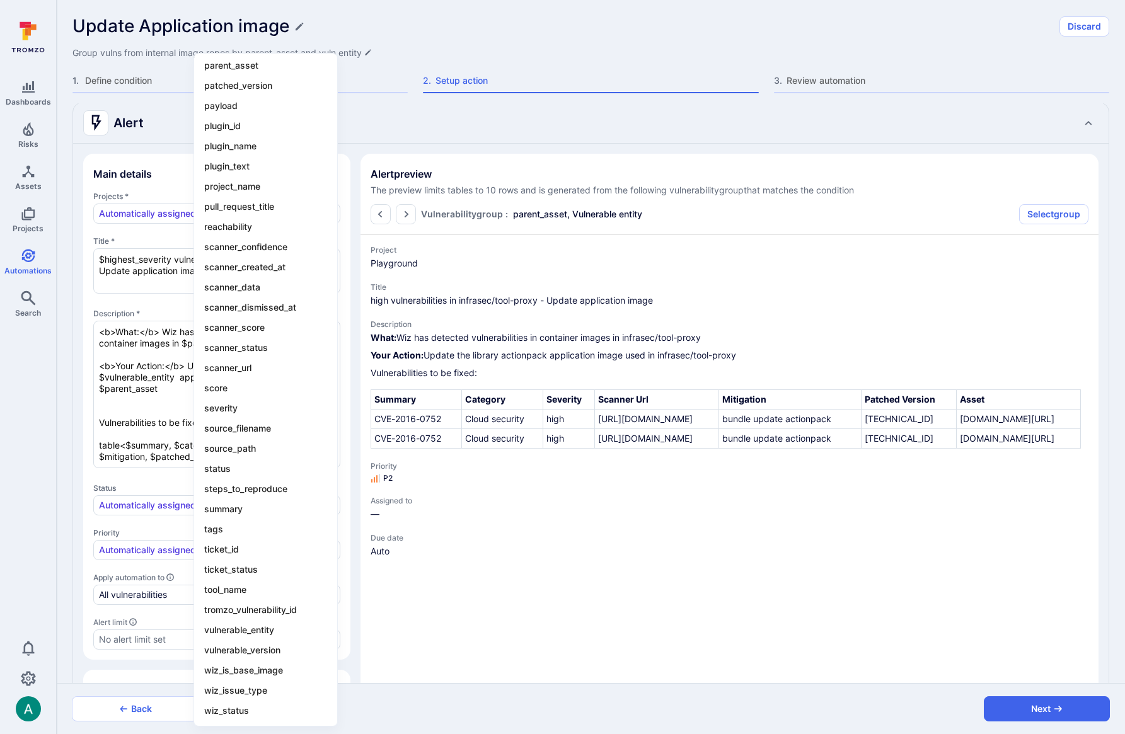
click at [84, 478] on div at bounding box center [562, 367] width 1125 height 734
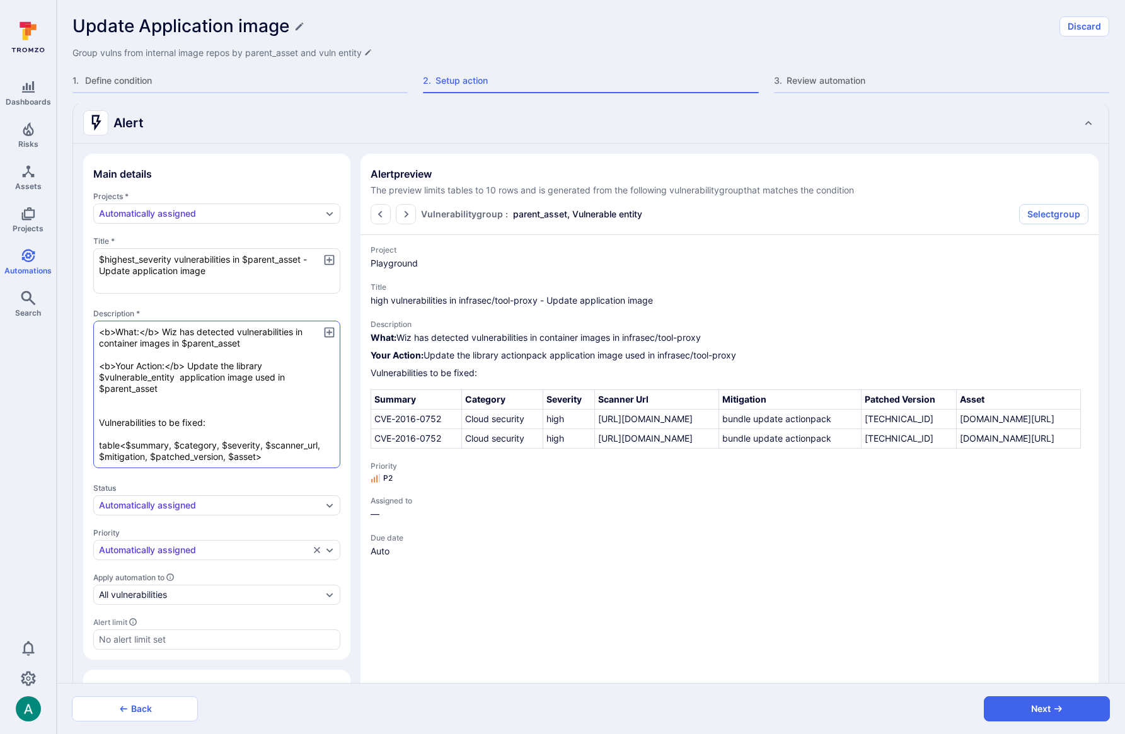
click at [100, 408] on textarea "<b>What:</b> Wiz has detected vulnerabilities in container images in $parent_as…" at bounding box center [216, 394] width 247 height 147
drag, startPoint x: 377, startPoint y: 427, endPoint x: 399, endPoint y: 457, distance: 37.4
click at [399, 429] on td "CVE-2016-0752" at bounding box center [416, 420] width 91 height 20
click at [222, 402] on textarea "<b>What:</b> Wiz has detected vulnerabilities in container images in $parent_as…" at bounding box center [216, 394] width 247 height 147
drag, startPoint x: 373, startPoint y: 299, endPoint x: 381, endPoint y: 299, distance: 7.6
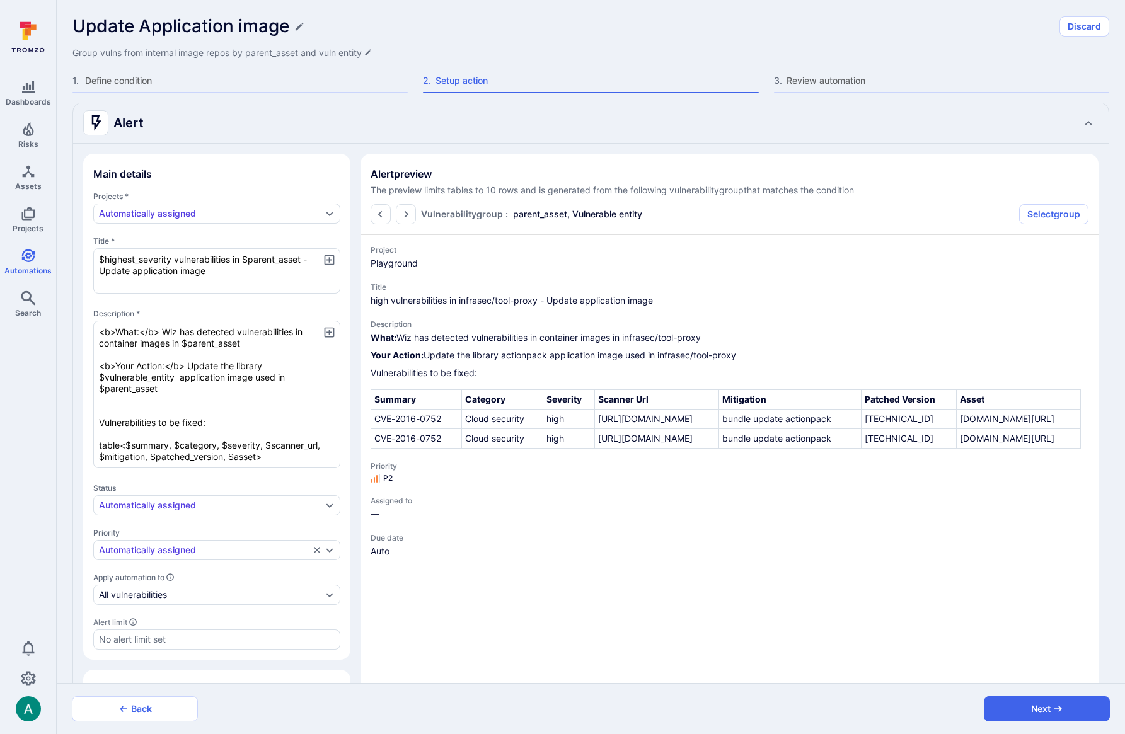
click at [381, 299] on span "high vulnerabilities in infrasec/tool-proxy - Update application image" at bounding box center [730, 300] width 718 height 13
click at [536, 355] on p "Your Action: Update the library actionpack application image used in infrasec/t…" at bounding box center [730, 355] width 718 height 13
click at [99, 378] on textarea "<b>What:</b> Wiz has detected vulnerabilities in container images in $parent_as…" at bounding box center [216, 394] width 247 height 147
type textarea "x"
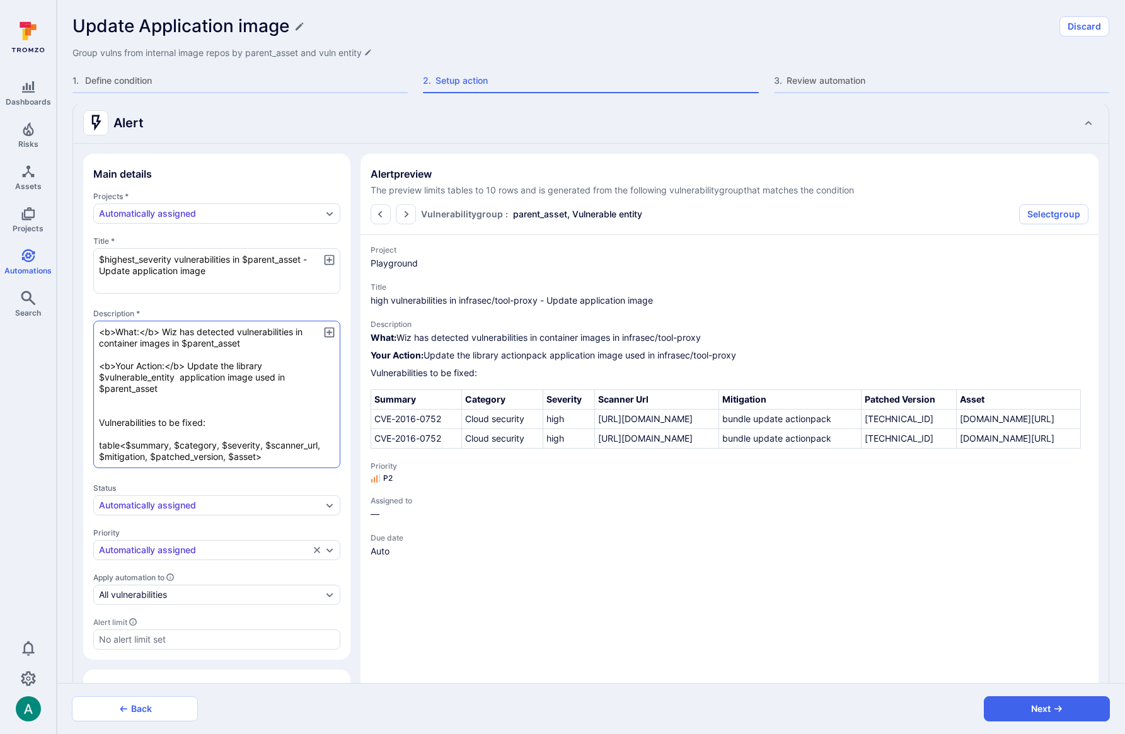
type textarea "<b>What:</b> Wiz has detected vulnerabilities in container images in $parent_as…"
type textarea "x"
type textarea "<b>What:</b> Wiz has detected vulnerabilities in container images in $parent_as…"
type textarea "x"
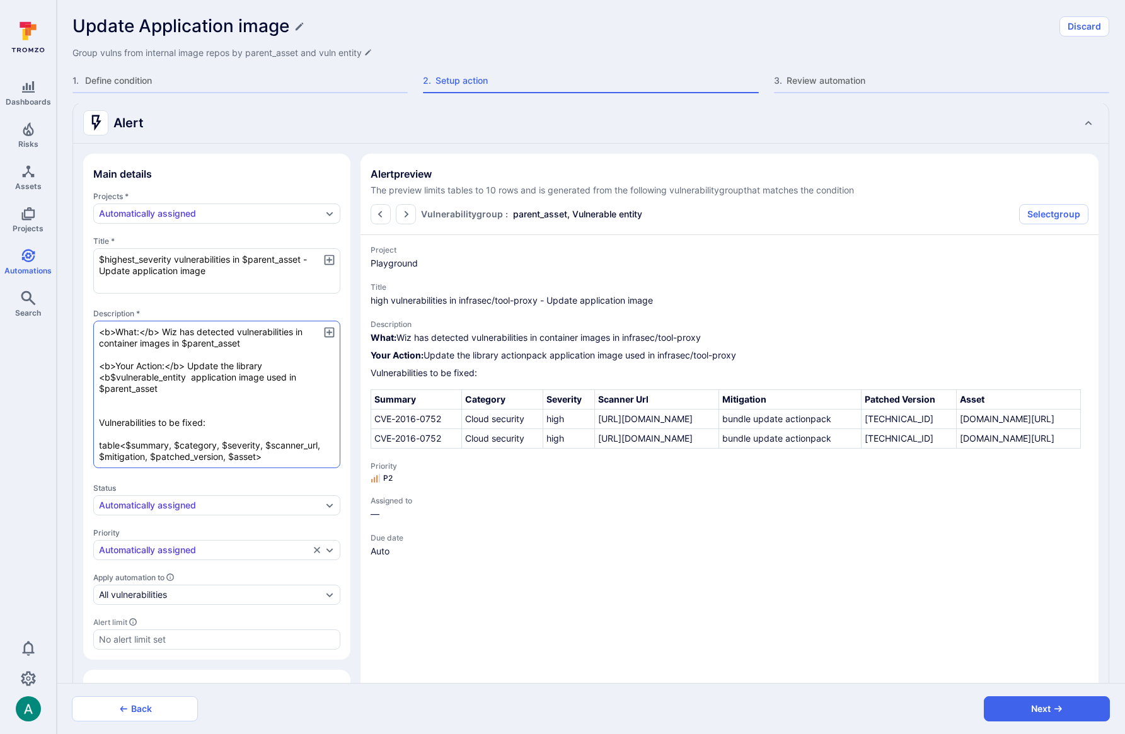
type textarea "x"
type textarea "<b>What:</b> Wiz has detected vulnerabilities in container images in $parent_as…"
type textarea "x"
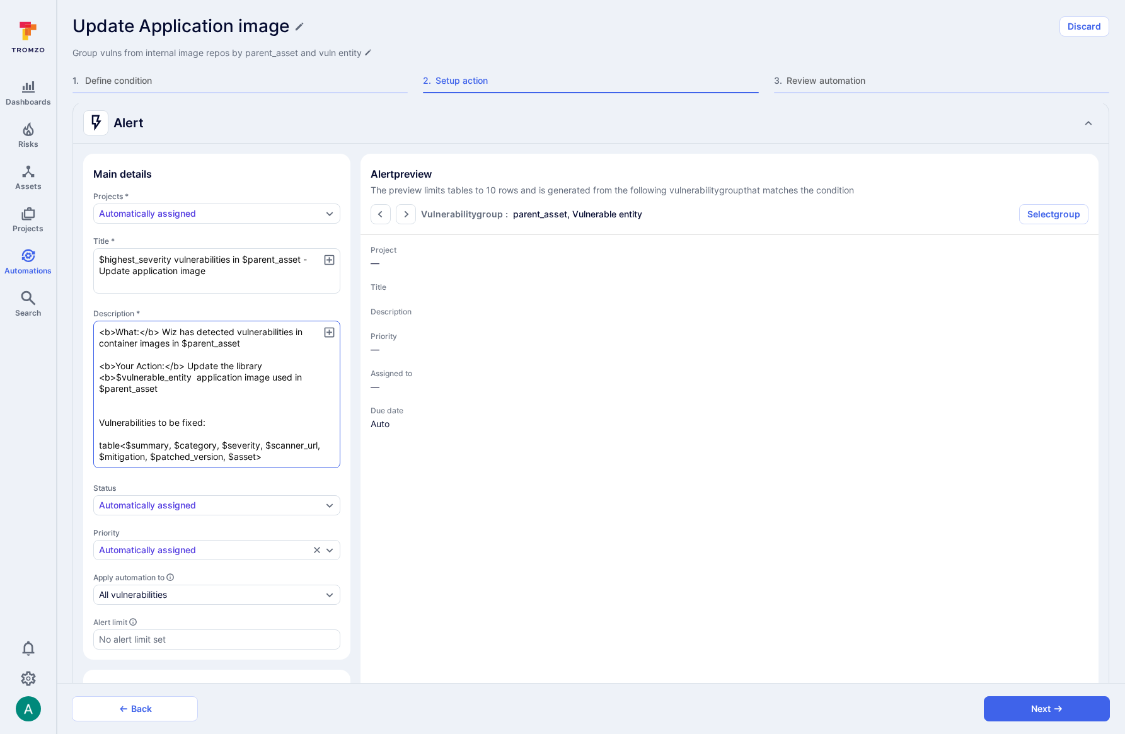
type textarea "x"
type textarea "<b>What:</b> Wiz has detected vulnerabilities in container images in $parent_as…"
type textarea "x"
type textarea "<b>What:</b> Wiz has detected vulnerabilities in container images in $parent_as…"
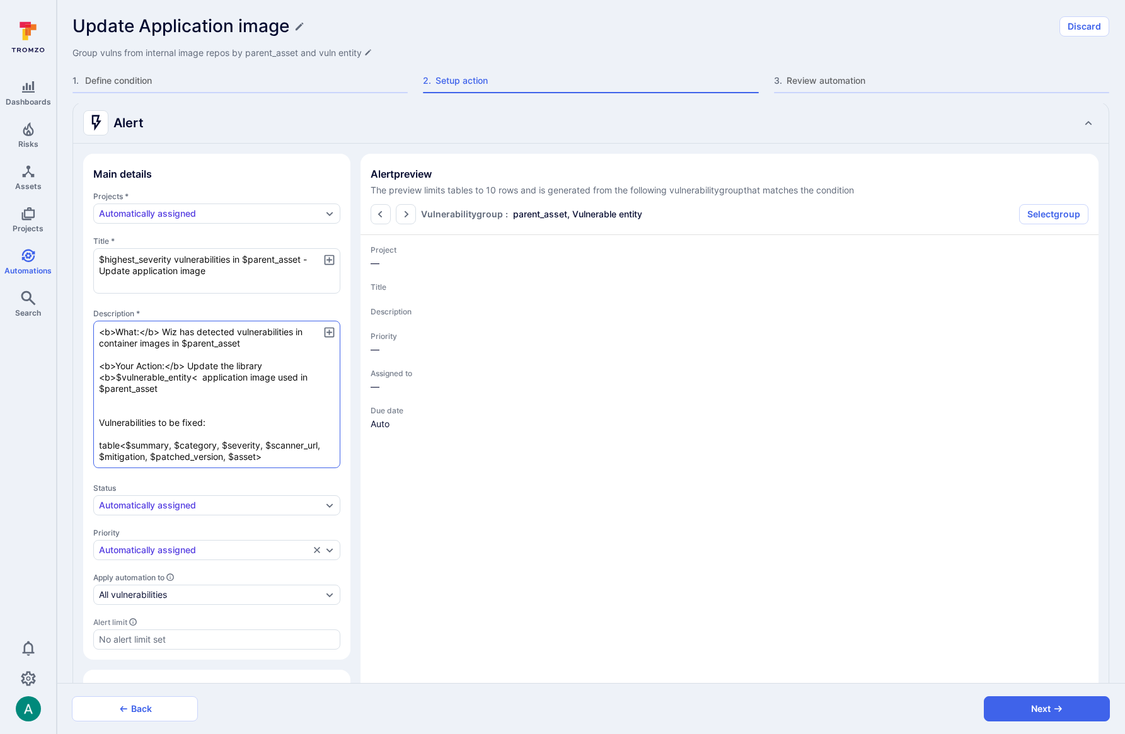
type textarea "x"
type textarea "<b>What:</b> Wiz has detected vulnerabilities in container images in $parent_as…"
type textarea "x"
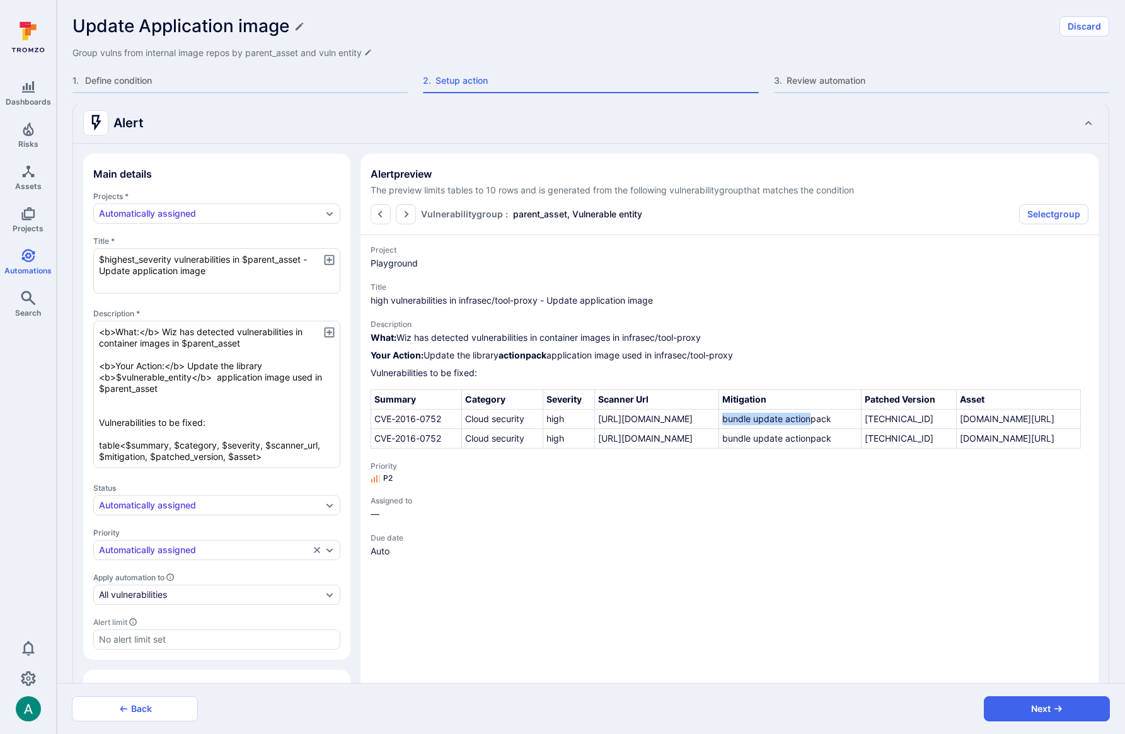
drag, startPoint x: 748, startPoint y: 431, endPoint x: 773, endPoint y: 456, distance: 36.1
click at [773, 429] on td "bundle update actionpack" at bounding box center [790, 420] width 142 height 20
click at [776, 429] on td "bundle update actionpack" at bounding box center [790, 420] width 142 height 20
click at [127, 457] on textarea "<b>What:</b> Wiz has detected vulnerabilities in container images in $parent_as…" at bounding box center [216, 394] width 247 height 147
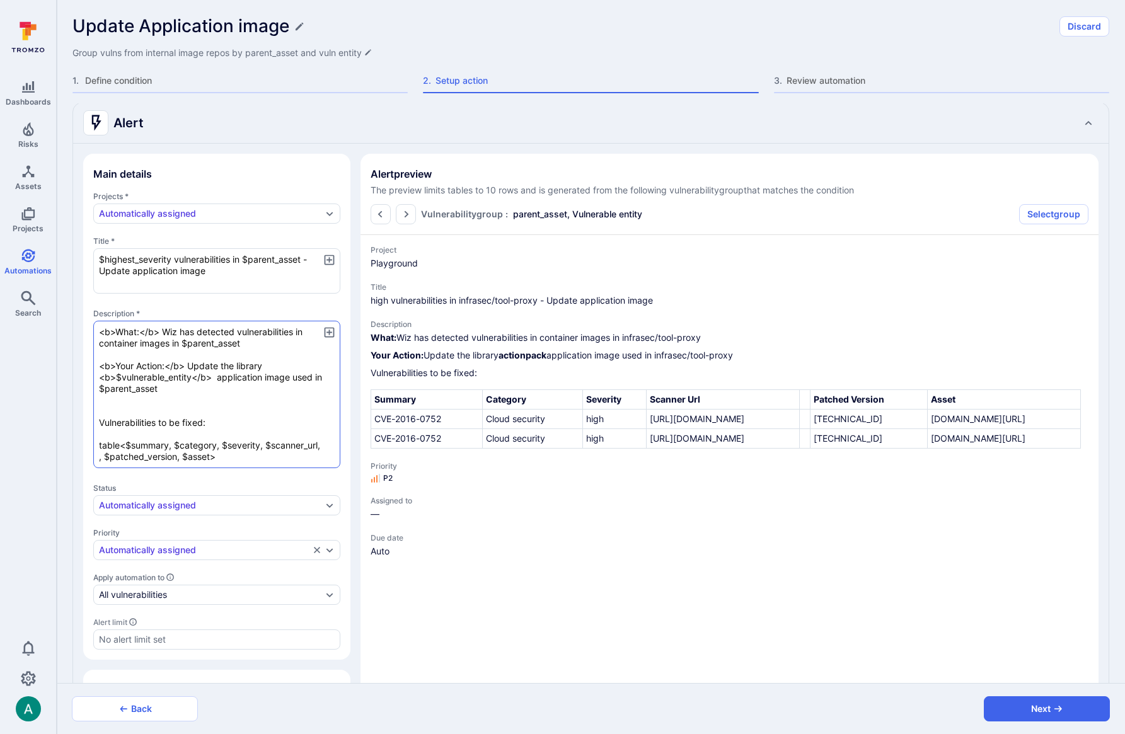
scroll to position [236, 0]
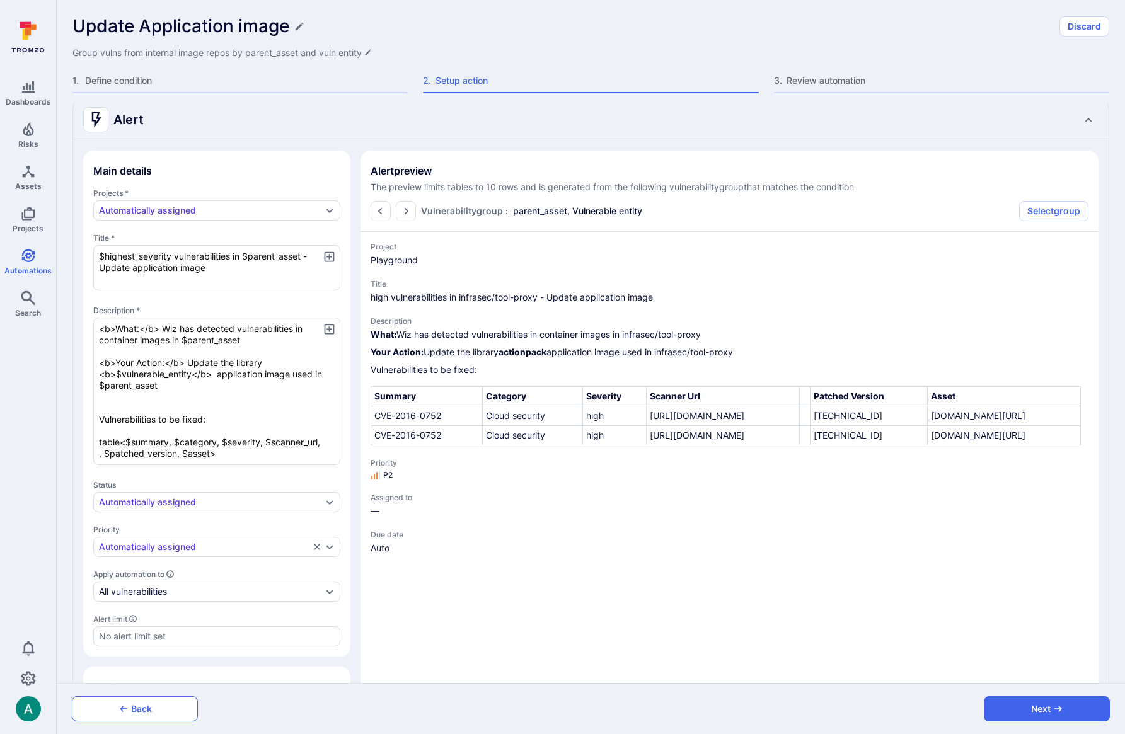
click at [166, 716] on button "Back" at bounding box center [135, 708] width 126 height 25
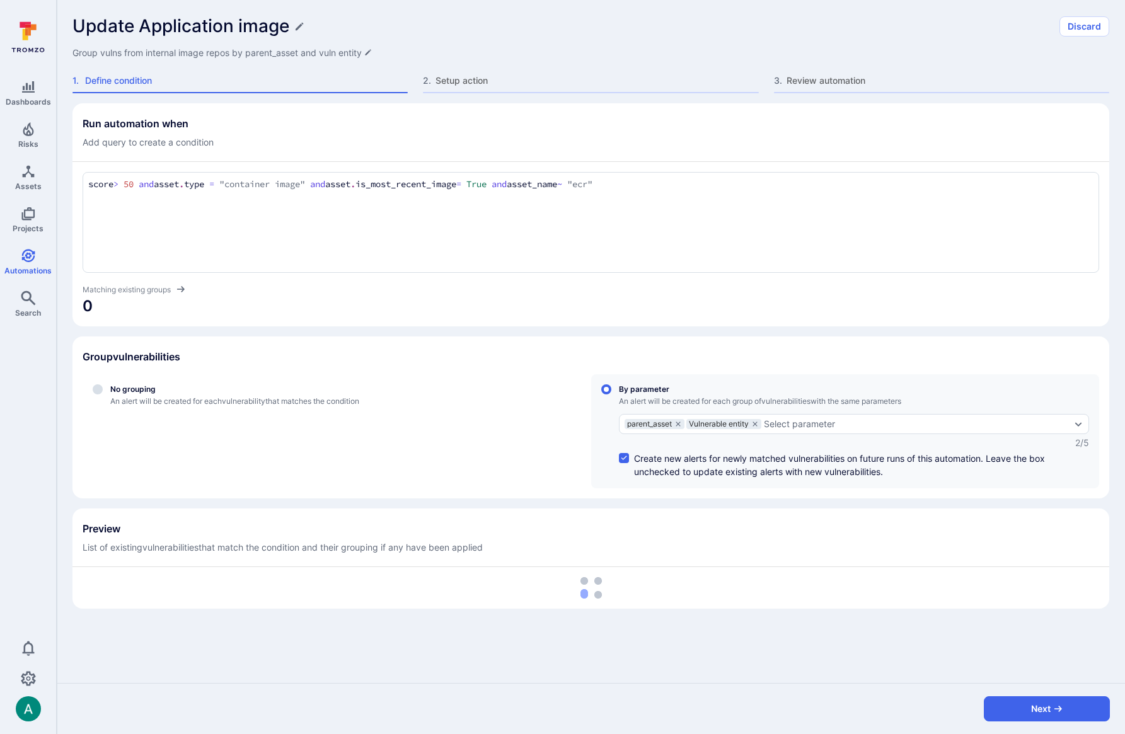
scroll to position [0, 0]
click at [695, 194] on div "score > 50 and asset.type = "container image" and asset.is_most_recent_image = …" at bounding box center [591, 222] width 1017 height 101
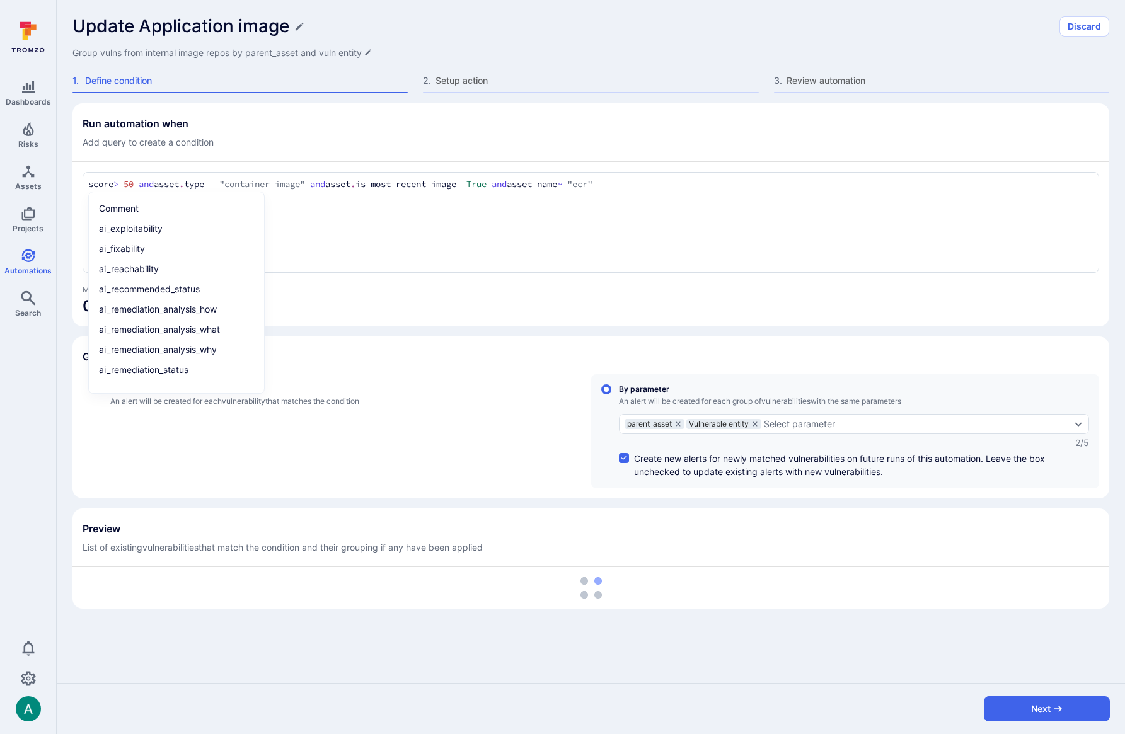
click at [687, 185] on textarea "score > 50 and asset.type = "container image" and asset.is_most_recent_image = …" at bounding box center [590, 185] width 1005 height 14
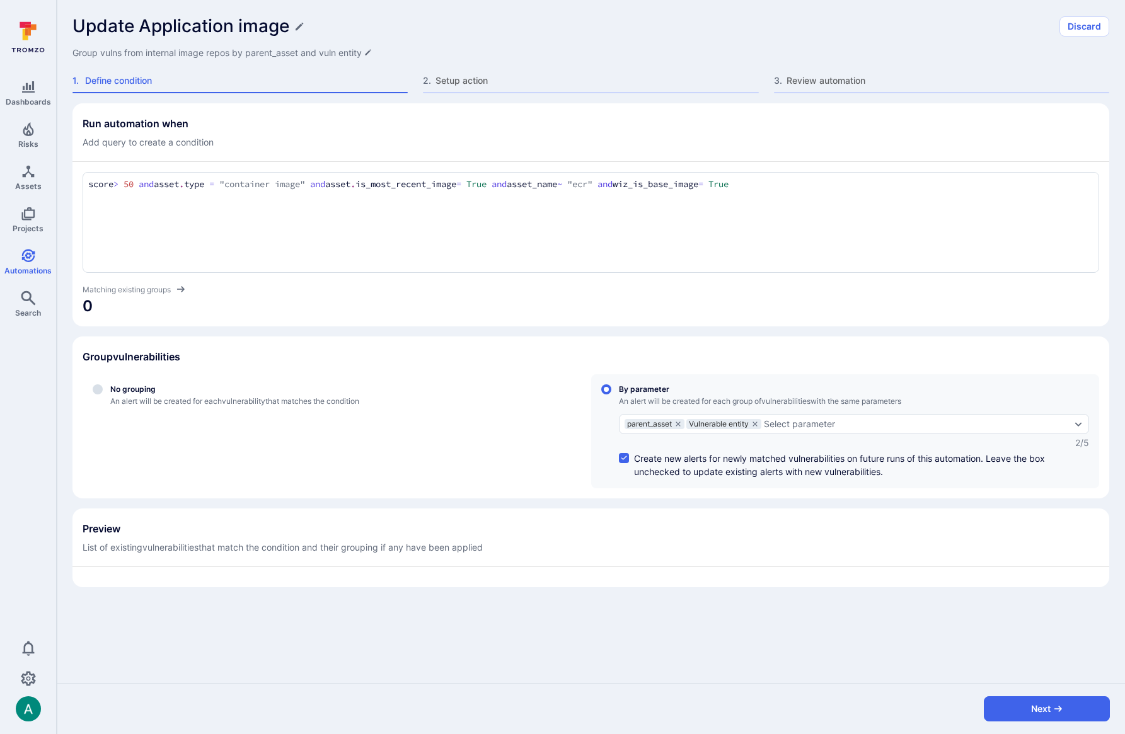
click at [792, 338] on section "Group vulnerabilities No grouping An alert will be created for each vulnerabili…" at bounding box center [590, 418] width 1037 height 162
click at [791, 340] on section "Group vulnerabilities No grouping An alert will be created for each vulnerabili…" at bounding box center [590, 418] width 1037 height 162
click at [683, 185] on textarea "score > 50 and asset.type = "container image" and asset.is_most_recent_image = …" at bounding box center [590, 185] width 1005 height 14
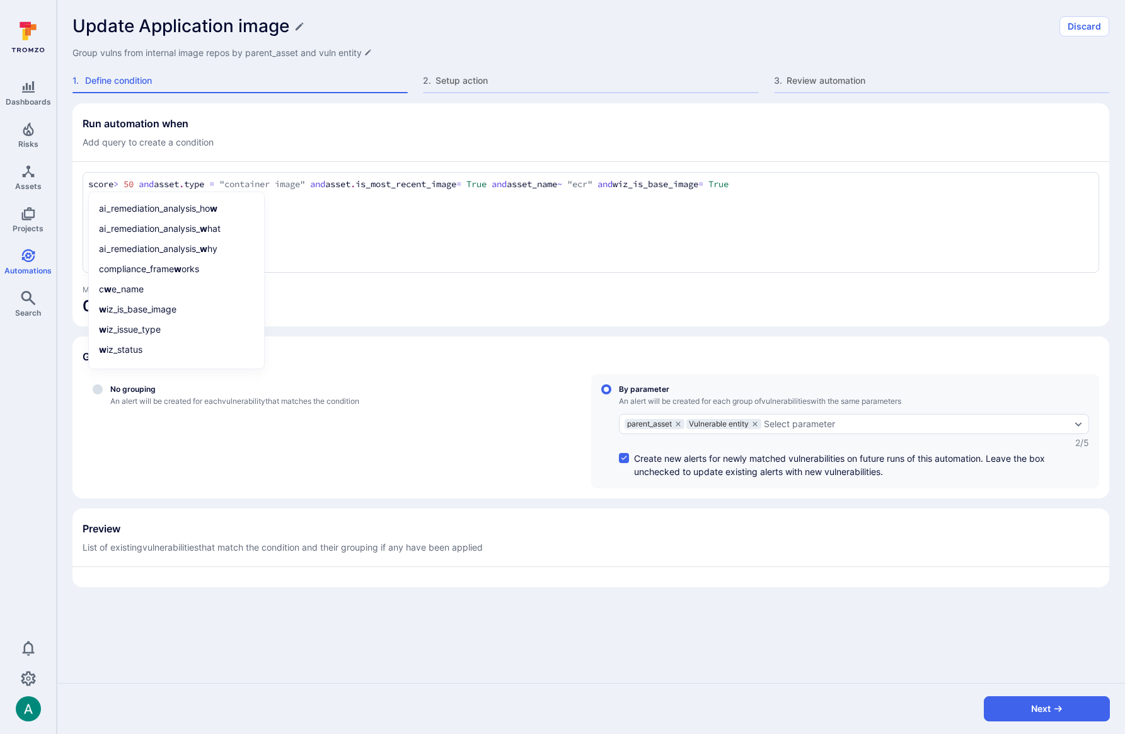
click at [422, 301] on span "0" at bounding box center [591, 306] width 1017 height 20
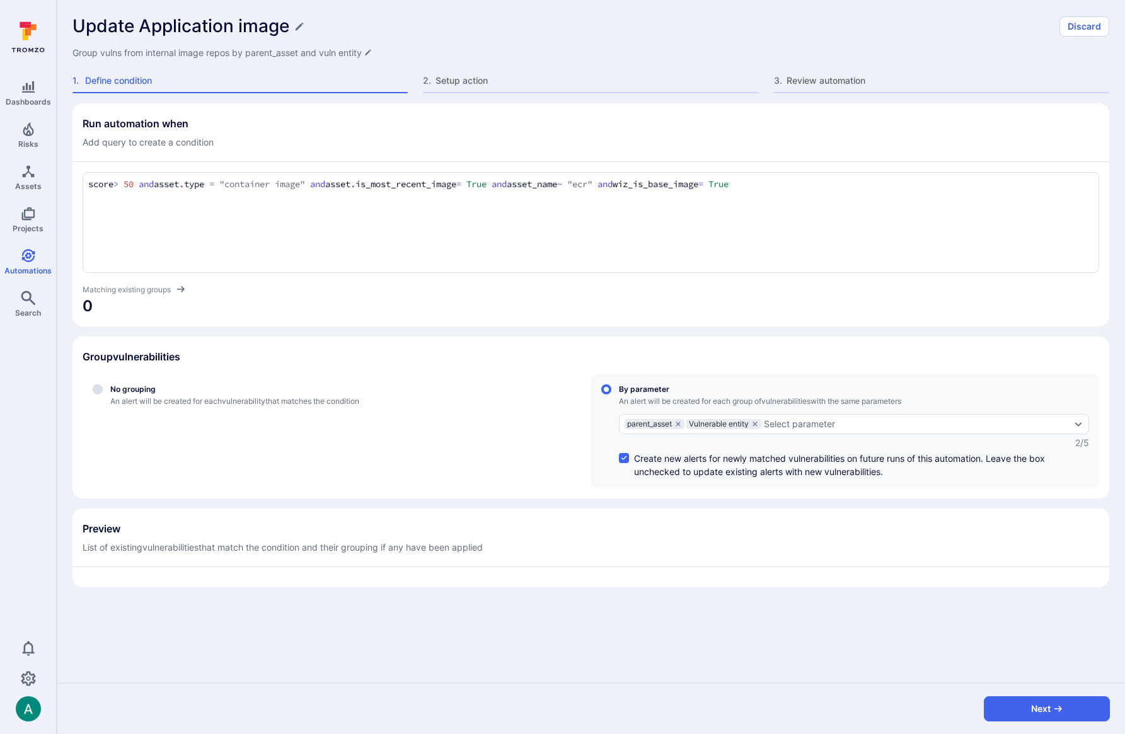
click at [136, 185] on textarea "score > 50 and asset.type = "container image" and asset.is_most_recent_image = …" at bounding box center [590, 185] width 1005 height 14
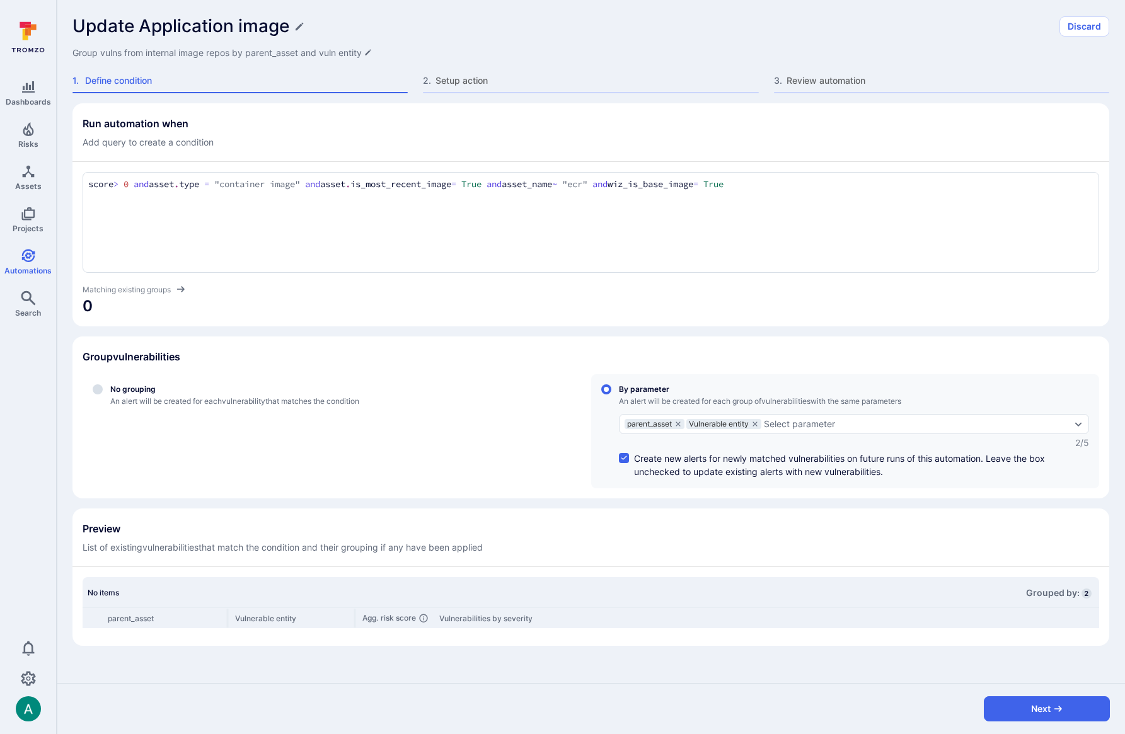
drag, startPoint x: 327, startPoint y: 187, endPoint x: 522, endPoint y: 183, distance: 194.8
click at [522, 183] on textarea "score > 0 and asset.type = "container image" and asset.is_most_recent_image = T…" at bounding box center [590, 185] width 1005 height 14
click at [524, 358] on div "Group vulnerabilities" at bounding box center [591, 357] width 1017 height 20
click at [758, 424] on icon "grouping parameters" at bounding box center [755, 424] width 4 height 4
click at [611, 395] on input "By parameter An alert will be created for each group of vulnerabilities with th…" at bounding box center [606, 389] width 10 height 10
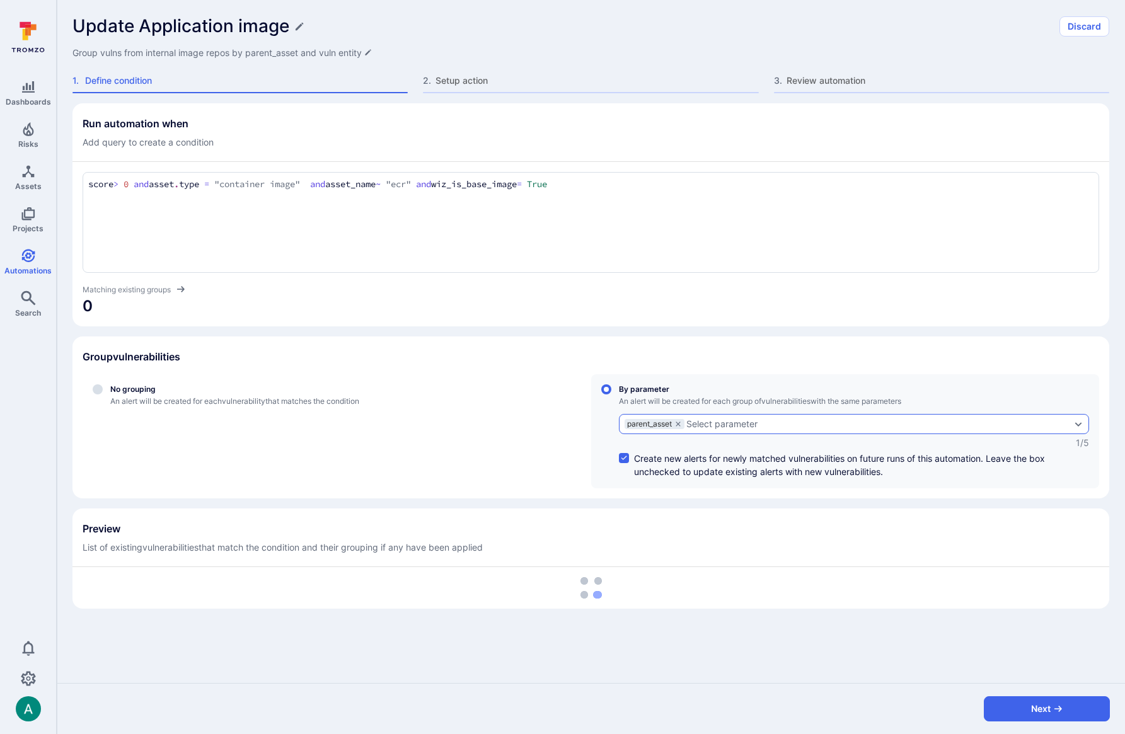
click at [328, 182] on textarea "score > 0 and asset.type = "container image" and asset_name ~ "ecr" and wiz_is_…" at bounding box center [590, 185] width 1005 height 14
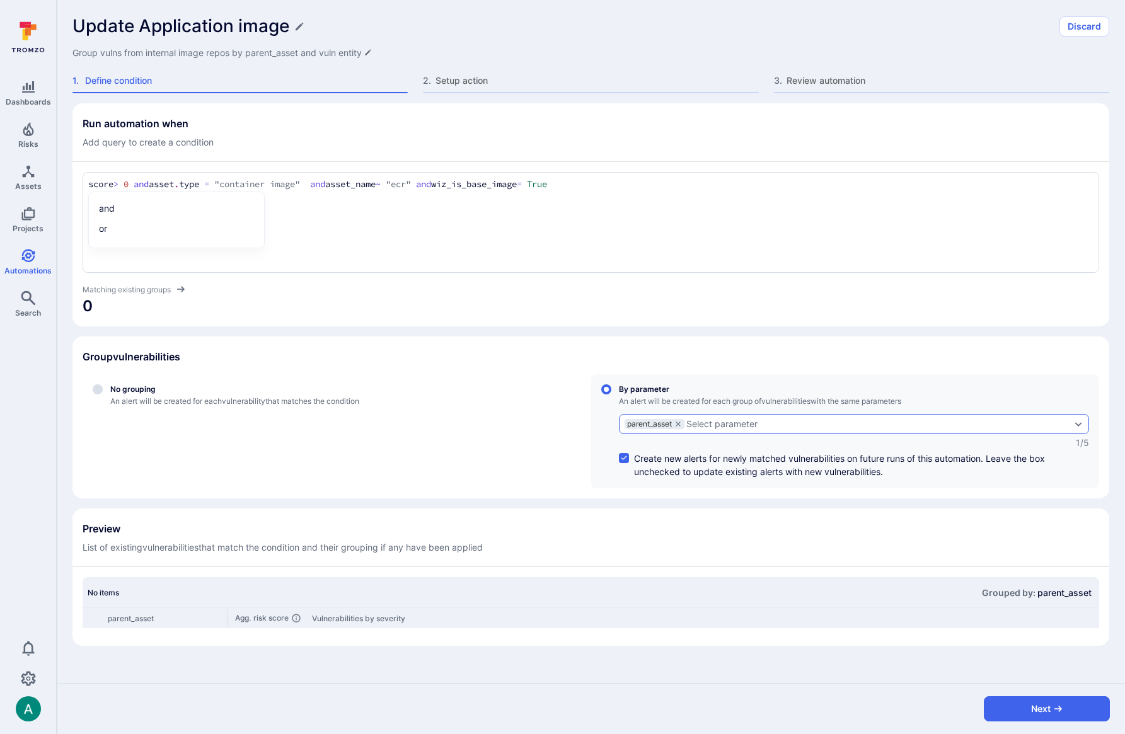
paste textarea "and asset.is_most_recent_image = True"
click at [674, 185] on textarea "score > 0 and asset.type = "container image" and asset.is_most_recent_image = T…" at bounding box center [590, 185] width 1005 height 14
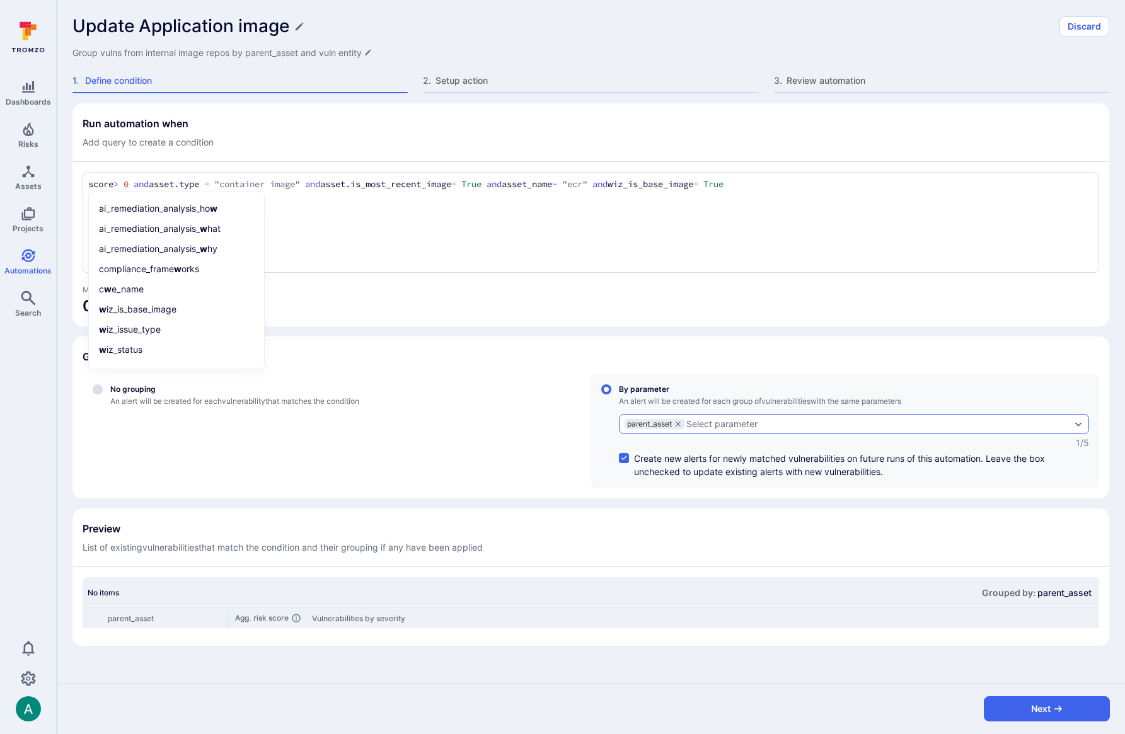
drag, startPoint x: 651, startPoint y: 185, endPoint x: 804, endPoint y: 185, distance: 153.2
click at [804, 185] on textarea "score > 0 and asset.type = "container image" and asset.is_most_recent_image = T…" at bounding box center [590, 185] width 1005 height 14
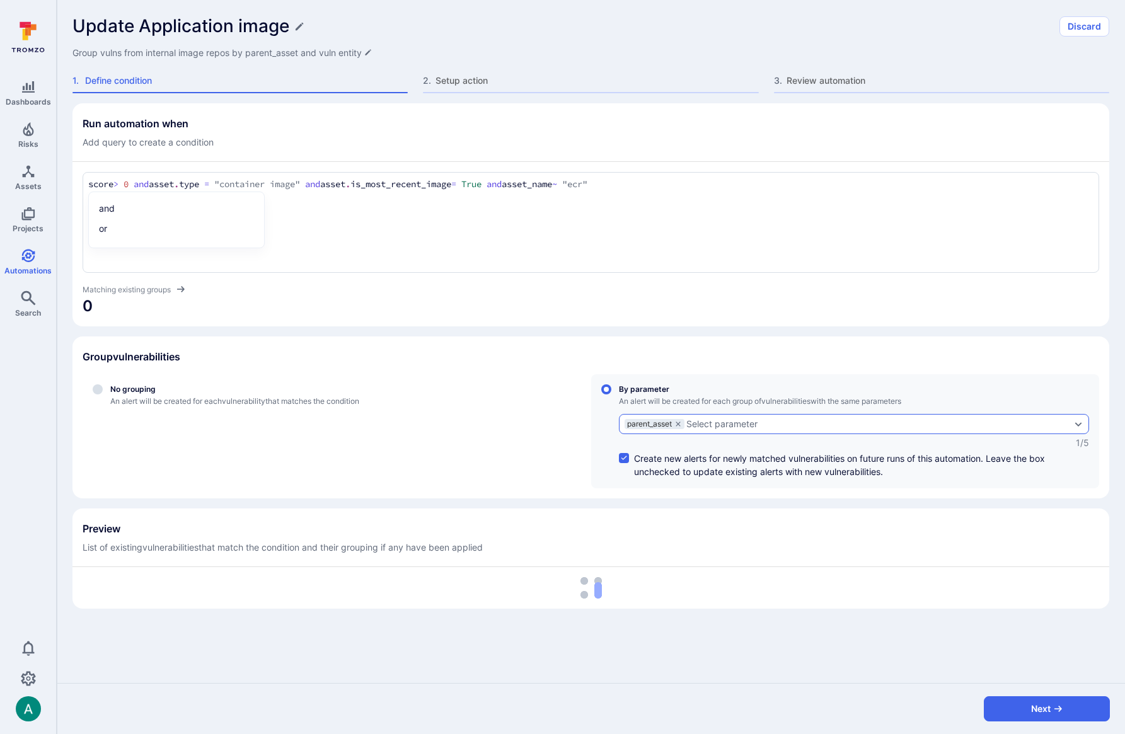
click at [773, 426] on div "Select parameter" at bounding box center [878, 424] width 384 height 10
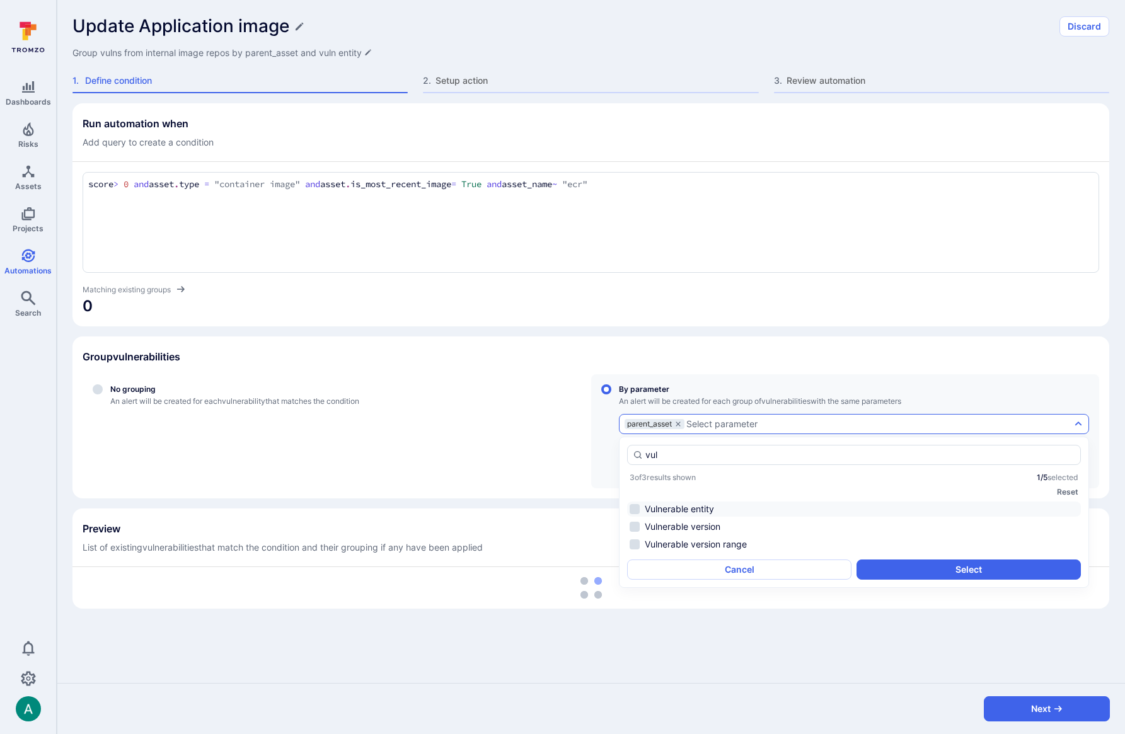
click at [725, 509] on li "Vulnerable entity" at bounding box center [854, 509] width 454 height 15
click at [973, 572] on button "Select" at bounding box center [969, 570] width 224 height 20
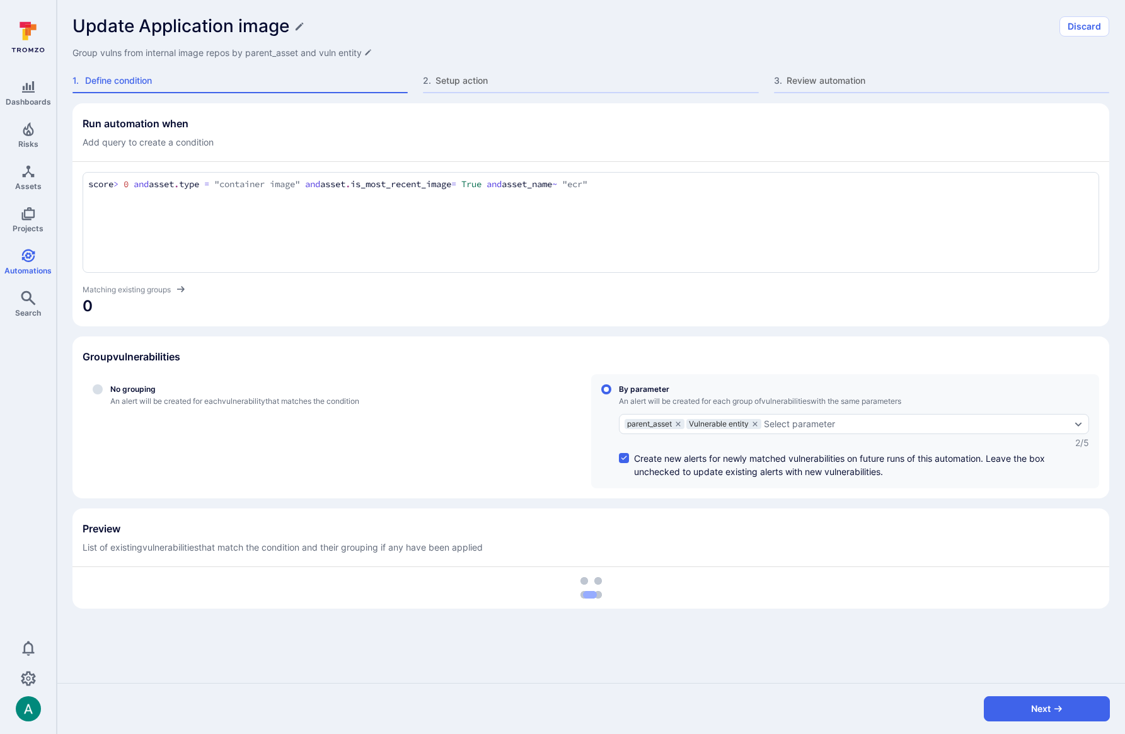
click at [870, 503] on div "Run automation when Add query to create a condition score > 0 and asset.type = …" at bounding box center [590, 356] width 1037 height 506
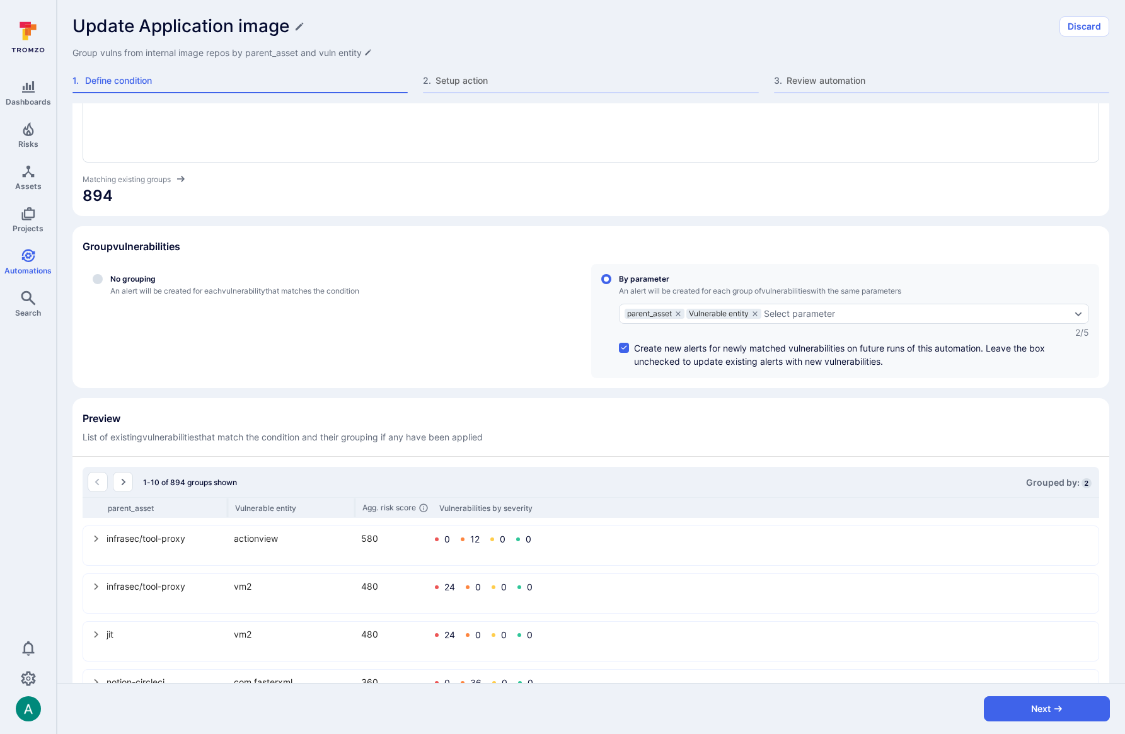
scroll to position [124, 0]
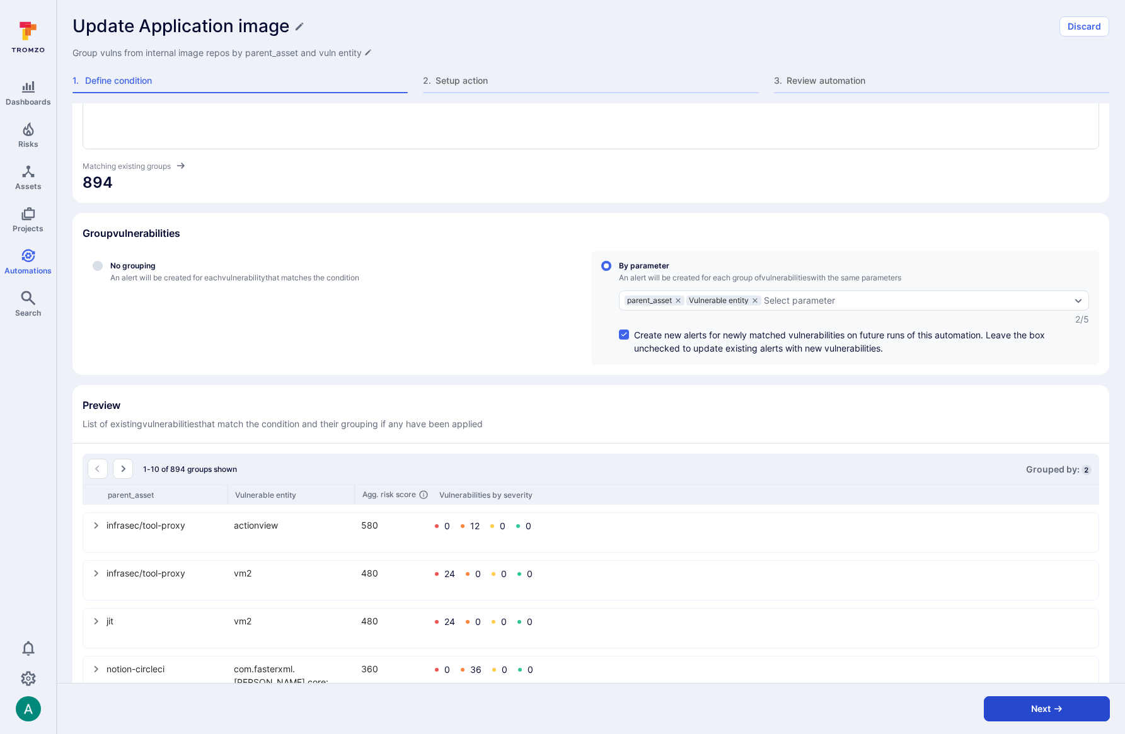
click at [1063, 712] on icon "button" at bounding box center [1058, 709] width 10 height 10
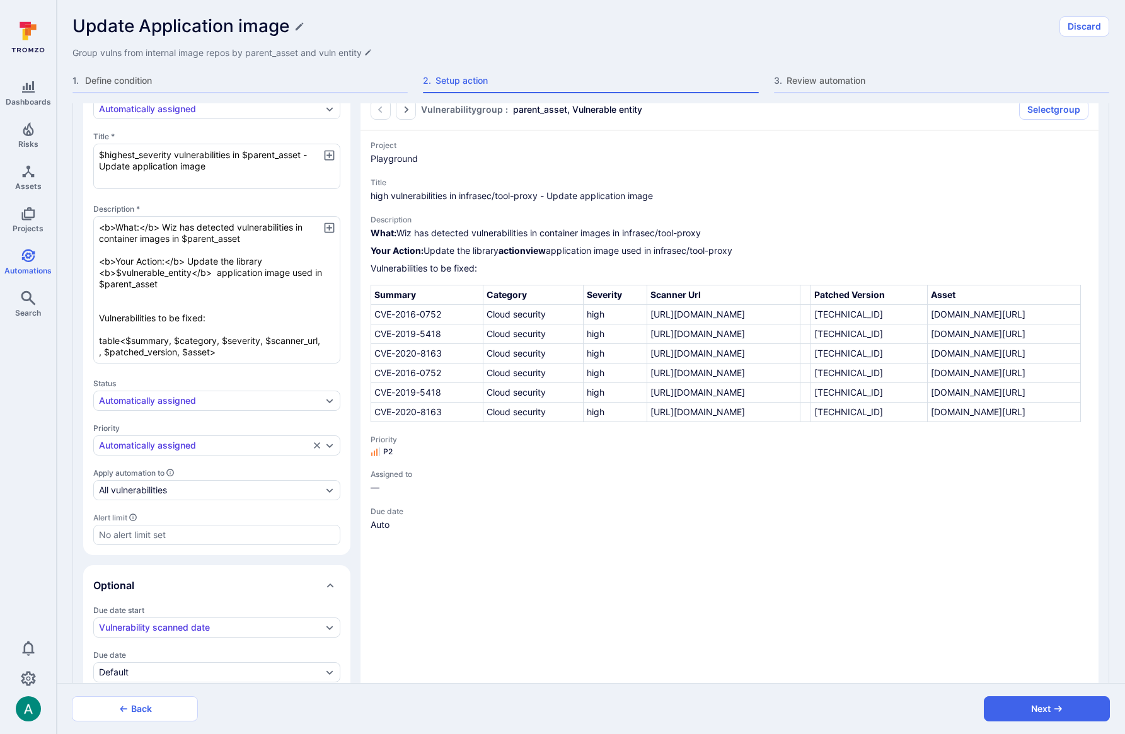
scroll to position [347, 0]
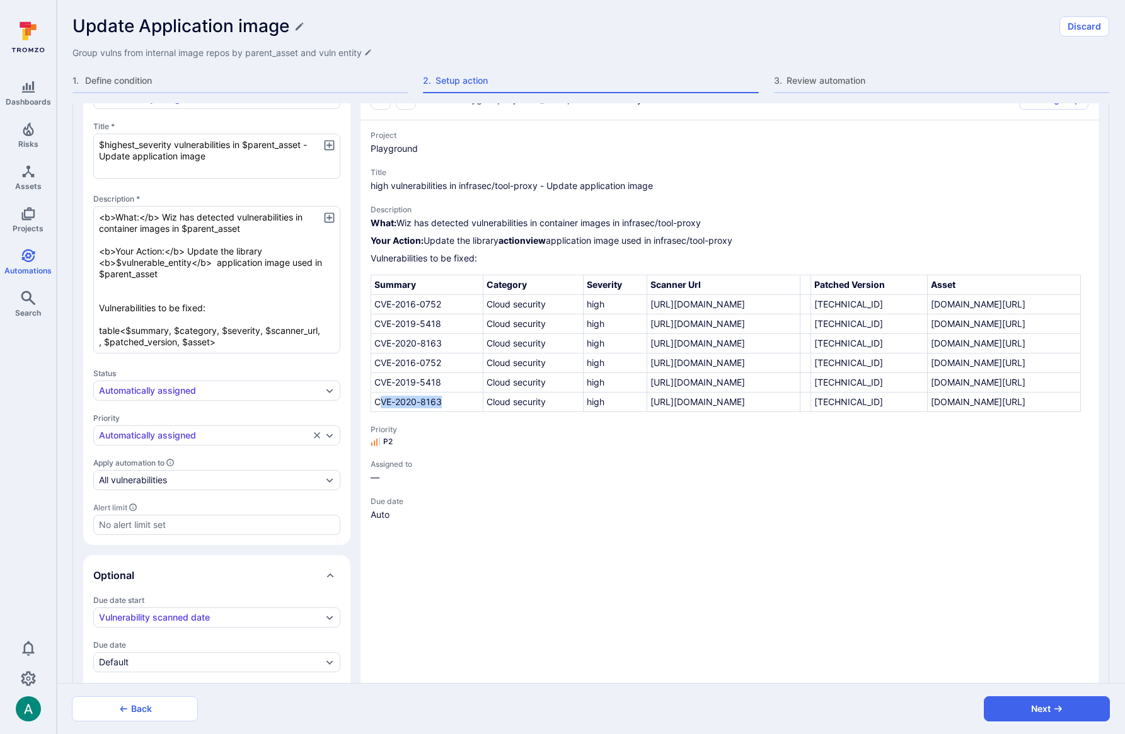
drag, startPoint x: 391, startPoint y: 627, endPoint x: 382, endPoint y: 602, distance: 26.3
click at [382, 412] on td "CVE-2020-8163" at bounding box center [427, 403] width 112 height 20
drag, startPoint x: 384, startPoint y: 561, endPoint x: 379, endPoint y: 546, distance: 15.2
click at [379, 393] on td "CVE-2019-5418" at bounding box center [427, 383] width 112 height 20
click at [213, 265] on textarea "<b>What:</b> Wiz has detected vulnerabilities in container images in $parent_as…" at bounding box center [216, 279] width 247 height 147
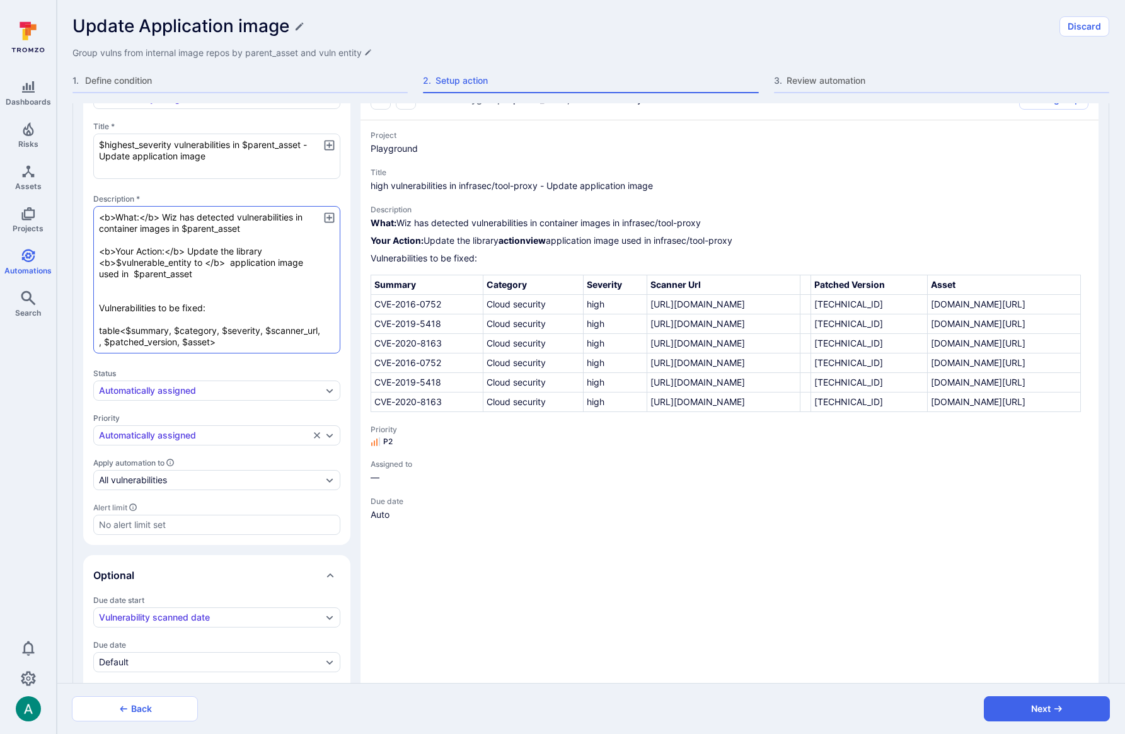
paste textarea "$recommended_patched_version"
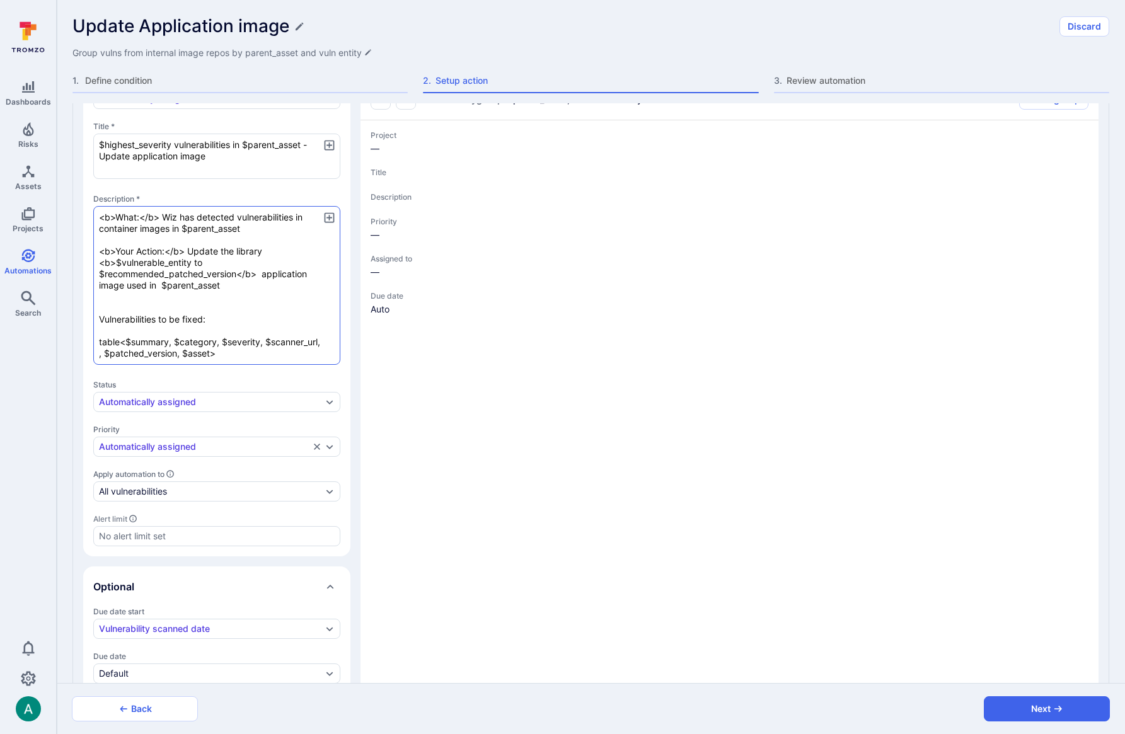
click at [235, 275] on textarea "<b>What:</b> Wiz has detected vulnerabilities in container images in $parent_as…" at bounding box center [216, 285] width 247 height 159
click at [333, 218] on icon "button" at bounding box center [329, 217] width 13 height 13
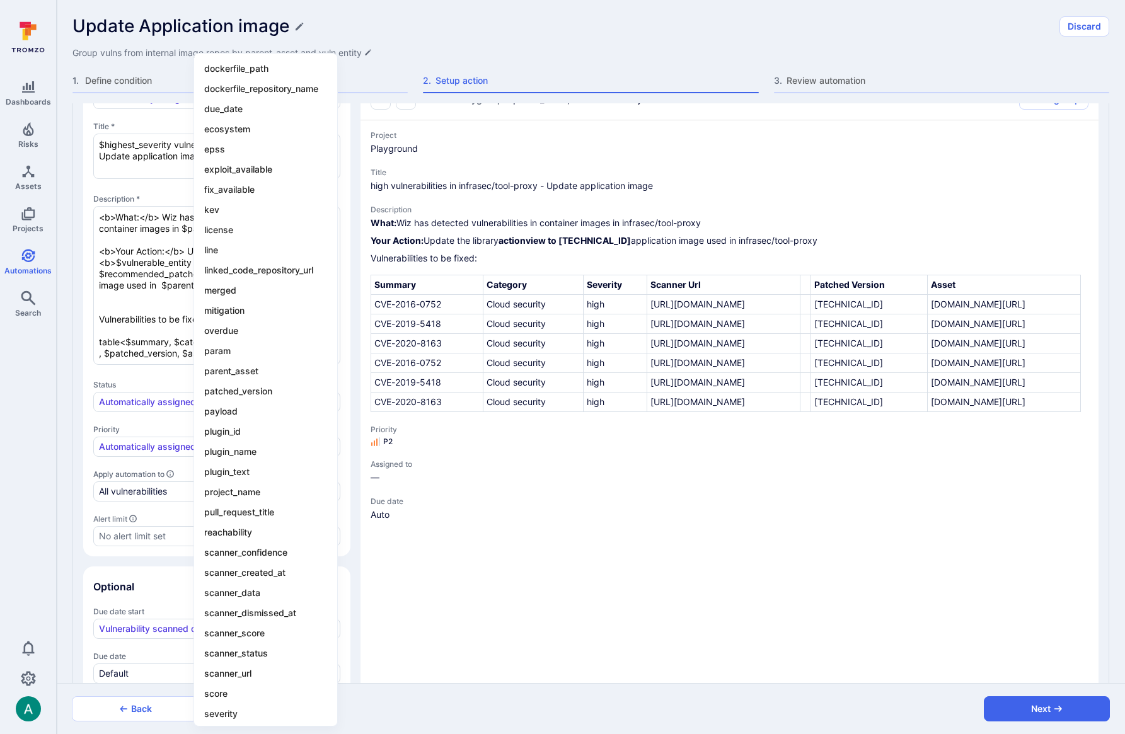
scroll to position [596, 0]
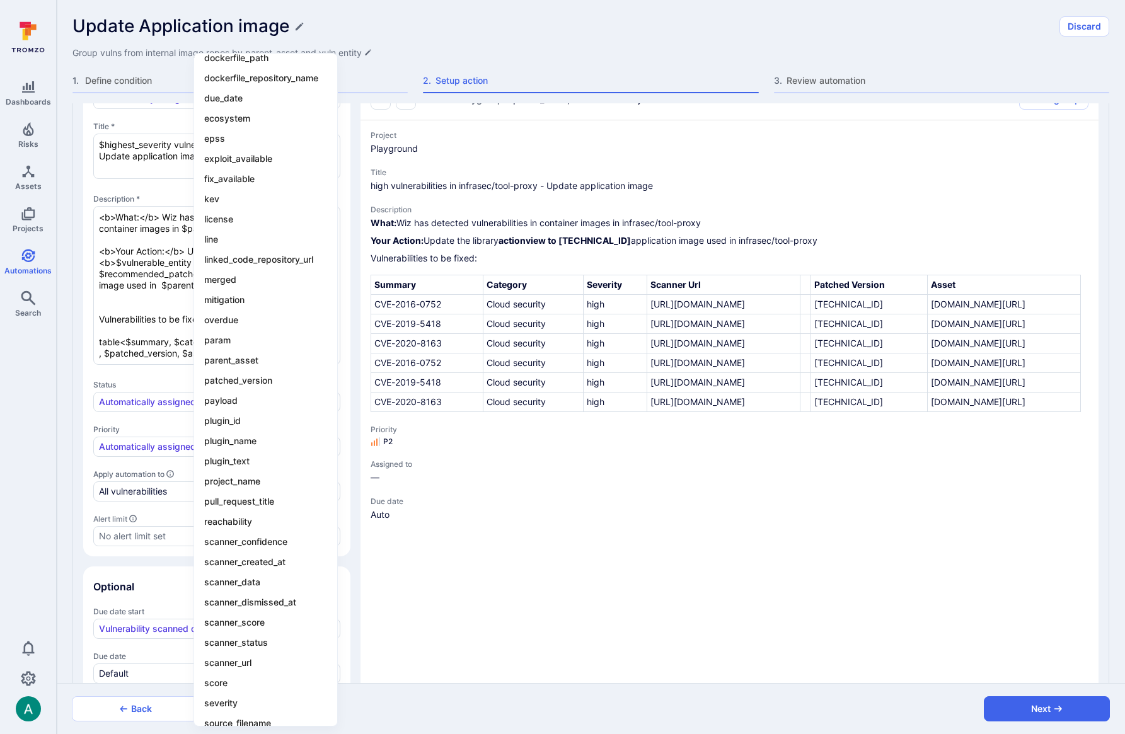
click at [81, 370] on div at bounding box center [562, 367] width 1125 height 734
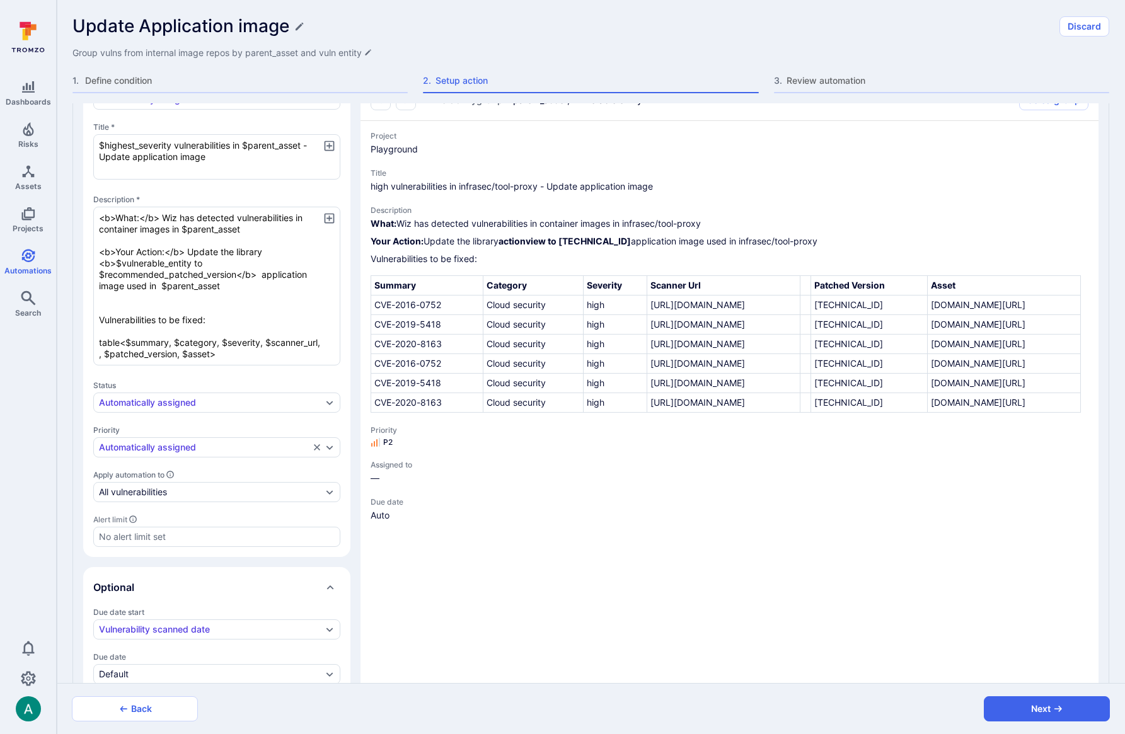
scroll to position [0, 4]
drag, startPoint x: 751, startPoint y: 548, endPoint x: 775, endPoint y: 548, distance: 24.0
click at [811, 393] on td "4.2.11.1" at bounding box center [869, 384] width 117 height 20
drag, startPoint x: 753, startPoint y: 608, endPoint x: 776, endPoint y: 606, distance: 23.4
click at [811, 413] on td "4.2.11.3" at bounding box center [869, 403] width 117 height 20
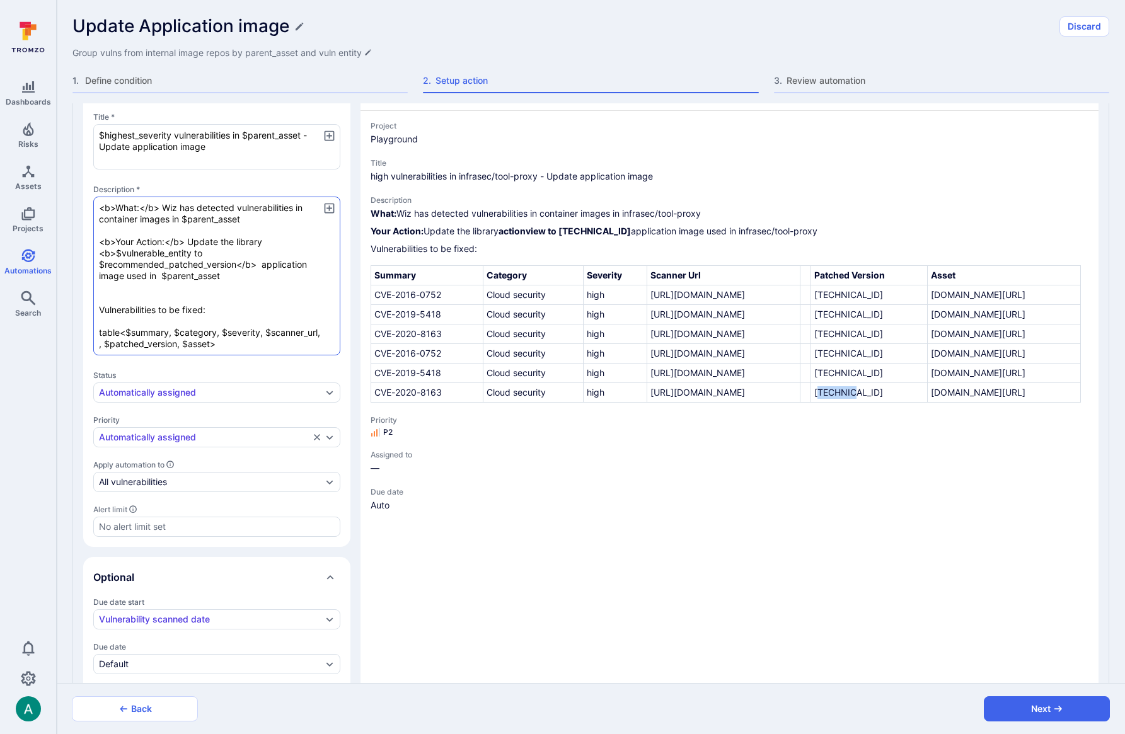
scroll to position [359, 0]
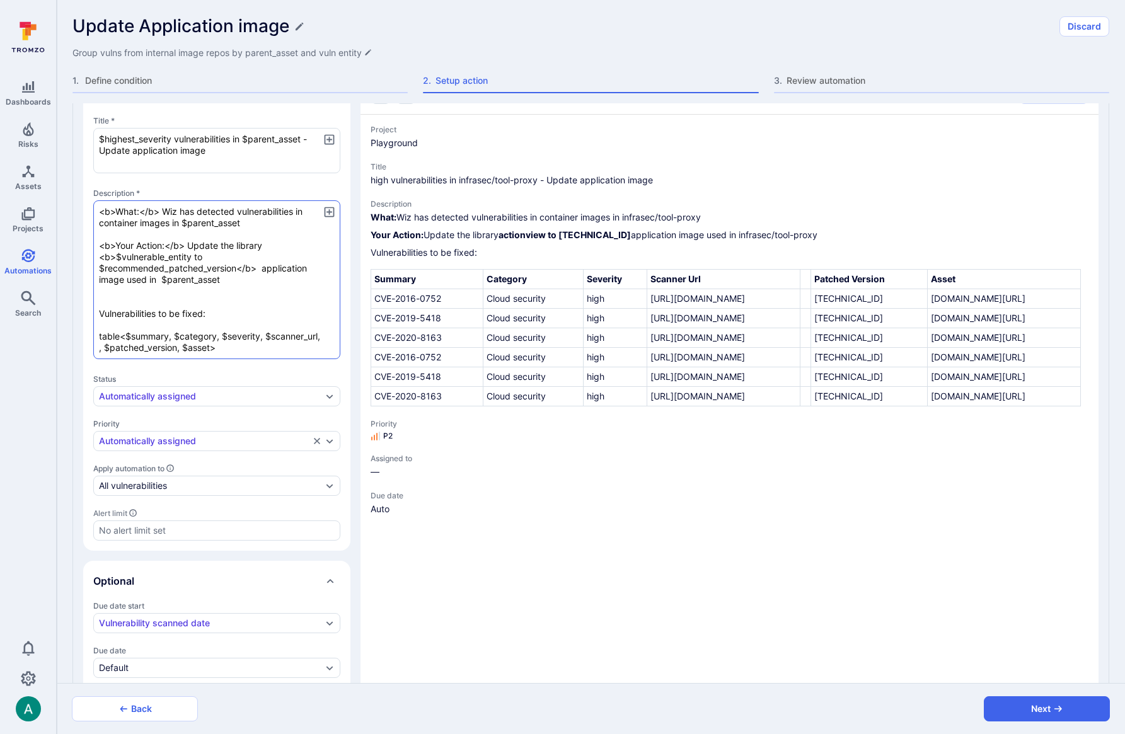
click at [277, 231] on textarea "<b>What:</b> Wiz has detected vulnerabilities in container images in $parent_as…" at bounding box center [216, 279] width 247 height 159
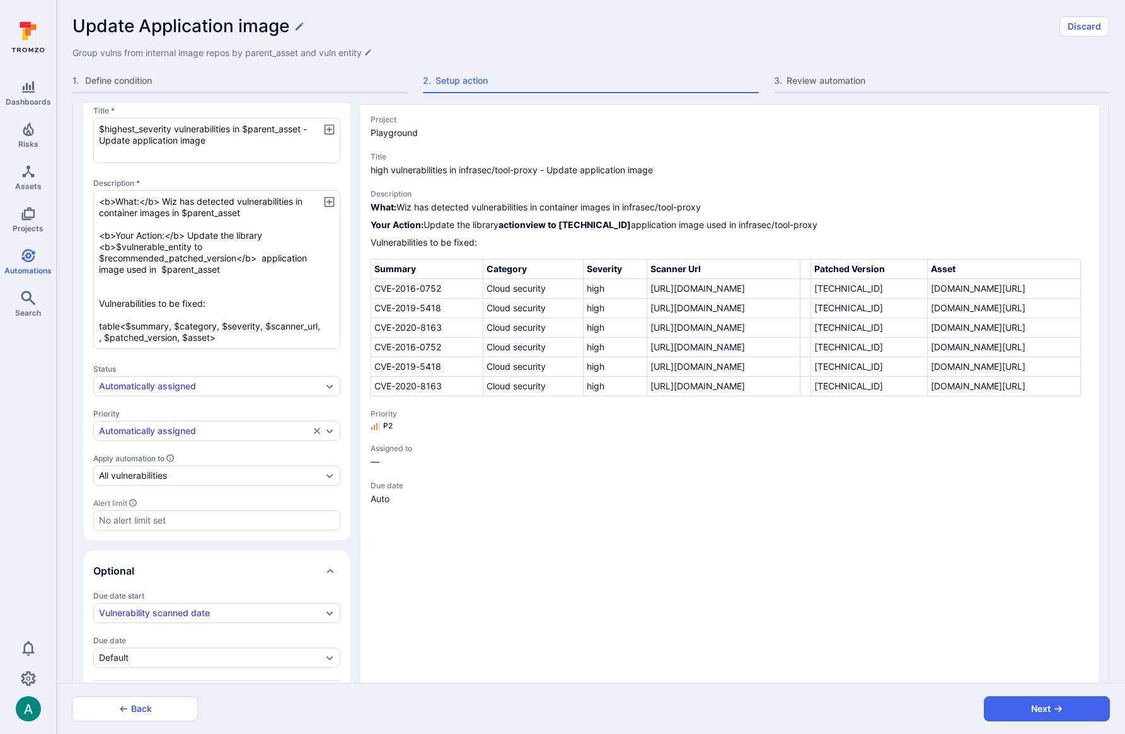
scroll to position [0, 0]
click at [321, 328] on textarea "<b>What:</b> Wiz has detected vulnerabilities in container images in $parent_as…" at bounding box center [216, 269] width 247 height 159
drag, startPoint x: 373, startPoint y: 222, endPoint x: 383, endPoint y: 224, distance: 10.9
click at [375, 222] on b "Your Action:" at bounding box center [397, 224] width 53 height 11
drag, startPoint x: 458, startPoint y: 224, endPoint x: 568, endPoint y: 224, distance: 110.3
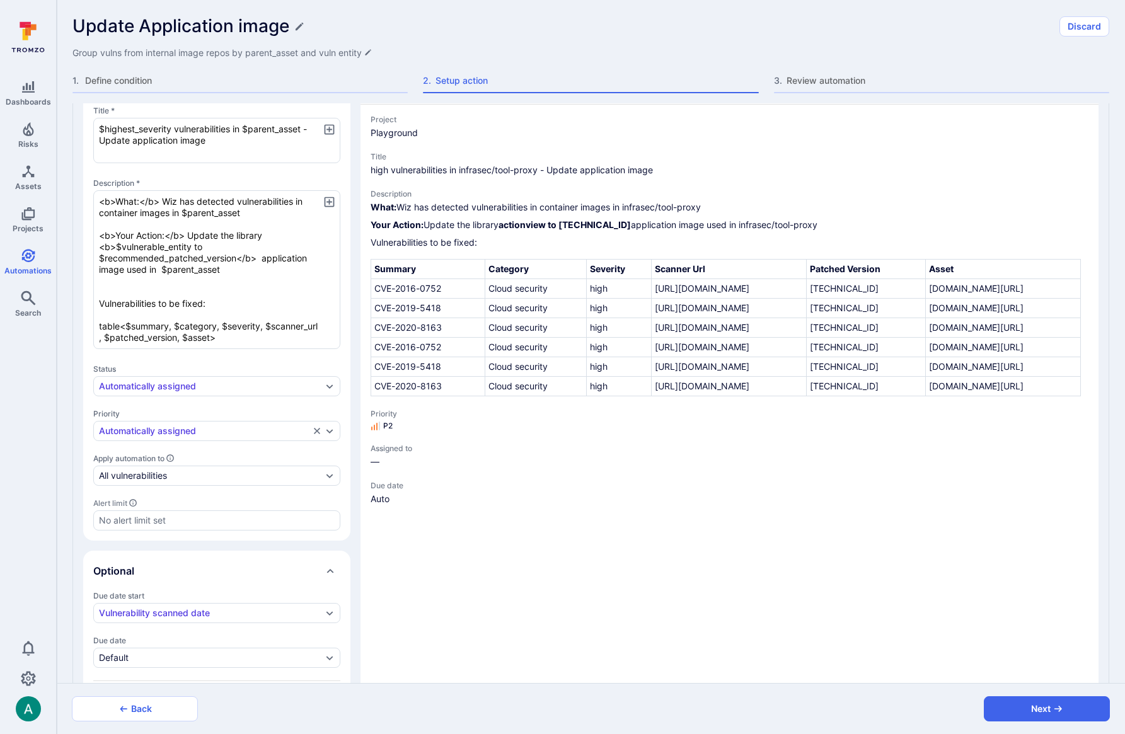
click at [568, 224] on p "Your Action: Update the library actionview to 4.2.5.1 application image used in…" at bounding box center [730, 225] width 718 height 13
click at [267, 269] on textarea "<b>What:</b> Wiz has detected vulnerabilities in container images in $parent_as…" at bounding box center [216, 269] width 247 height 159
drag, startPoint x: 264, startPoint y: 258, endPoint x: 150, endPoint y: 274, distance: 115.1
click at [146, 272] on textarea "<b>What:</b> Wiz has detected vulnerabilities in container images in $parent_as…" at bounding box center [216, 269] width 247 height 159
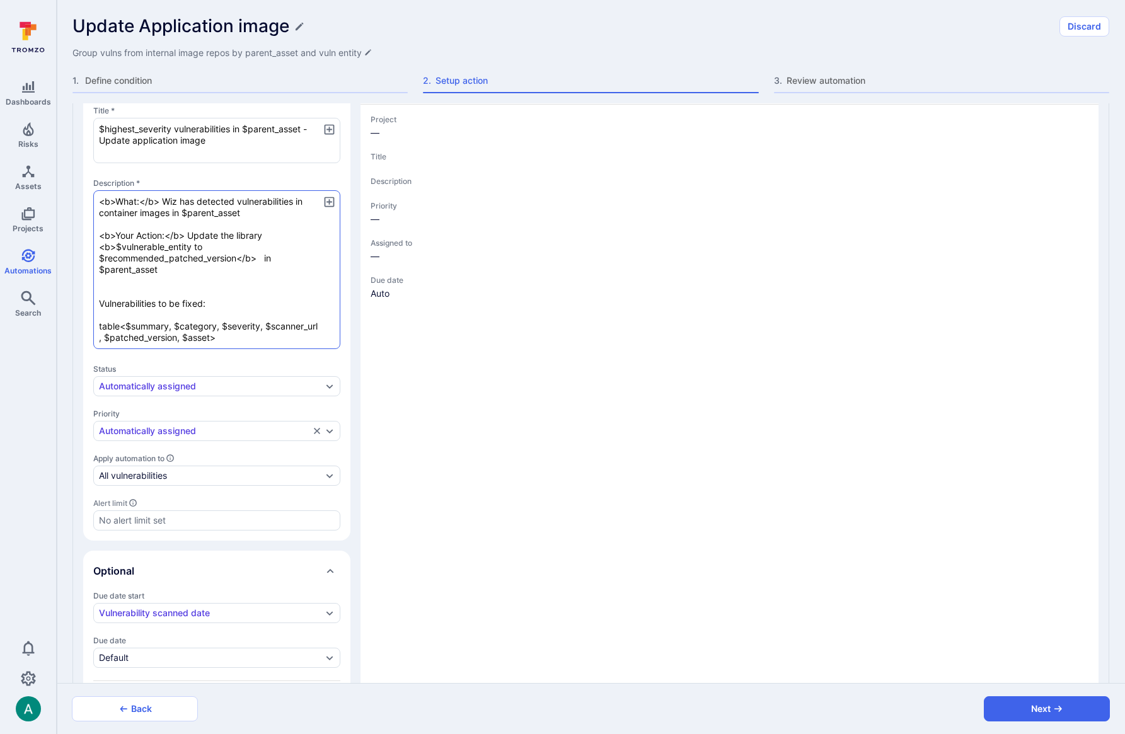
click at [199, 282] on textarea "<b>What:</b> Wiz has detected vulnerabilities in container images in $parent_as…" at bounding box center [216, 269] width 247 height 159
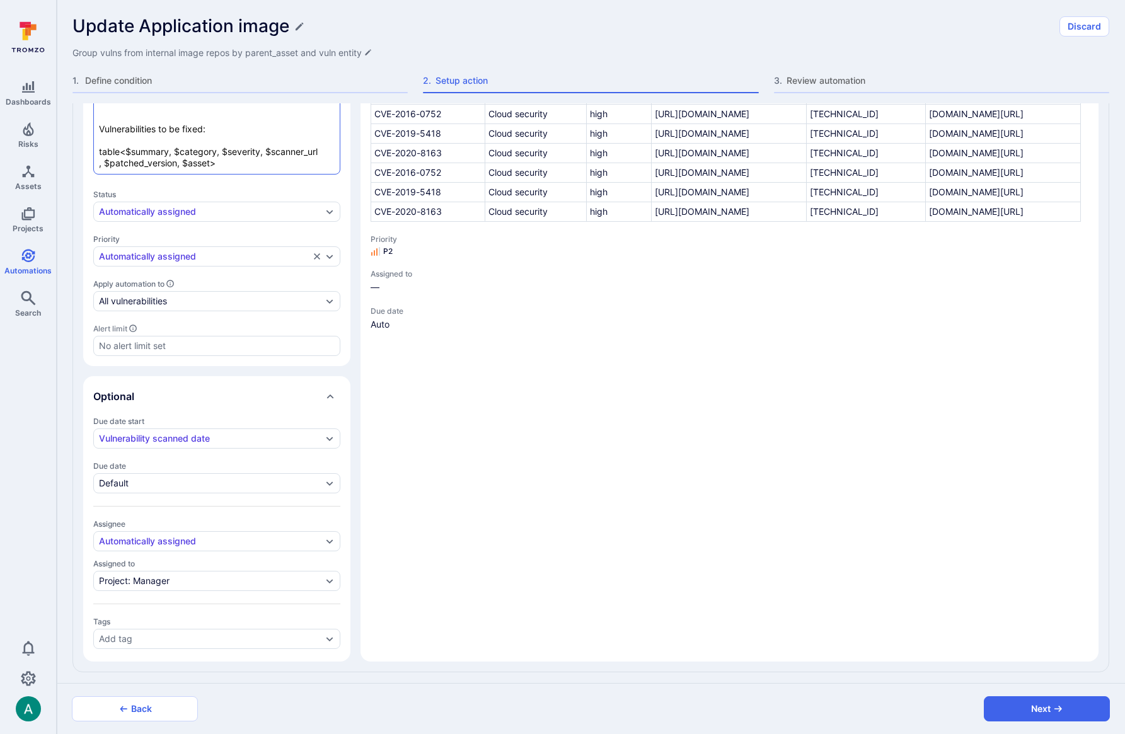
scroll to position [543, 0]
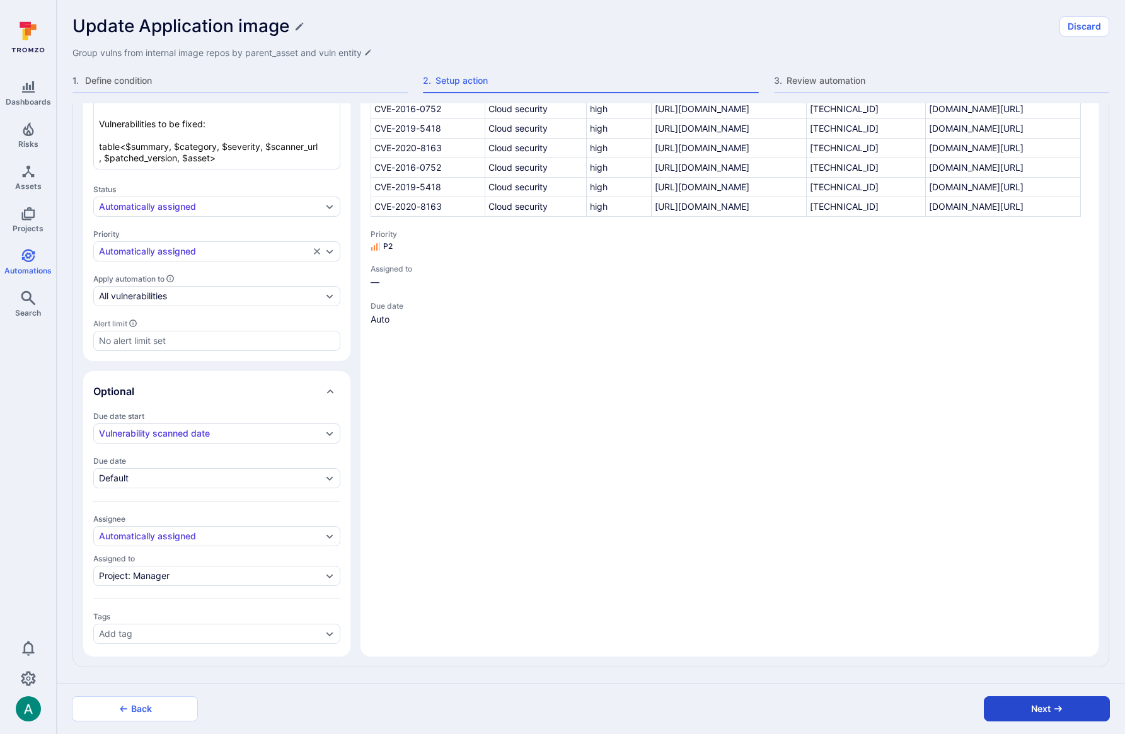
click at [1037, 712] on button "Next" at bounding box center [1047, 708] width 126 height 25
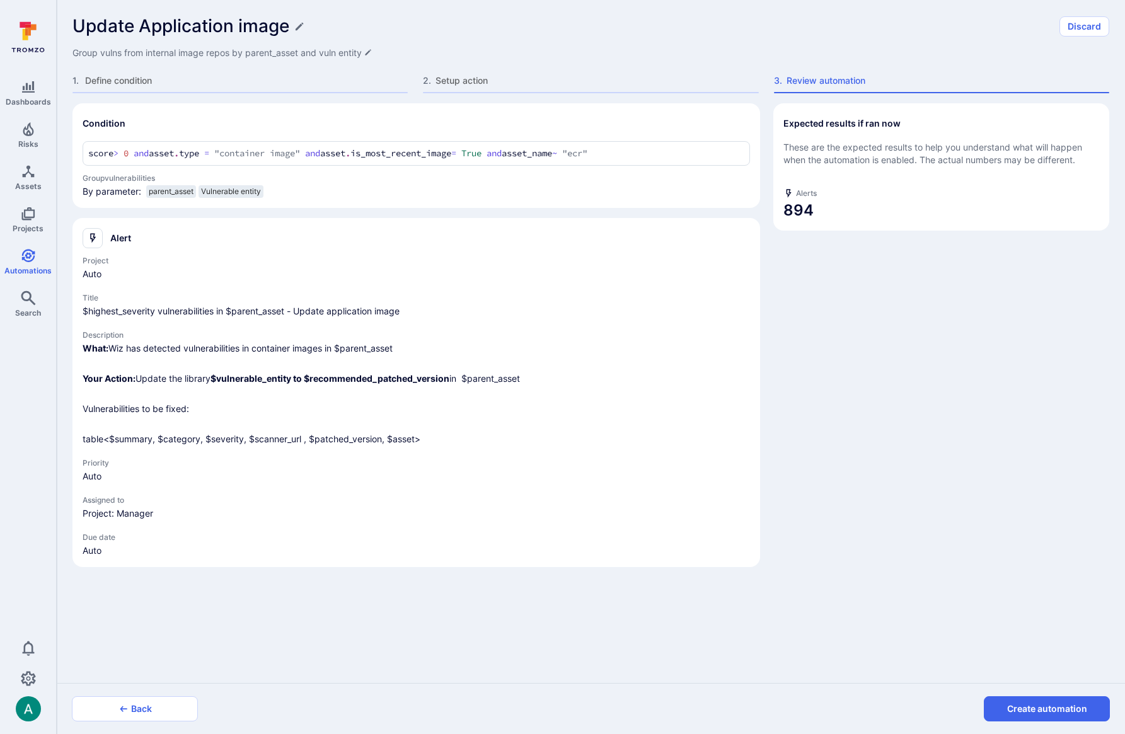
scroll to position [0, 0]
click at [1040, 710] on button "Create automation" at bounding box center [1047, 708] width 126 height 25
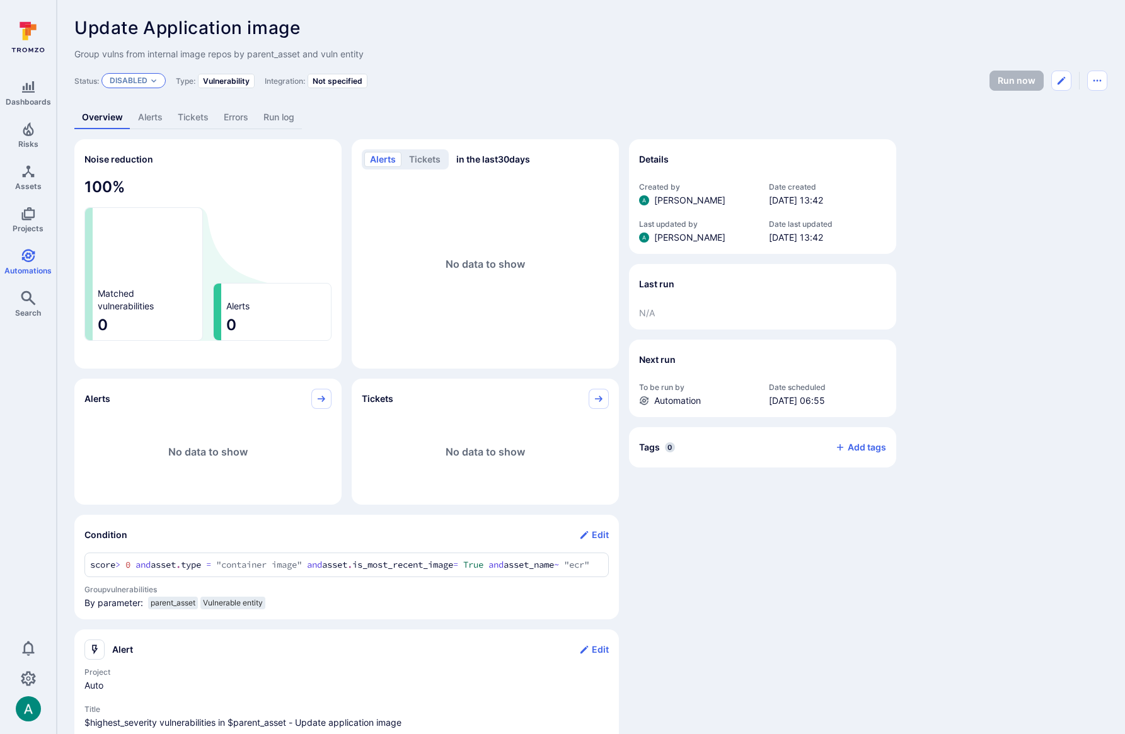
click at [126, 87] on div "Disabled" at bounding box center [133, 80] width 64 height 15
click at [507, 33] on div "Update Application image ... Show more" at bounding box center [590, 28] width 1033 height 20
click at [1065, 81] on icon "Edit automation" at bounding box center [1061, 81] width 10 height 10
click at [1097, 80] on icon "Automation menu" at bounding box center [1098, 81] width 8 height 2
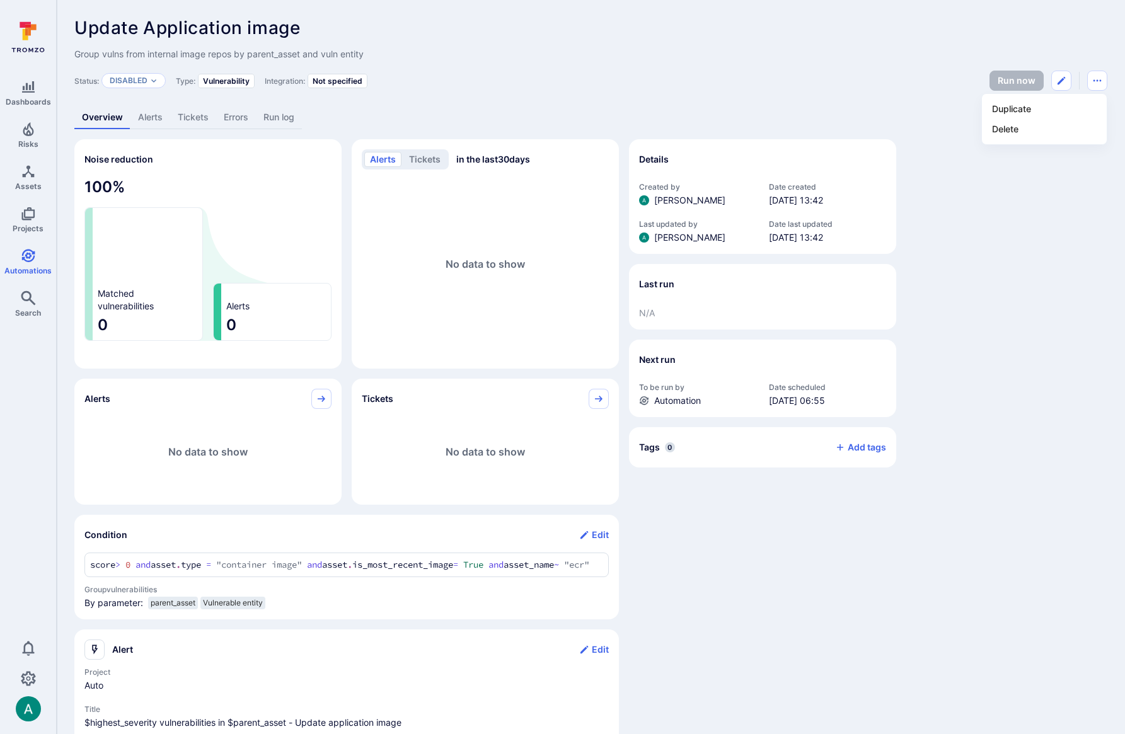
click at [1041, 257] on div at bounding box center [562, 367] width 1125 height 734
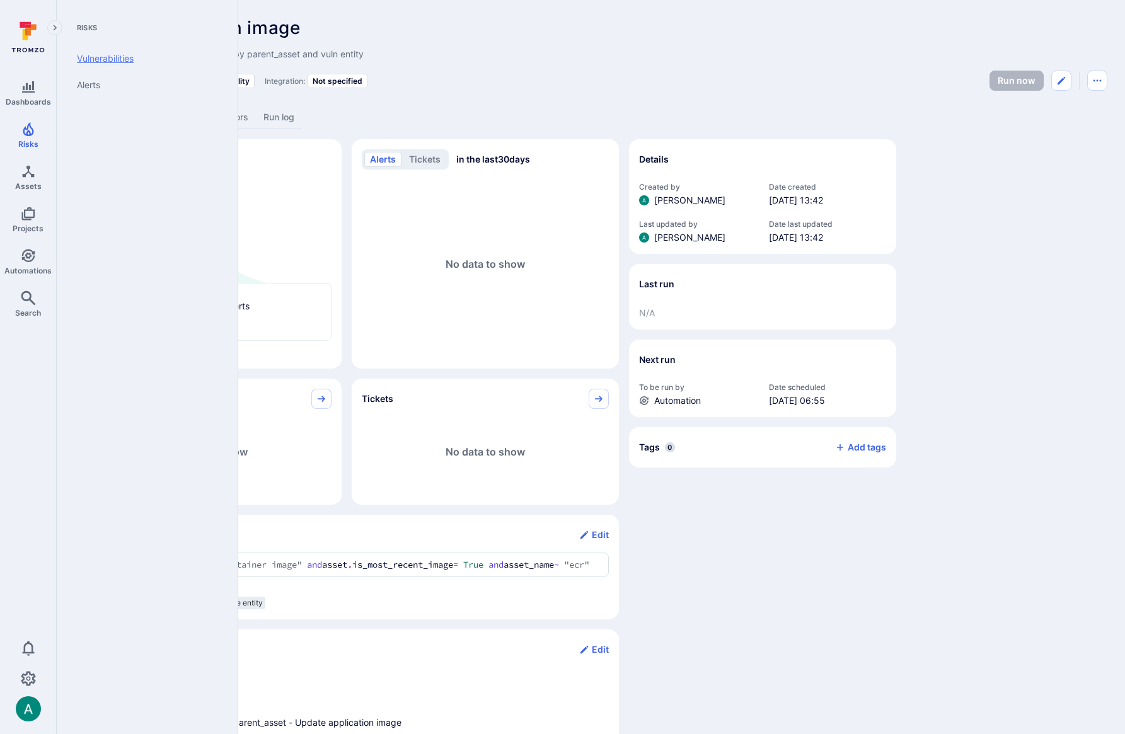
click at [113, 59] on link "Vulnerabilities" at bounding box center [145, 58] width 156 height 26
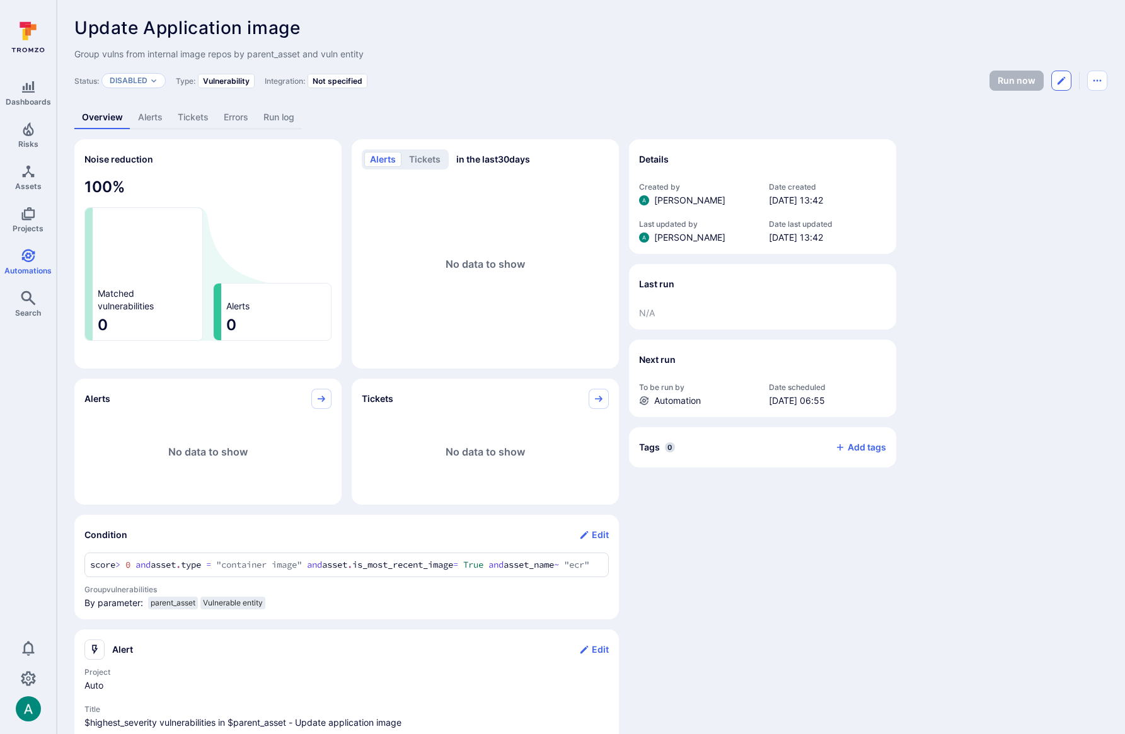
click at [1061, 79] on icon "Edit automation" at bounding box center [1062, 81] width 8 height 8
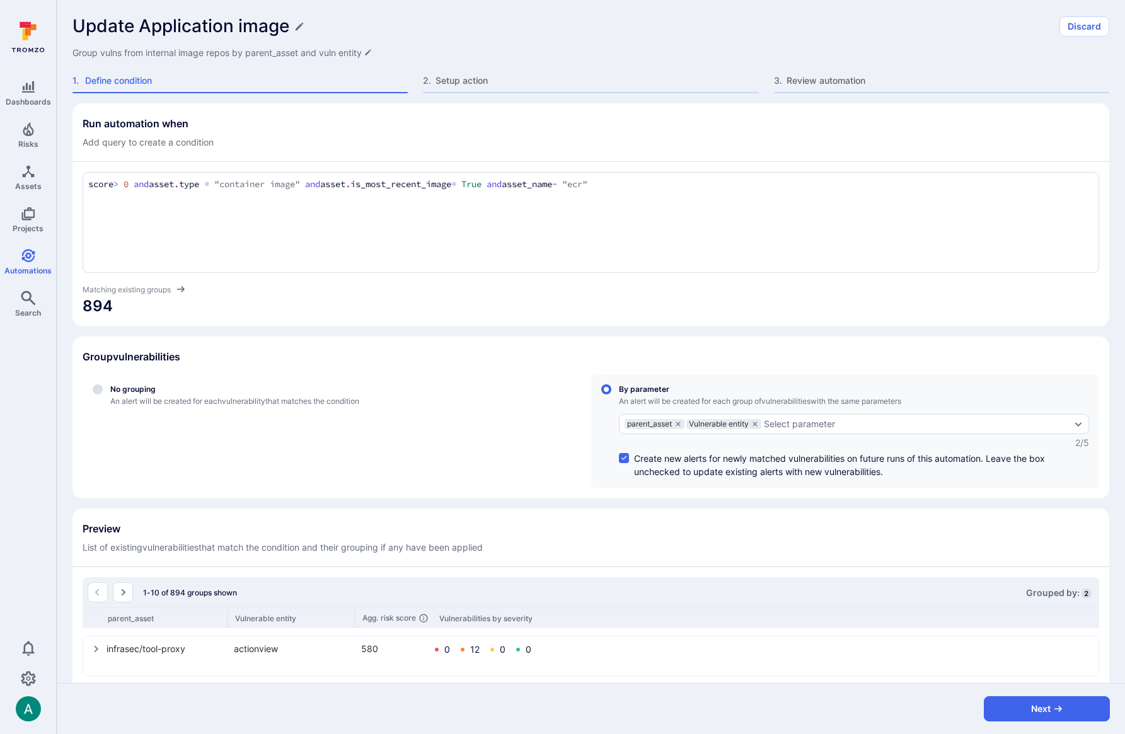
click at [681, 194] on div "score > 0 and asset.type = "container image" and asset.is_most_recent_image = T…" at bounding box center [591, 222] width 1017 height 101
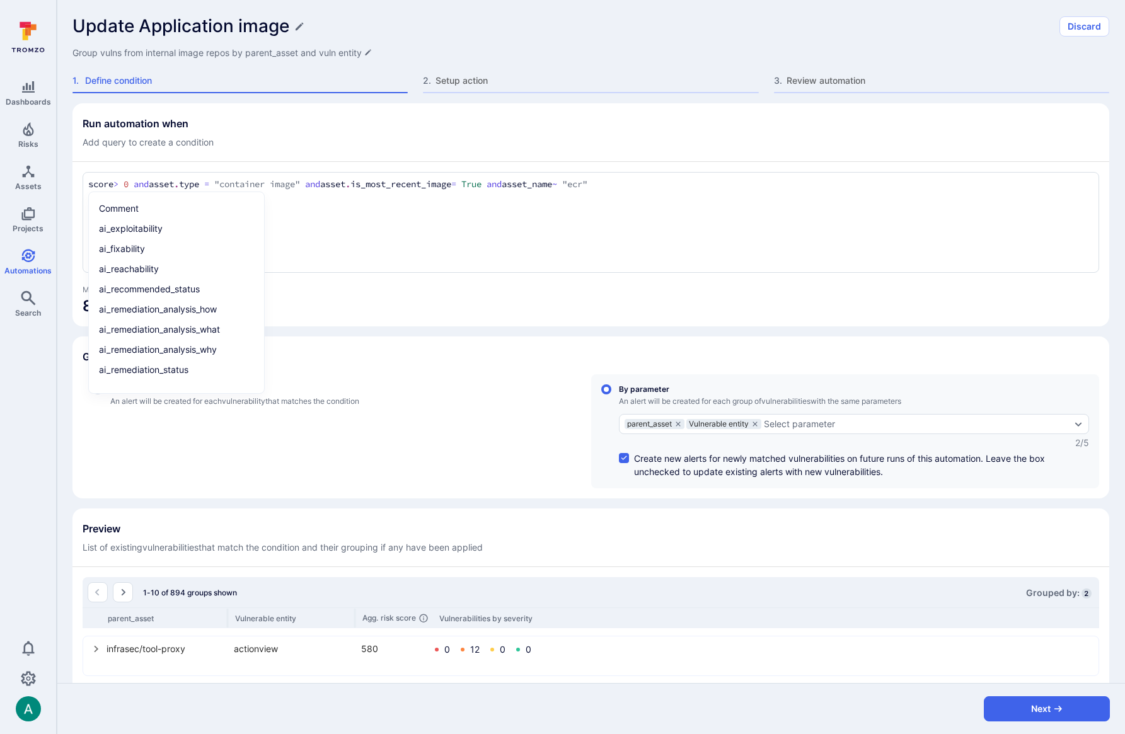
click at [676, 186] on textarea "score > 0 and asset.type = "container image" and asset.is_most_recent_image = T…" at bounding box center [590, 185] width 1005 height 14
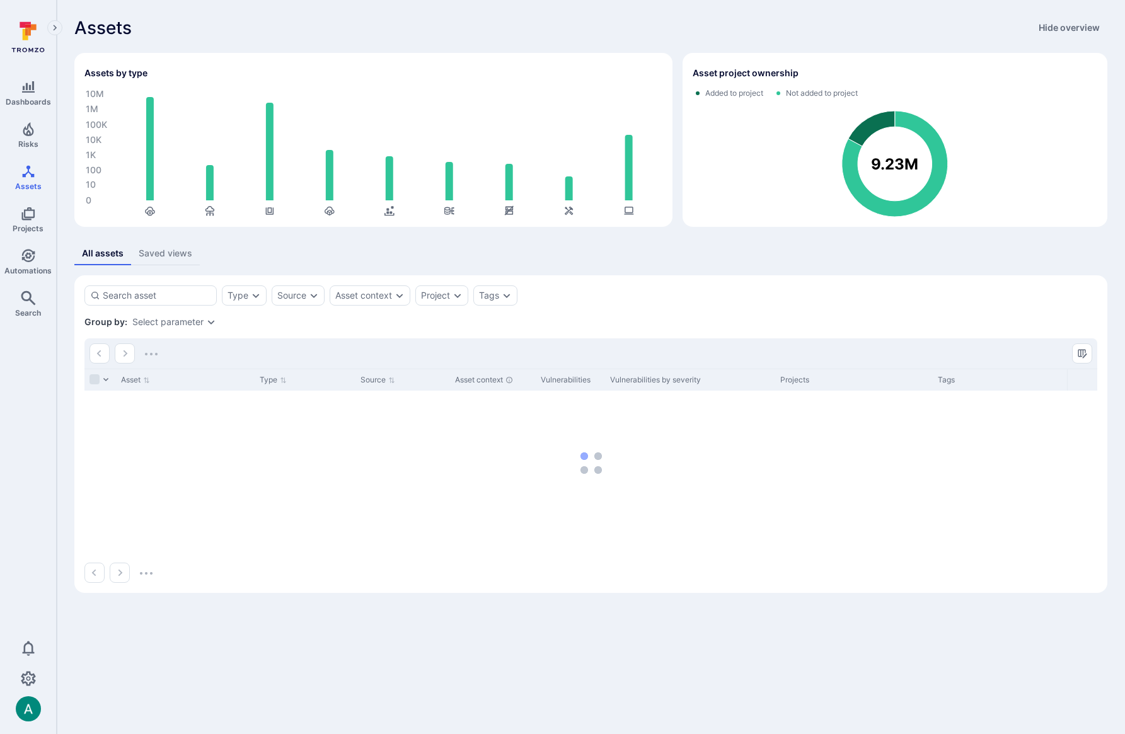
click at [157, 326] on div "Select parameter" at bounding box center [167, 322] width 71 height 10
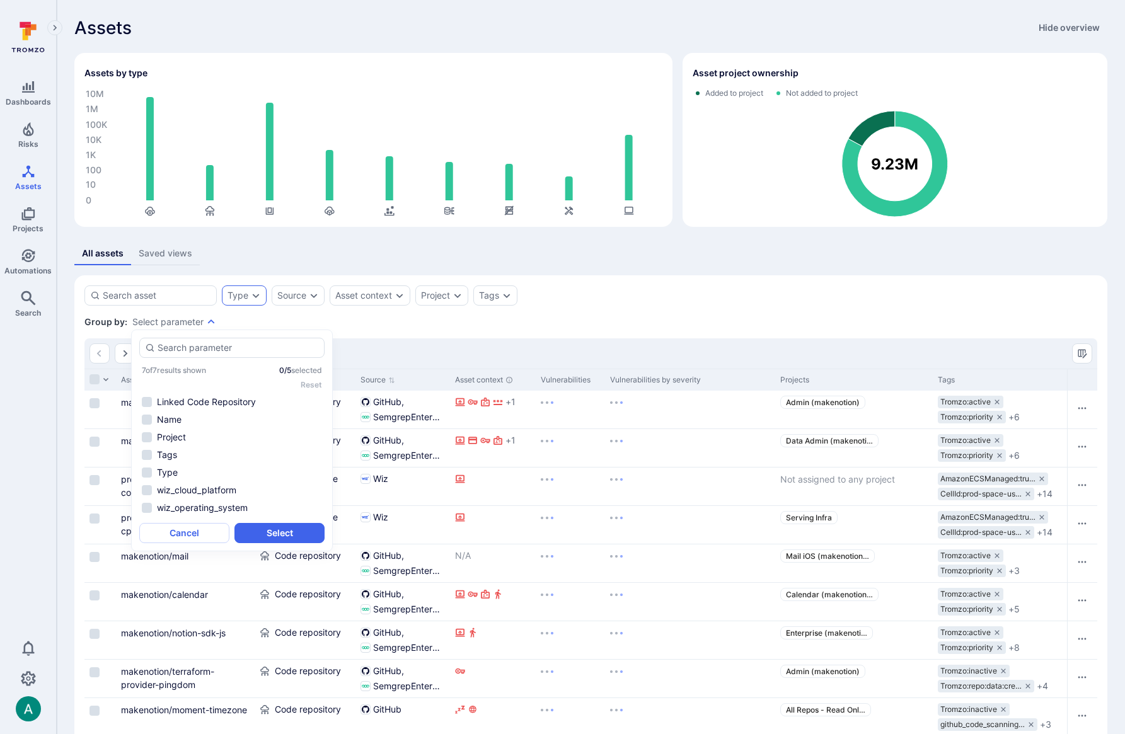
drag, startPoint x: 259, startPoint y: 318, endPoint x: 247, endPoint y: 294, distance: 27.3
click at [259, 317] on div "Group by: Select parameter" at bounding box center [590, 322] width 1013 height 13
click at [247, 294] on div "Type" at bounding box center [238, 296] width 21 height 10
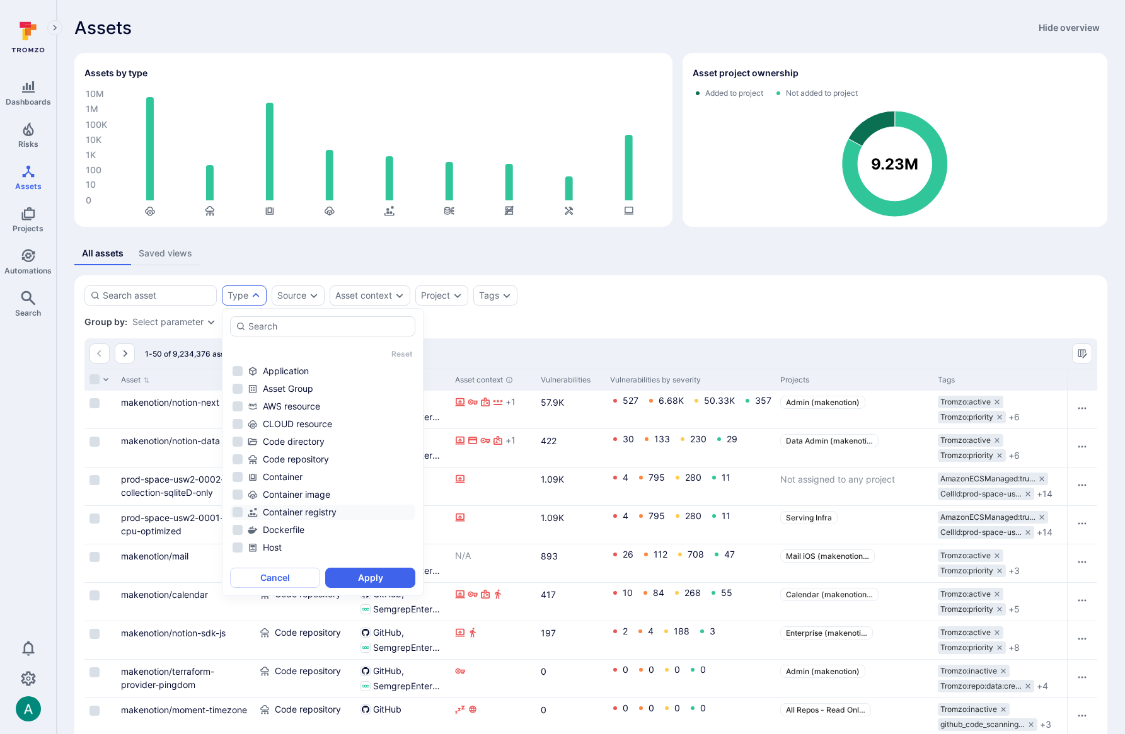
scroll to position [83, 0]
click at [292, 483] on div "Image repository" at bounding box center [330, 482] width 165 height 13
click at [369, 578] on button "Apply" at bounding box center [370, 578] width 90 height 20
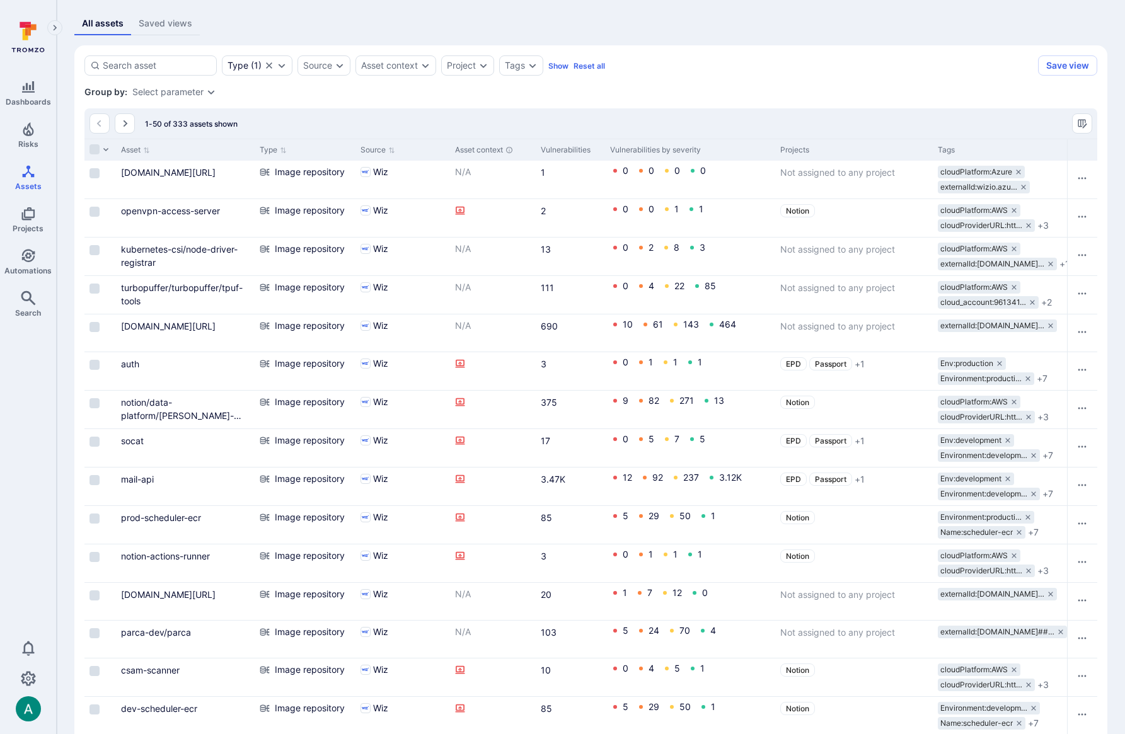
scroll to position [231, 0]
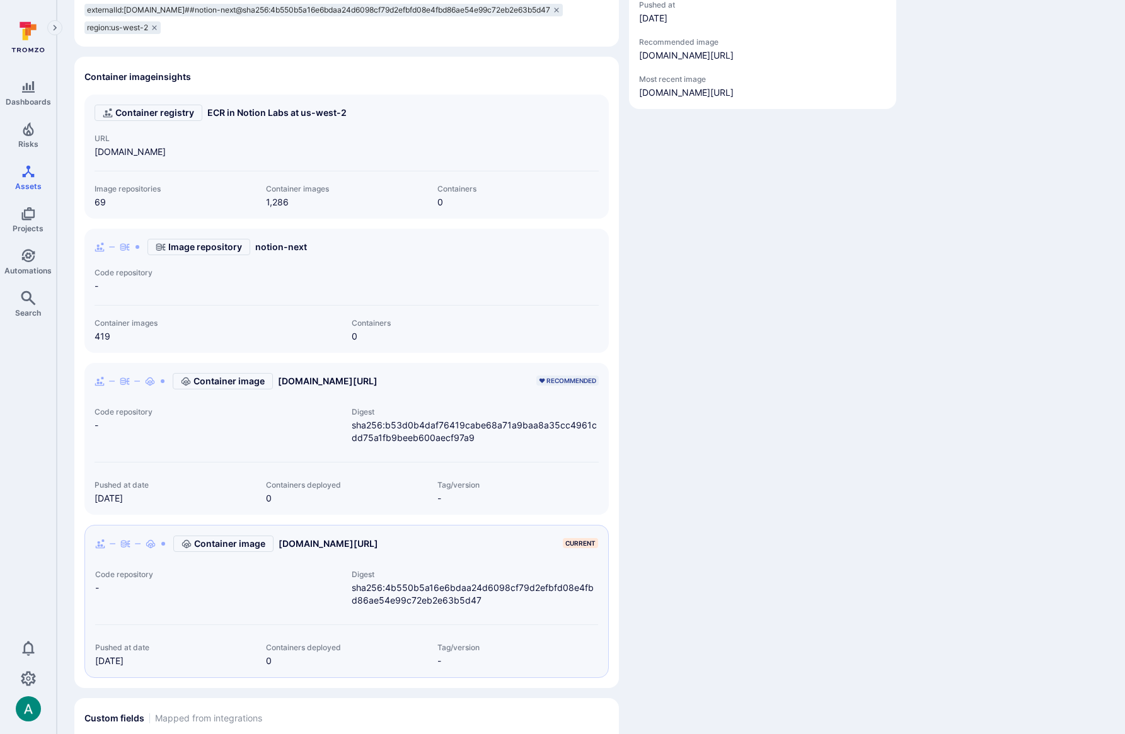
scroll to position [362, 0]
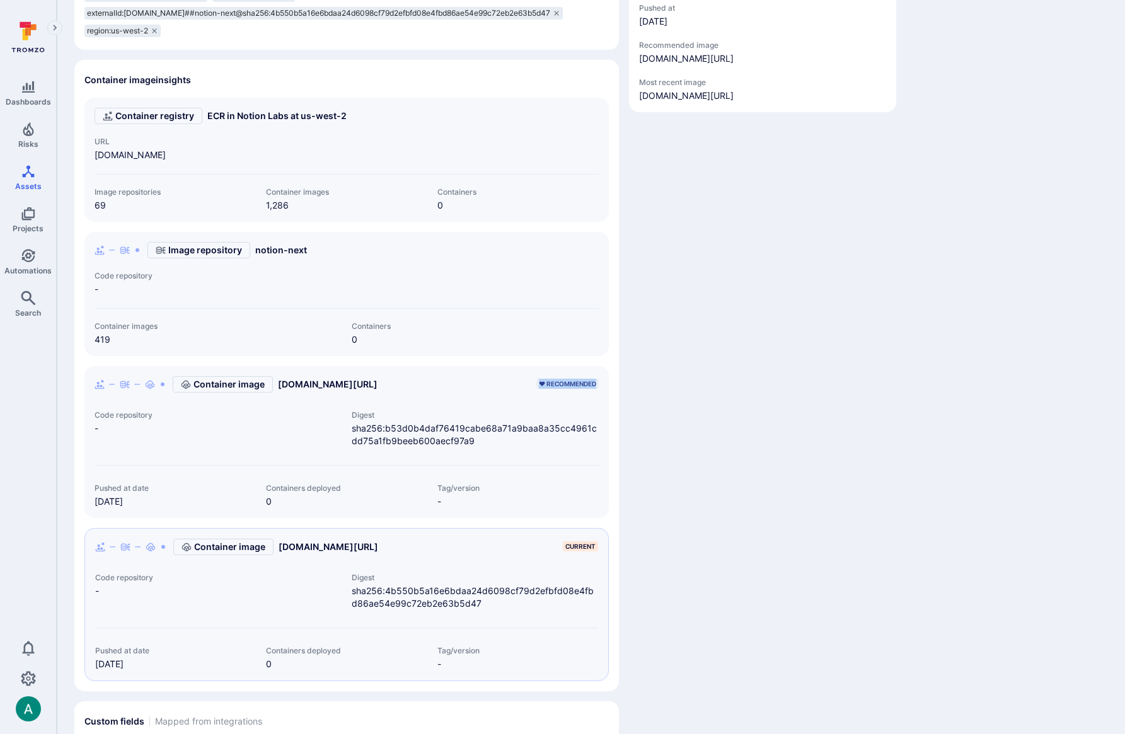
drag, startPoint x: 538, startPoint y: 395, endPoint x: 599, endPoint y: 396, distance: 60.5
click at [599, 396] on section "Container image [DOMAIN_NAME][URL] ♥ RECOMMENDED Code repository - Digest sha25…" at bounding box center [346, 442] width 524 height 152
drag, startPoint x: 565, startPoint y: 553, endPoint x: 598, endPoint y: 554, distance: 32.8
click at [598, 552] on div "CURRENT" at bounding box center [580, 546] width 35 height 10
click at [608, 557] on section "Container image [DOMAIN_NAME][URL] CURRENT Code repository - Digest sha256:4b55…" at bounding box center [346, 604] width 524 height 153
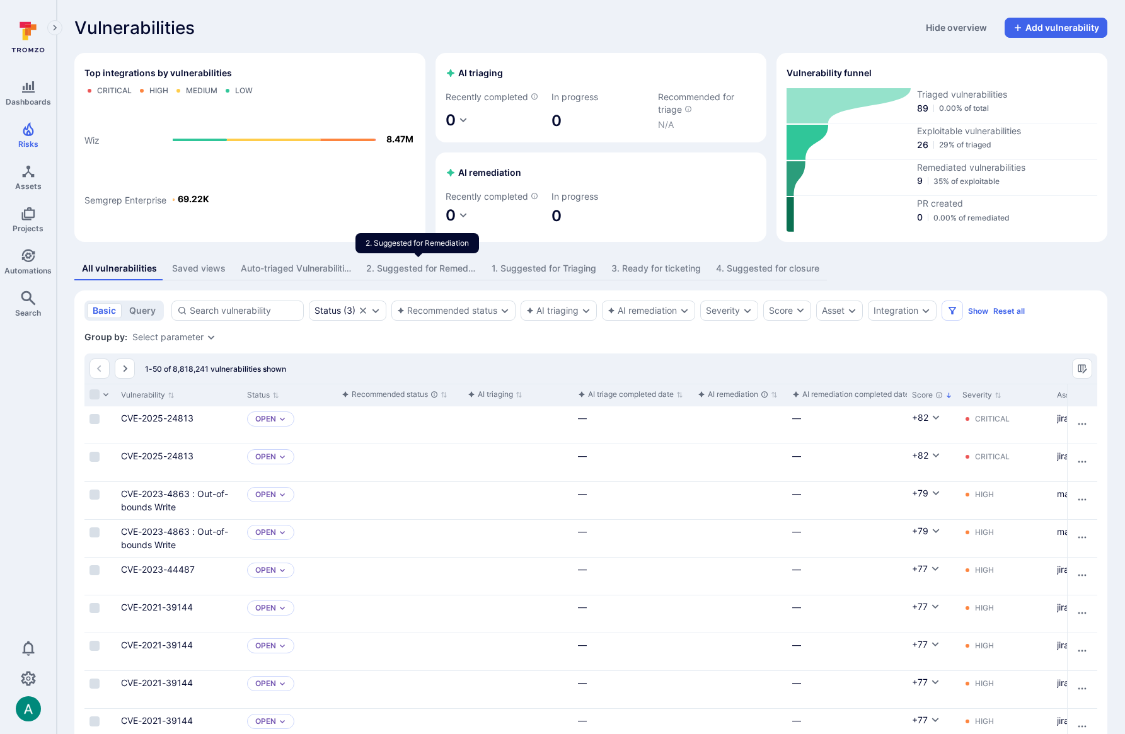
click at [436, 272] on div "2. Suggested for Remediation" at bounding box center [421, 268] width 110 height 13
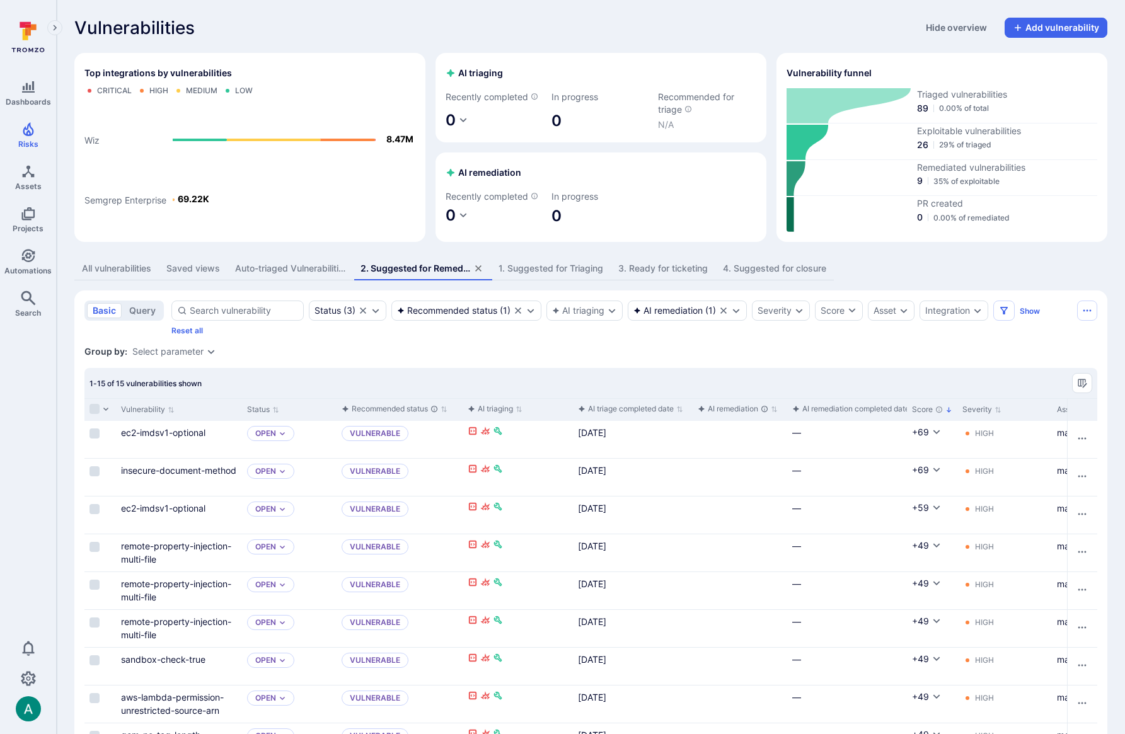
click at [203, 352] on div "Select parameter" at bounding box center [174, 352] width 84 height 10
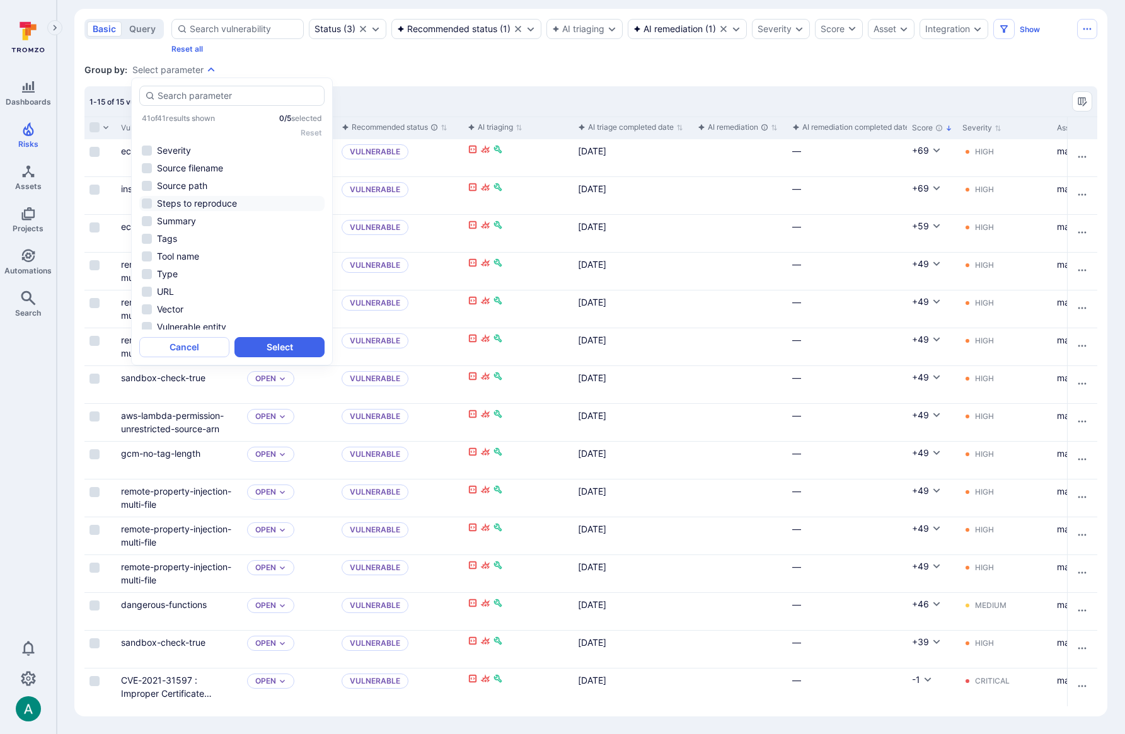
scroll to position [407, 0]
click at [172, 253] on li "Tool name" at bounding box center [231, 254] width 185 height 15
click at [276, 346] on button "Select" at bounding box center [279, 347] width 90 height 20
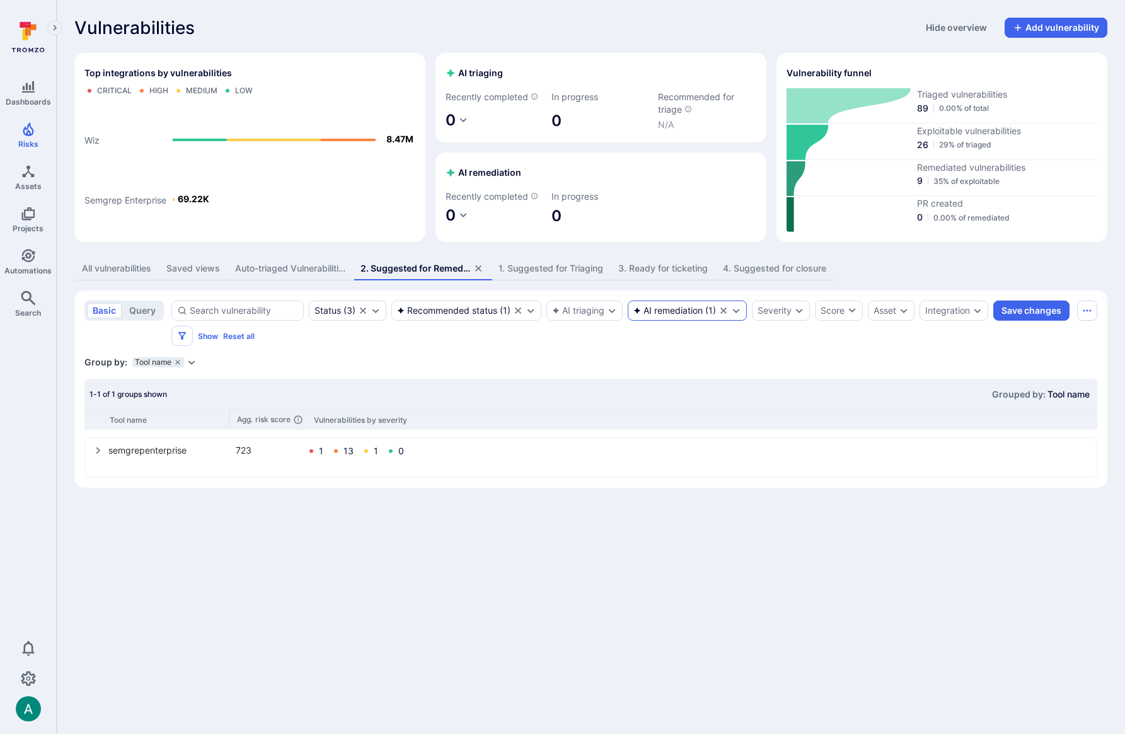
click at [724, 311] on icon "Clear selection" at bounding box center [724, 311] width 10 height 10
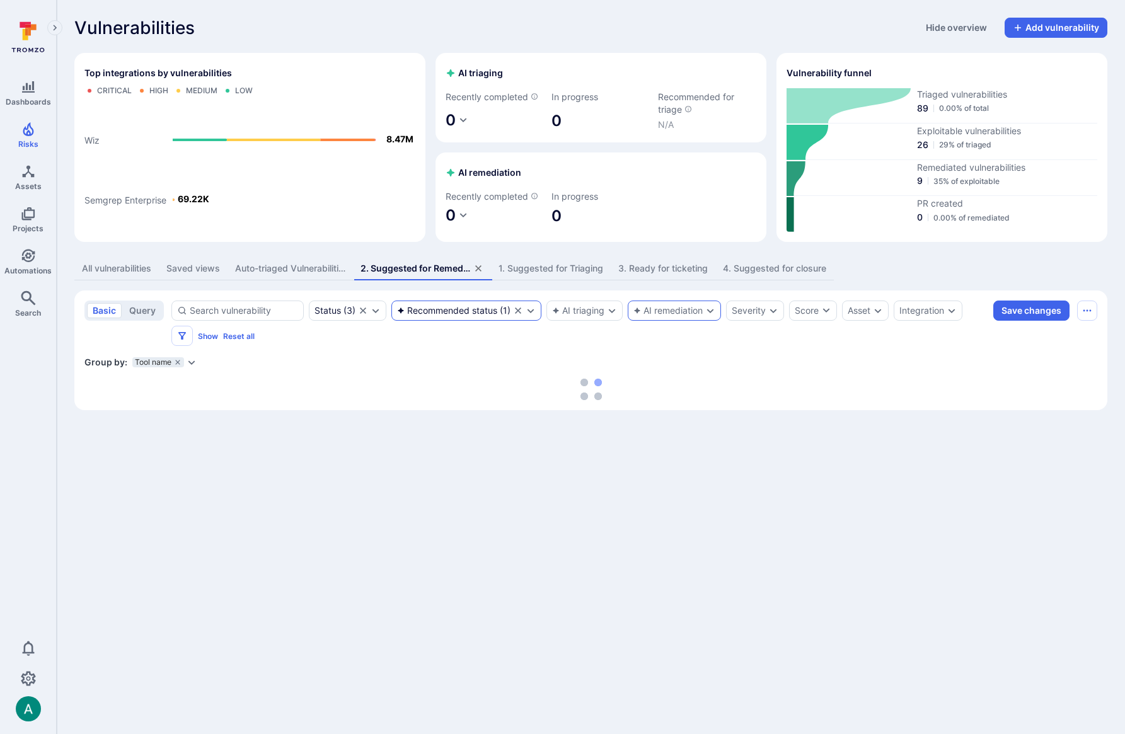
click at [536, 309] on div "Recommended status ( 1 )" at bounding box center [466, 311] width 150 height 20
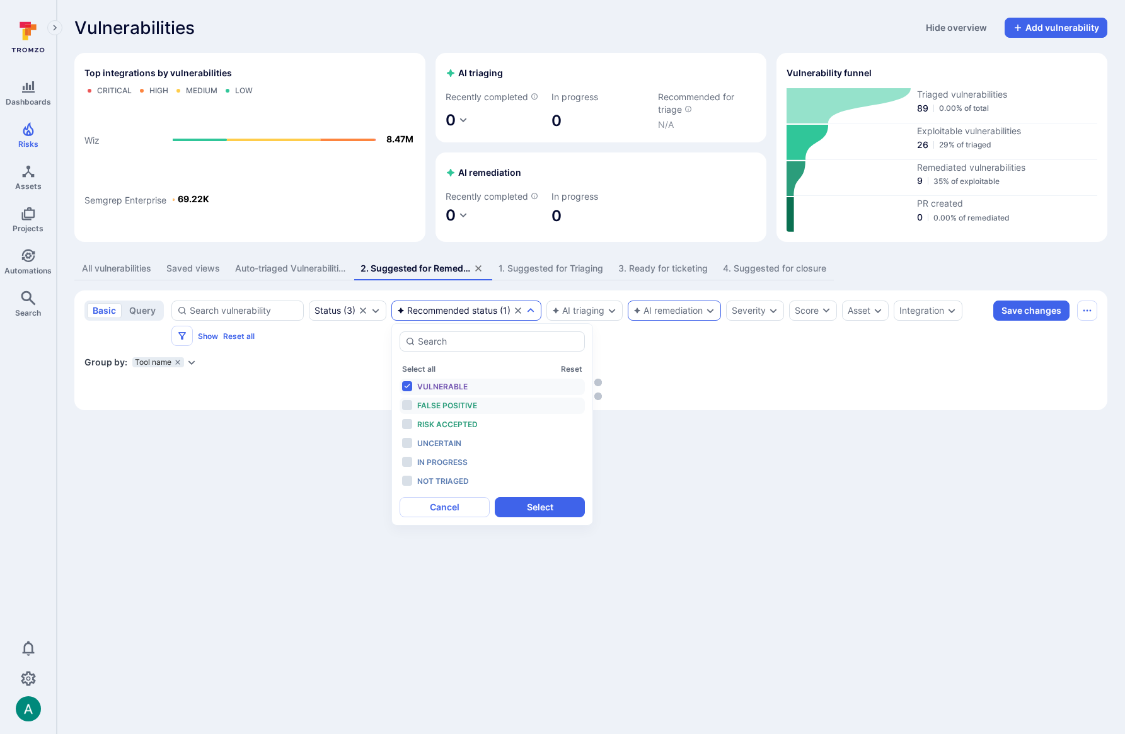
drag, startPoint x: 454, startPoint y: 403, endPoint x: 455, endPoint y: 425, distance: 22.7
click at [454, 403] on span "False positive" at bounding box center [447, 405] width 60 height 9
click at [456, 425] on span "Risk accepted" at bounding box center [447, 424] width 61 height 9
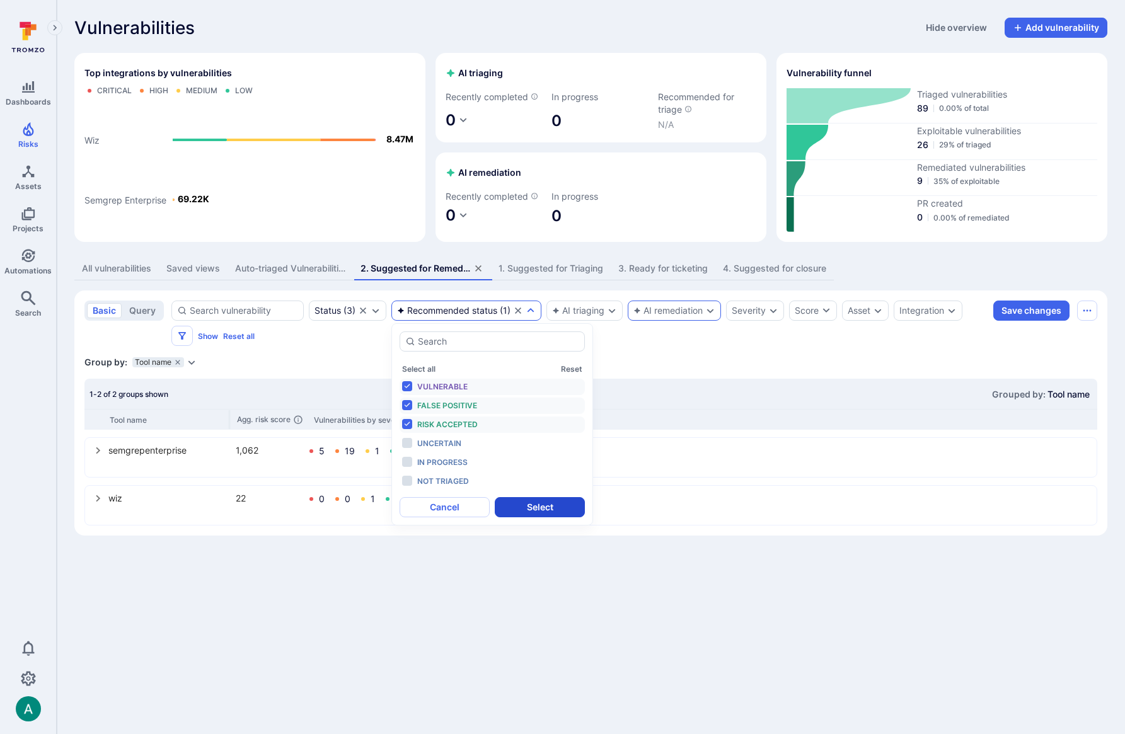
click at [548, 505] on button "Select" at bounding box center [540, 507] width 90 height 20
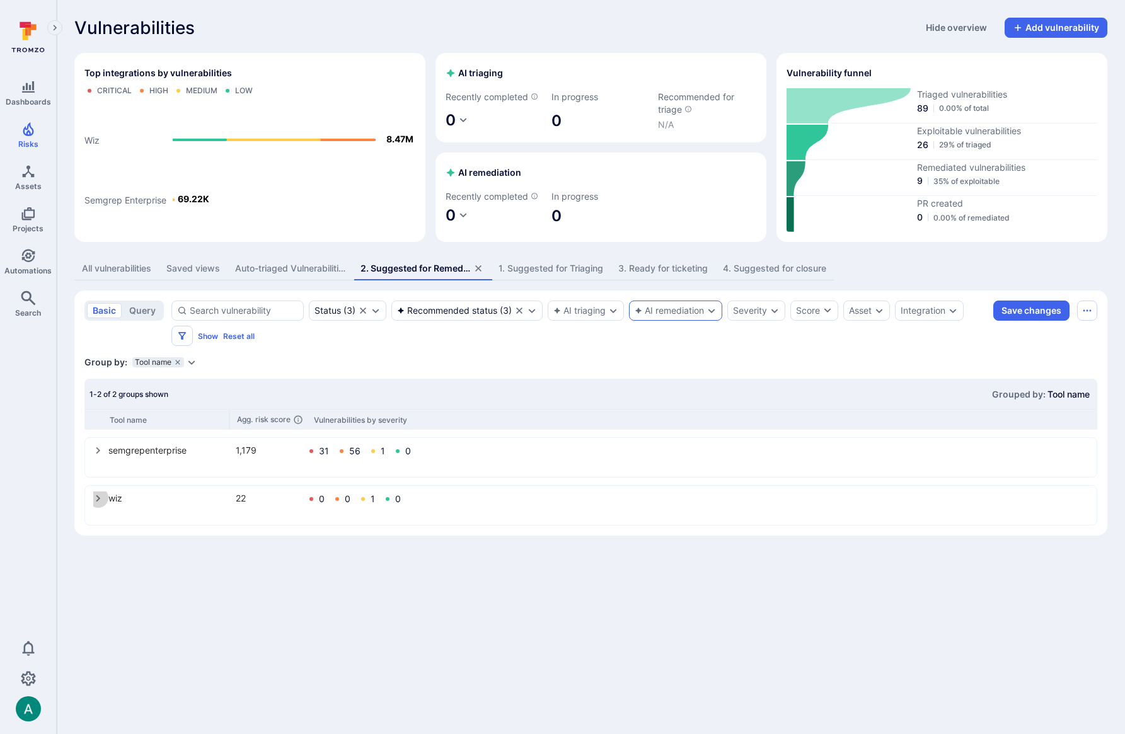
click at [98, 500] on icon "select group" at bounding box center [98, 498] width 4 height 7
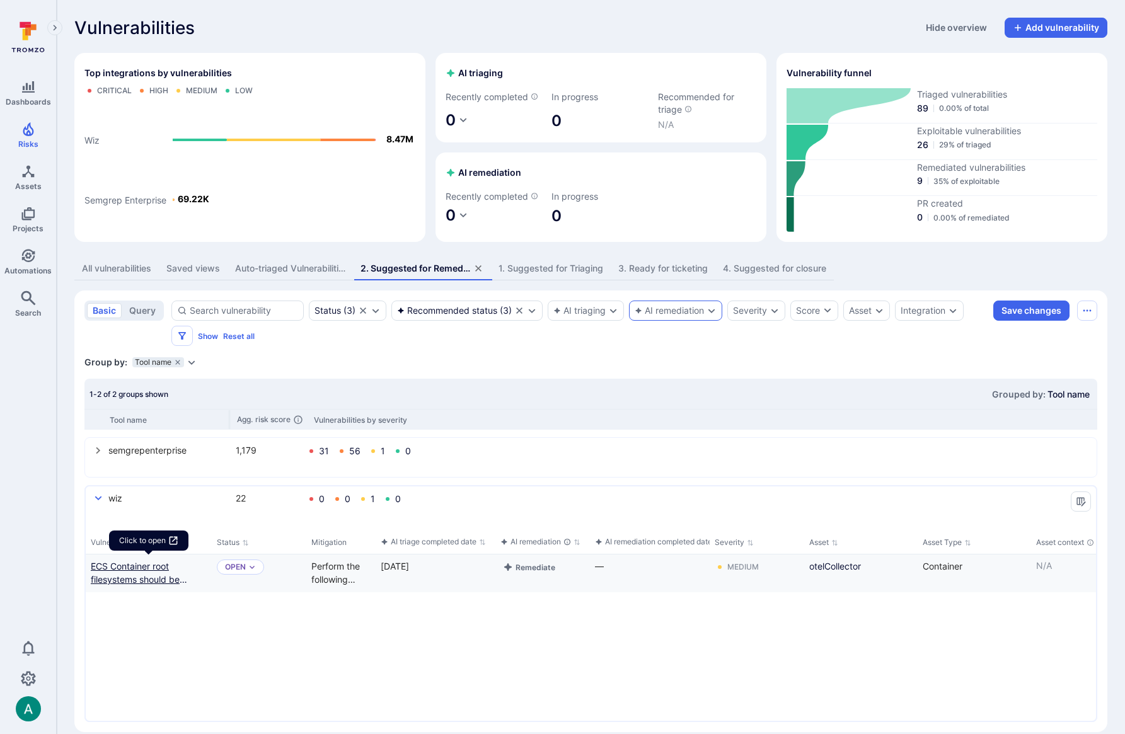
click at [120, 569] on link "ECS Container root filesystems should be limited to read-only access" at bounding box center [149, 573] width 116 height 26
click at [98, 502] on icon "select group" at bounding box center [98, 499] width 10 height 10
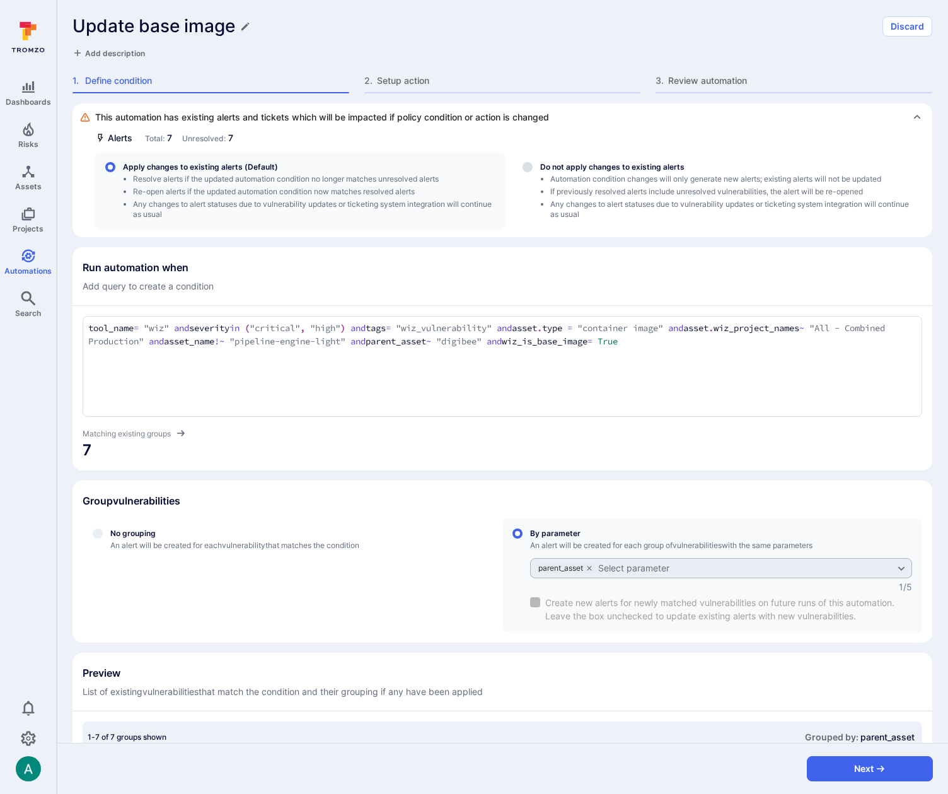
scroll to position [330, 0]
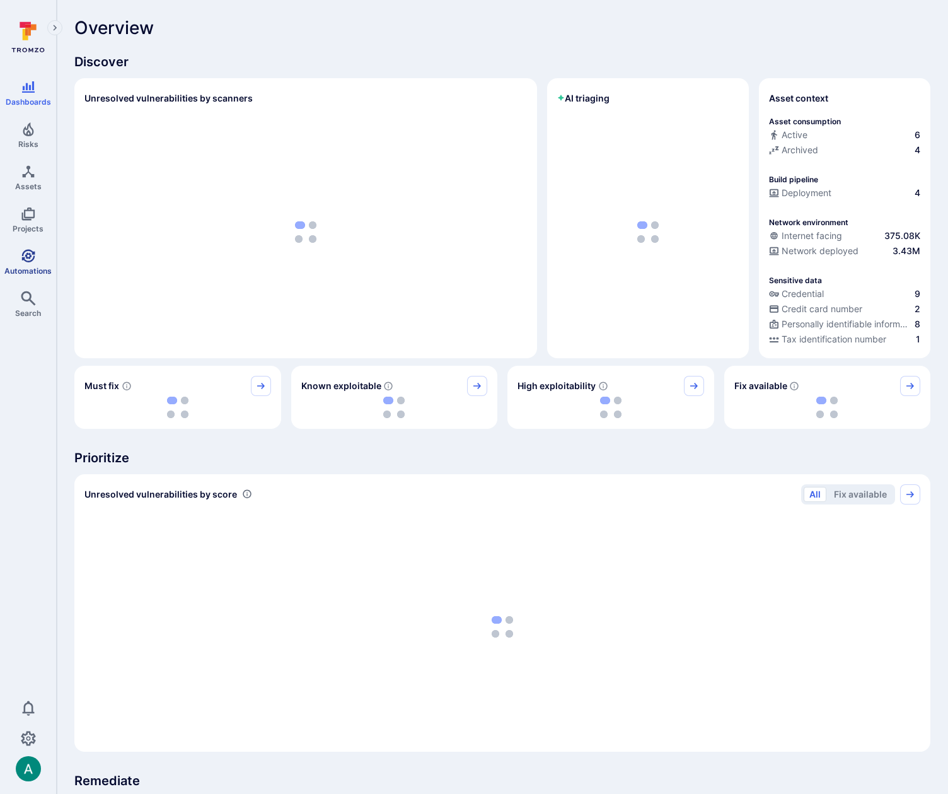
click at [33, 267] on span "Automations" at bounding box center [27, 270] width 47 height 9
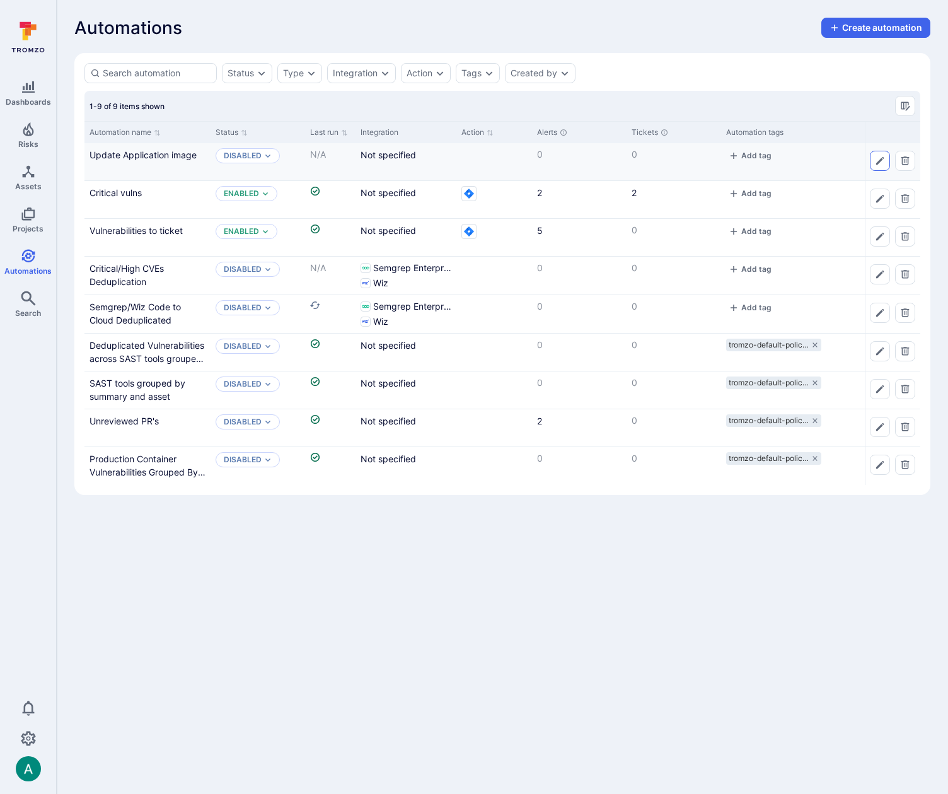
click at [879, 161] on icon "Edit automation" at bounding box center [880, 161] width 8 height 8
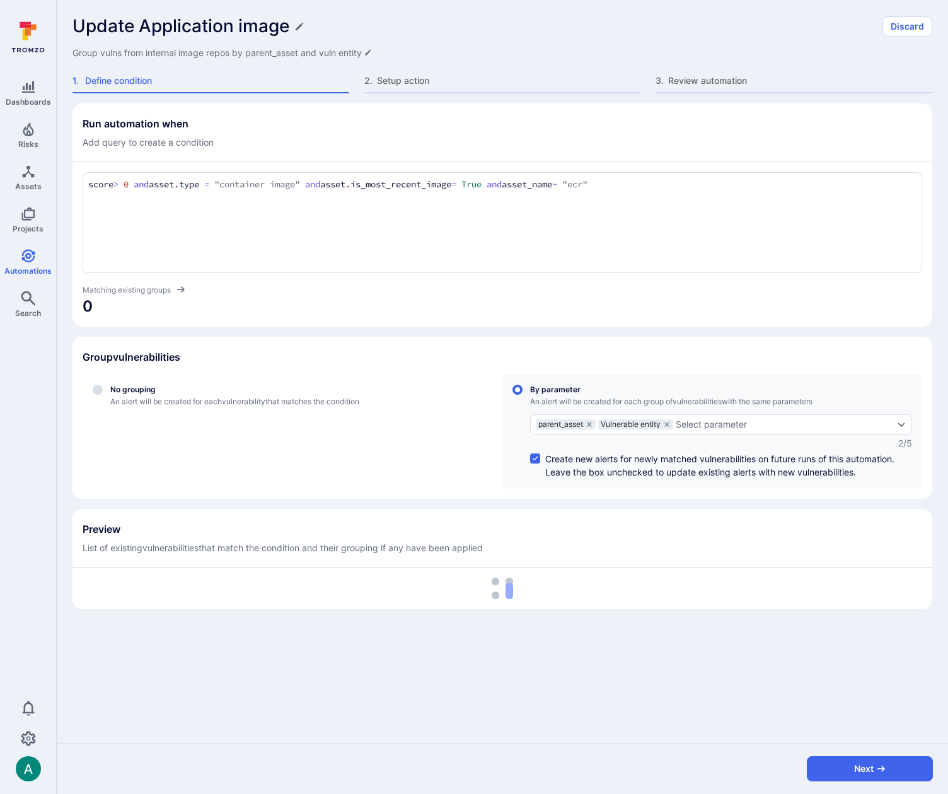
click at [691, 188] on textarea "score > 0 and asset.type = "container image" and asset.is_most_recent_image = T…" at bounding box center [502, 185] width 828 height 14
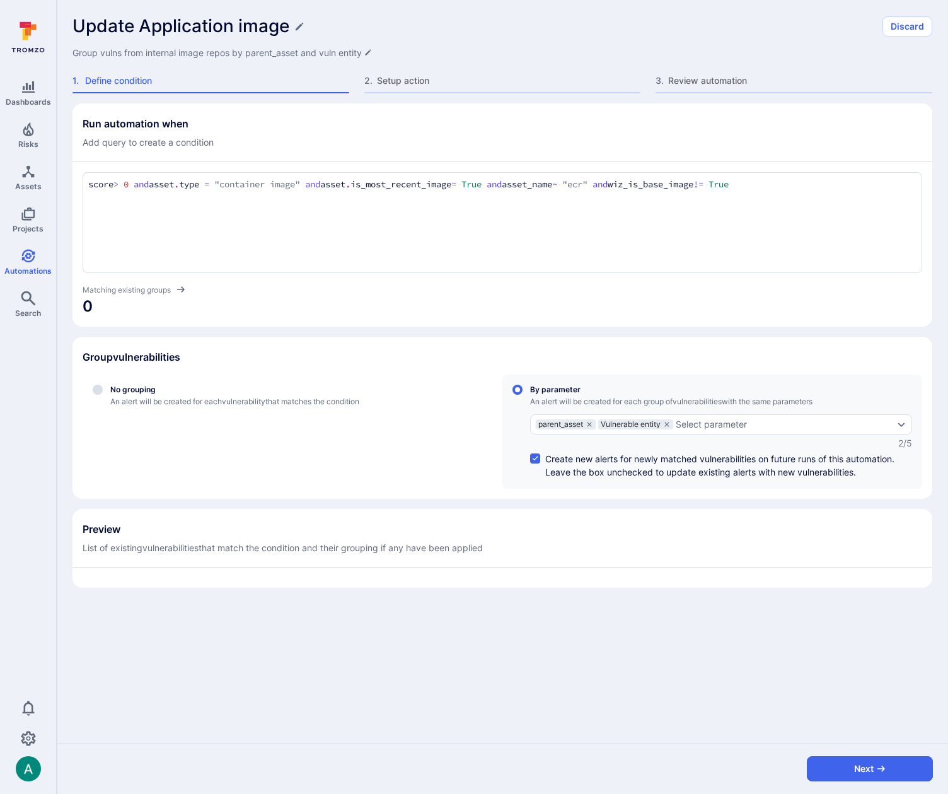
click at [620, 342] on section "Group vulnerabilities No grouping An alert will be created for each vulnerabili…" at bounding box center [502, 418] width 860 height 162
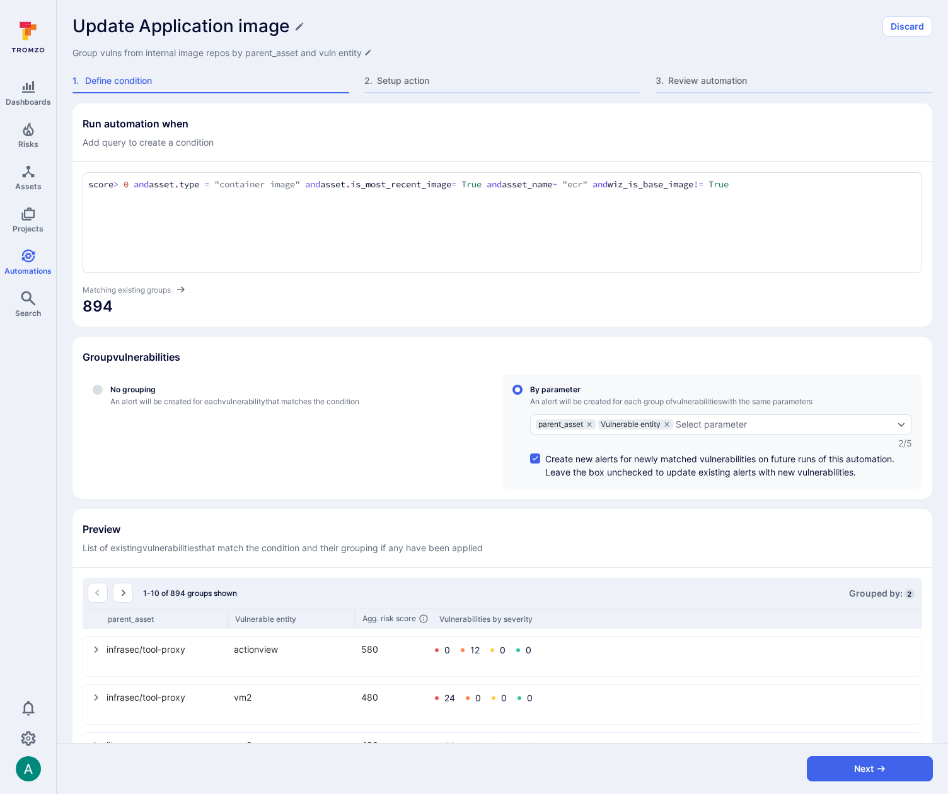
click at [130, 184] on textarea "score > 0 and asset.type = "container image" and asset.is_most_recent_image = T…" at bounding box center [502, 185] width 828 height 14
click at [299, 337] on section "Group vulnerabilities No grouping An alert will be created for each vulnerabili…" at bounding box center [502, 418] width 860 height 162
click at [130, 185] on textarea "score > 20 and asset.type = "container image" and asset.is_most_recent_image = …" at bounding box center [502, 185] width 828 height 14
type textarea "score > 30 and asset.type = "container image" and asset.is_most_recent_image = …"
click at [245, 332] on div "Run automation when Add query to create a condition score > 30 and asset.type =…" at bounding box center [502, 610] width 860 height 1014
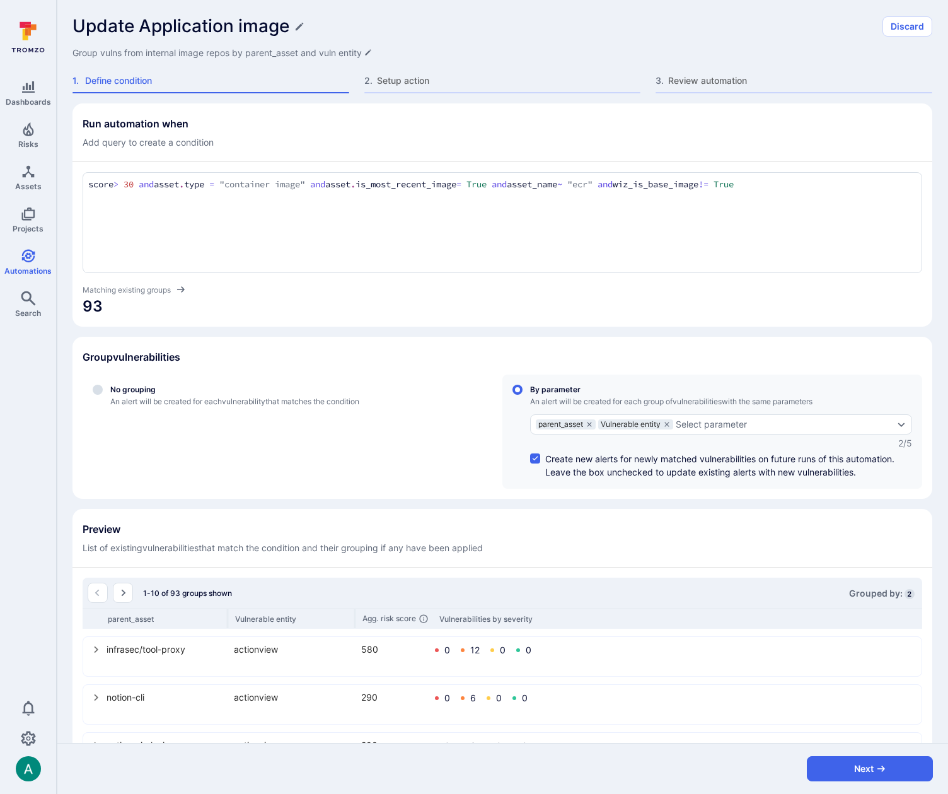
click at [137, 27] on h1 "Update Application image" at bounding box center [180, 26] width 217 height 21
click at [141, 26] on input "Update Application image" at bounding box center [473, 26] width 802 height 21
type input "Update entity in Application image"
click at [894, 769] on button "Next" at bounding box center [870, 768] width 126 height 25
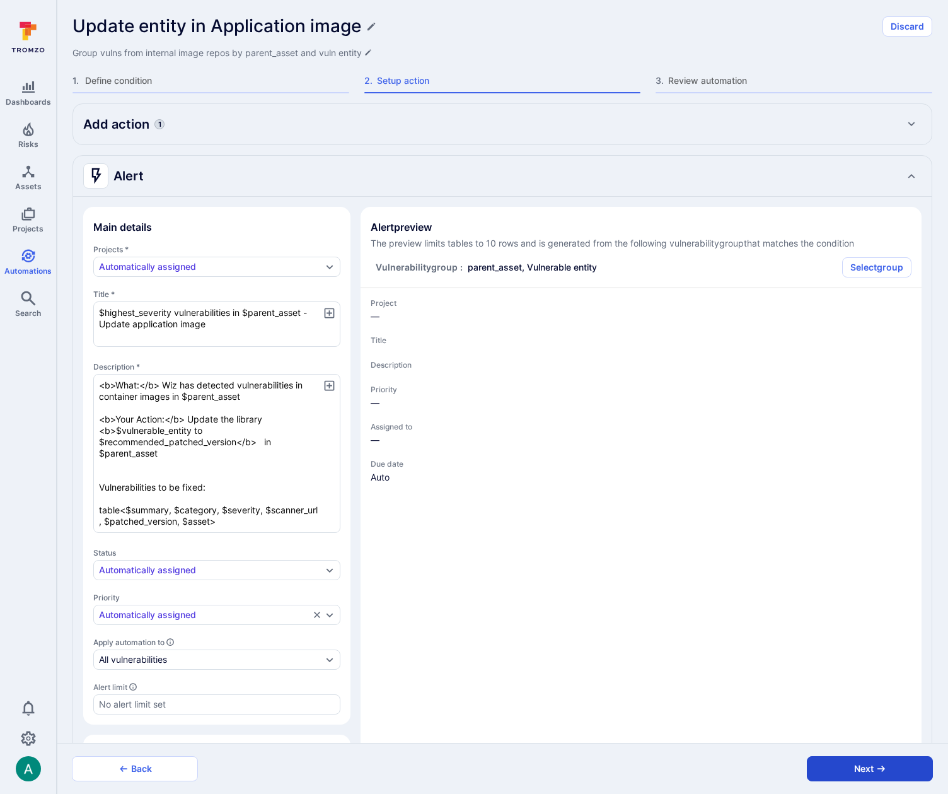
type textarea "x"
click at [894, 769] on button "Next" at bounding box center [870, 768] width 126 height 25
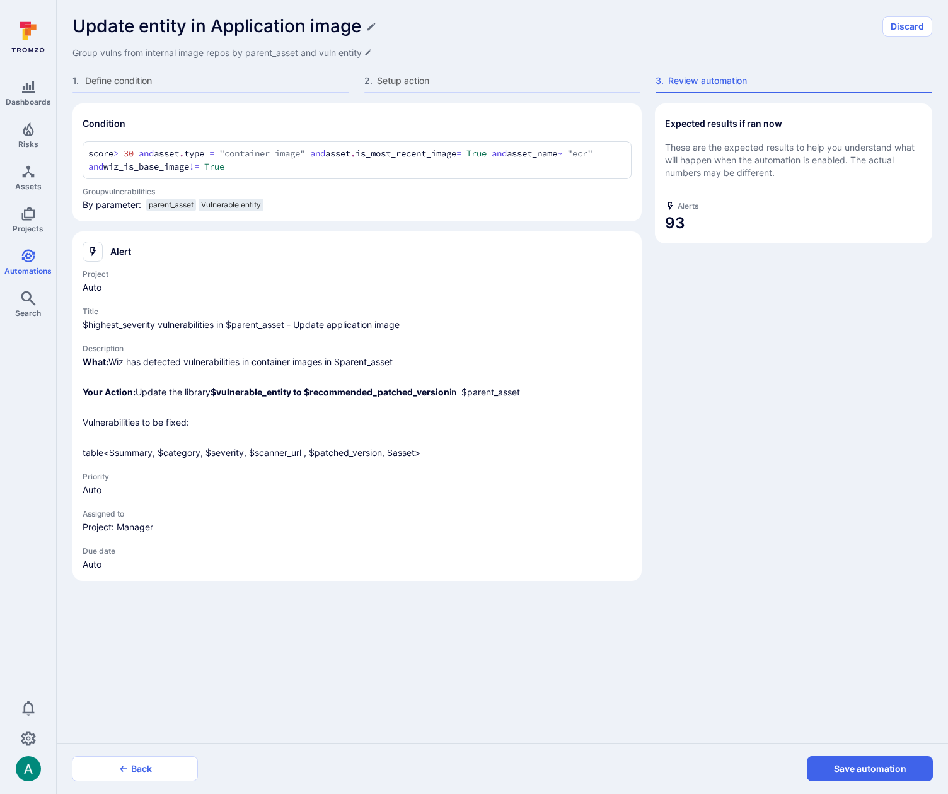
click at [894, 769] on button "Save automation" at bounding box center [870, 768] width 126 height 25
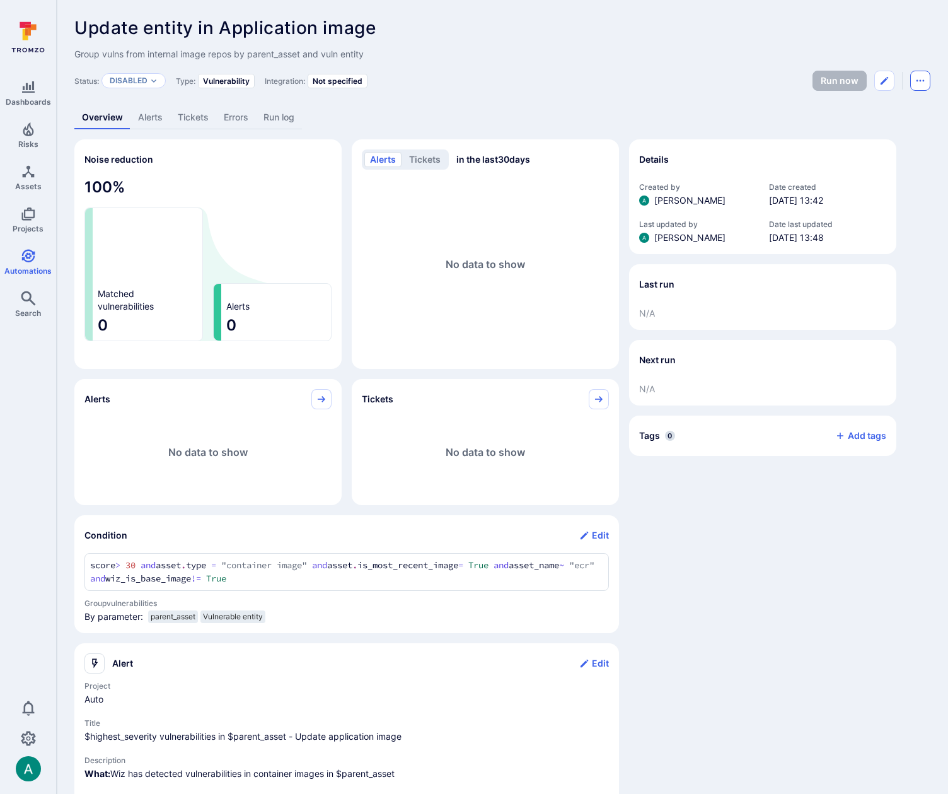
click at [925, 77] on icon "Automation menu" at bounding box center [920, 81] width 10 height 10
click at [878, 107] on li "Duplicate" at bounding box center [867, 109] width 115 height 20
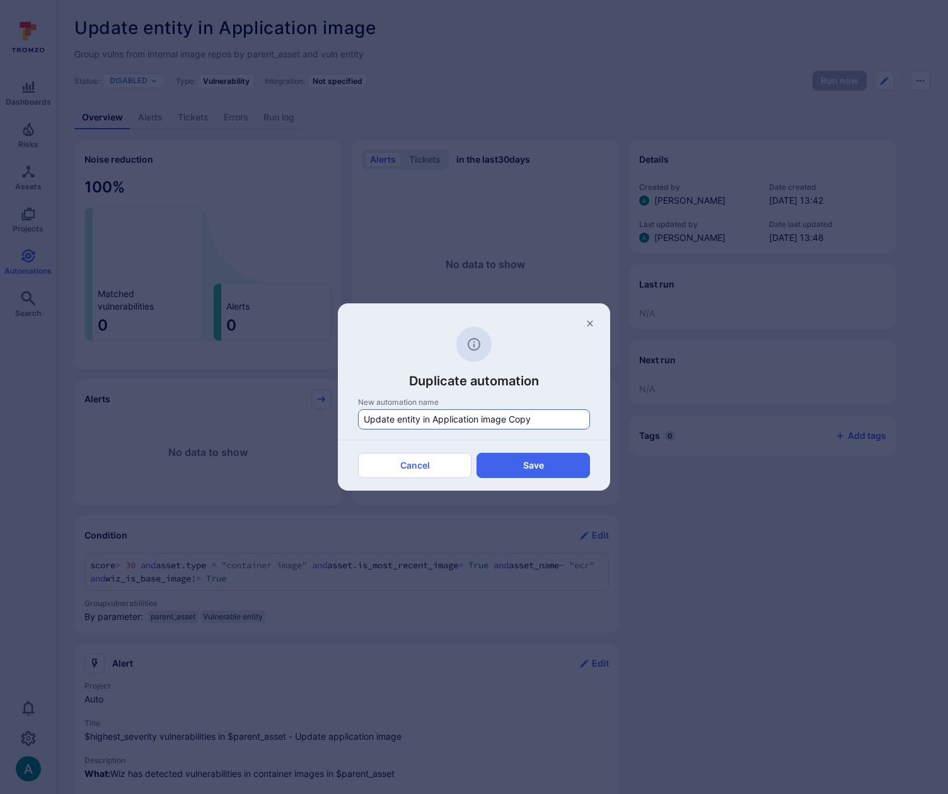
drag, startPoint x: 398, startPoint y: 420, endPoint x: 481, endPoint y: 419, distance: 83.2
click at [481, 419] on input "Update entity in Application image Copy" at bounding box center [474, 419] width 221 height 13
click at [458, 417] on input "Update Base image Copy" at bounding box center [474, 419] width 221 height 13
type input "Update Base image"
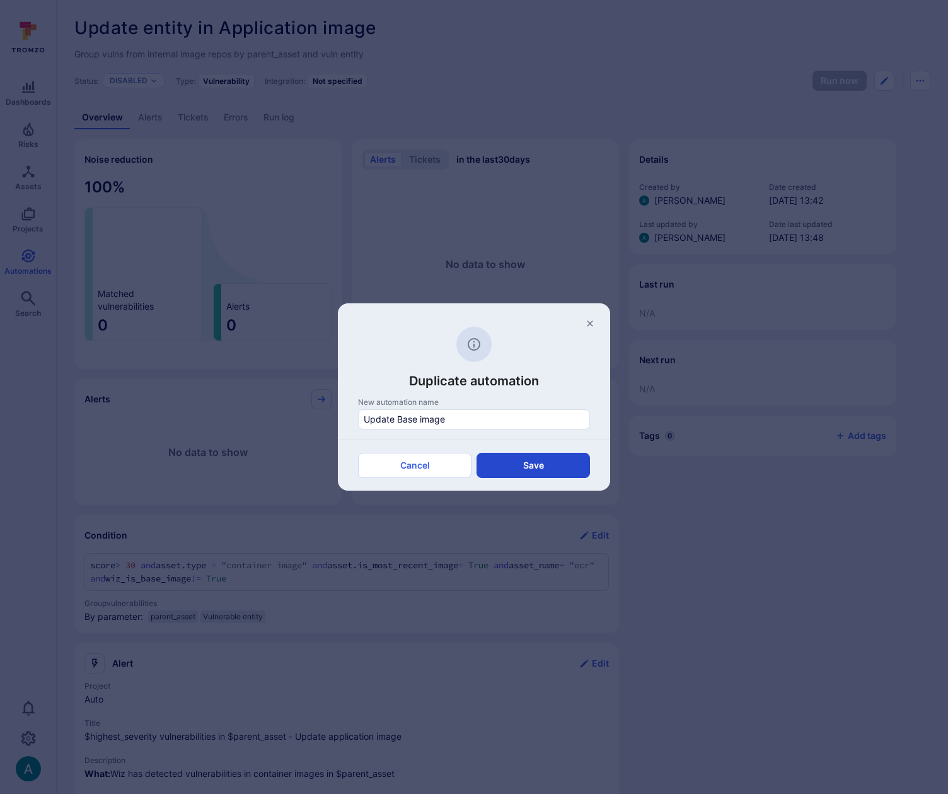
click at [519, 457] on button "Save" at bounding box center [533, 465] width 113 height 25
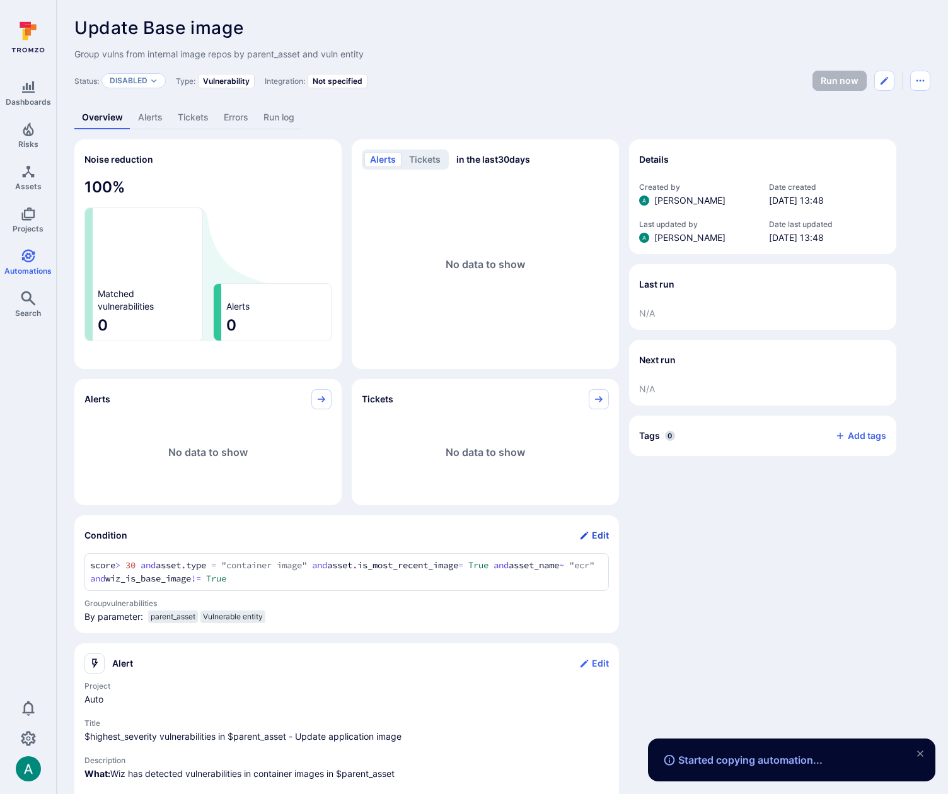
click at [602, 531] on button "Edit" at bounding box center [594, 535] width 30 height 20
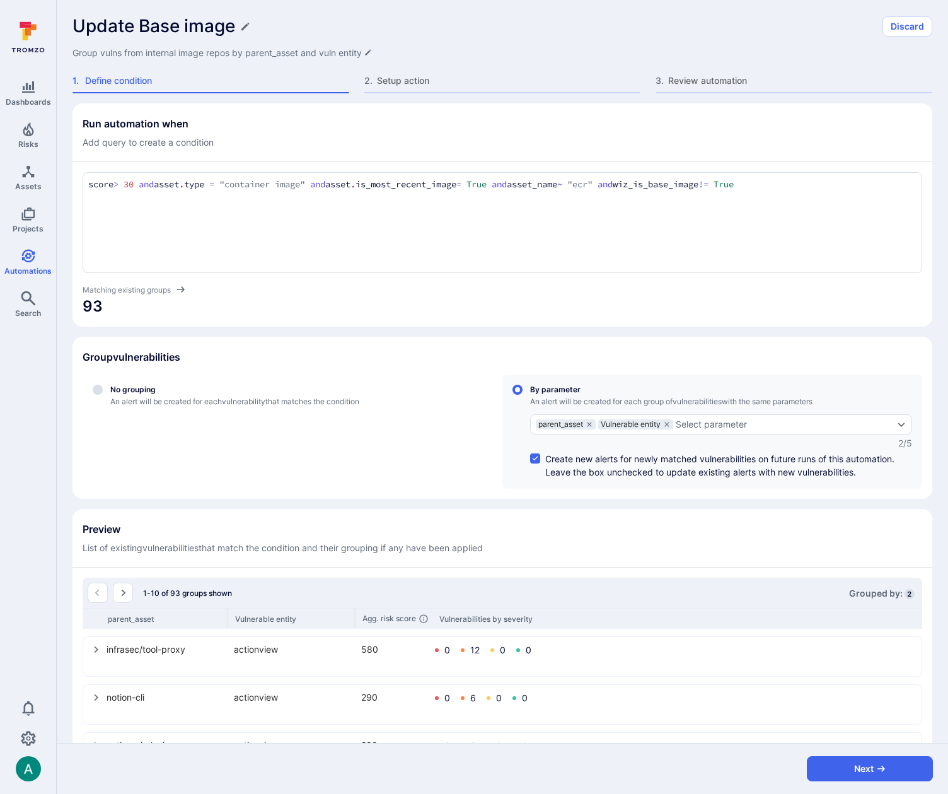
click at [801, 174] on div "score > 30 and asset.type = "container image" and asset.is_most_recent_image = …" at bounding box center [503, 222] width 840 height 101
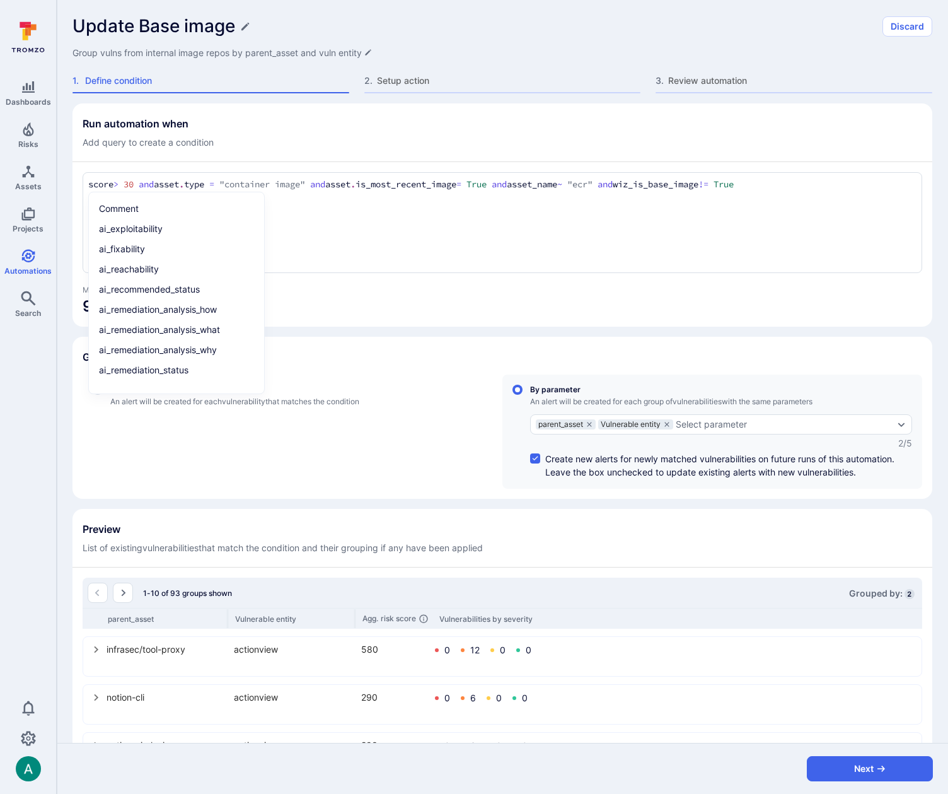
click at [775, 185] on textarea "score > 30 and asset.type = "container image" and asset.is_most_recent_image = …" at bounding box center [502, 185] width 828 height 14
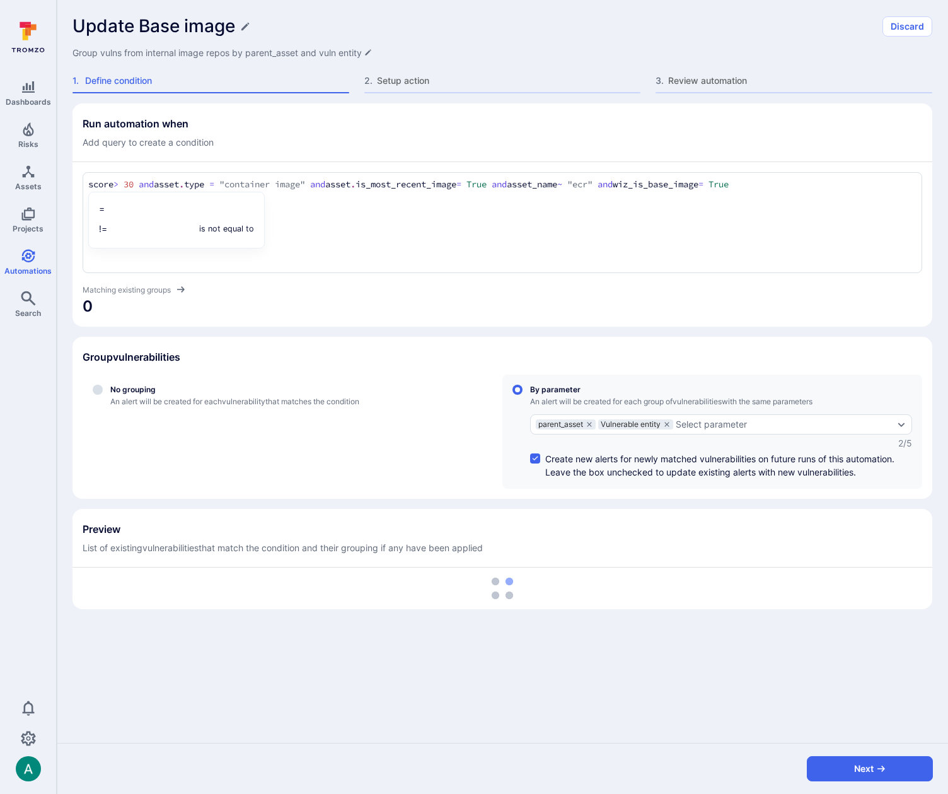
click at [699, 338] on section "Group vulnerabilities No grouping An alert will be created for each vulnerabili…" at bounding box center [502, 418] width 860 height 162
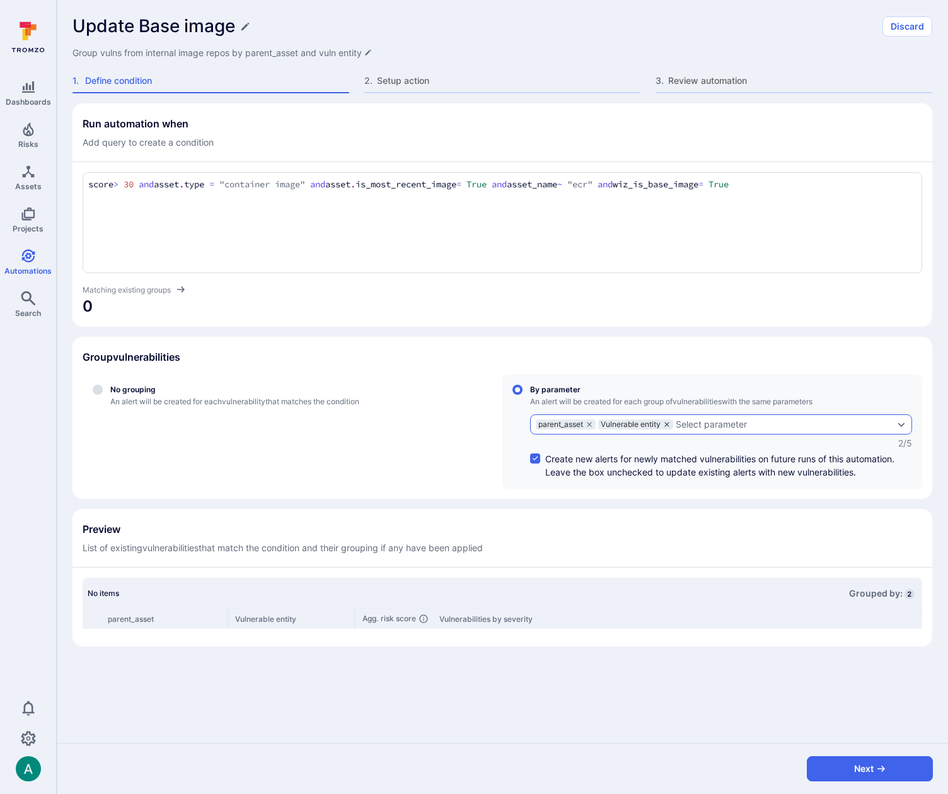
click at [671, 424] on icon "grouping parameters" at bounding box center [667, 424] width 8 height 8
click at [523, 395] on input "By parameter An alert will be created for each group of vulnerabilities with th…" at bounding box center [517, 389] width 10 height 10
click at [448, 330] on div "Run automation when Add query to create a condition score > 30 and asset.type =…" at bounding box center [502, 374] width 860 height 543
click at [128, 185] on textarea "score > 30 and asset.type = "container image" and asset.is_most_recent_image = …" at bounding box center [502, 185] width 828 height 14
click at [132, 185] on textarea "score > 30 and asset.type = "container image" and asset.is_most_recent_image = …" at bounding box center [502, 185] width 828 height 14
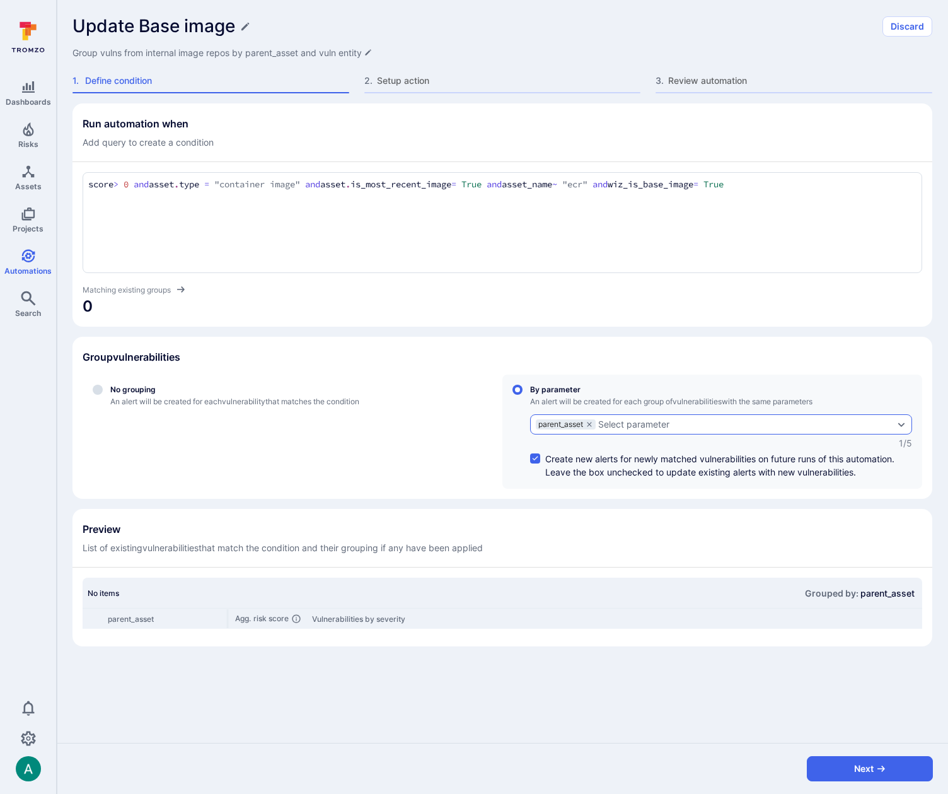
click at [410, 305] on span "0" at bounding box center [503, 306] width 840 height 20
drag, startPoint x: 526, startPoint y: 185, endPoint x: 647, endPoint y: 186, distance: 121.0
click at [647, 186] on textarea "score > 0 and asset.type = "container image" and asset.is_most_recent_image = T…" at bounding box center [502, 185] width 828 height 14
click at [358, 181] on textarea "score > 0 and asset.type = "container image" and asset.is_most_recent_image = T…" at bounding box center [502, 185] width 828 height 14
drag, startPoint x: 328, startPoint y: 185, endPoint x: 644, endPoint y: 186, distance: 316.4
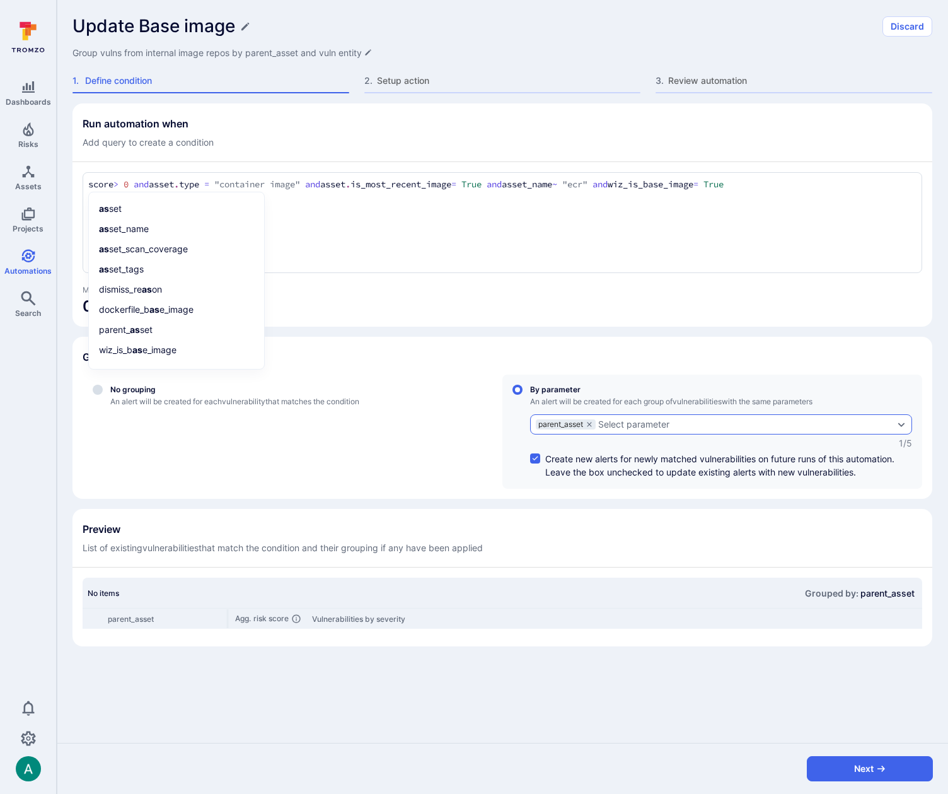
click at [644, 186] on textarea "score > 0 and asset.type = "container image" and asset.is_most_recent_image = T…" at bounding box center [502, 185] width 828 height 14
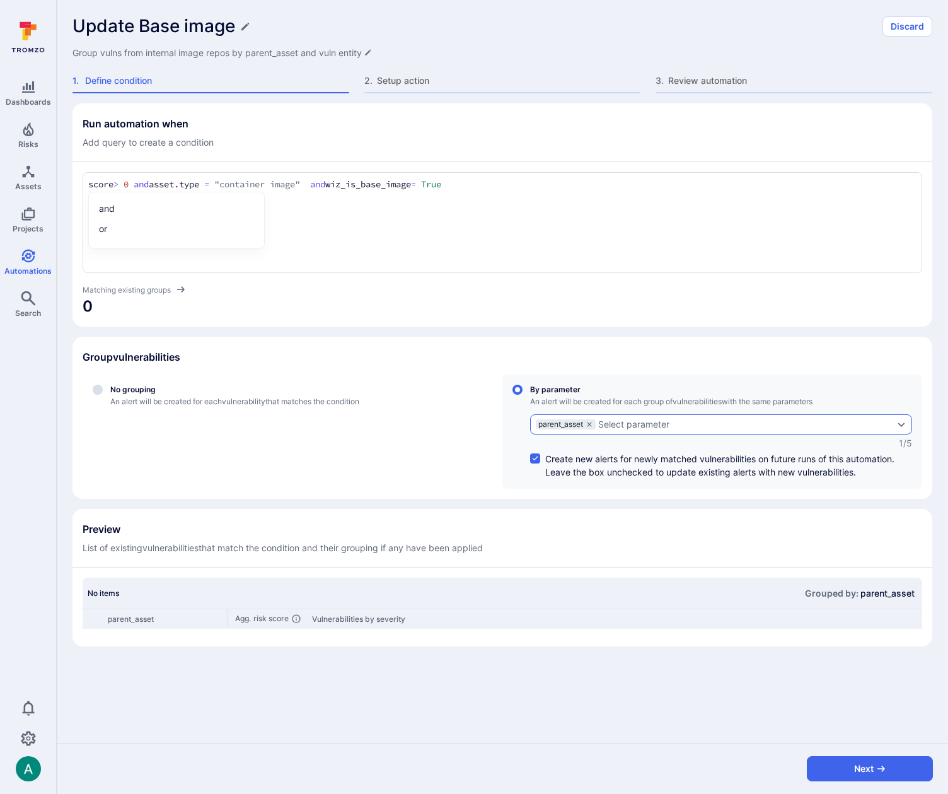
type textarea "score > 0 and asset.type = "container image" and wiz_is_base_image = True"
click at [495, 353] on div "Group vulnerabilities" at bounding box center [503, 357] width 840 height 20
drag, startPoint x: 449, startPoint y: 188, endPoint x: 64, endPoint y: 176, distance: 385.3
click at [64, 176] on div "Run automation when Add query to create a condition score > 0 and asset.type = …" at bounding box center [502, 422] width 891 height 639
click at [874, 766] on button "Next" at bounding box center [870, 768] width 126 height 25
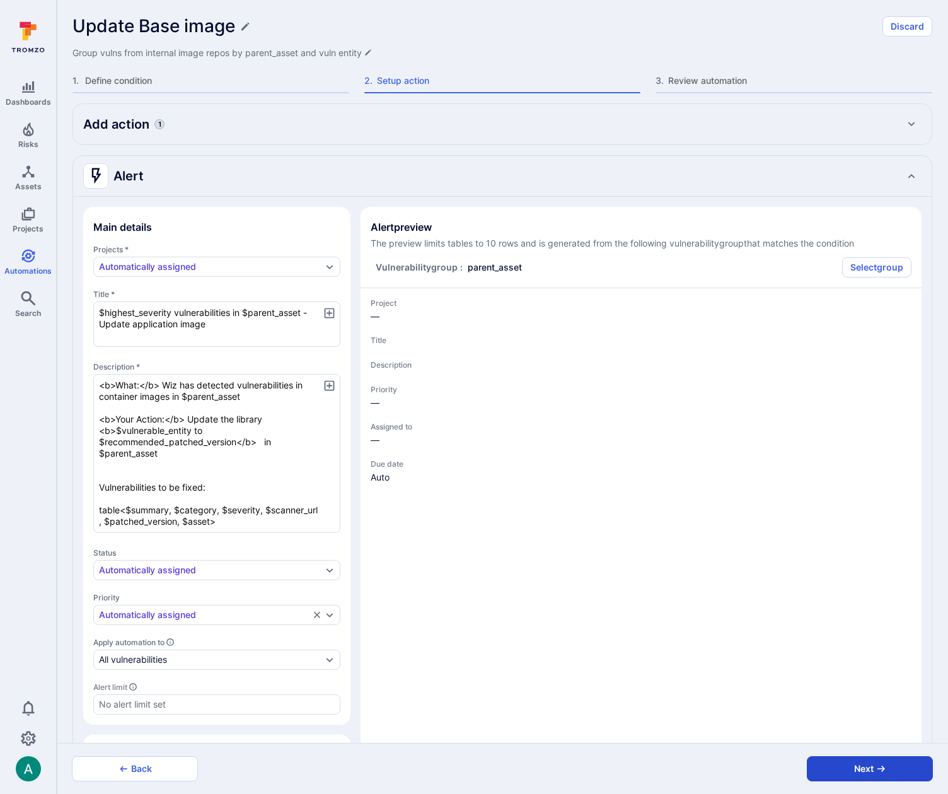
type textarea "x"
click at [874, 766] on button "Next" at bounding box center [870, 768] width 126 height 25
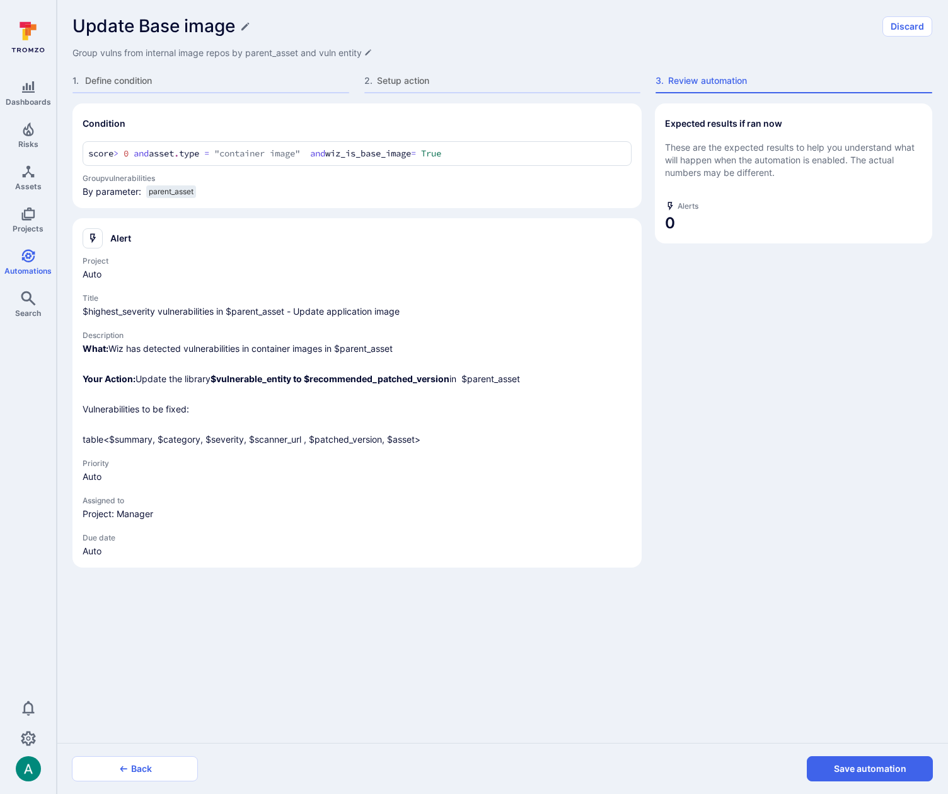
click at [874, 766] on button "Save automation" at bounding box center [870, 768] width 126 height 25
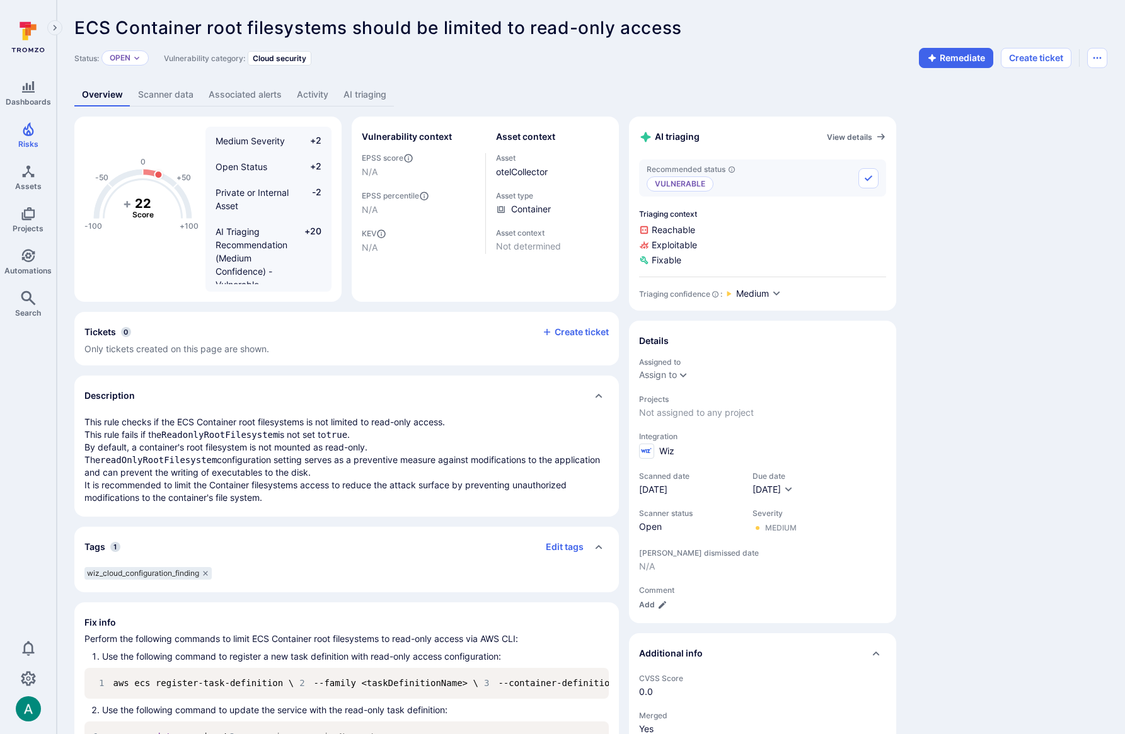
click at [361, 93] on link "AI triaging" at bounding box center [365, 94] width 58 height 23
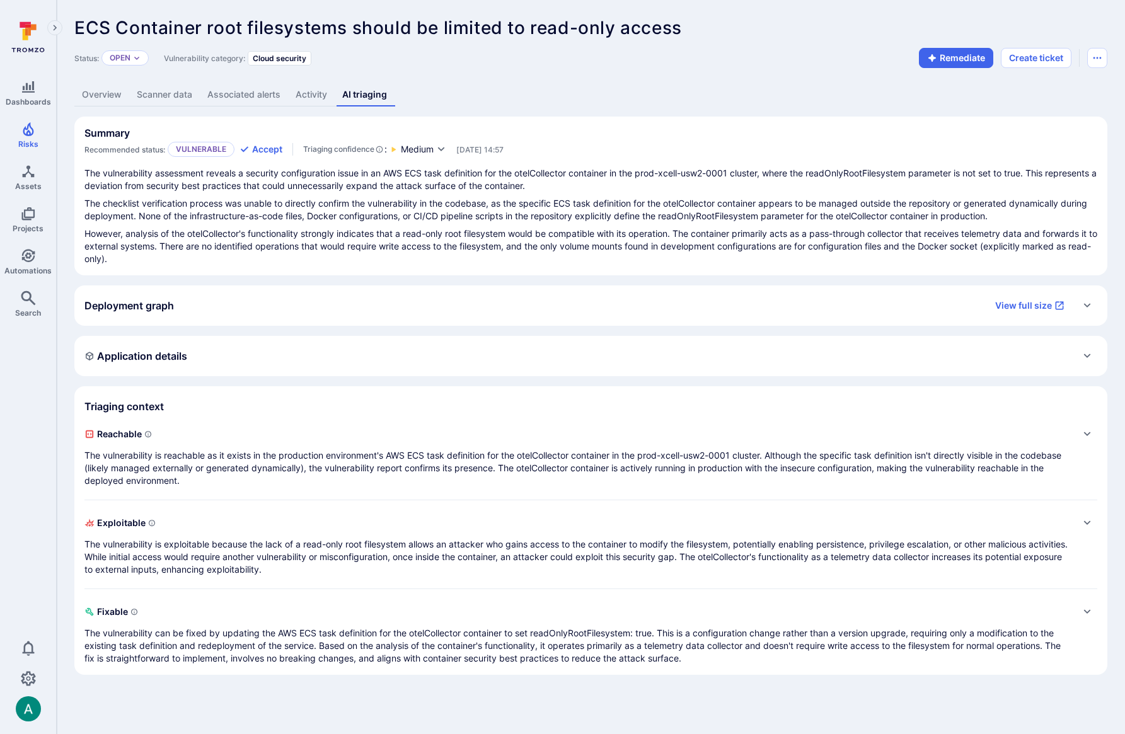
click at [375, 223] on div "The vulnerability assessment reveals a security configuration issue in an AWS E…" at bounding box center [590, 216] width 1013 height 98
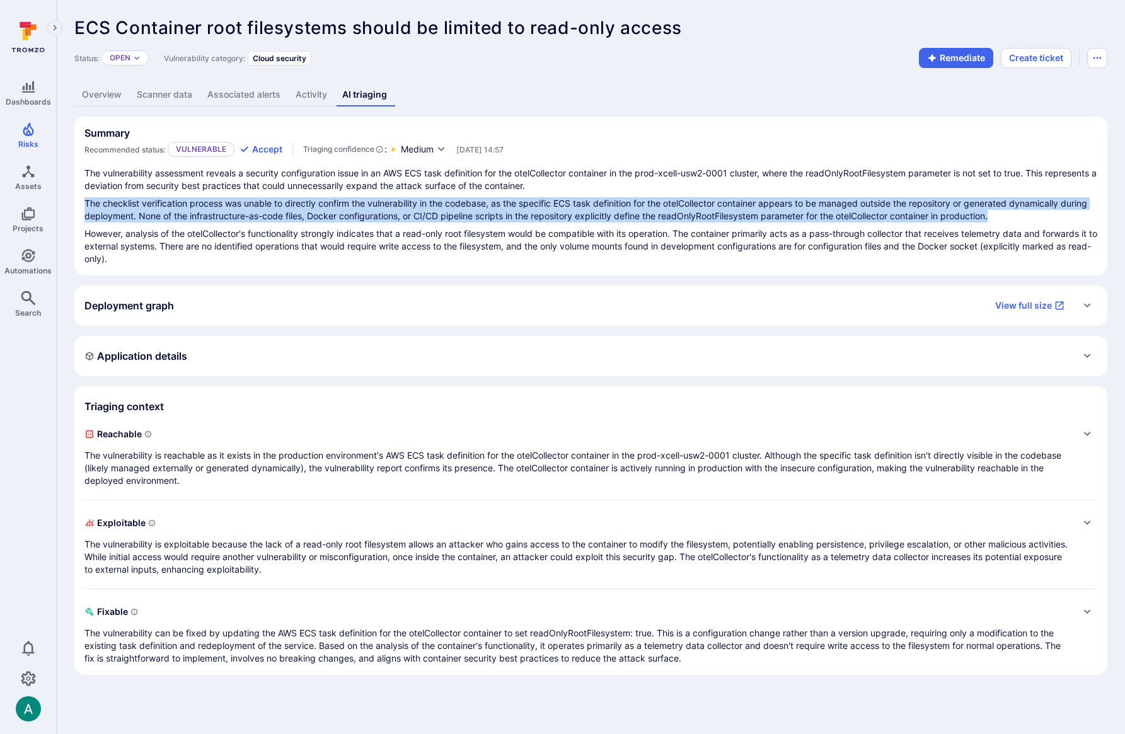
drag, startPoint x: 86, startPoint y: 202, endPoint x: 1033, endPoint y: 220, distance: 947.5
click at [1033, 220] on p "The checklist verification process was unable to directly confirm the vulnerabi…" at bounding box center [590, 209] width 1013 height 25
click at [1086, 434] on icon "Expand" at bounding box center [1087, 434] width 7 height 4
